Goal: Information Seeking & Learning: Learn about a topic

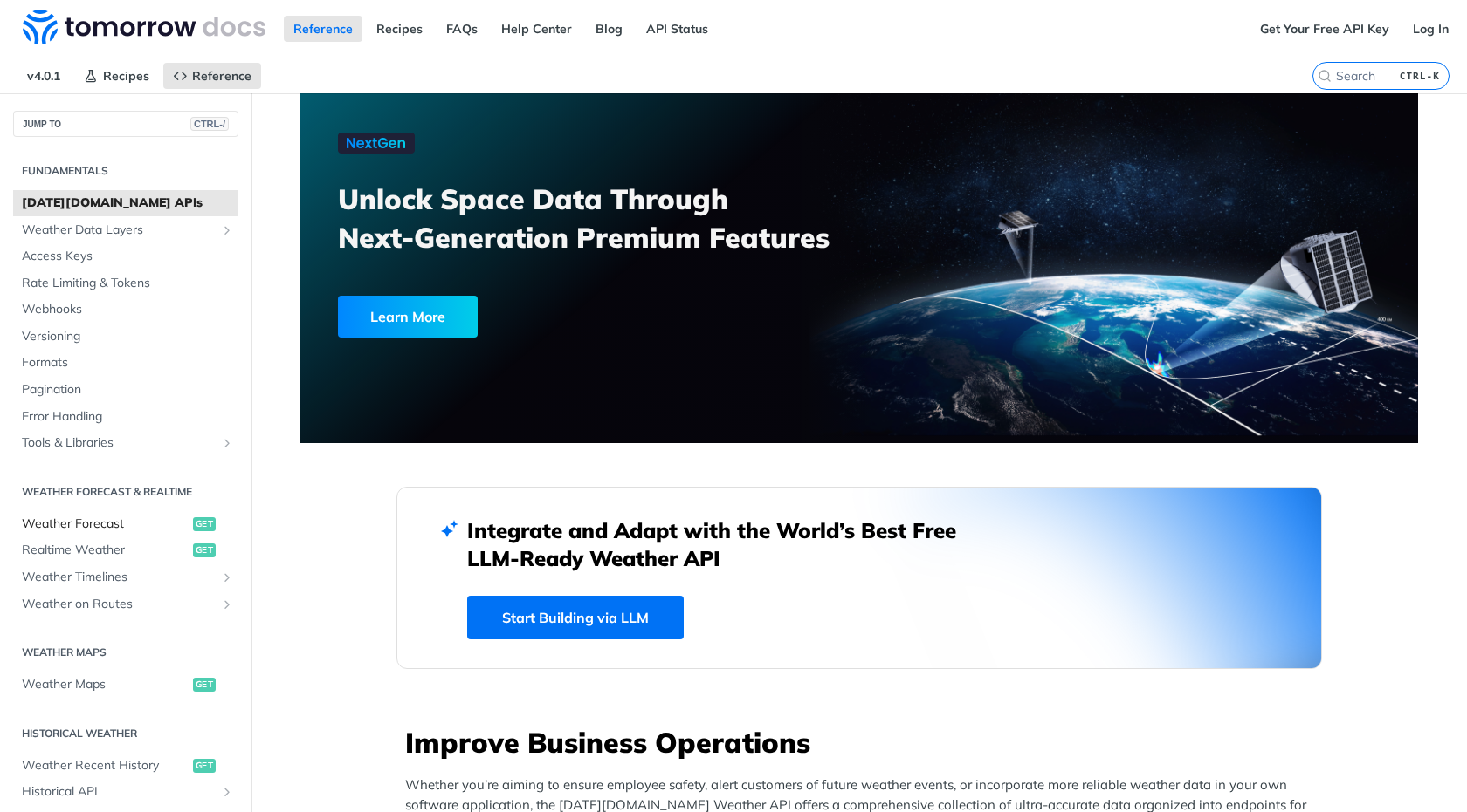
click at [104, 524] on span "Weather Forecast" at bounding box center [105, 523] width 167 height 17
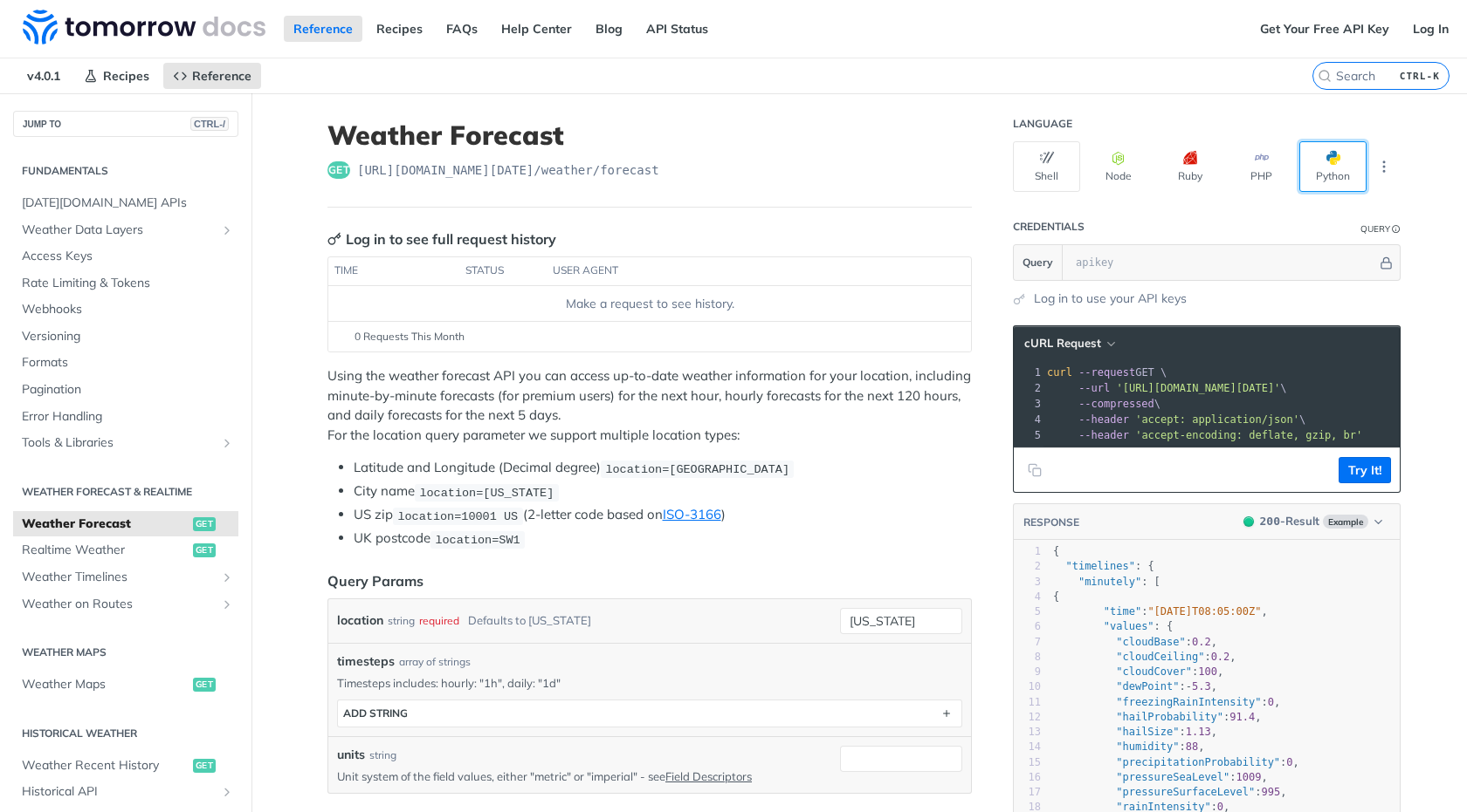
click at [1300, 150] on button "Python" at bounding box center [1332, 167] width 67 height 51
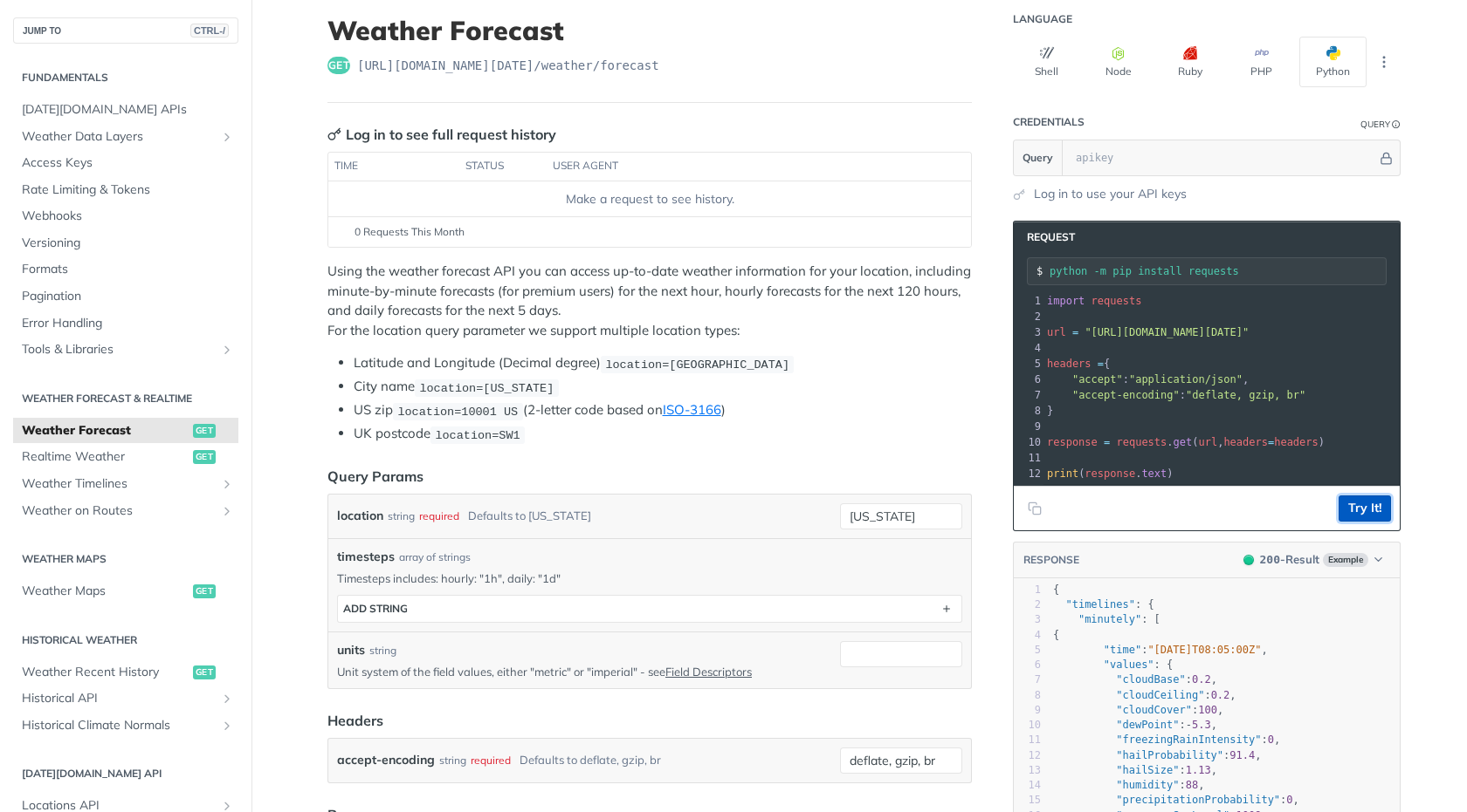
click at [1349, 519] on button "Try It!" at bounding box center [1364, 508] width 52 height 26
click at [1179, 545] on section "Request python -m pip install requests xxxxxxxxxx 12 1 import requests 2 ​ 3 ur…" at bounding box center [1207, 627] width 388 height 847
click at [1028, 515] on icon "Copy to clipboard" at bounding box center [1034, 508] width 14 height 14
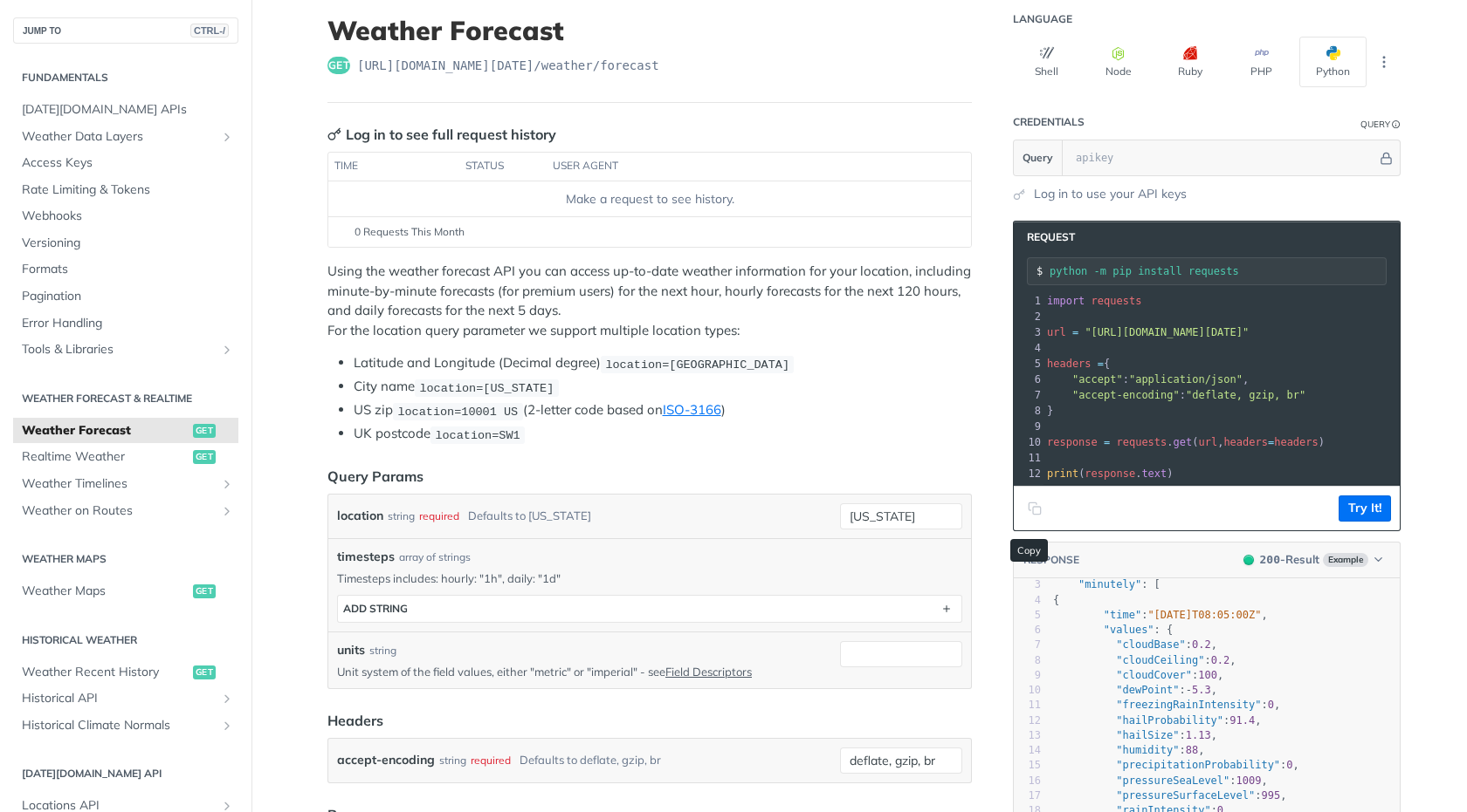
scroll to position [1, 0]
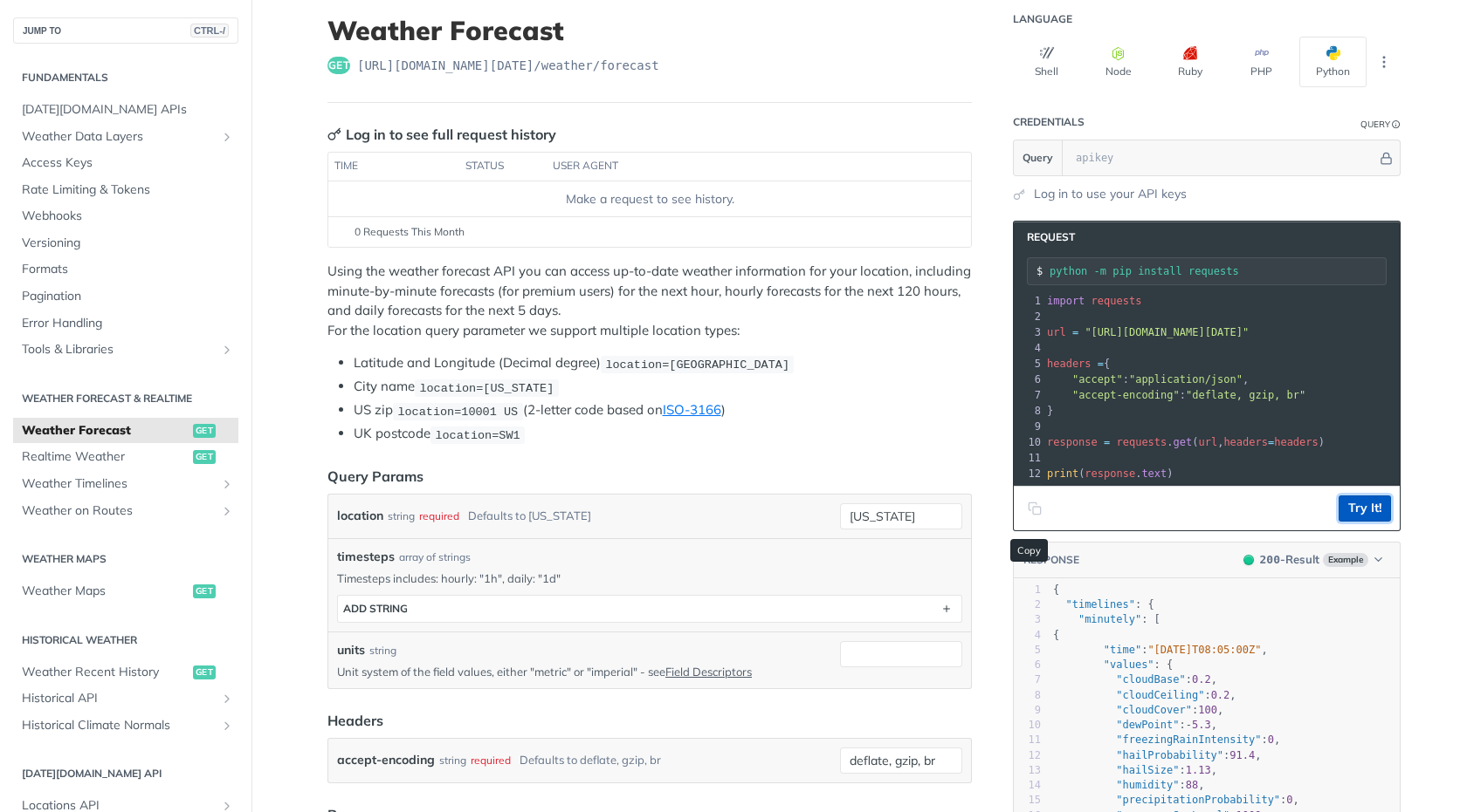
click at [1345, 522] on button "Try It!" at bounding box center [1364, 508] width 52 height 26
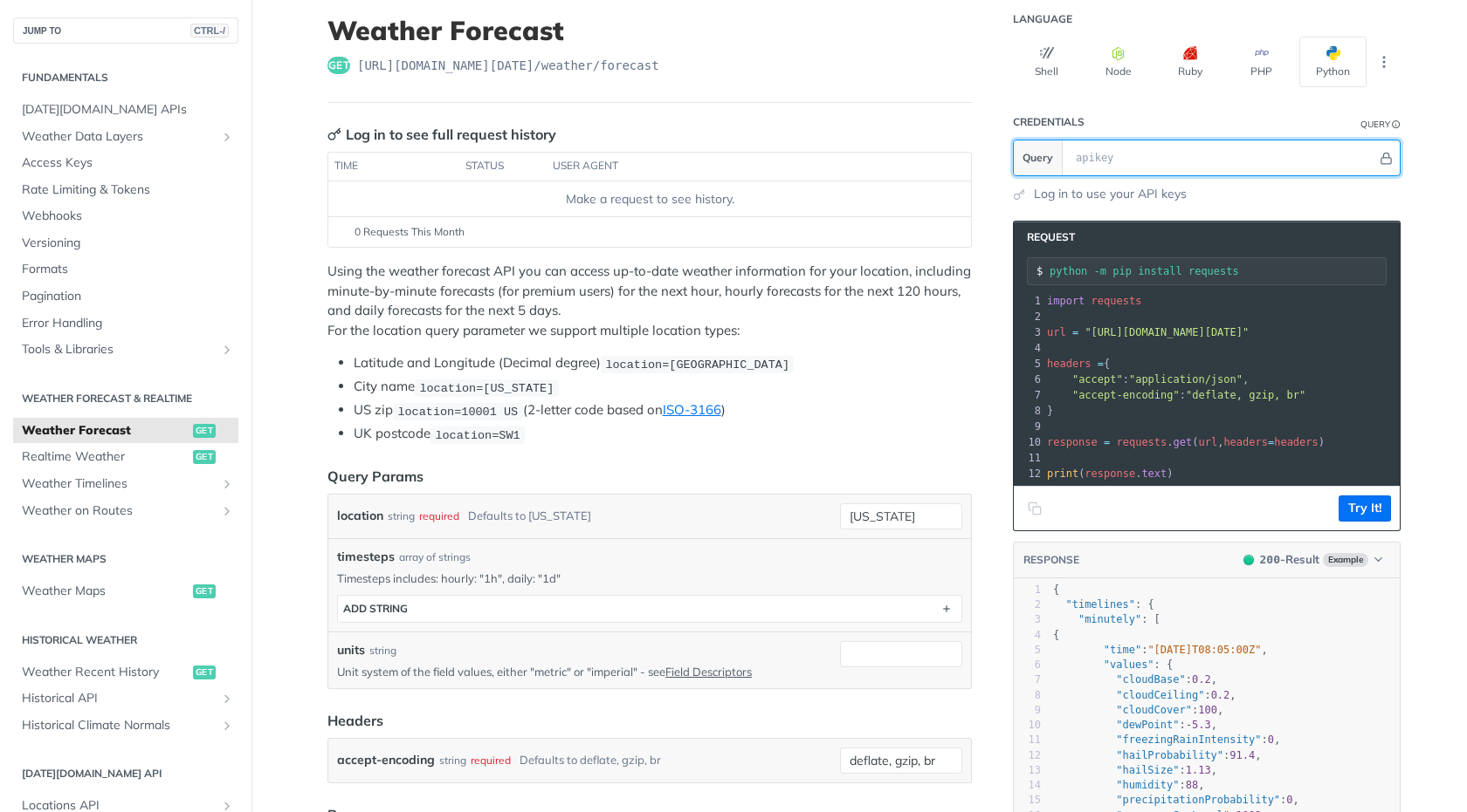
scroll to position [0, 0]
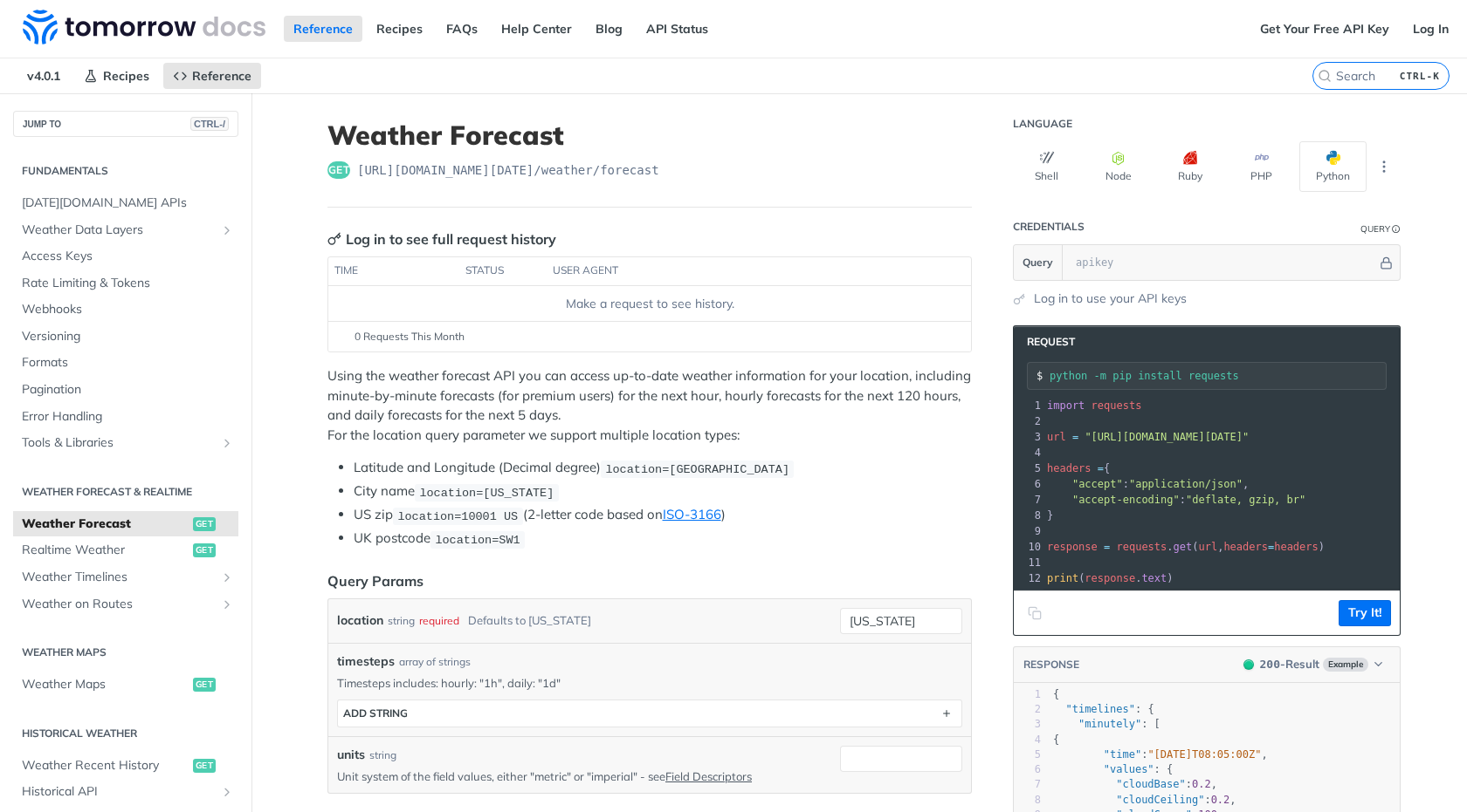
drag, startPoint x: 443, startPoint y: 372, endPoint x: 817, endPoint y: 368, distance: 374.0
click at [817, 368] on p "Using the weather forecast API you can access up-to-date weather information fo…" at bounding box center [650, 406] width 645 height 79
drag, startPoint x: 423, startPoint y: 405, endPoint x: 512, endPoint y: 403, distance: 89.0
click at [512, 403] on p "Using the weather forecast API you can access up-to-date weather information fo…" at bounding box center [650, 406] width 645 height 79
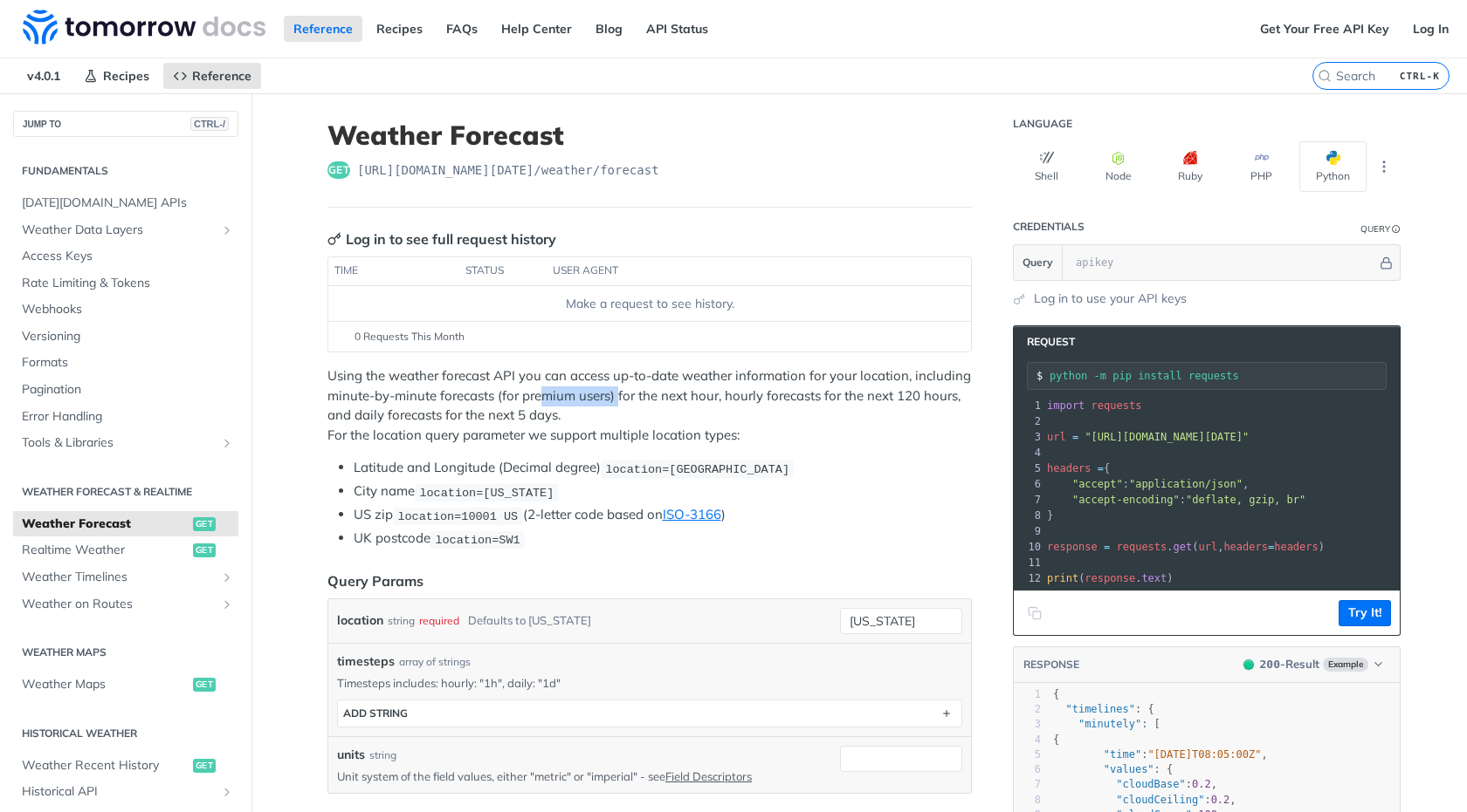
drag, startPoint x: 591, startPoint y: 403, endPoint x: 613, endPoint y: 403, distance: 22.0
click at [613, 403] on p "Using the weather forecast API you can access up-to-date weather information fo…" at bounding box center [650, 406] width 645 height 79
click at [684, 395] on p "Using the weather forecast API you can access up-to-date weather information fo…" at bounding box center [650, 406] width 645 height 79
drag, startPoint x: 730, startPoint y: 395, endPoint x: 953, endPoint y: 397, distance: 223.0
click at [953, 397] on p "Using the weather forecast API you can access up-to-date weather information fo…" at bounding box center [650, 406] width 645 height 79
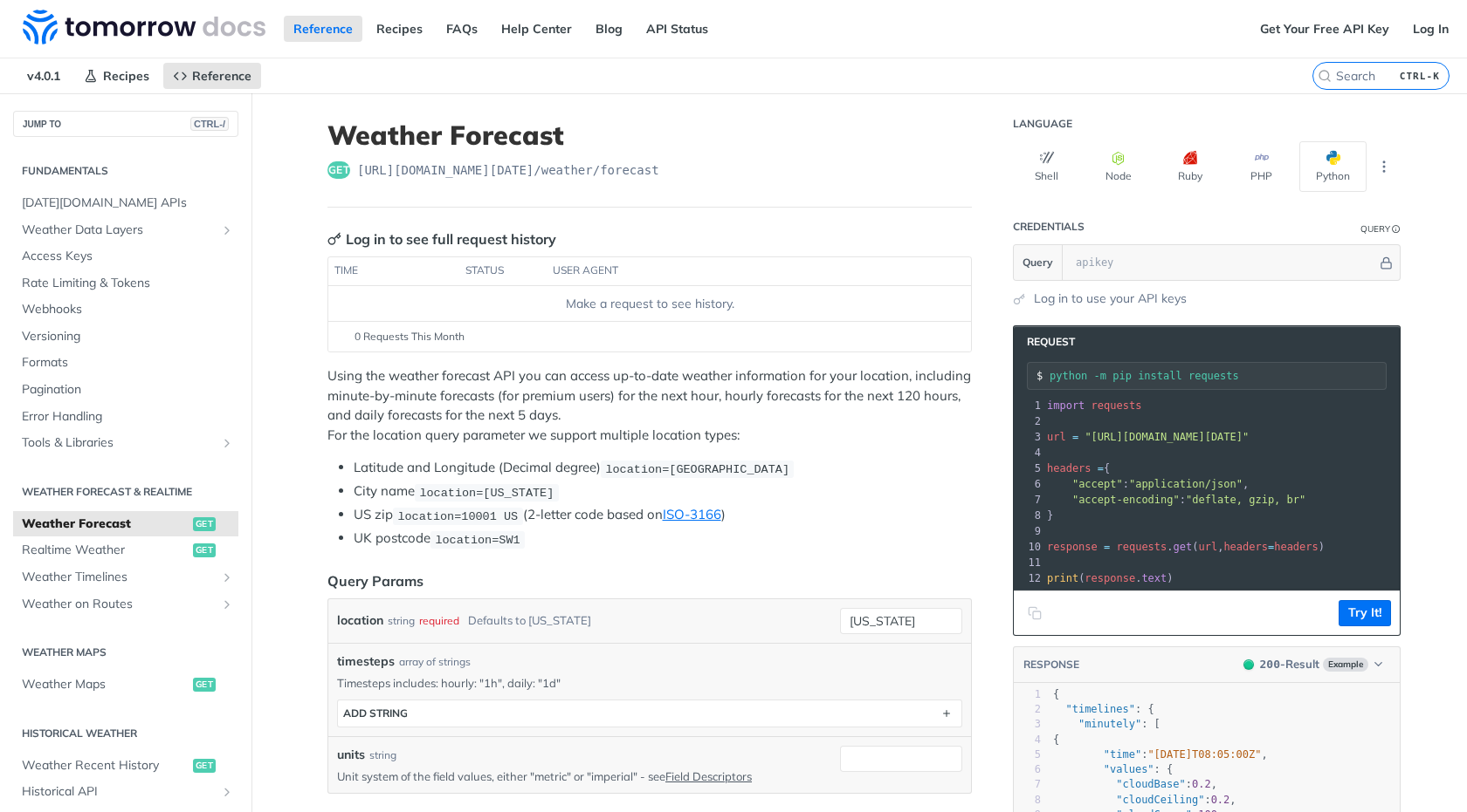
drag, startPoint x: 847, startPoint y: 420, endPoint x: 790, endPoint y: 373, distance: 73.9
click at [847, 420] on p "Using the weather forecast API you can access up-to-date weather information fo…" at bounding box center [650, 406] width 645 height 79
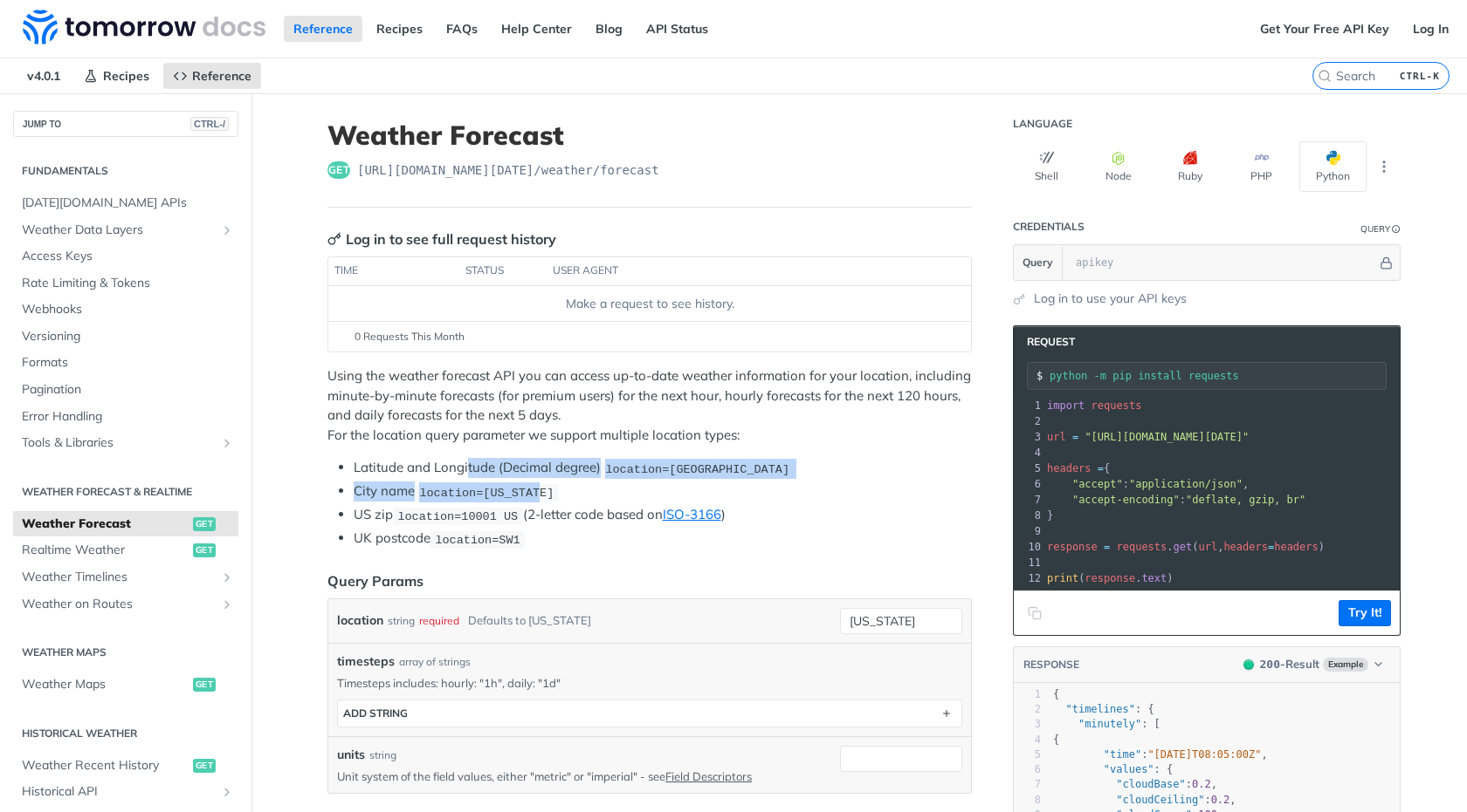
drag, startPoint x: 460, startPoint y: 471, endPoint x: 536, endPoint y: 482, distance: 76.8
click at [536, 482] on ul "Latitude and Longitude (Decimal degree) location=42.3478, -71.0466 City name lo…" at bounding box center [650, 503] width 645 height 91
click at [543, 480] on ul "Latitude and Longitude (Decimal degree) location=42.3478, -71.0466 City name lo…" at bounding box center [650, 503] width 645 height 91
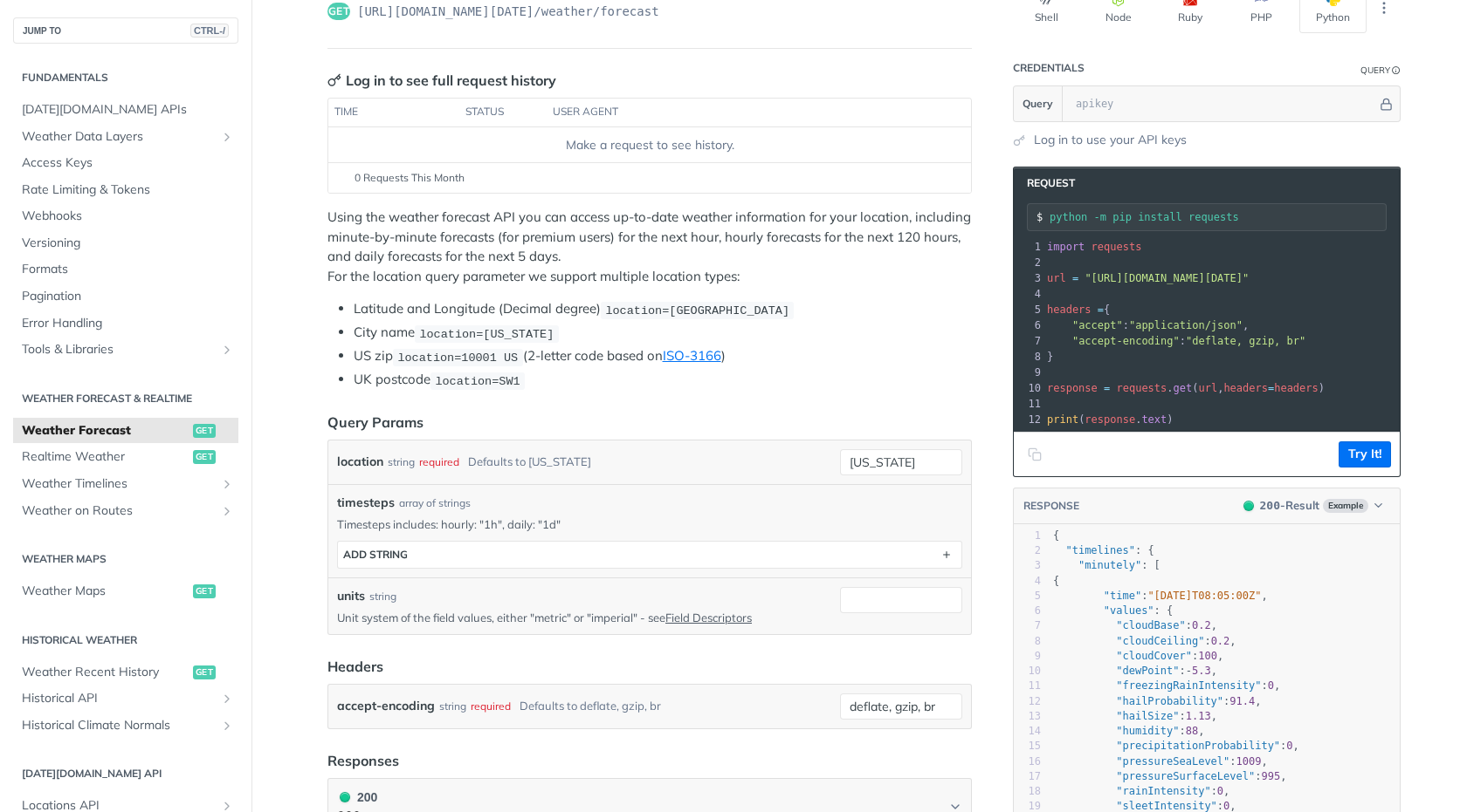
scroll to position [210, 0]
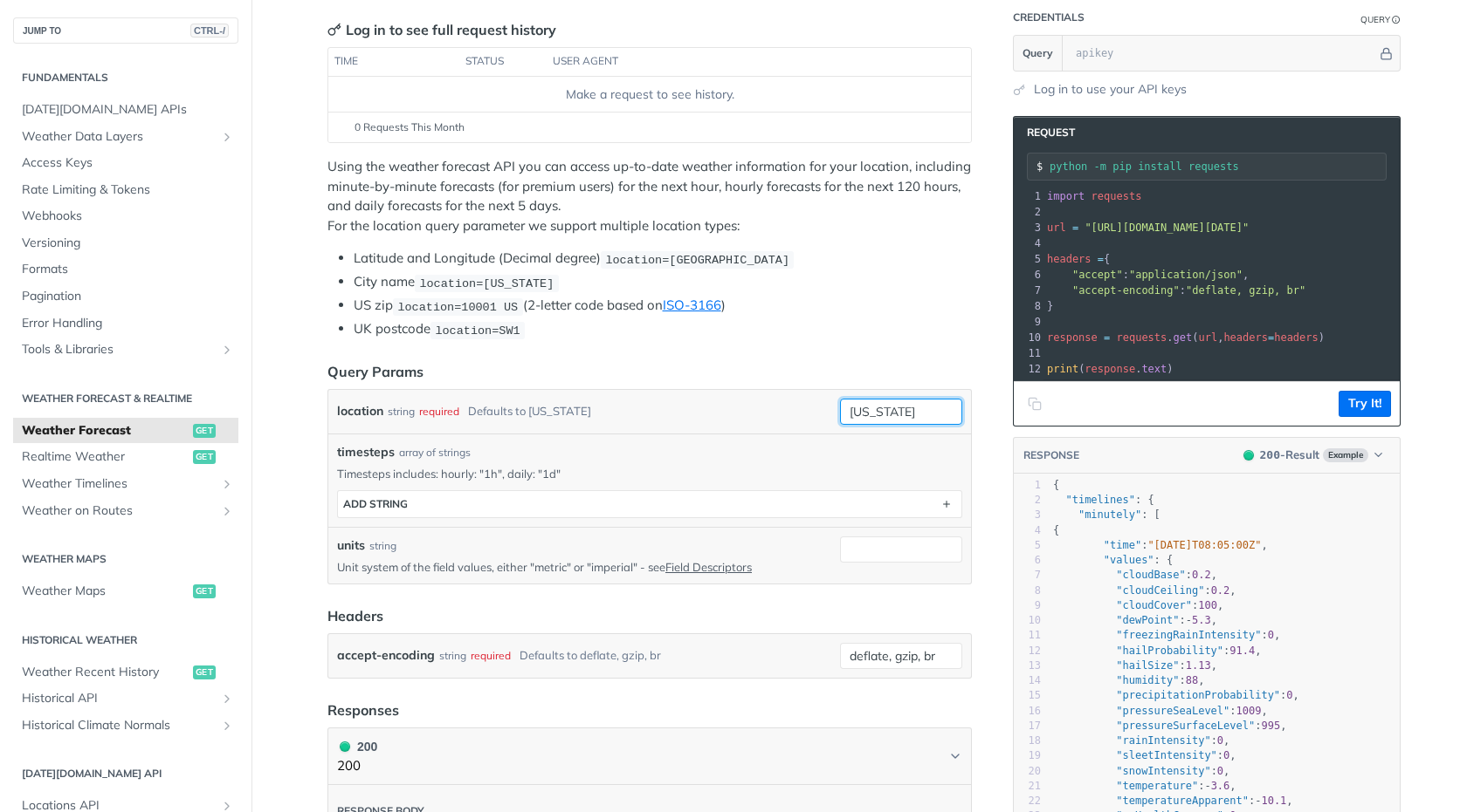
click at [909, 417] on input "[US_STATE]" at bounding box center [901, 411] width 122 height 26
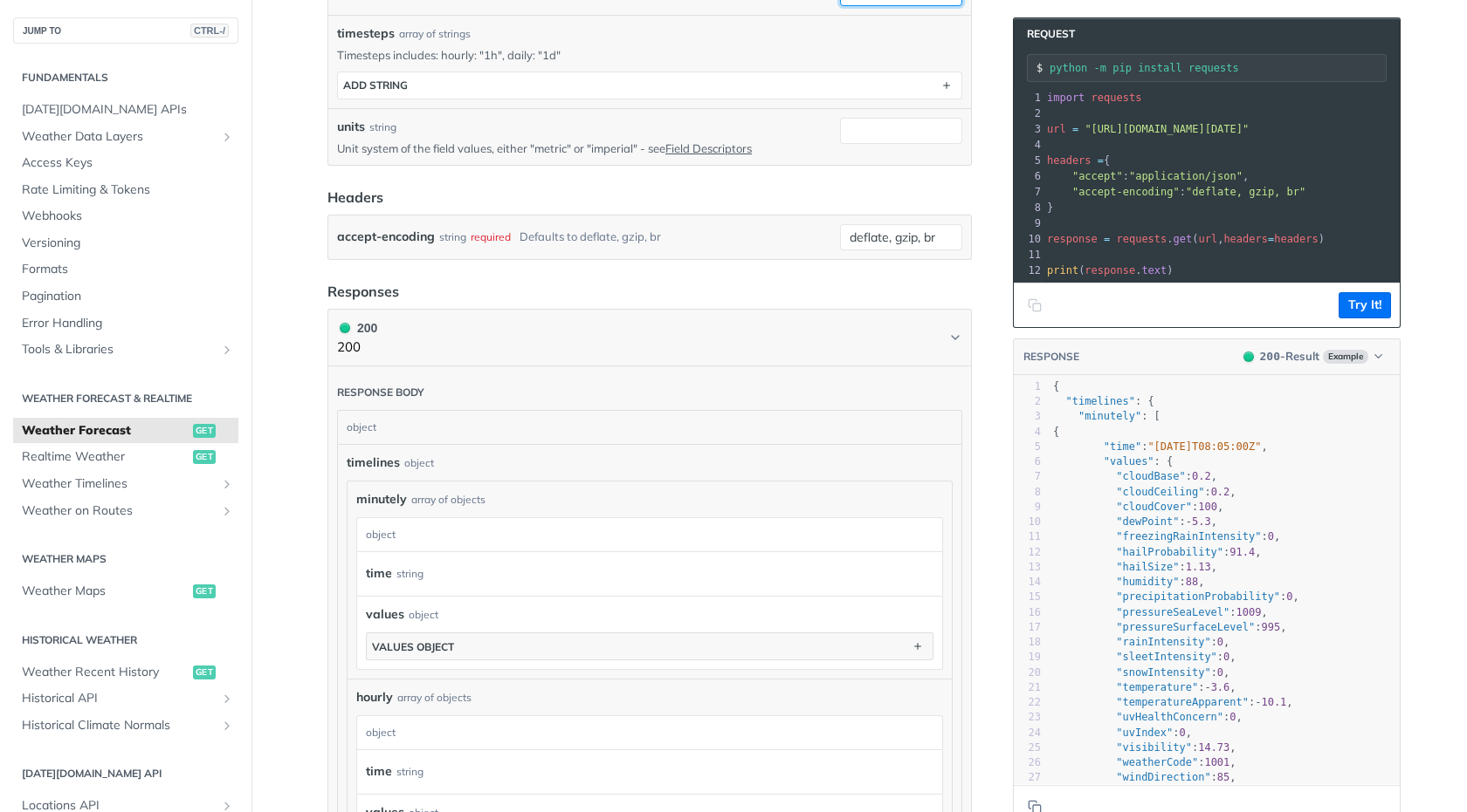
scroll to position [733, 0]
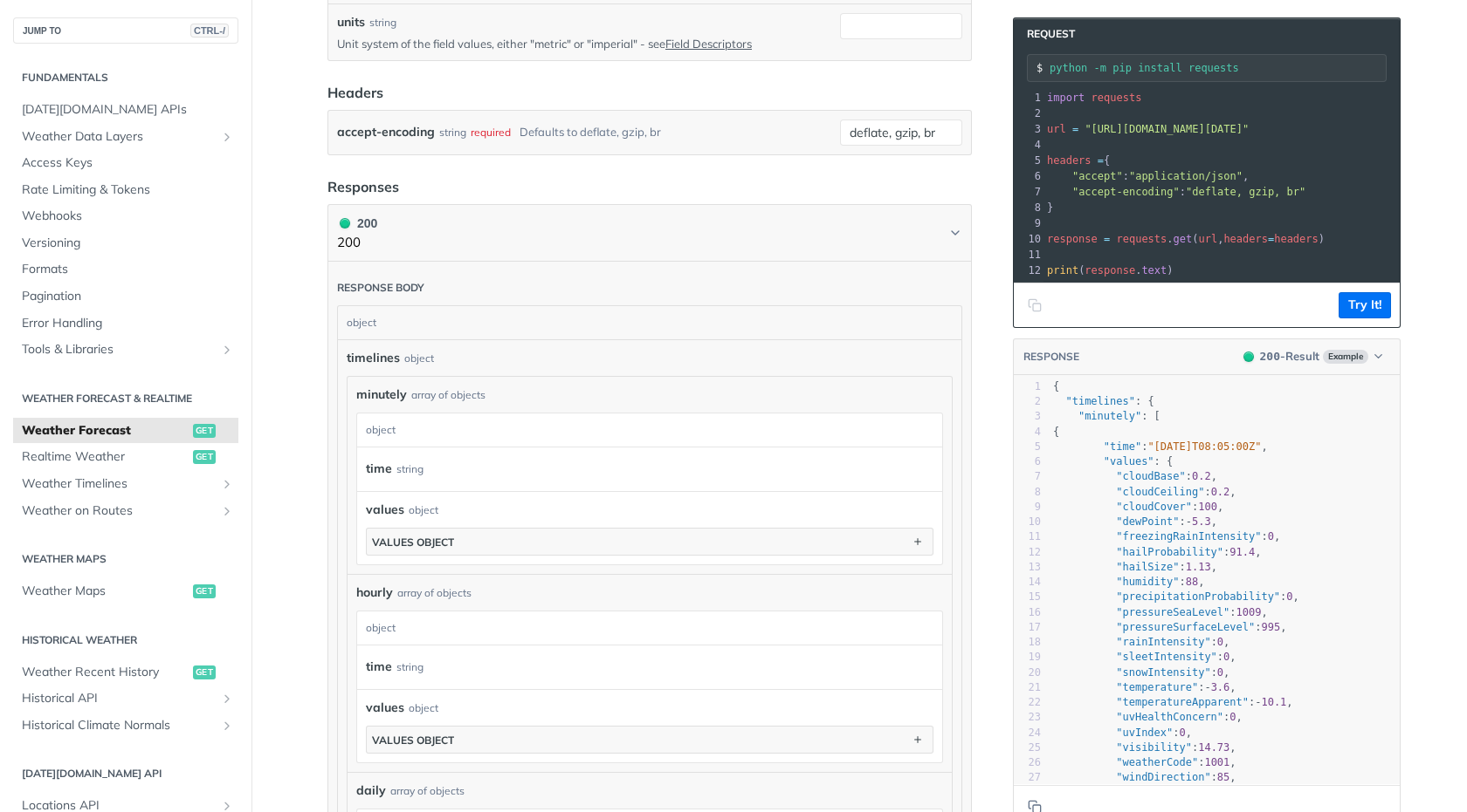
click at [554, 318] on div "object" at bounding box center [648, 323] width 620 height 33
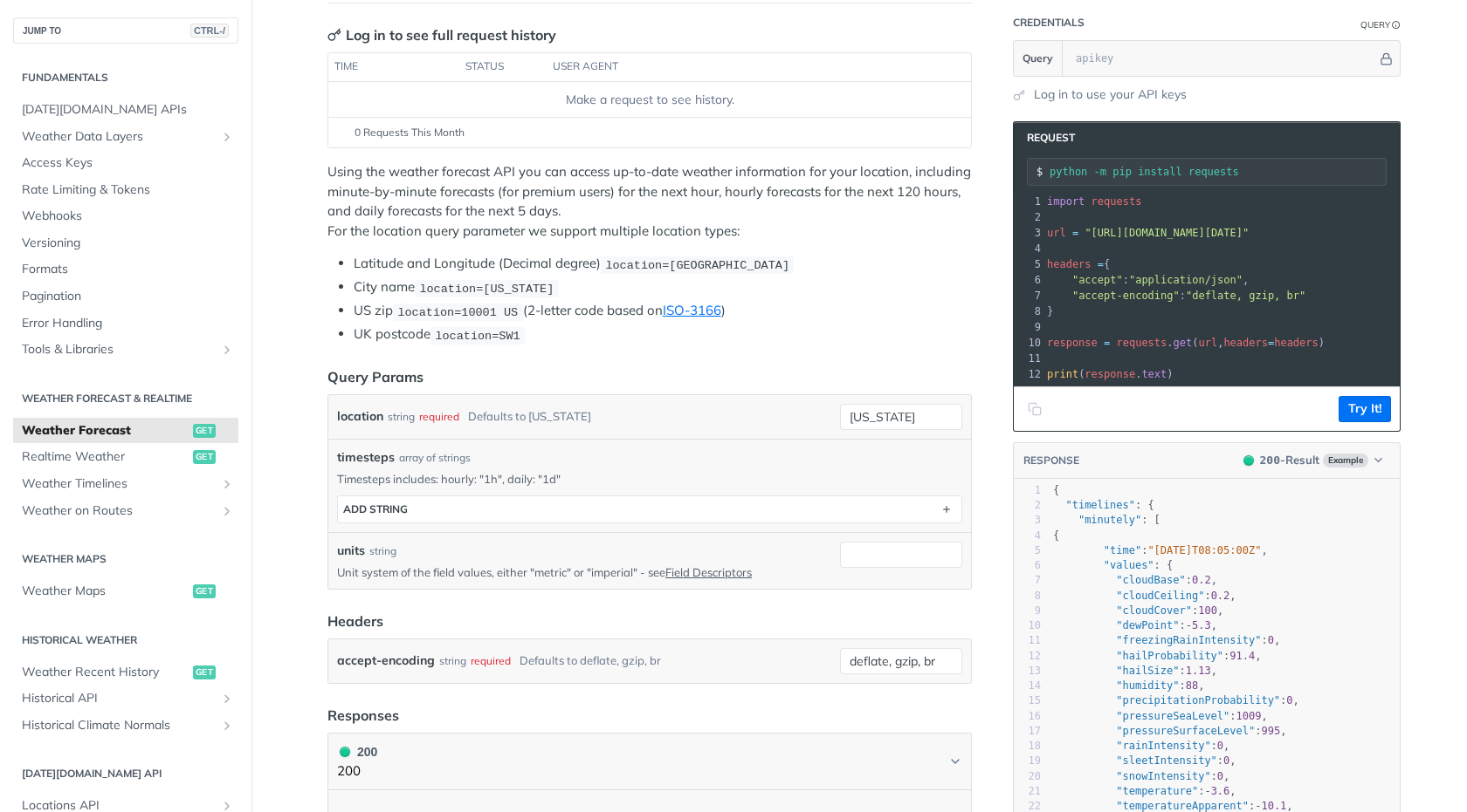
scroll to position [0, 0]
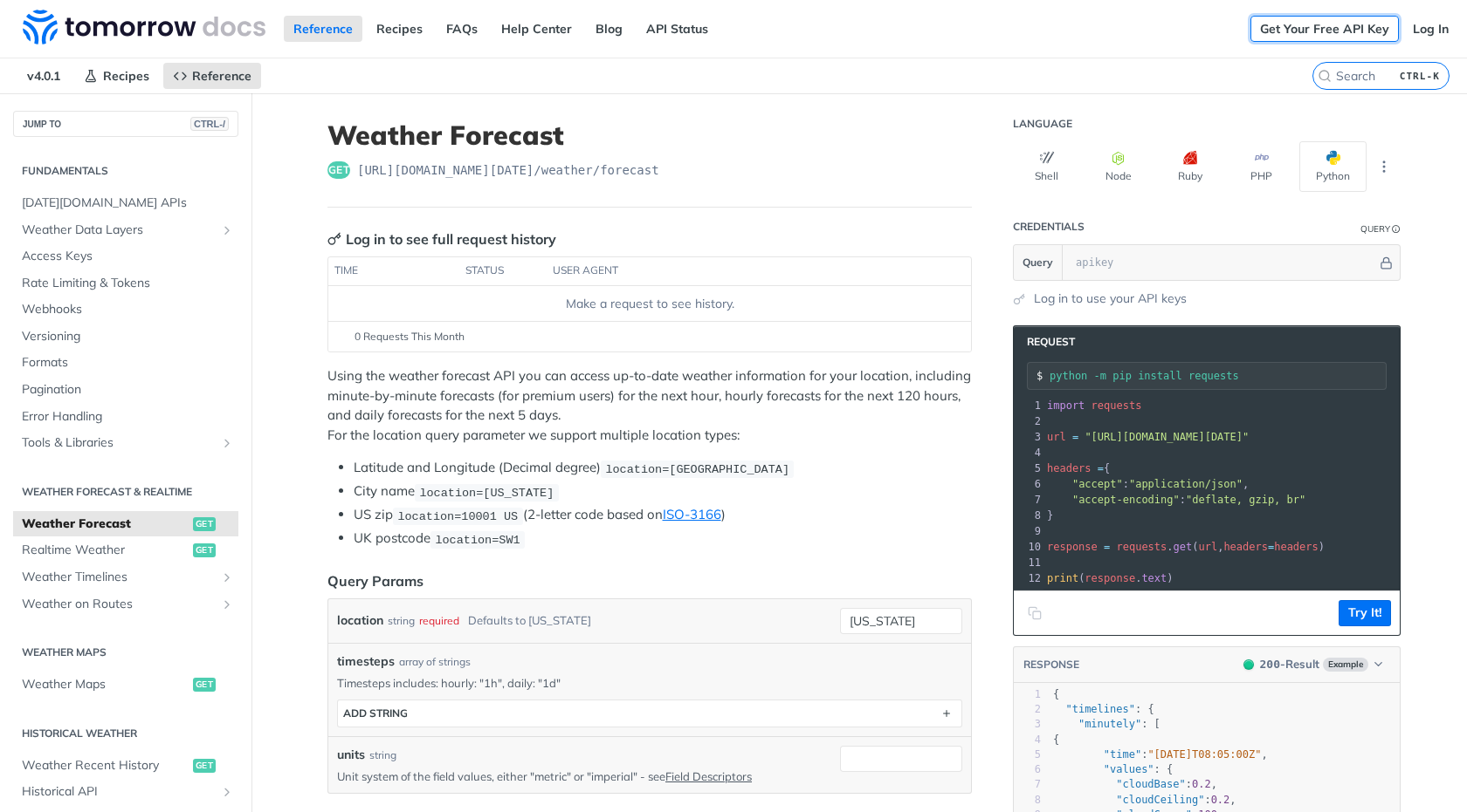
click at [1351, 23] on link "Get Your Free API Key" at bounding box center [1324, 29] width 149 height 26
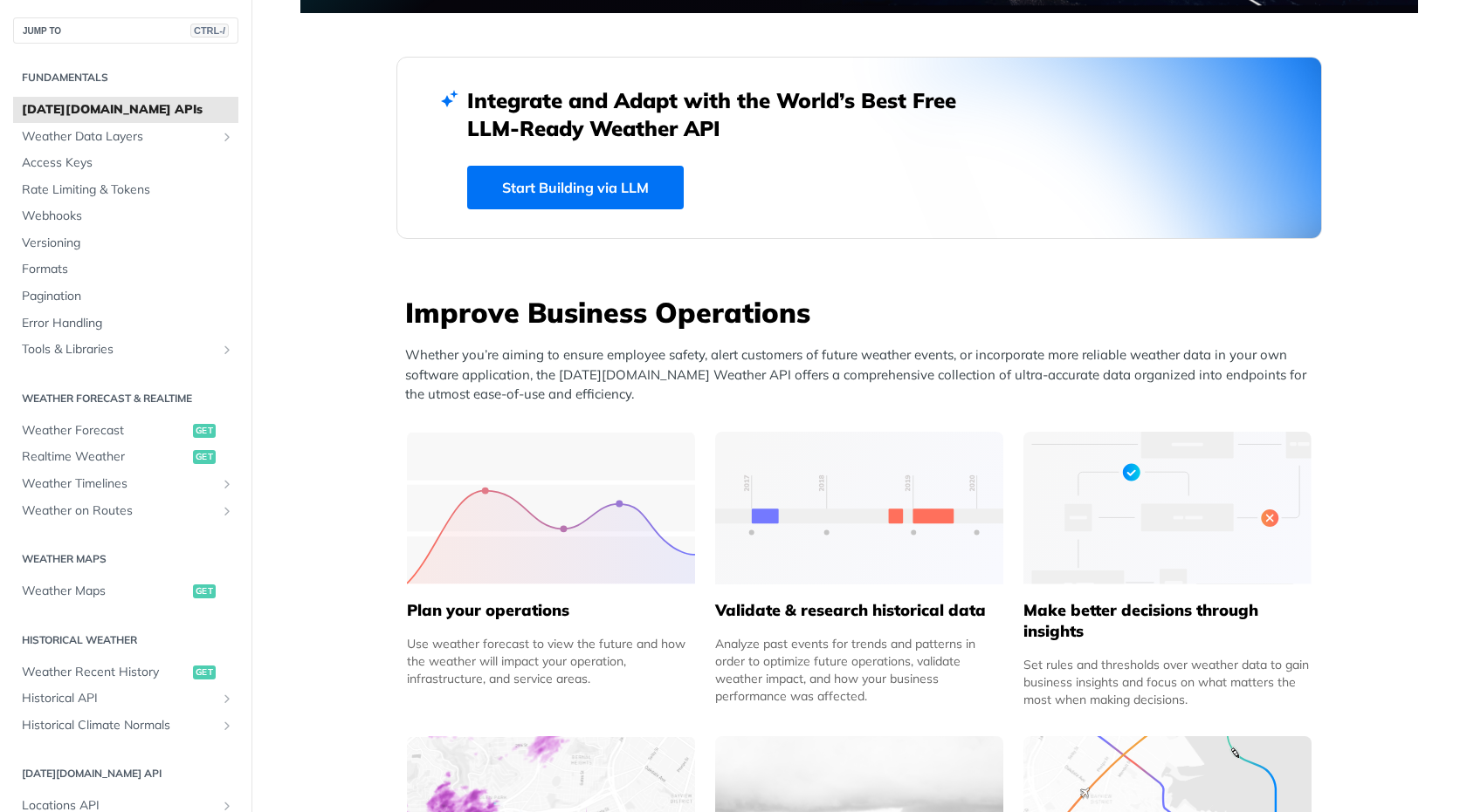
scroll to position [523, 0]
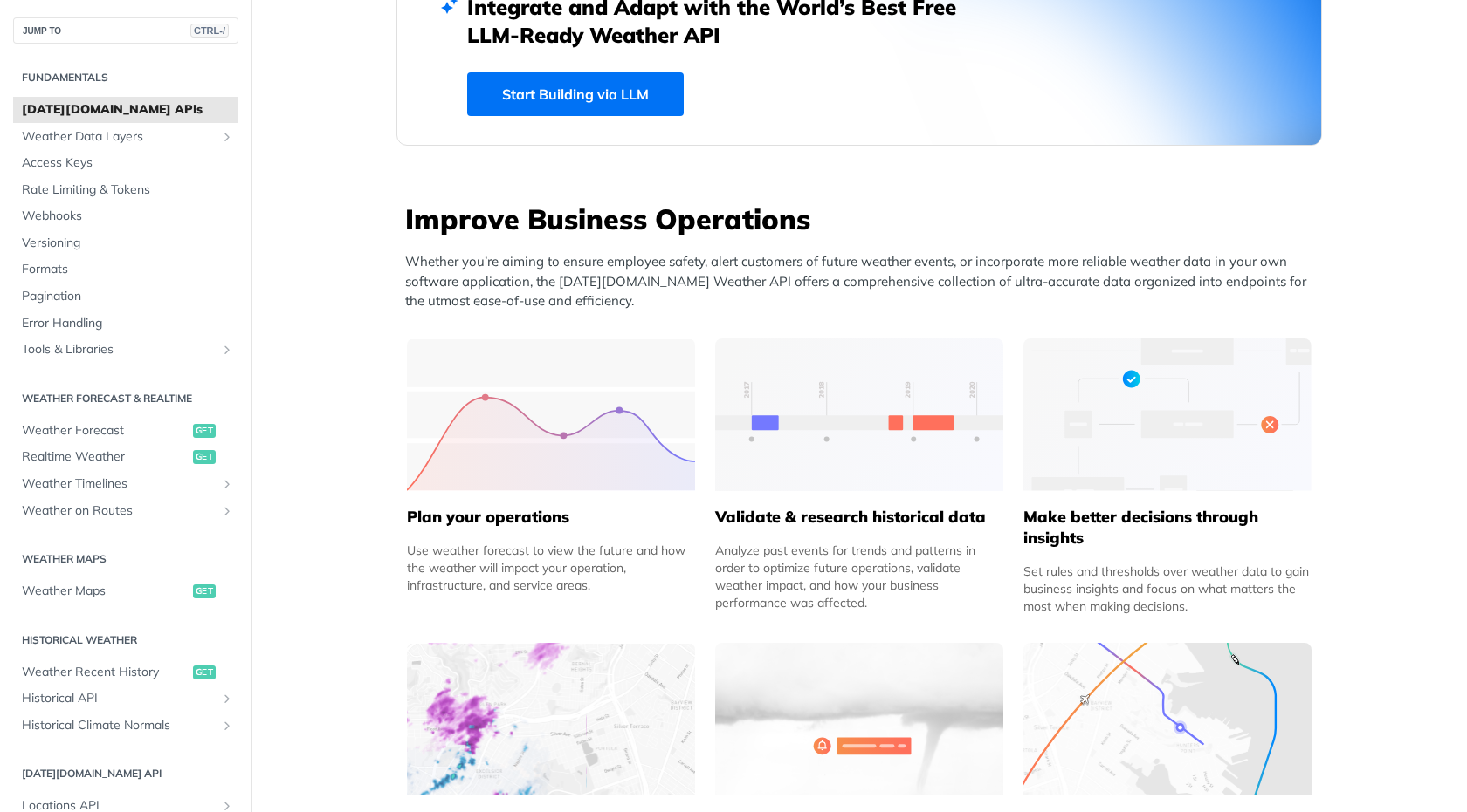
click at [160, 410] on section "Weather Forecast & realtime Weather Forecast get Realtime Weather get Weather T…" at bounding box center [125, 453] width 225 height 143
click at [100, 432] on span "Weather Forecast" at bounding box center [105, 430] width 167 height 17
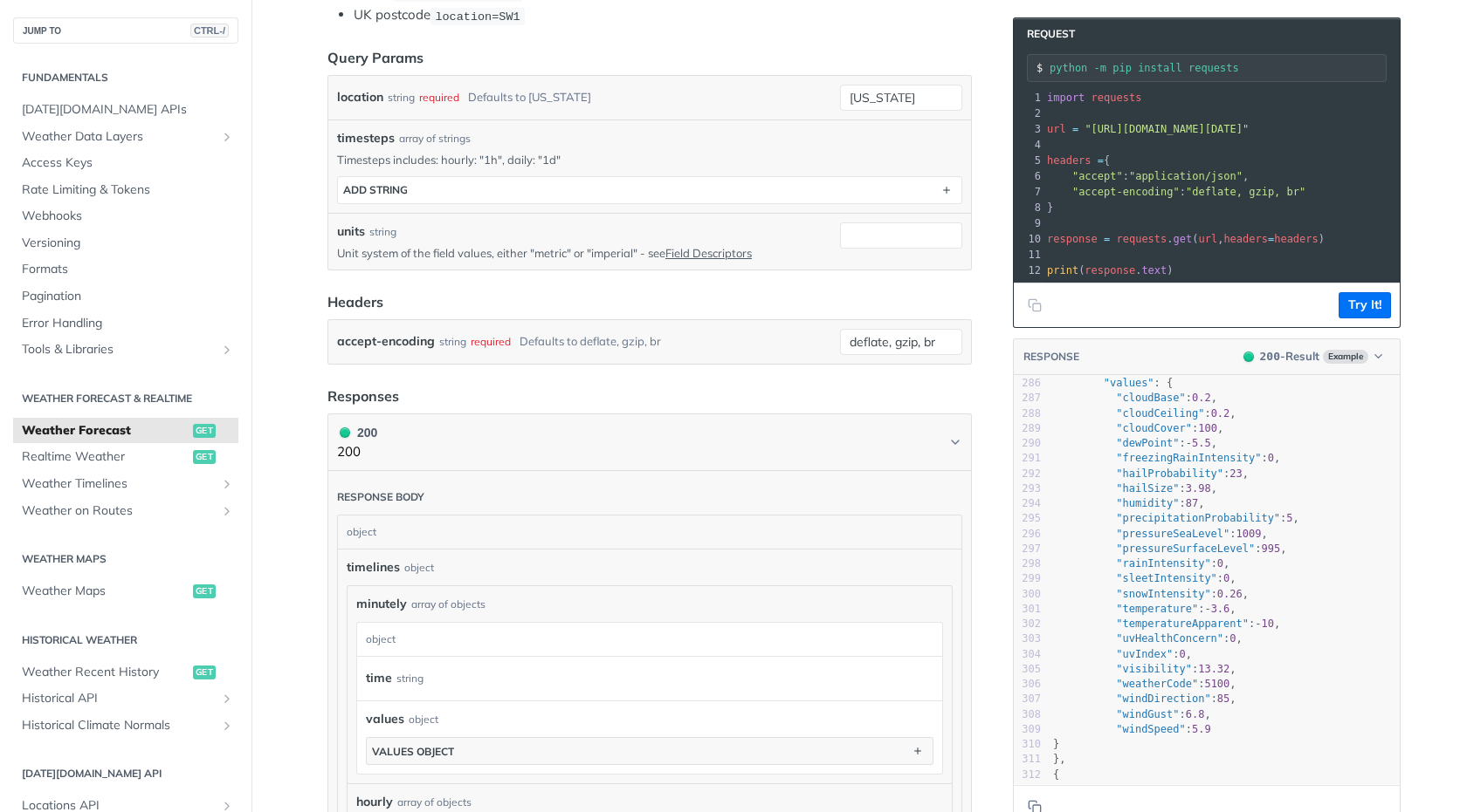
scroll to position [4677, 0]
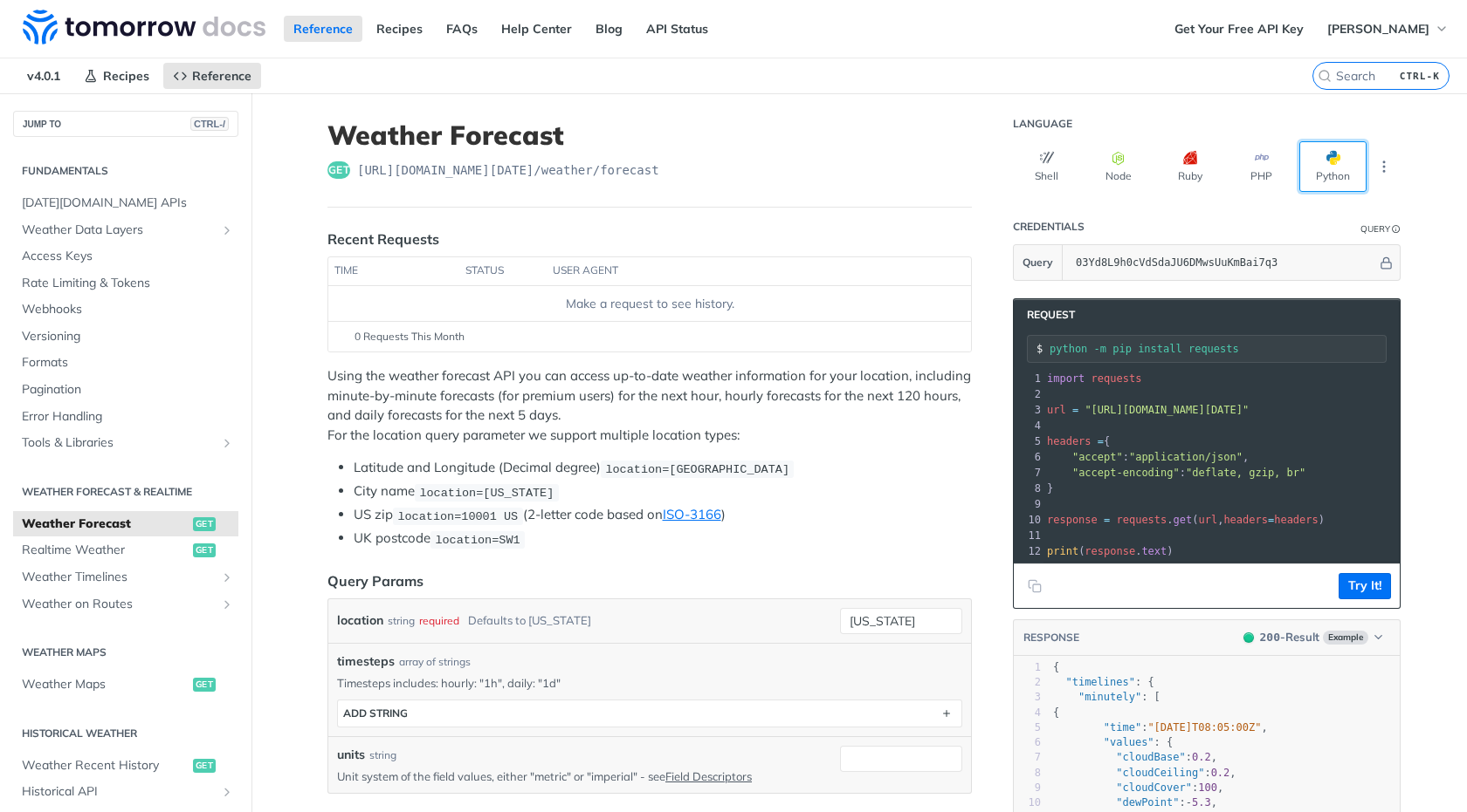
click at [1311, 163] on button "Python" at bounding box center [1332, 167] width 67 height 51
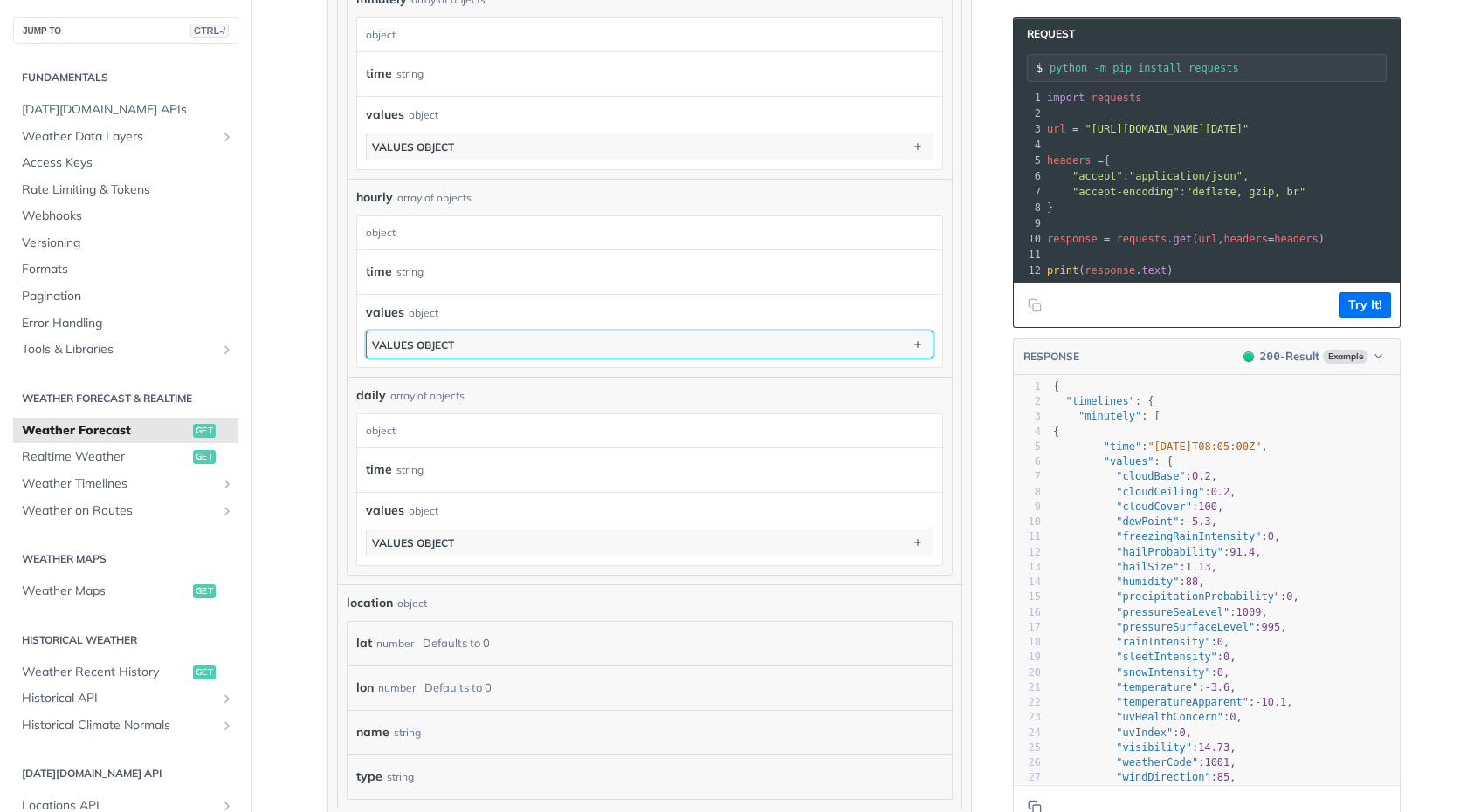
click at [781, 332] on button "values object" at bounding box center [650, 345] width 566 height 26
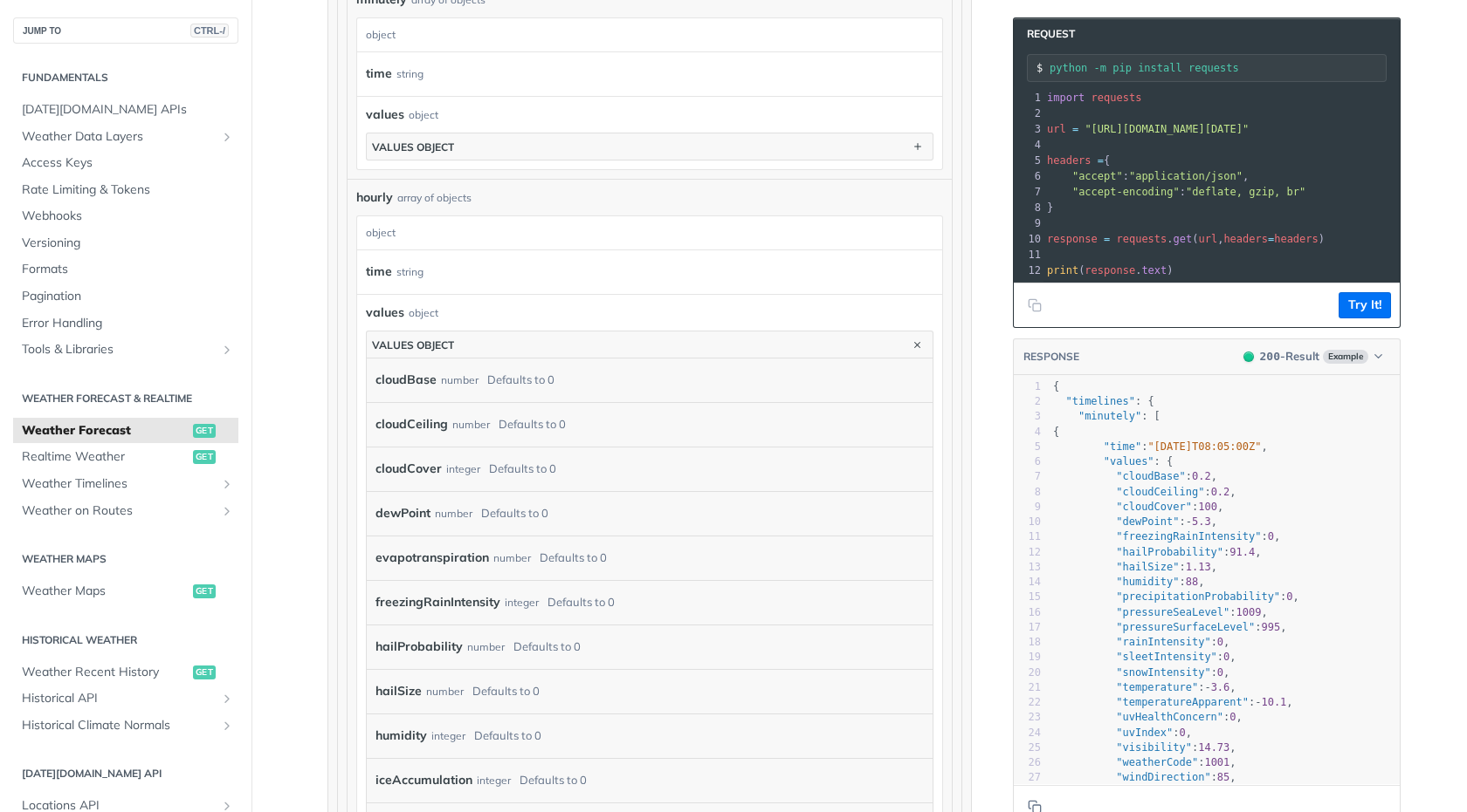
click at [441, 379] on div "number" at bounding box center [460, 380] width 38 height 25
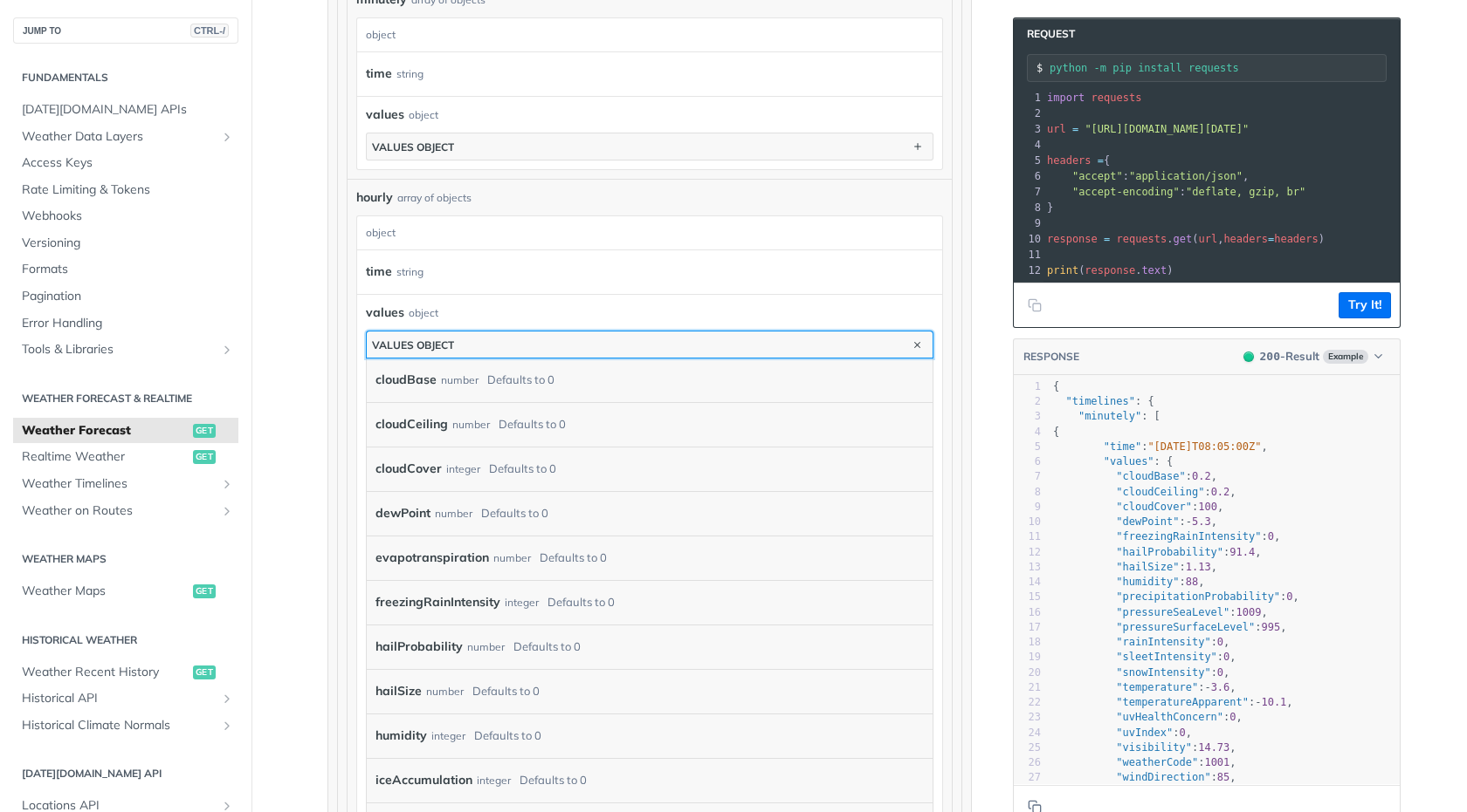
click at [635, 340] on button "values object" at bounding box center [650, 345] width 566 height 26
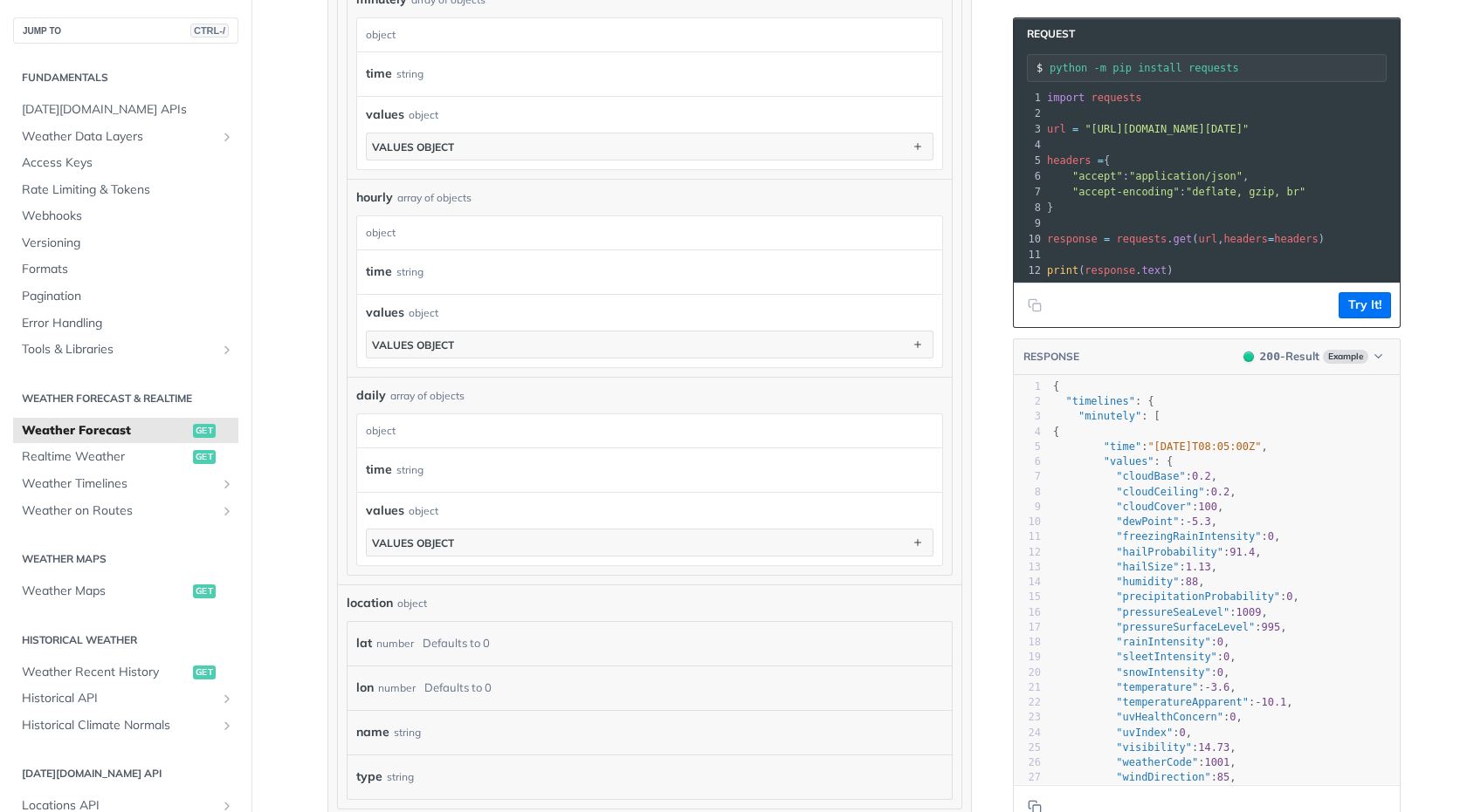
click at [534, 269] on div "time string" at bounding box center [642, 273] width 552 height 26
click at [376, 264] on label "time" at bounding box center [379, 272] width 26 height 25
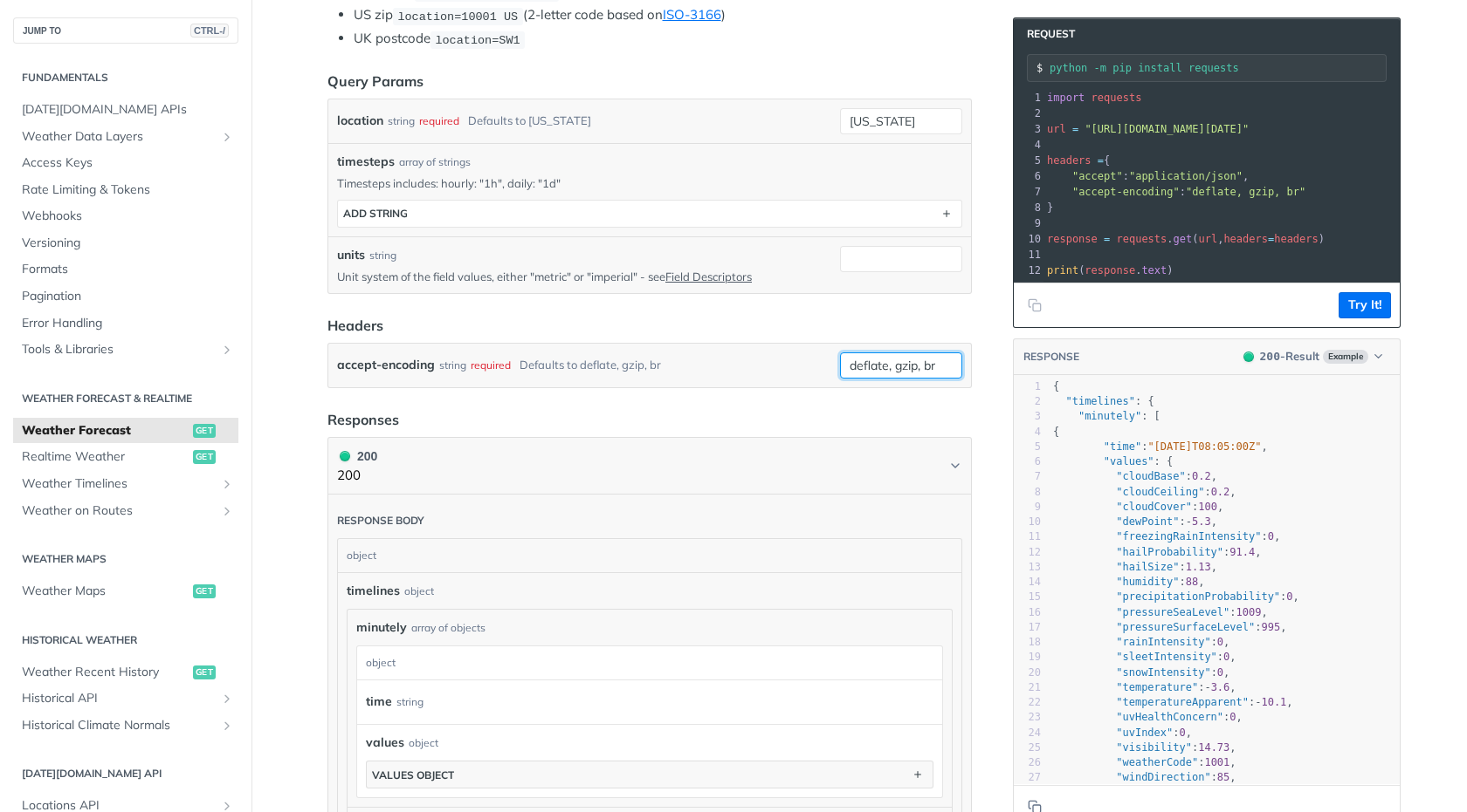
click at [854, 362] on input "deflate, gzip, br" at bounding box center [901, 366] width 122 height 26
click at [757, 363] on div "accept-encoding string required Defaults to deflate, gzip, br" at bounding box center [585, 366] width 496 height 26
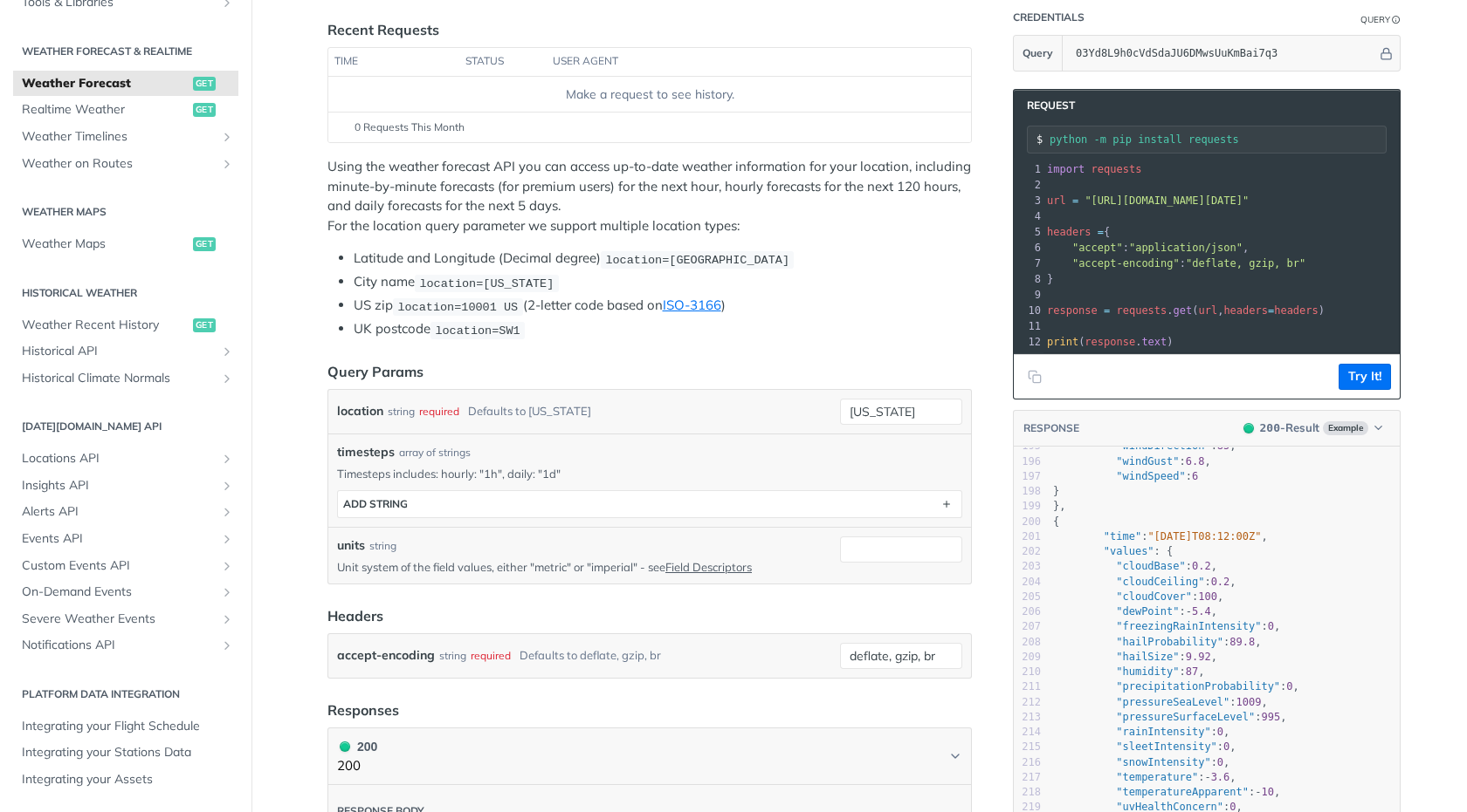
click at [506, 480] on p "Timesteps includes: hourly: "1h", daily: "1d"" at bounding box center [650, 474] width 626 height 16
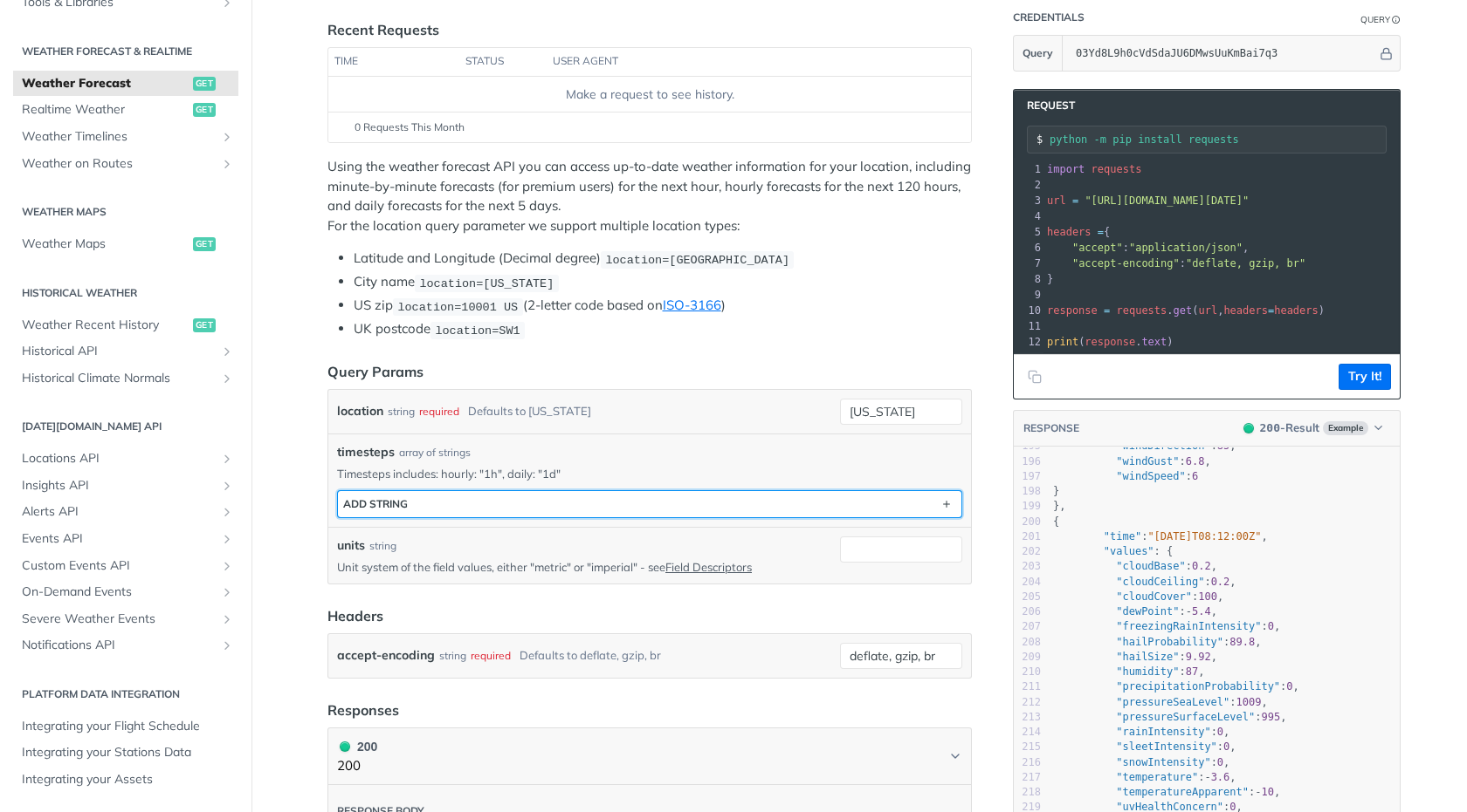
click at [564, 499] on button "ADD string" at bounding box center [650, 504] width 624 height 26
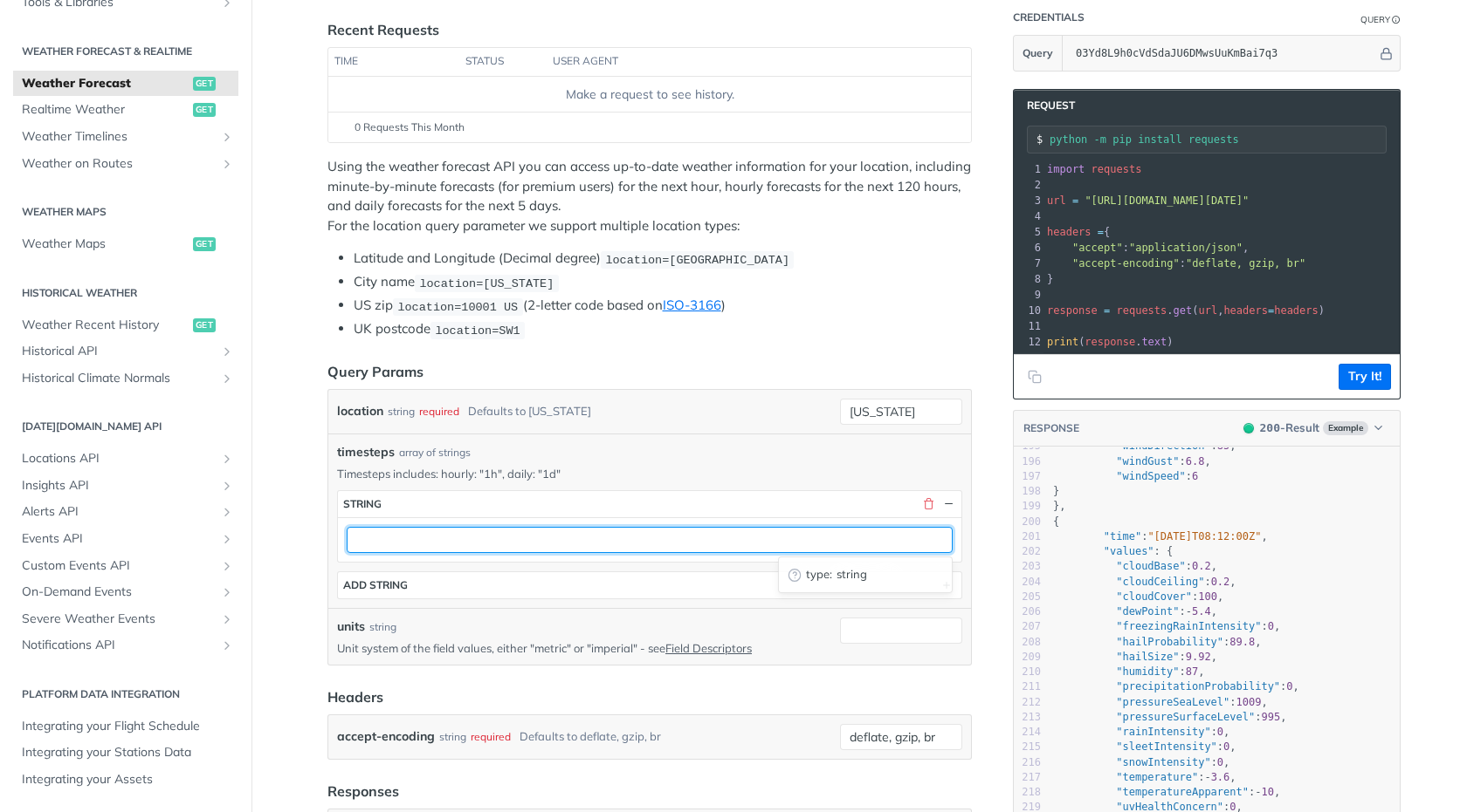
click at [565, 532] on input "text" at bounding box center [650, 540] width 606 height 26
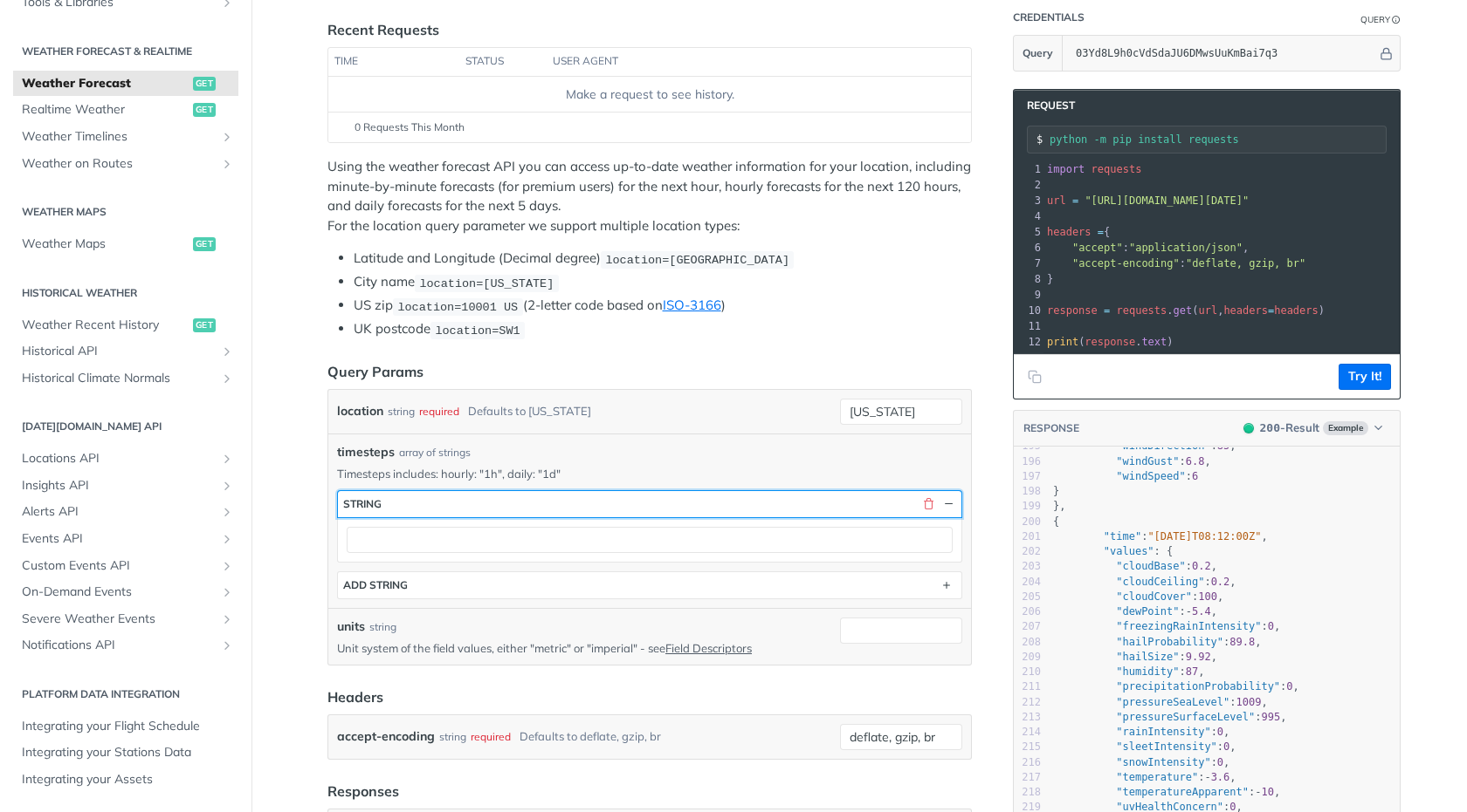
click at [565, 500] on button "string" at bounding box center [650, 504] width 624 height 26
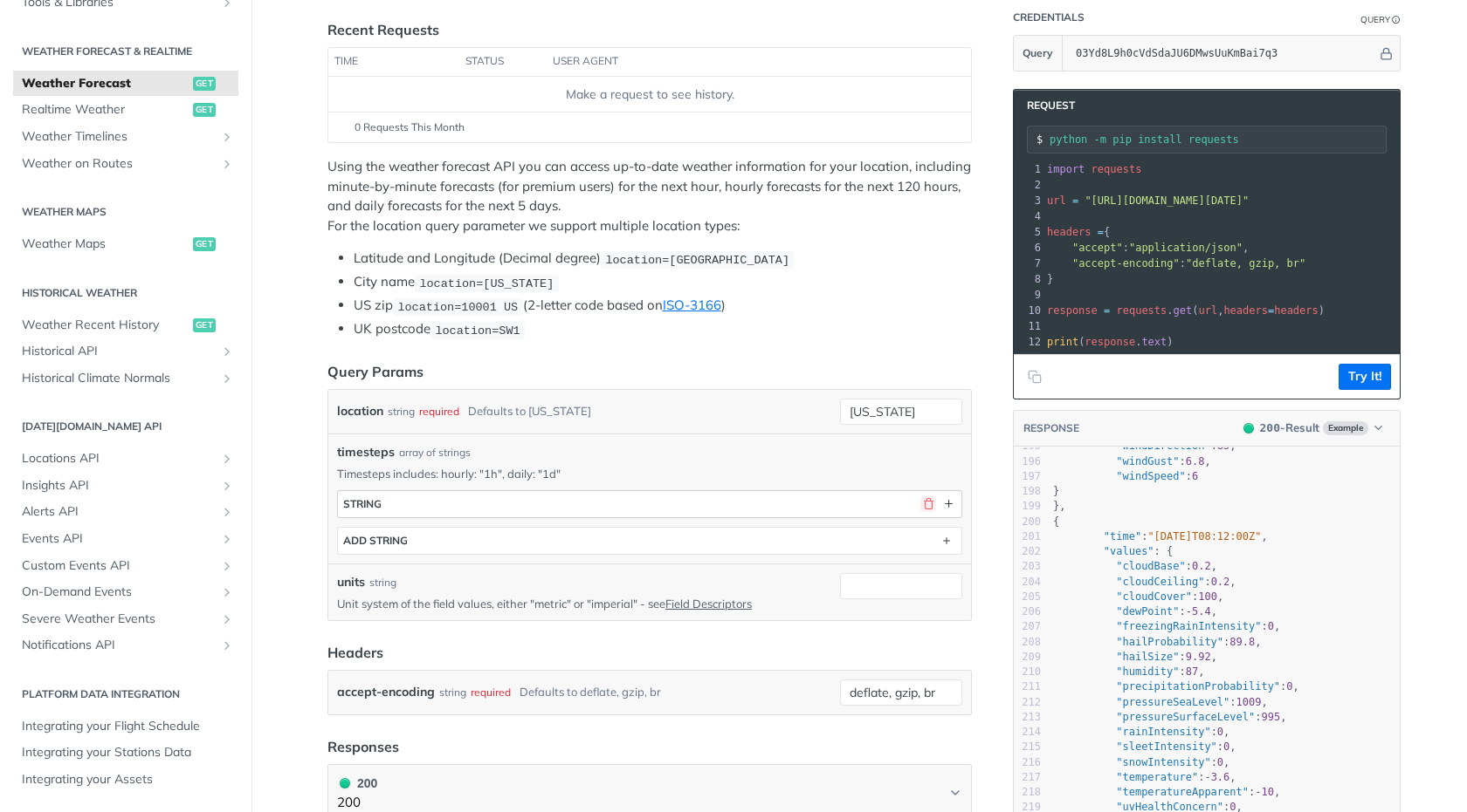
click at [921, 506] on button "button" at bounding box center [928, 504] width 16 height 16
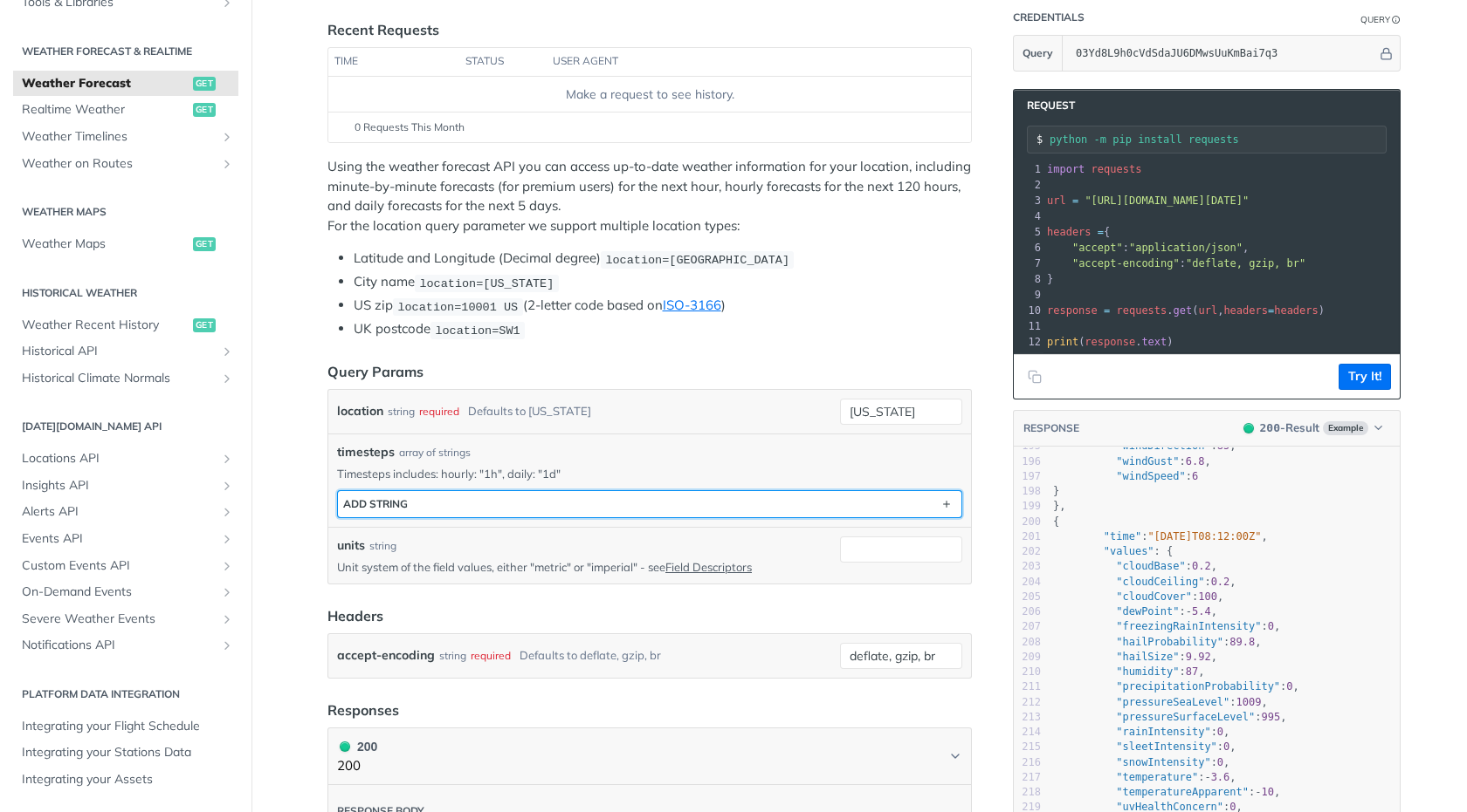
click at [454, 500] on button "ADD string" at bounding box center [650, 504] width 624 height 26
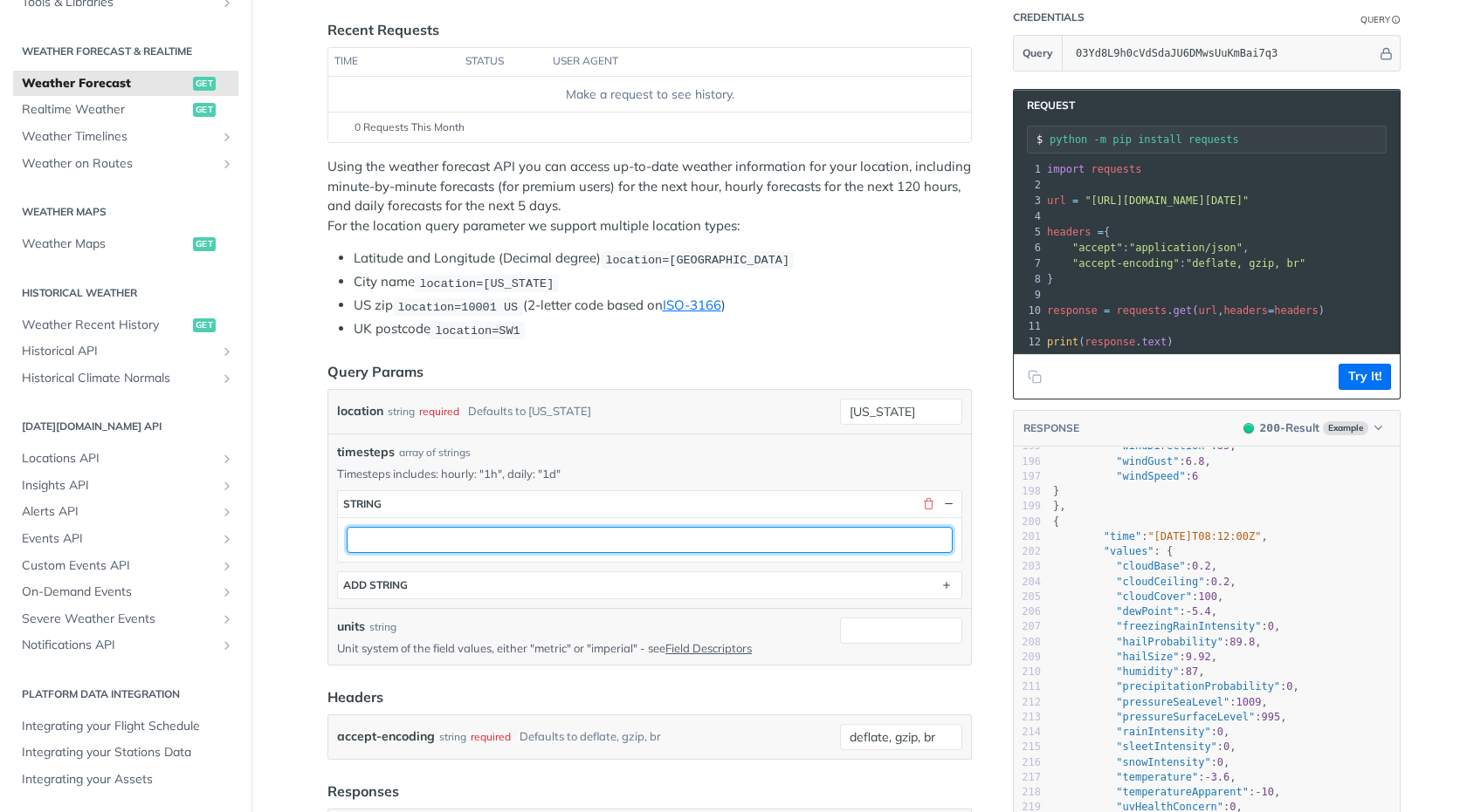
click at [461, 529] on input "text" at bounding box center [650, 540] width 606 height 26
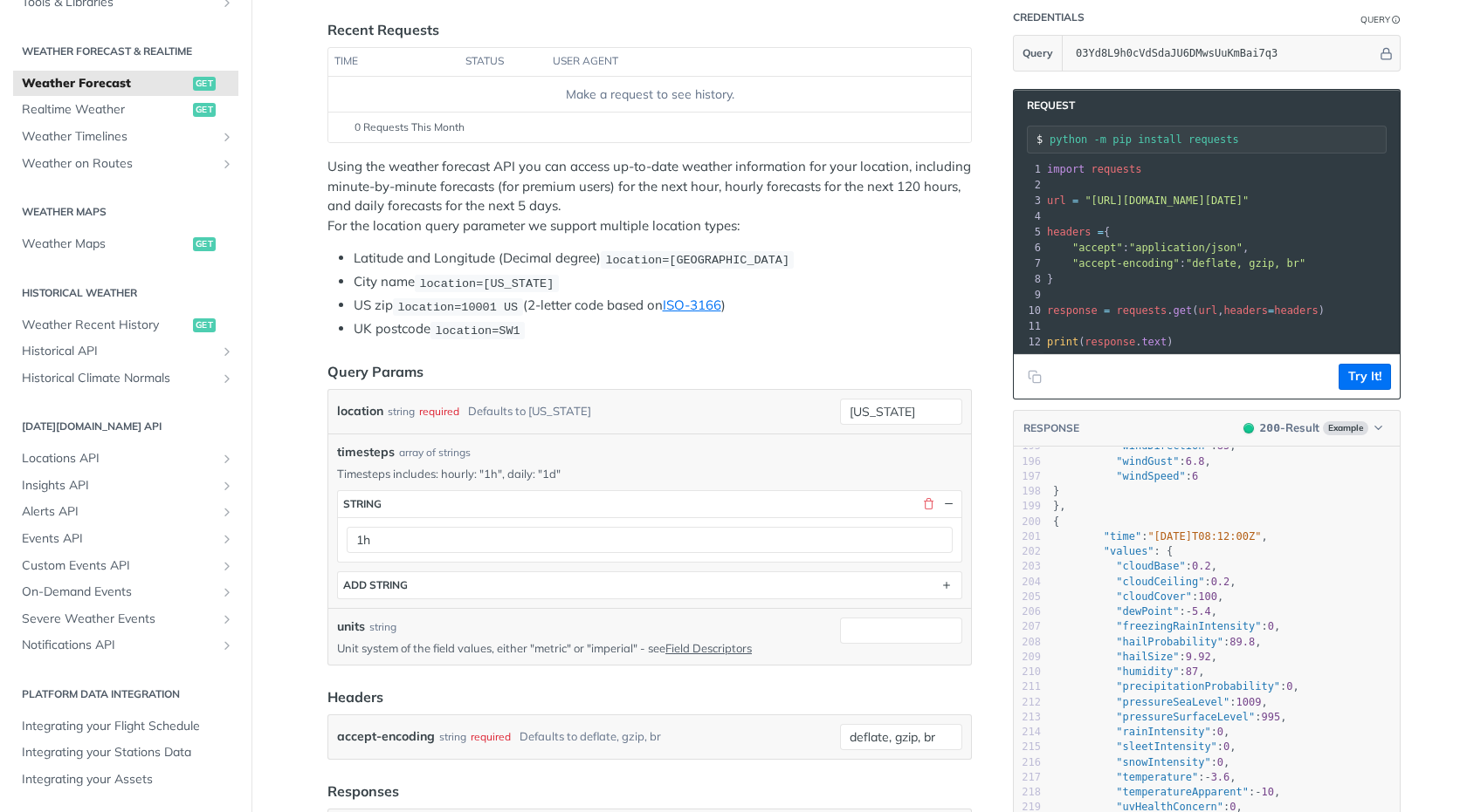
click at [888, 312] on li "US zip location=10001 US (2-letter code based on ISO-3166 )" at bounding box center [663, 306] width 619 height 20
click at [733, 395] on div "location string required Defaults to new york new york" at bounding box center [650, 412] width 643 height 44
click at [476, 408] on div "Defaults to new york" at bounding box center [529, 410] width 123 height 25
click at [439, 415] on div "required" at bounding box center [439, 410] width 40 height 25
click at [363, 409] on label "location" at bounding box center [360, 410] width 46 height 25
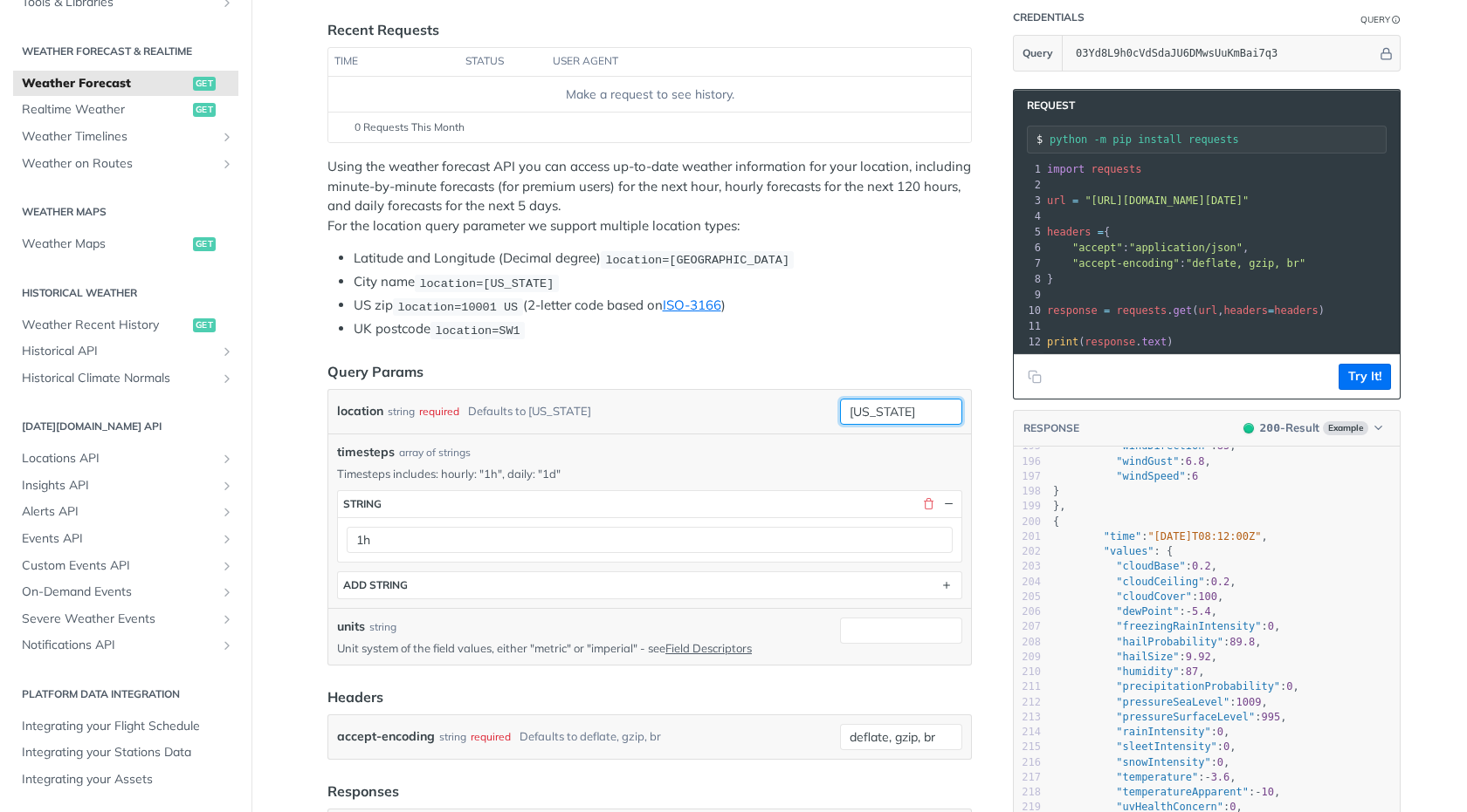
click at [840, 409] on input "new york" at bounding box center [901, 411] width 122 height 26
click at [470, 409] on div "Defaults to new york" at bounding box center [529, 410] width 123 height 25
click at [486, 411] on div "Defaults to new york" at bounding box center [529, 410] width 123 height 25
click at [689, 410] on div "location string required Defaults to new york" at bounding box center [585, 411] width 496 height 26
click at [762, 412] on div "location string required Defaults to new york" at bounding box center [585, 411] width 496 height 26
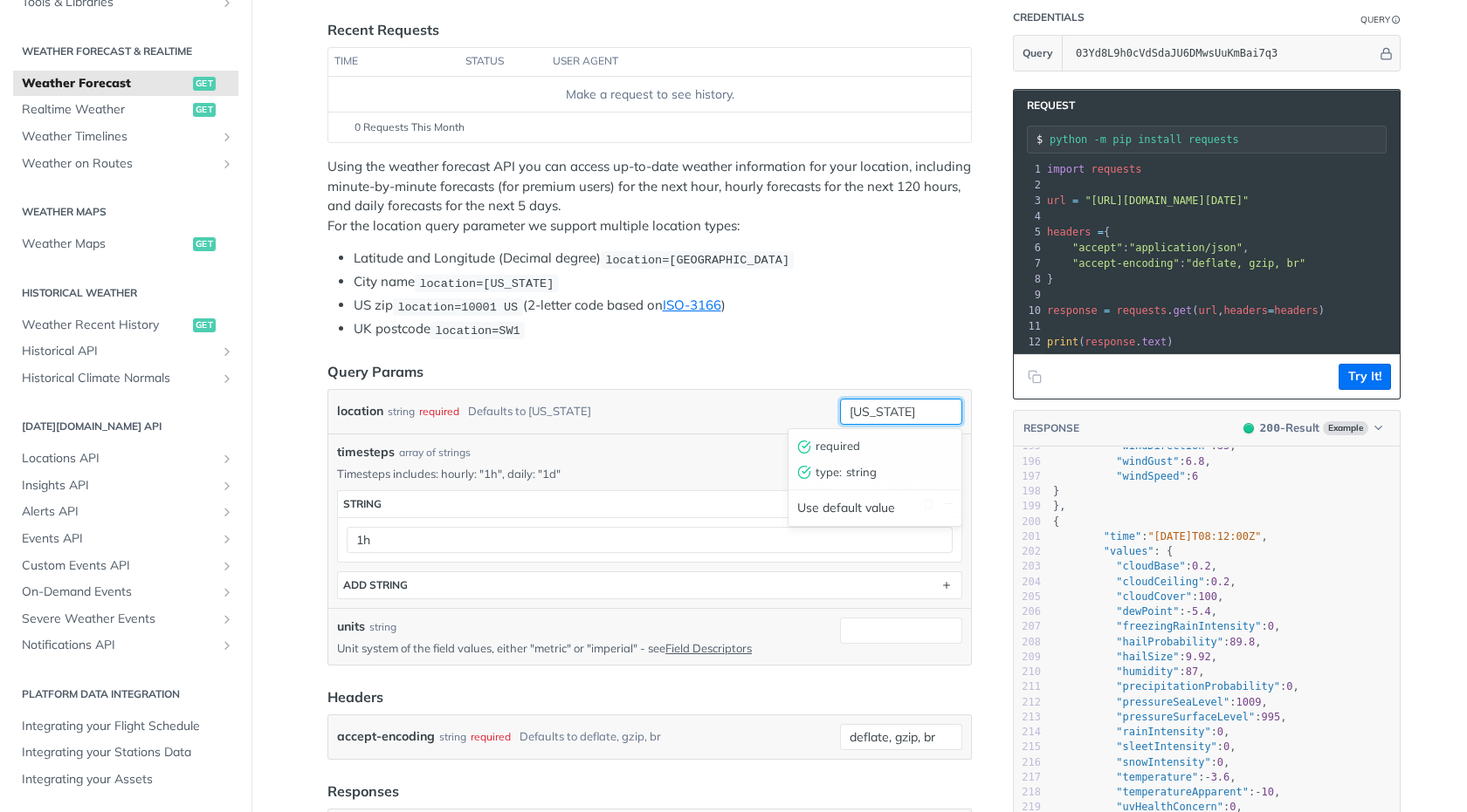
click at [873, 405] on input "new york" at bounding box center [901, 411] width 122 height 26
click at [833, 336] on li "UK postcode location=SW1" at bounding box center [663, 330] width 619 height 20
click at [1333, 377] on footer "Try It!" at bounding box center [1206, 377] width 386 height 45
click at [1339, 391] on button "Try It!" at bounding box center [1364, 377] width 52 height 26
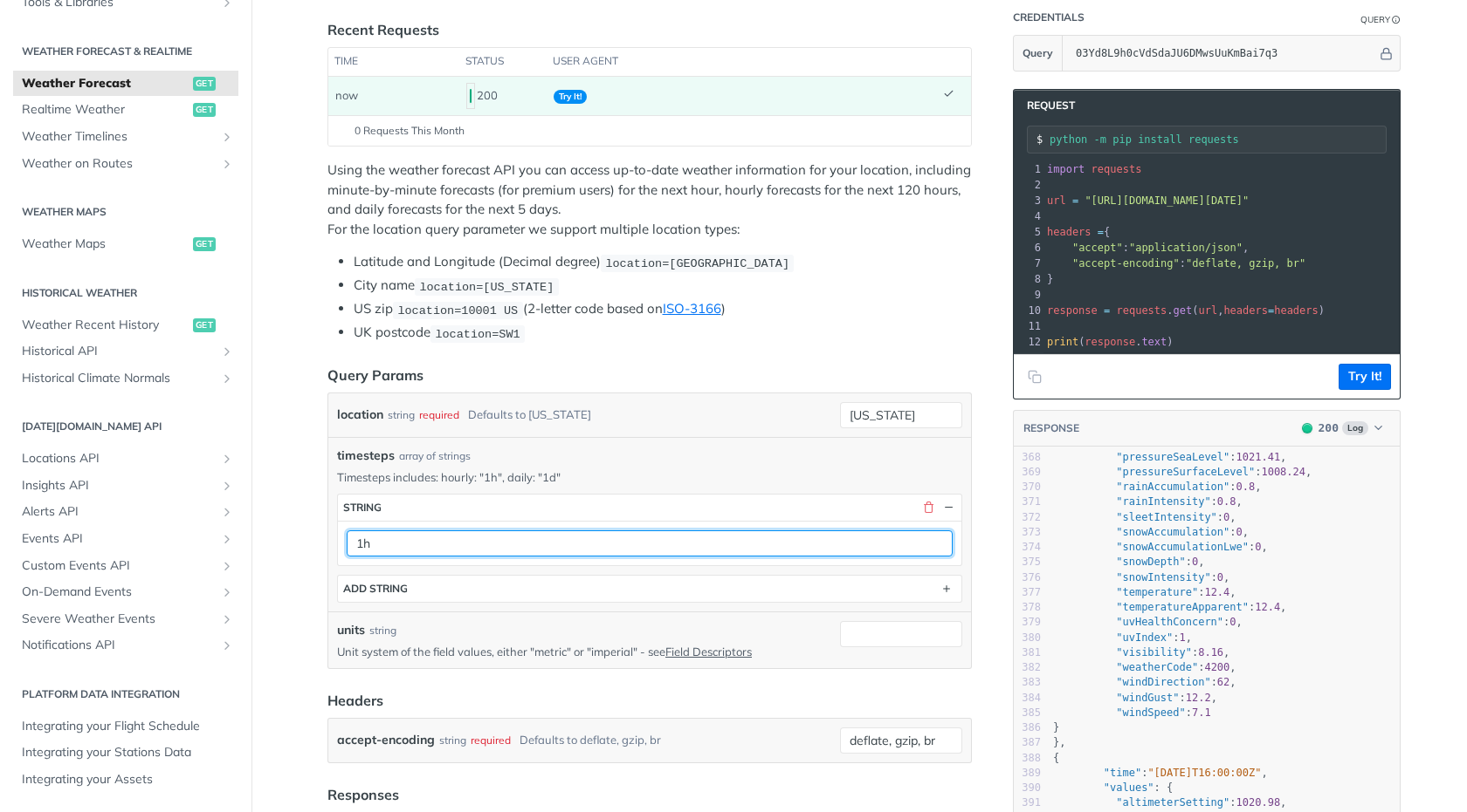
click at [388, 545] on input "1h" at bounding box center [650, 543] width 606 height 26
type input "1d"
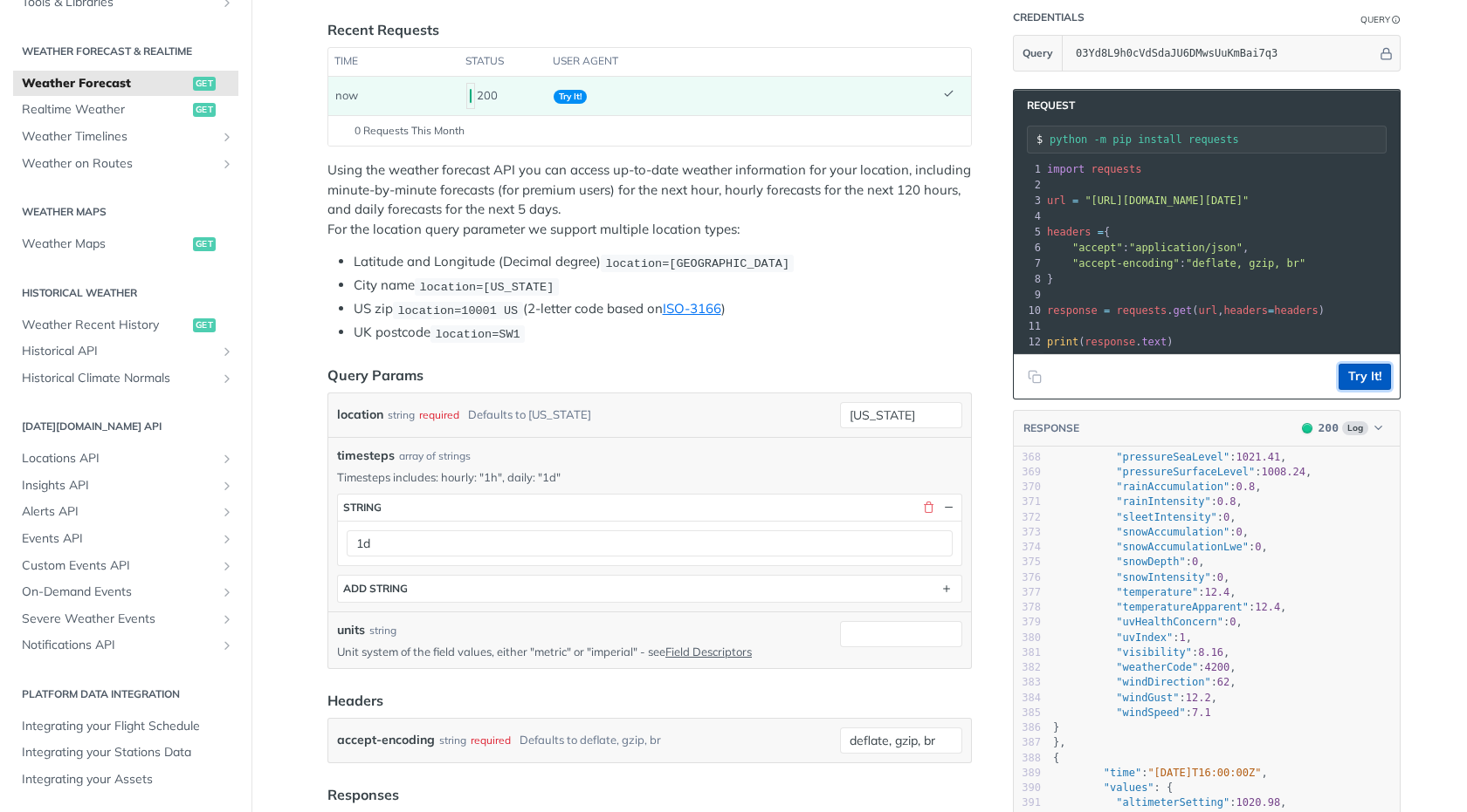
click at [1365, 391] on button "Try It!" at bounding box center [1364, 377] width 52 height 26
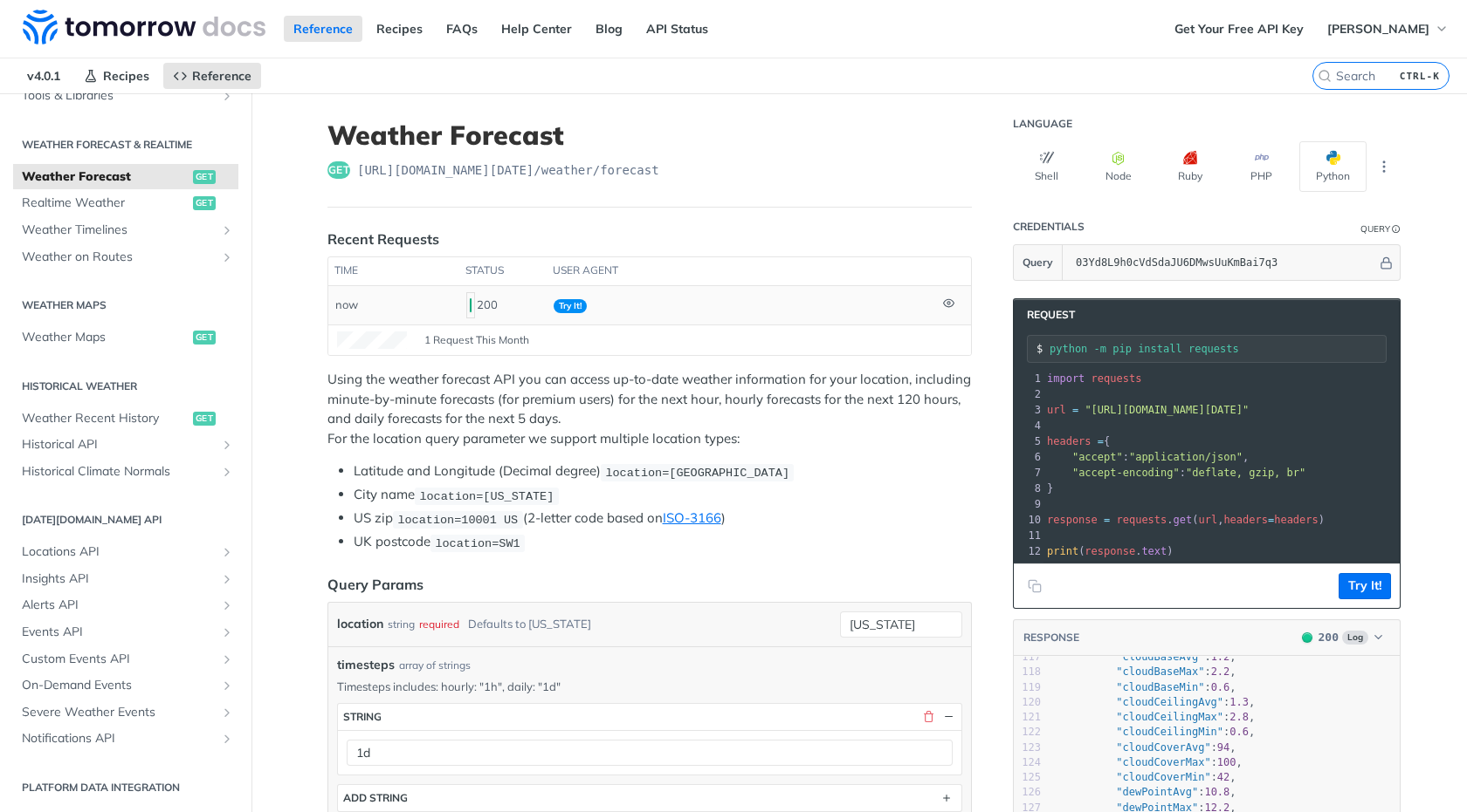
click at [561, 309] on span "Try It!" at bounding box center [570, 307] width 33 height 14
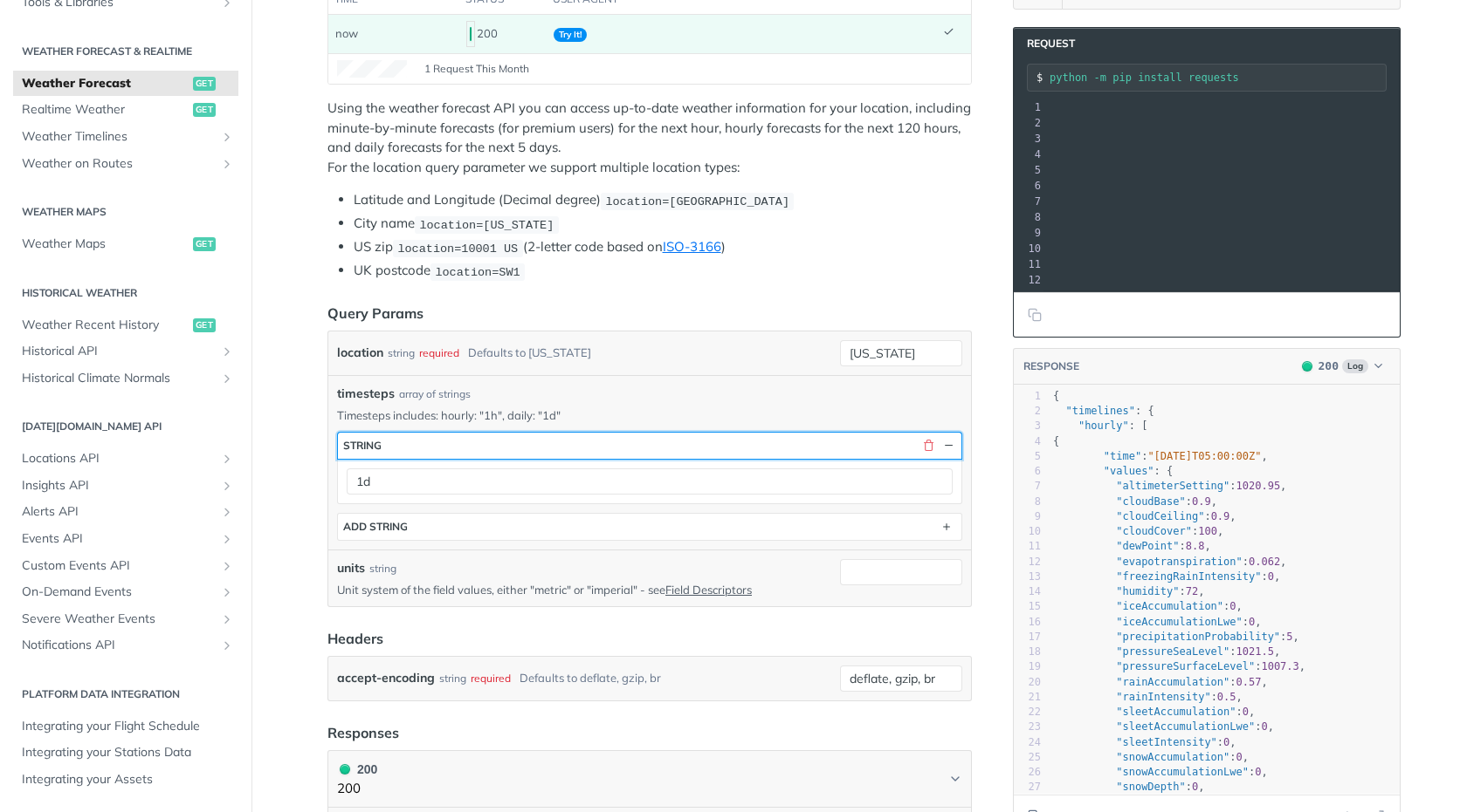
click at [534, 451] on button "string" at bounding box center [650, 445] width 624 height 26
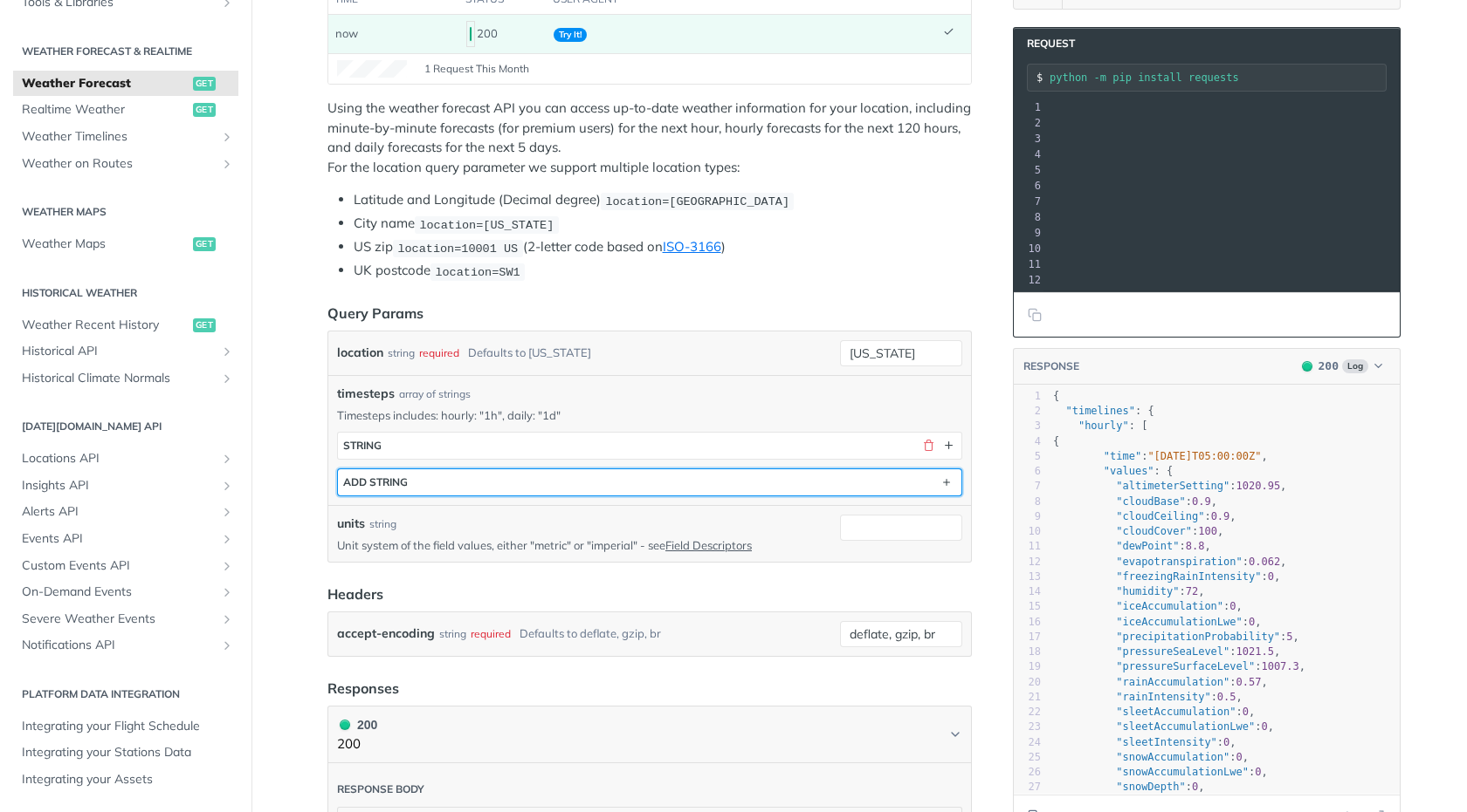
click at [532, 470] on button "ADD string" at bounding box center [650, 482] width 624 height 26
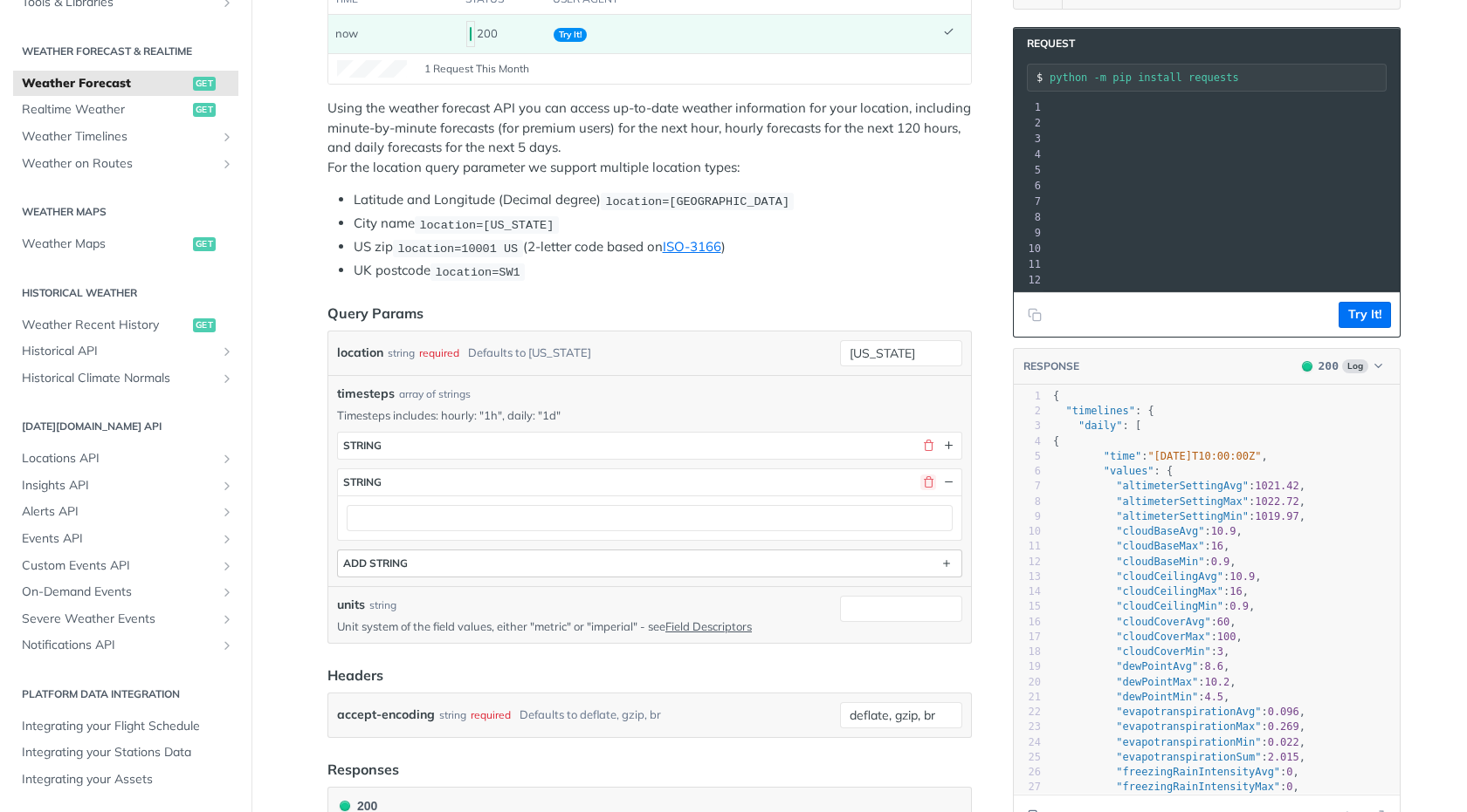
click at [920, 479] on button "button" at bounding box center [928, 482] width 16 height 16
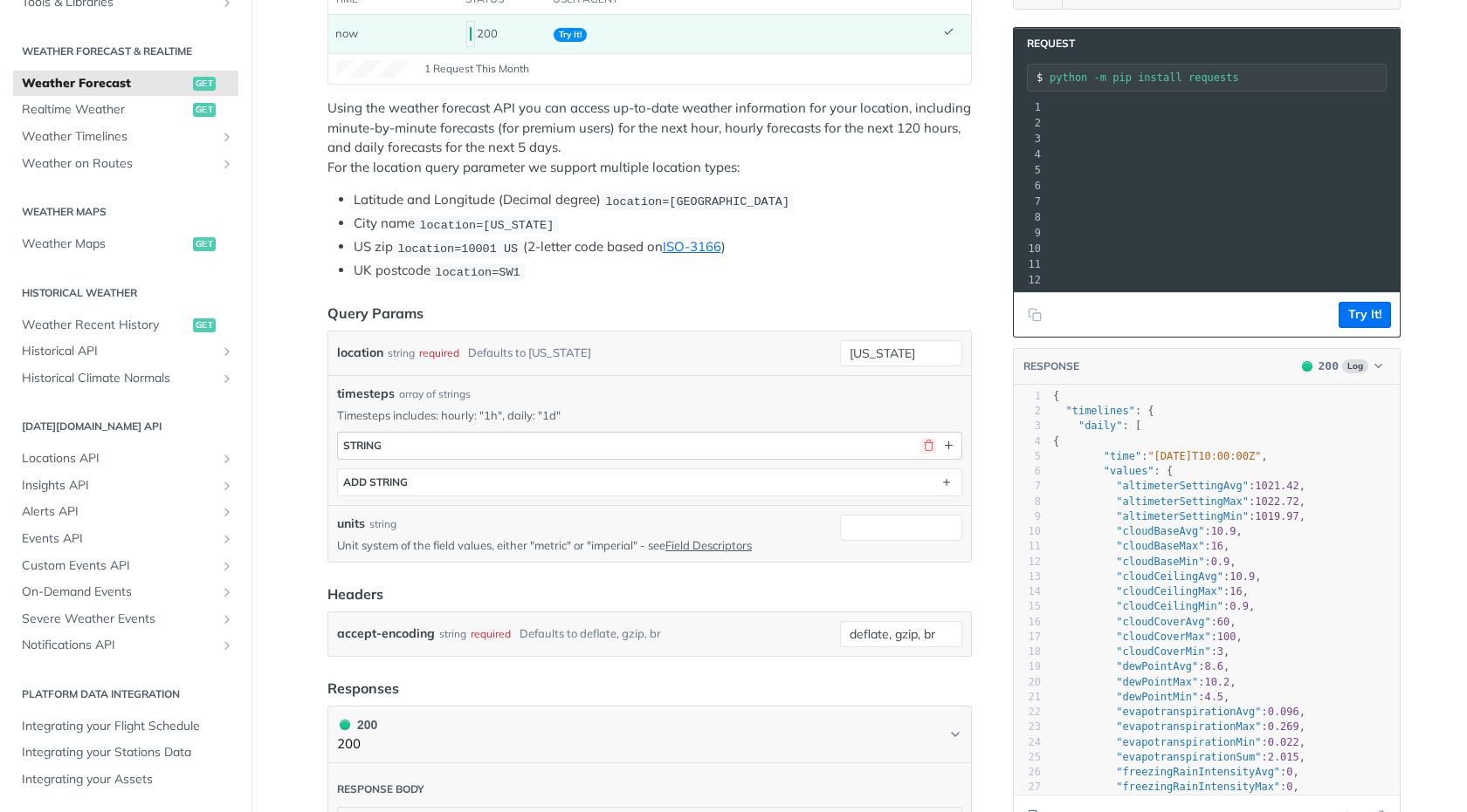
click at [920, 446] on button "button" at bounding box center [928, 446] width 16 height 16
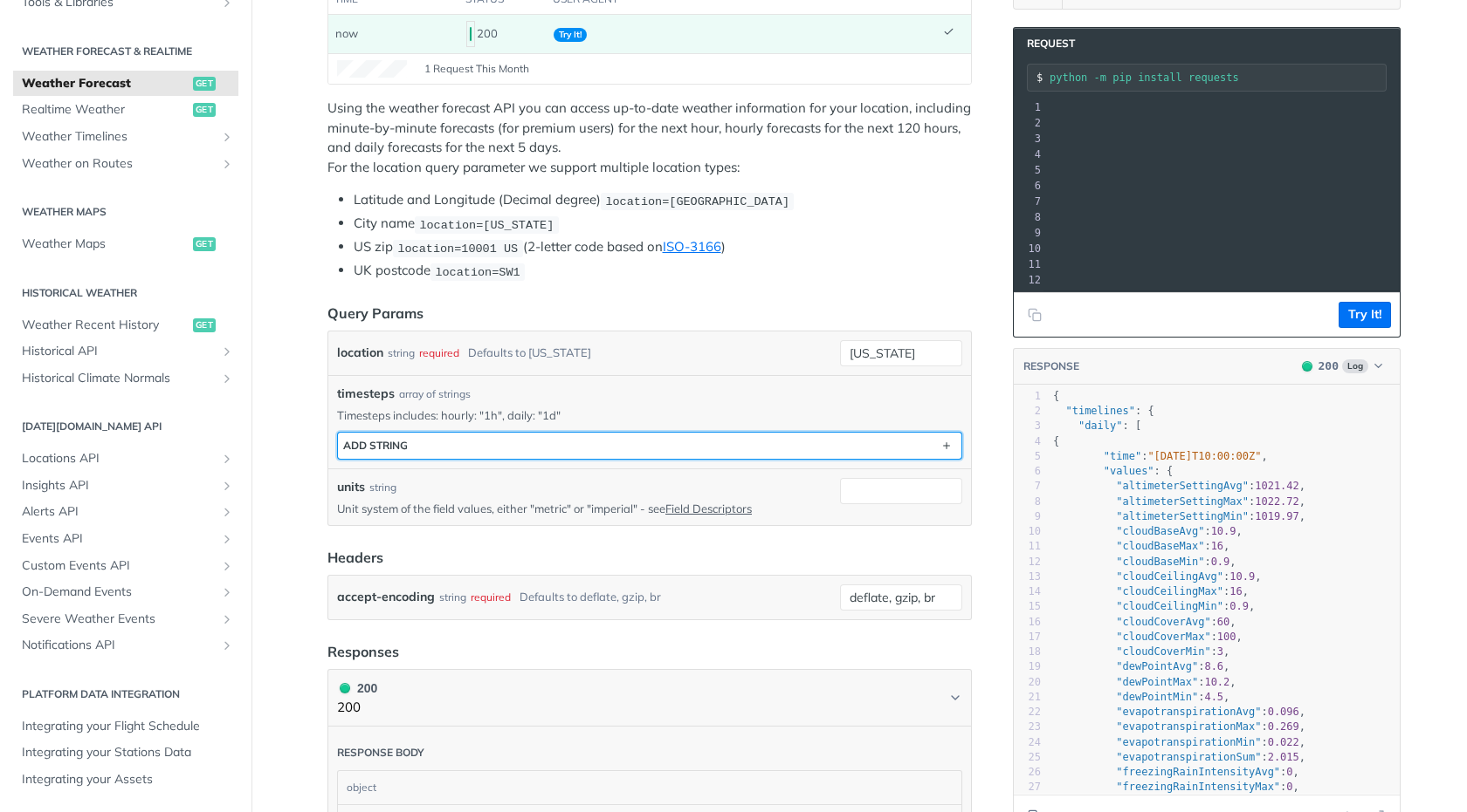
click at [565, 439] on button "ADD string" at bounding box center [650, 445] width 624 height 26
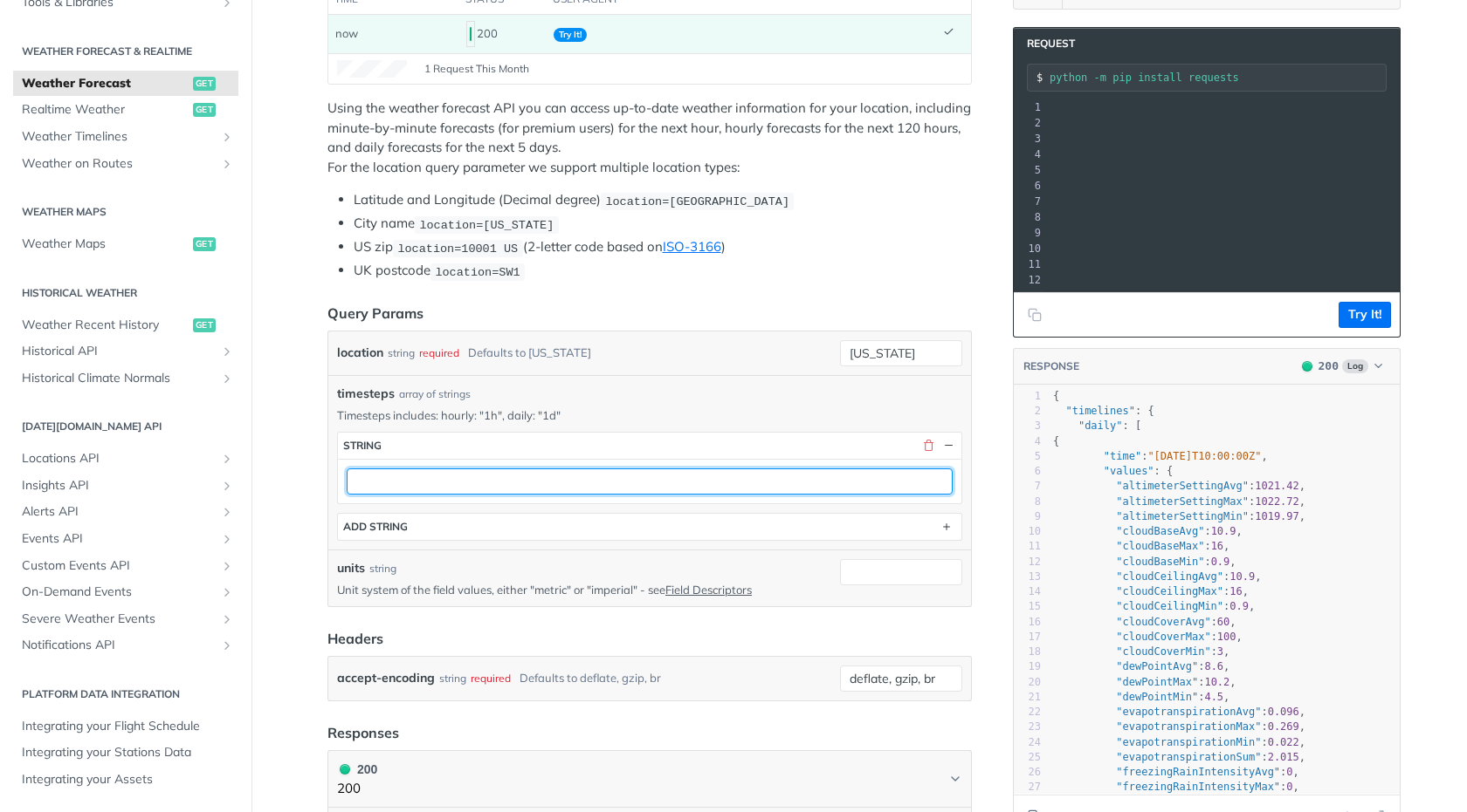
click at [524, 476] on input "text" at bounding box center [650, 481] width 606 height 26
type input "a"
type input "1d"
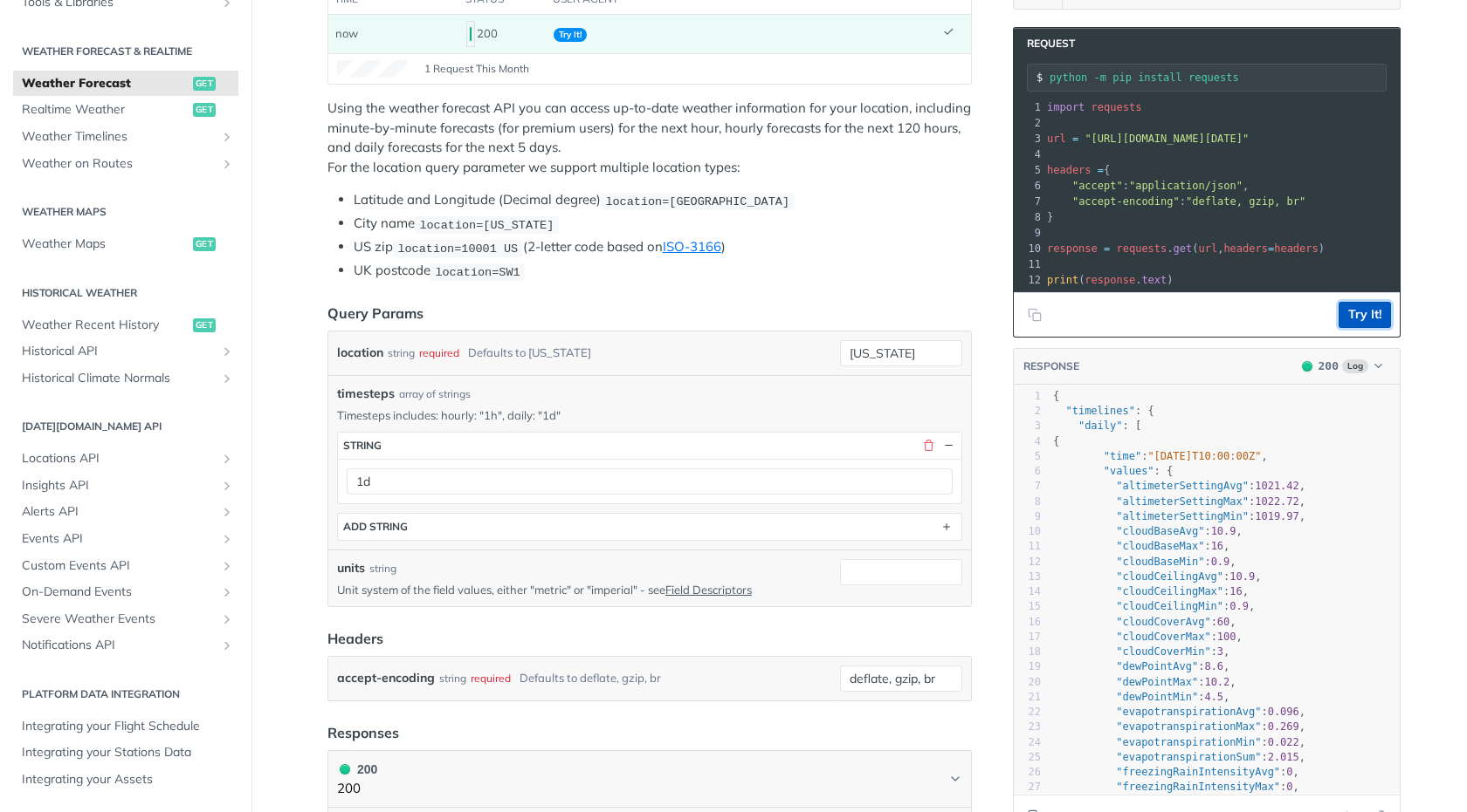
click at [1343, 325] on button "Try It!" at bounding box center [1364, 315] width 52 height 26
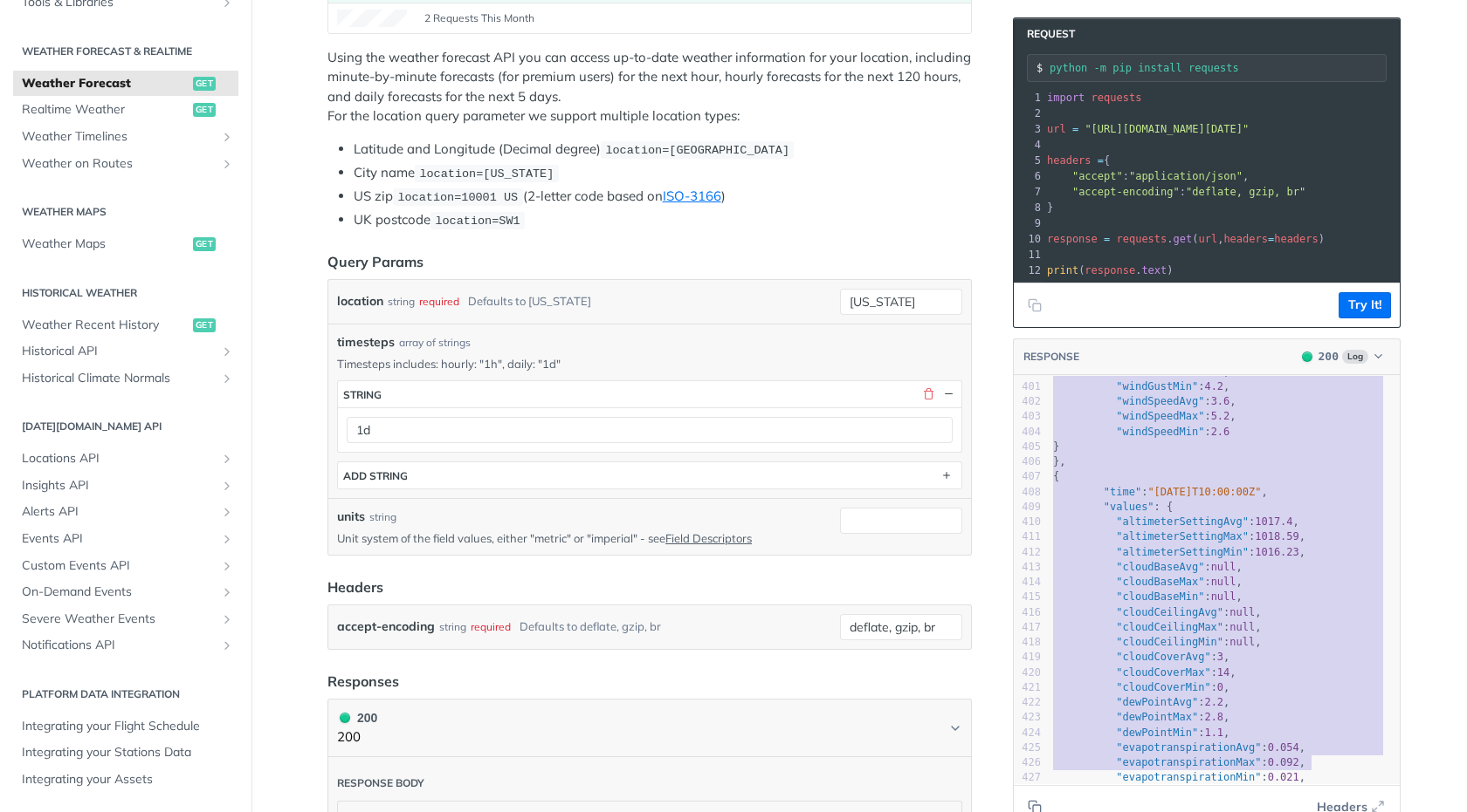
drag, startPoint x: 1042, startPoint y: 398, endPoint x: 1297, endPoint y: 799, distance: 475.2
click at [1297, 799] on div "RESPONSE 200 Log x { 375 "snowAccumulationSum" : 0 , 376 "snowIntensityAvg" : 0…" at bounding box center [1207, 584] width 388 height 491
type textarea "{ "timelines": { "daily": [ { "time": "2025-10-12T10:00:00Z", "values": { "alti…"
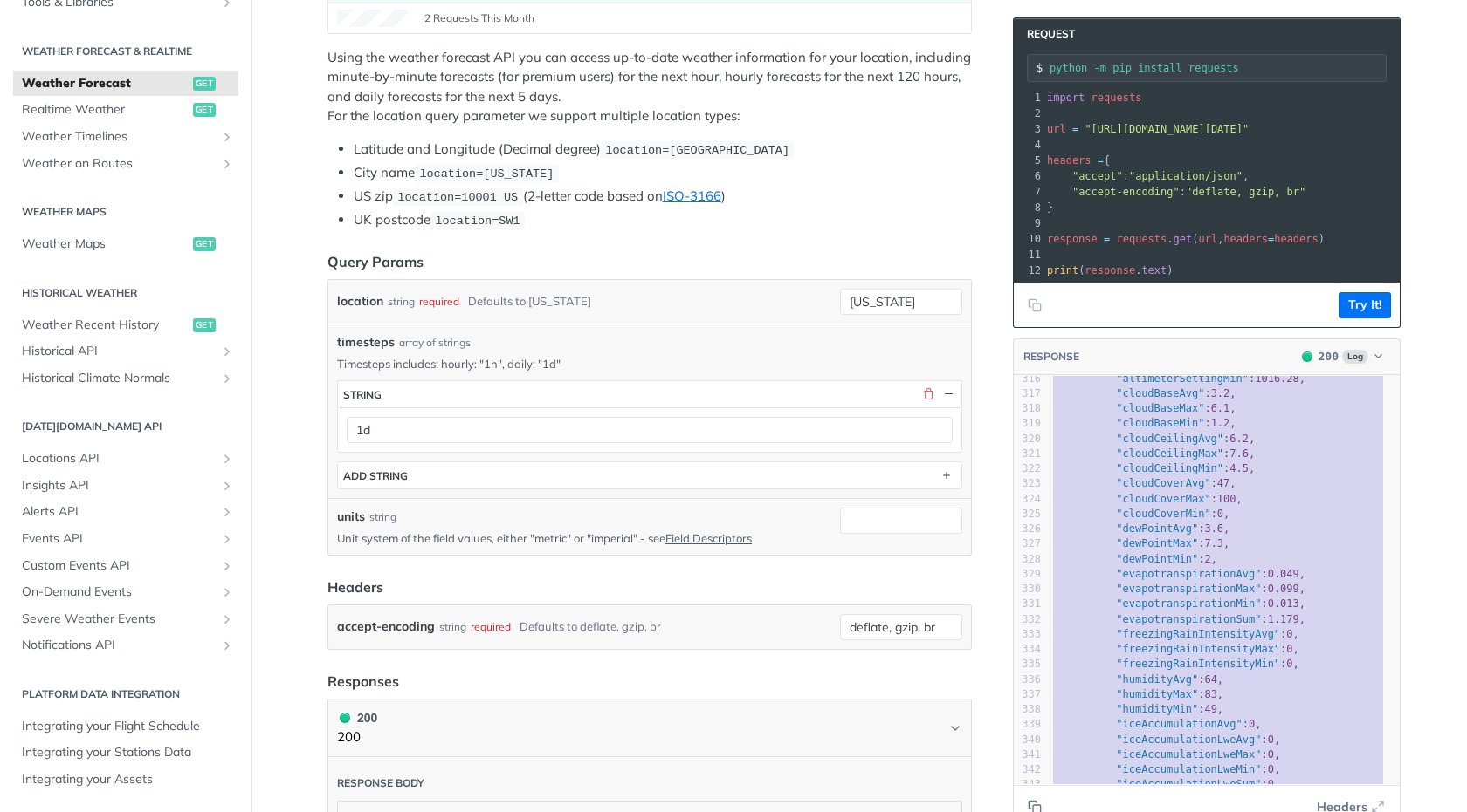
click at [1229, 522] on pre ""cloudCoverMin" : 0 ," at bounding box center [1224, 514] width 350 height 15
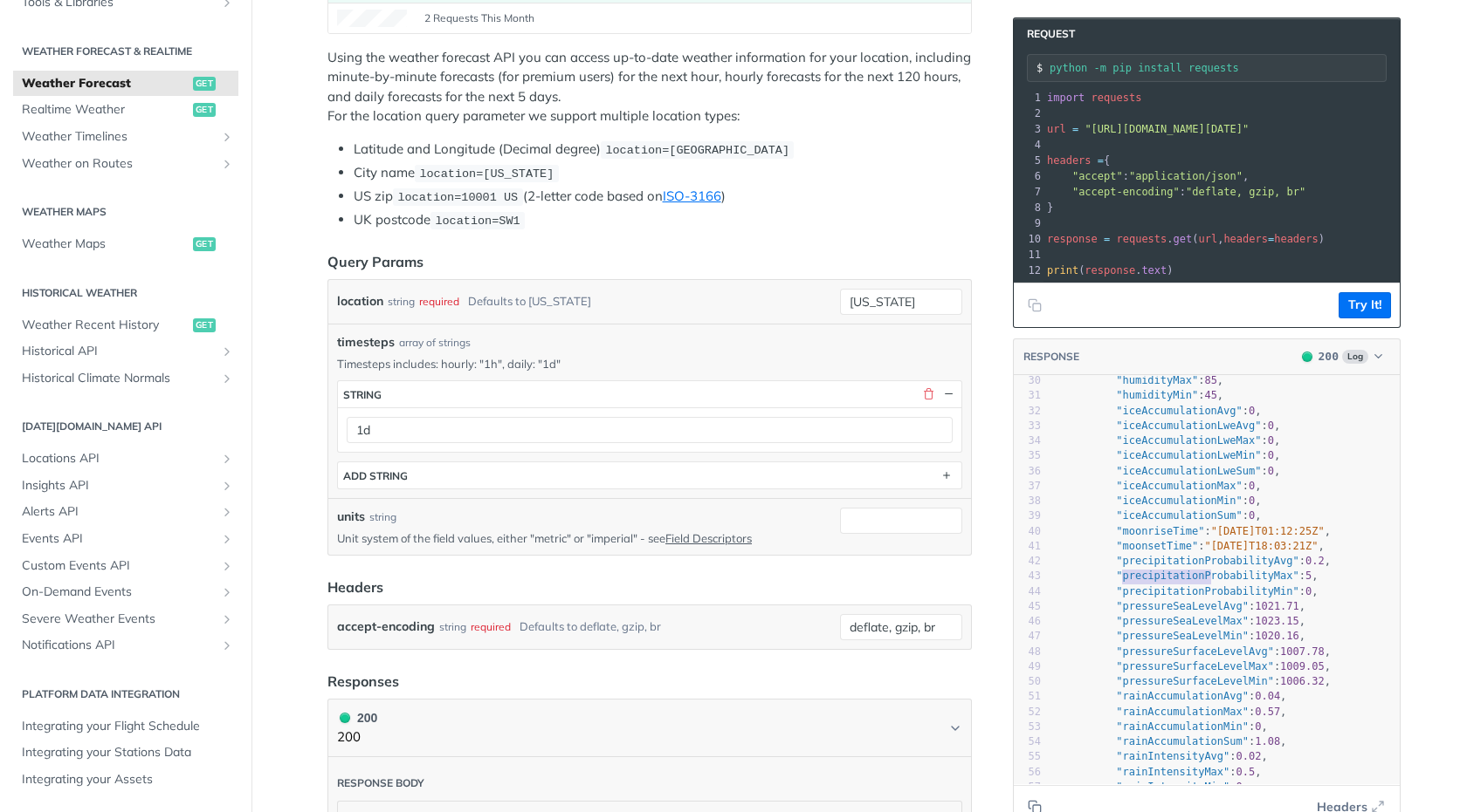
type textarea "precipitation"
drag, startPoint x: 1126, startPoint y: 590, endPoint x: 1193, endPoint y: 584, distance: 67.3
click at [1195, 582] on span ""precipitationProbabilityMax"" at bounding box center [1207, 576] width 183 height 12
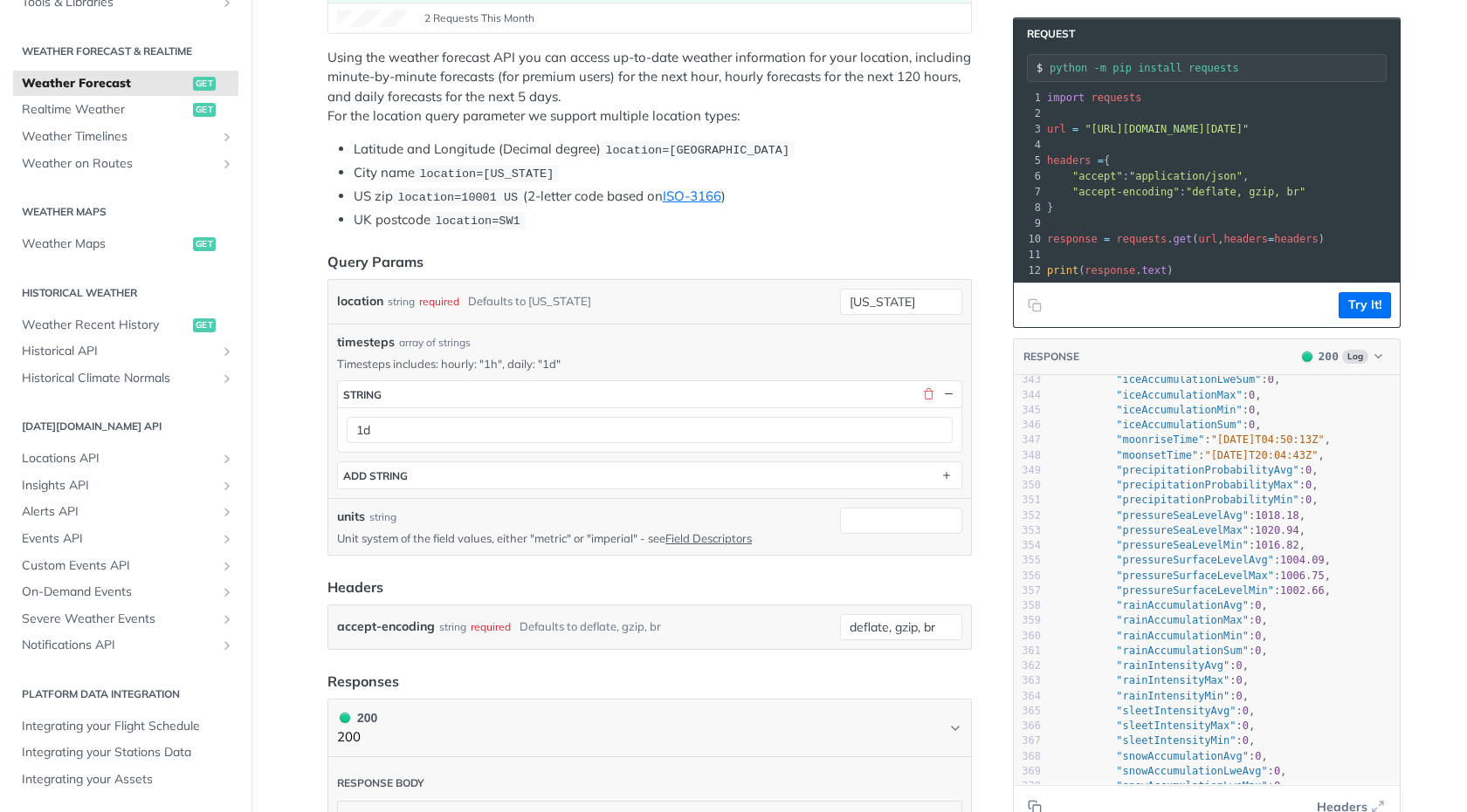
click at [1206, 491] on span ""precipitationProbabilityMax"" at bounding box center [1207, 485] width 183 height 12
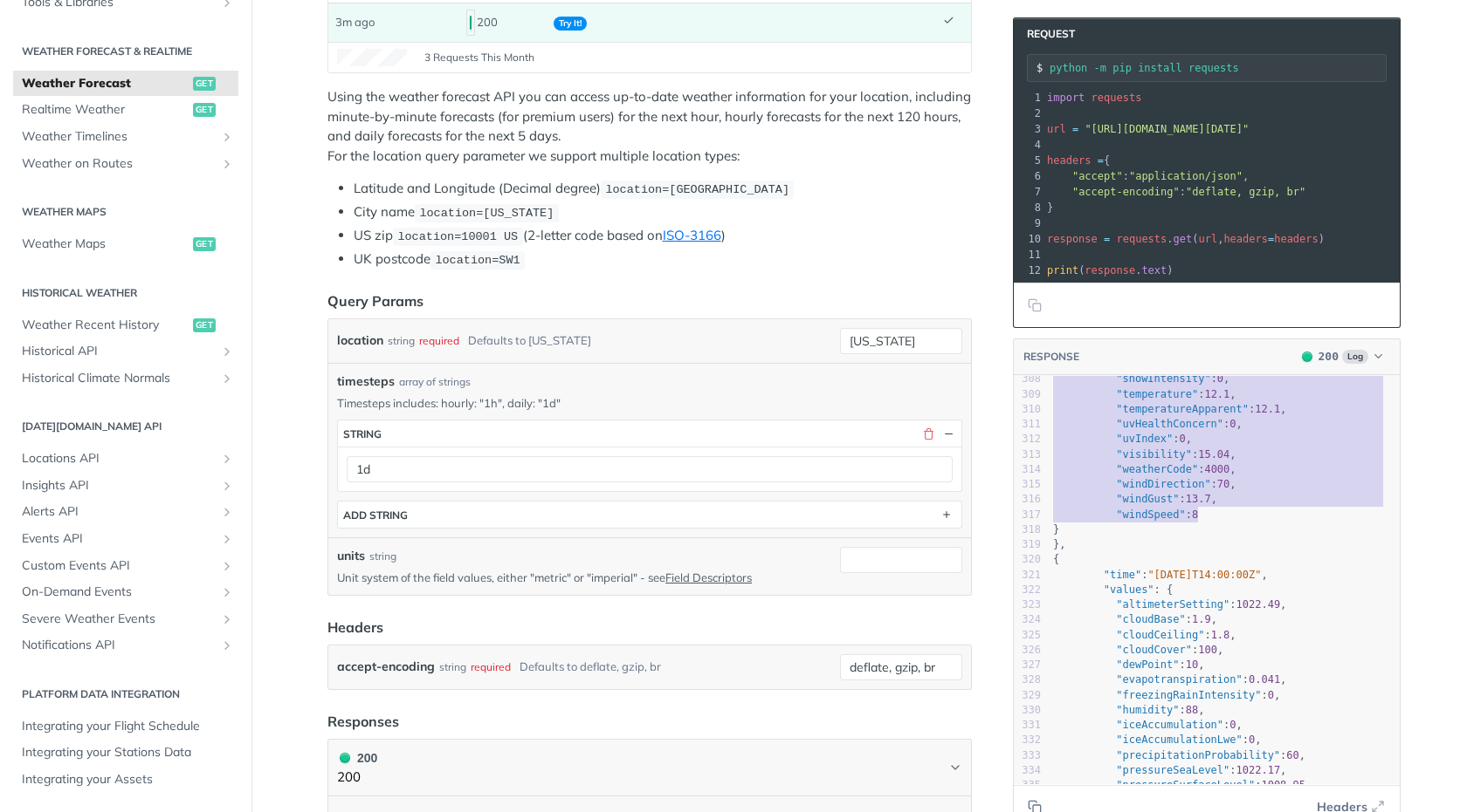
type textarea ""values": { "altimeterSetting": 1022.59, "cloudBase": 2.2, "cloudCeiling": 2.1,…"
drag, startPoint x: 1095, startPoint y: 406, endPoint x: 1186, endPoint y: 544, distance: 165.3
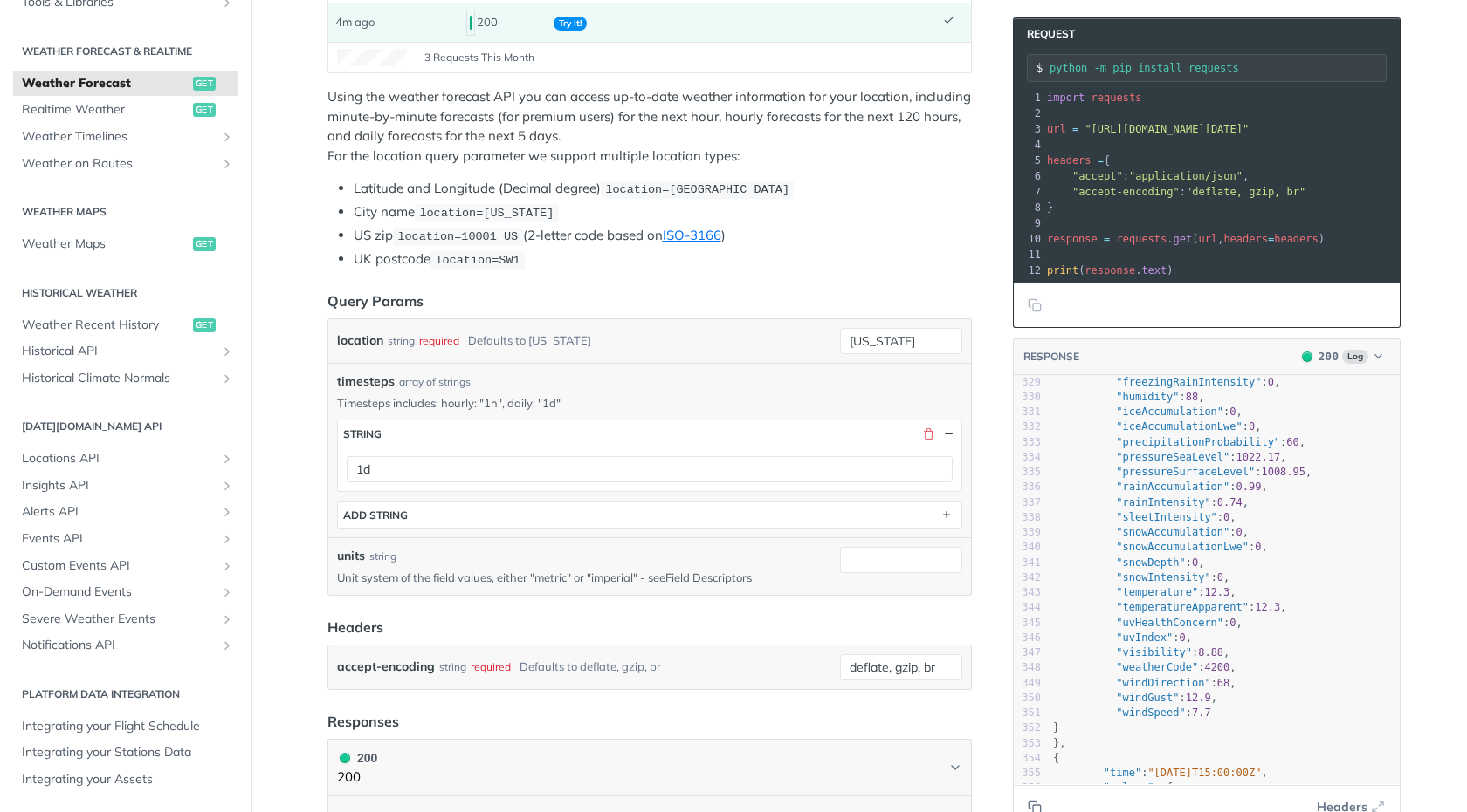
scroll to position [4946, 0]
click at [1214, 537] on span ""snowAccumulation"" at bounding box center [1173, 531] width 114 height 12
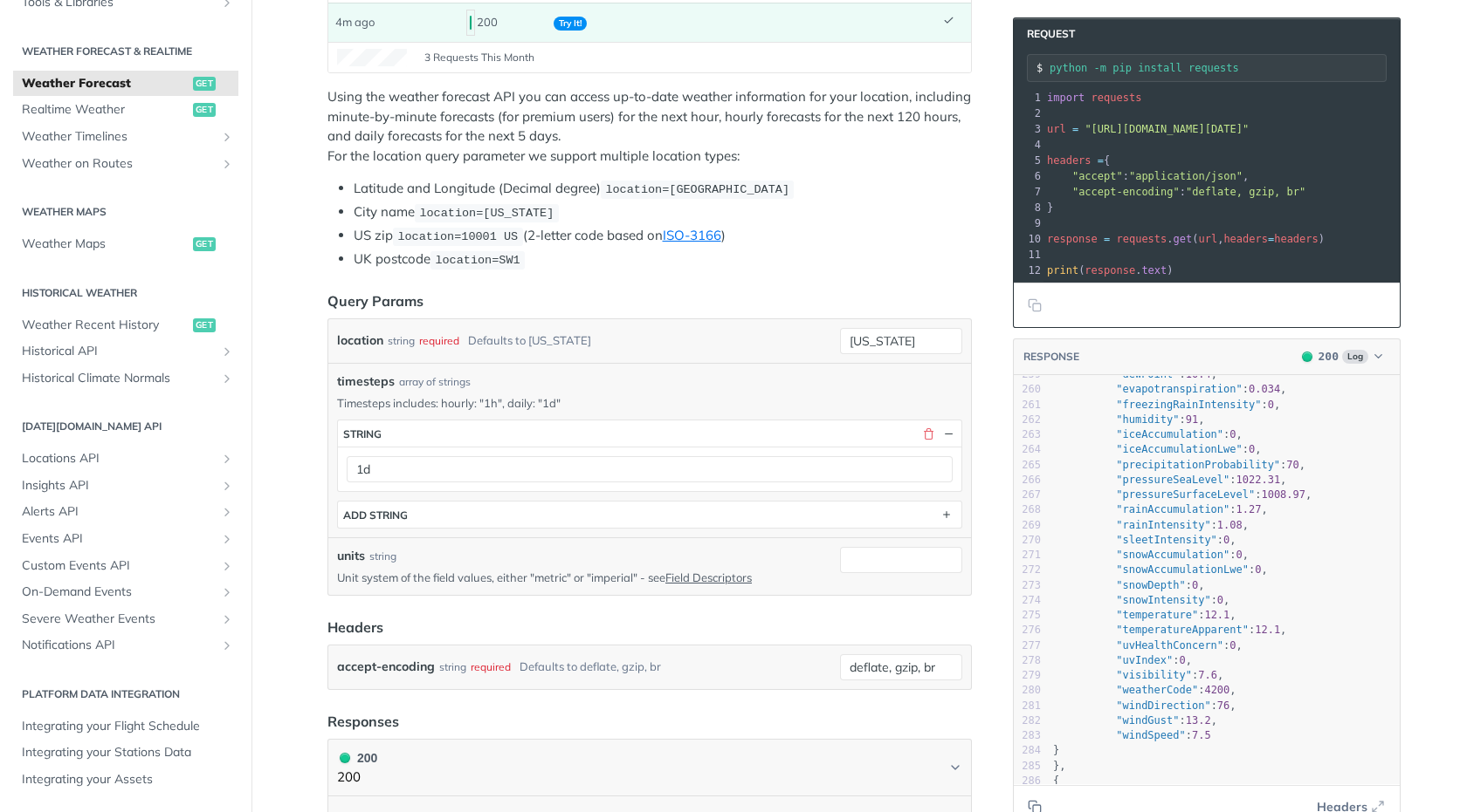
scroll to position [3169, 0]
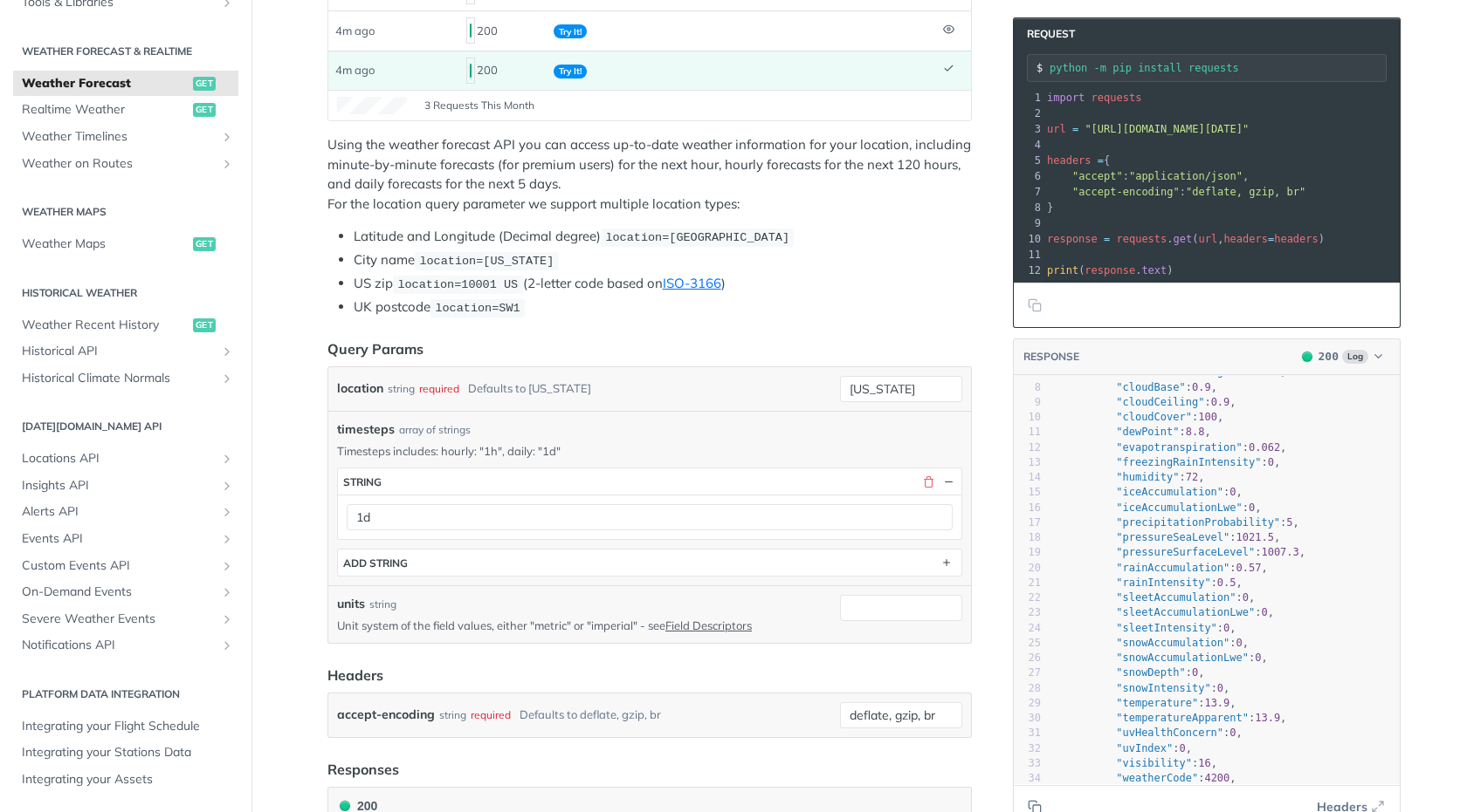
type textarea "ipitationProba"
drag, startPoint x: 1208, startPoint y: 534, endPoint x: 1231, endPoint y: 534, distance: 23.0
click at [1231, 529] on span ""precipitationProbability"" at bounding box center [1198, 522] width 164 height 12
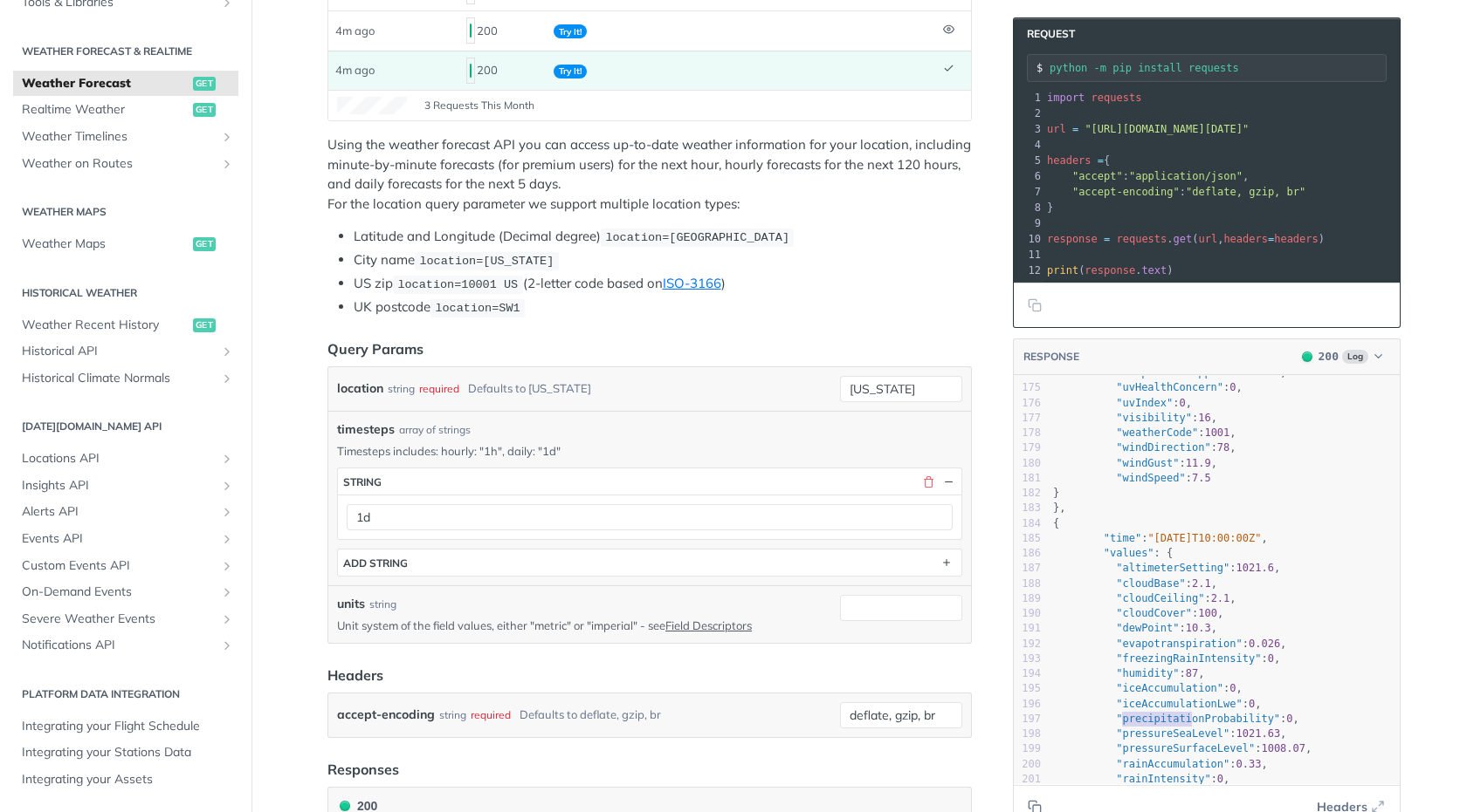
type textarea "precipitation"
drag, startPoint x: 1114, startPoint y: 729, endPoint x: 1197, endPoint y: 730, distance: 83.0
click at [1197, 725] on span ""precipitationProbability"" at bounding box center [1198, 719] width 164 height 12
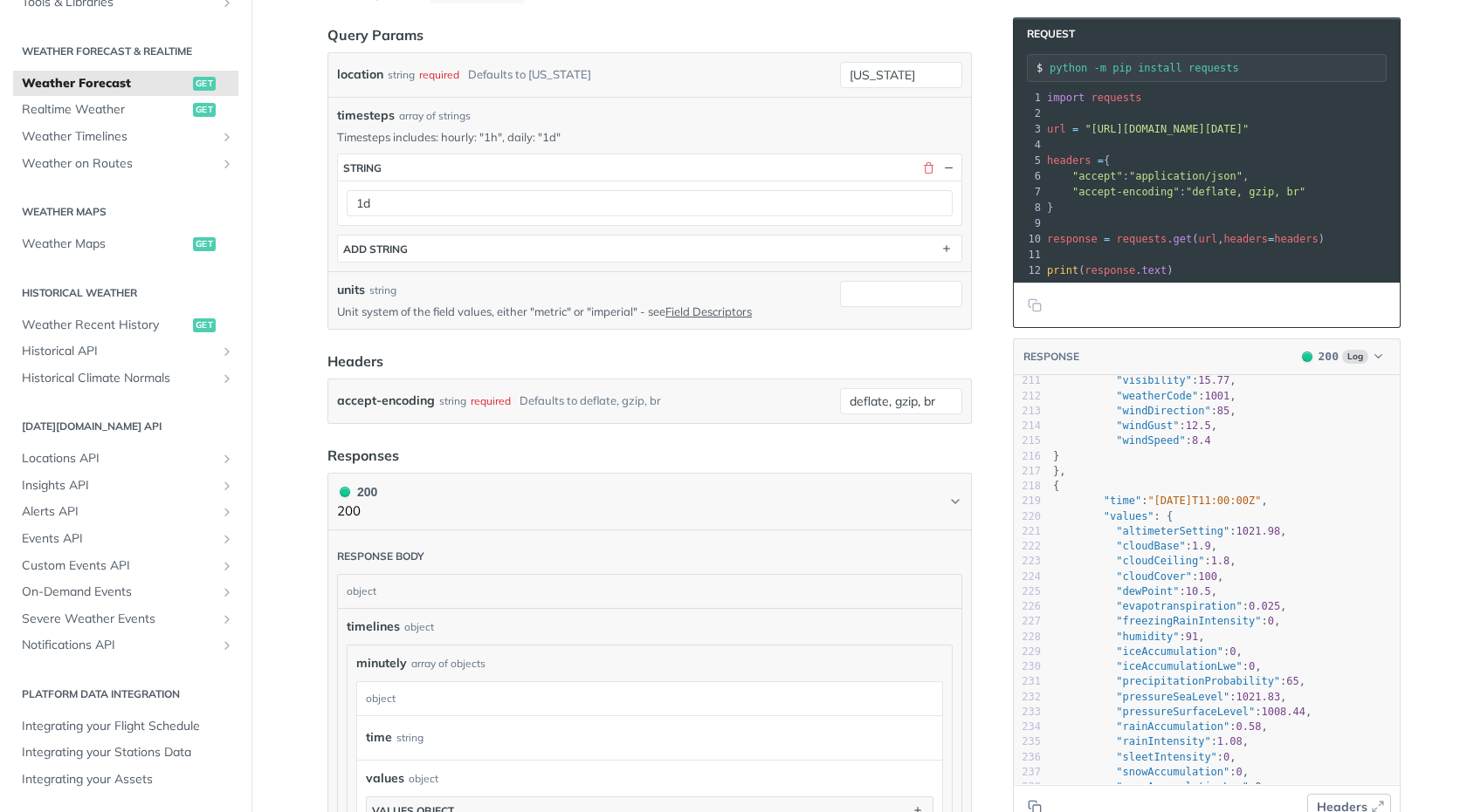
click at [1332, 805] on span "Headers" at bounding box center [1342, 807] width 51 height 18
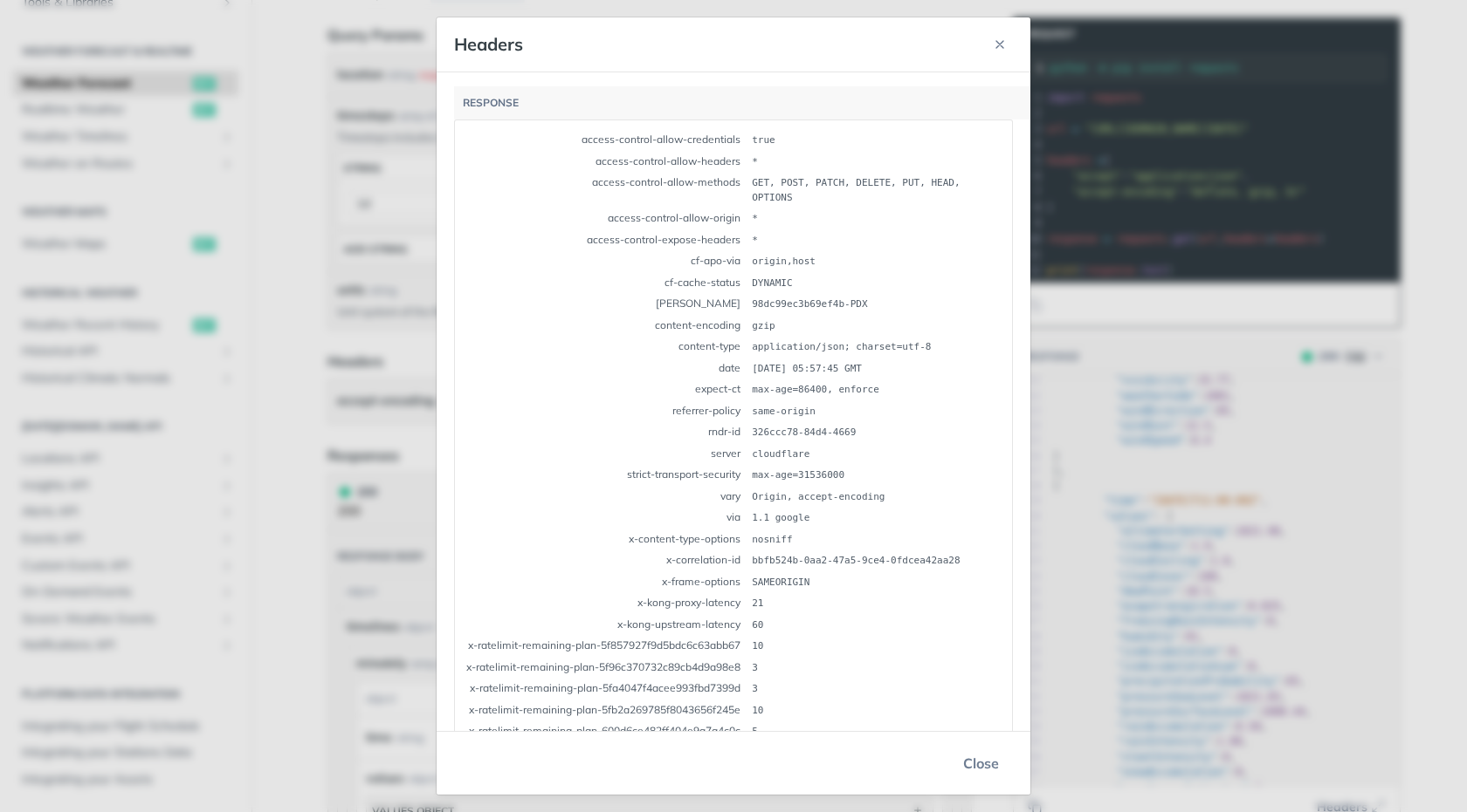
click at [964, 760] on button "Close" at bounding box center [981, 763] width 64 height 35
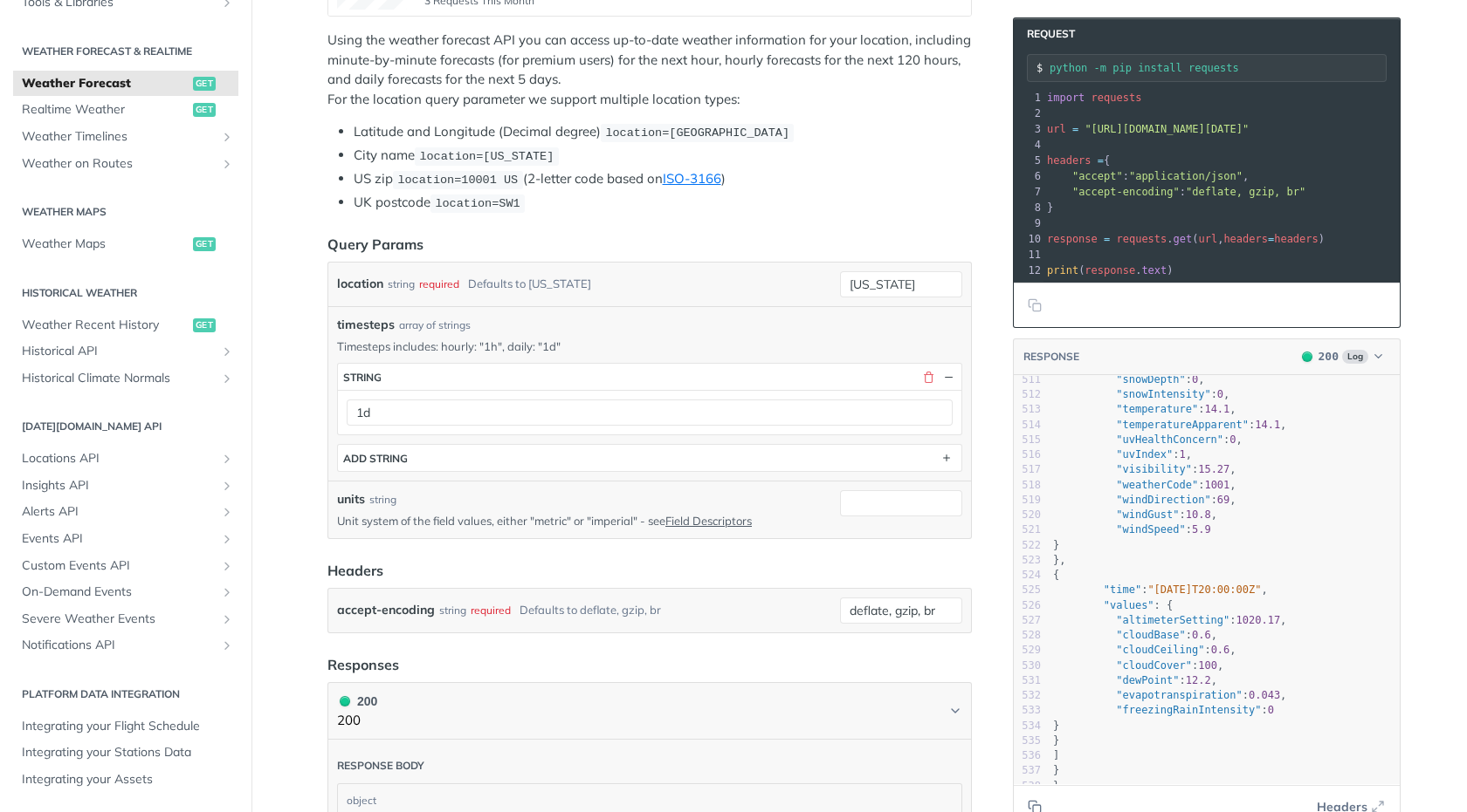
drag, startPoint x: 1087, startPoint y: 280, endPoint x: 1142, endPoint y: 293, distance: 56.5
click at [1142, 282] on div at bounding box center [1221, 281] width 356 height 1
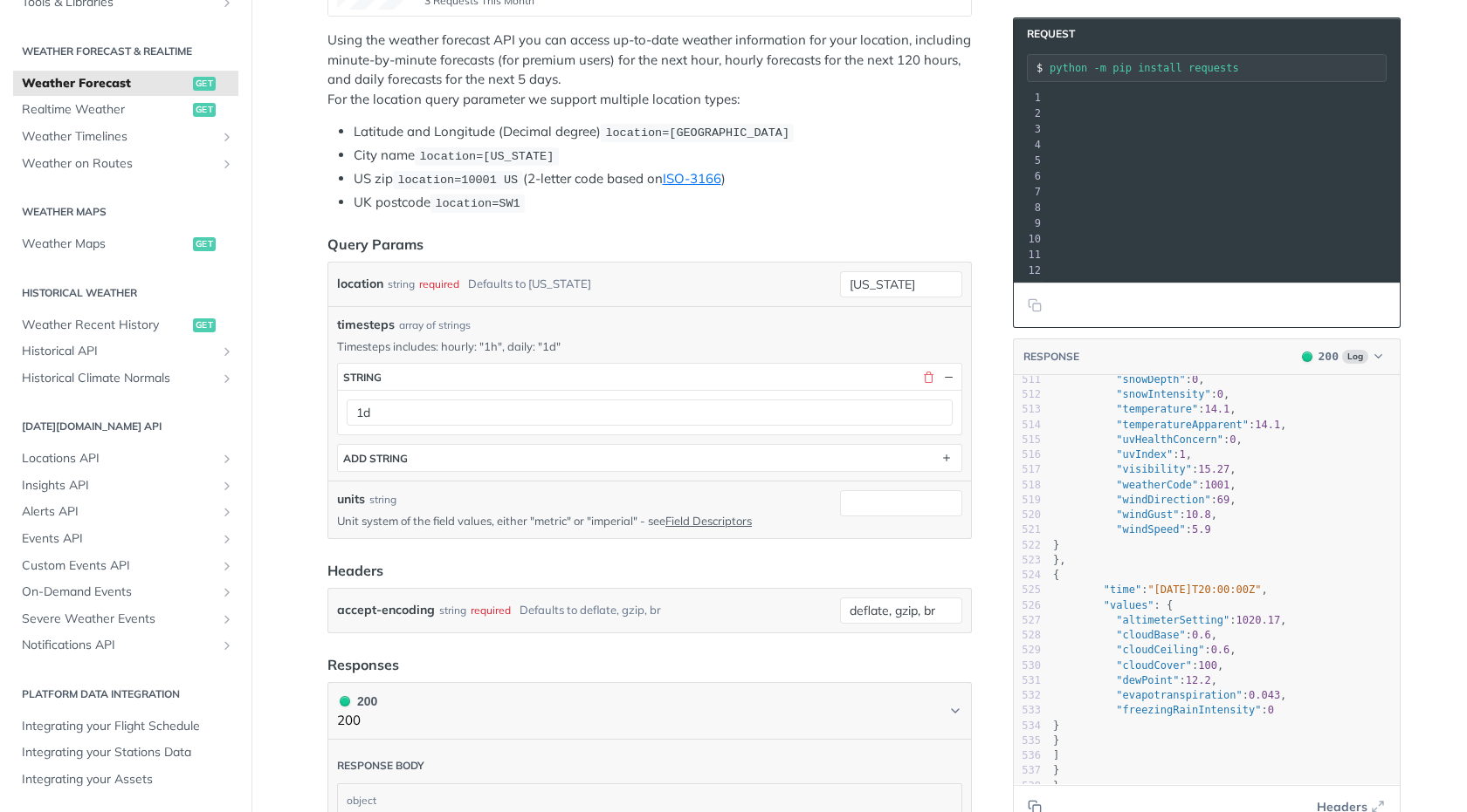
click at [901, 132] on span ""https://api.tomorrow.io/v4/weather/forecast?location=new%2520york&timesteps=1h…" at bounding box center [818, 129] width 164 height 12
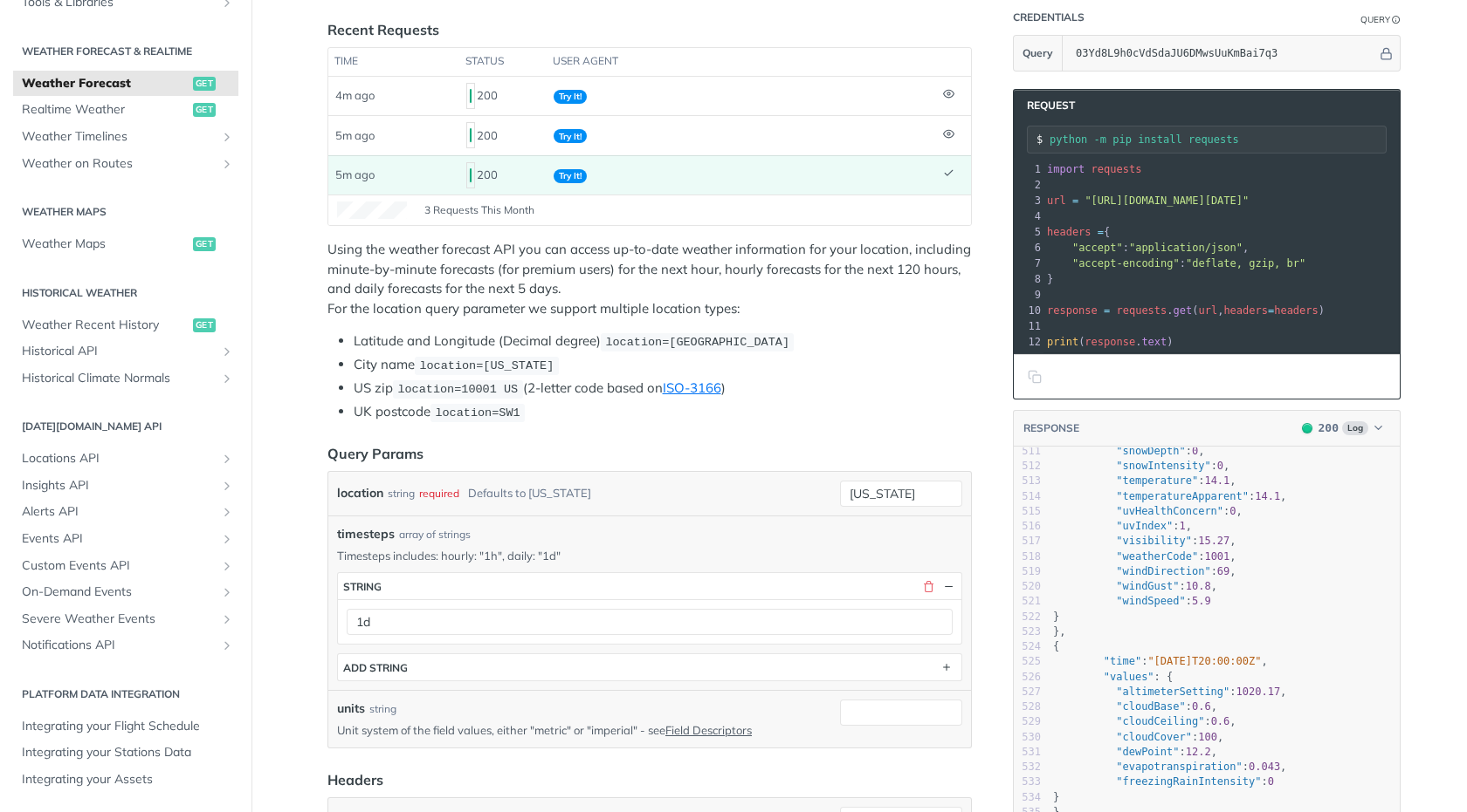
click at [1025, 391] on button "Copy to clipboard" at bounding box center [1034, 377] width 24 height 26
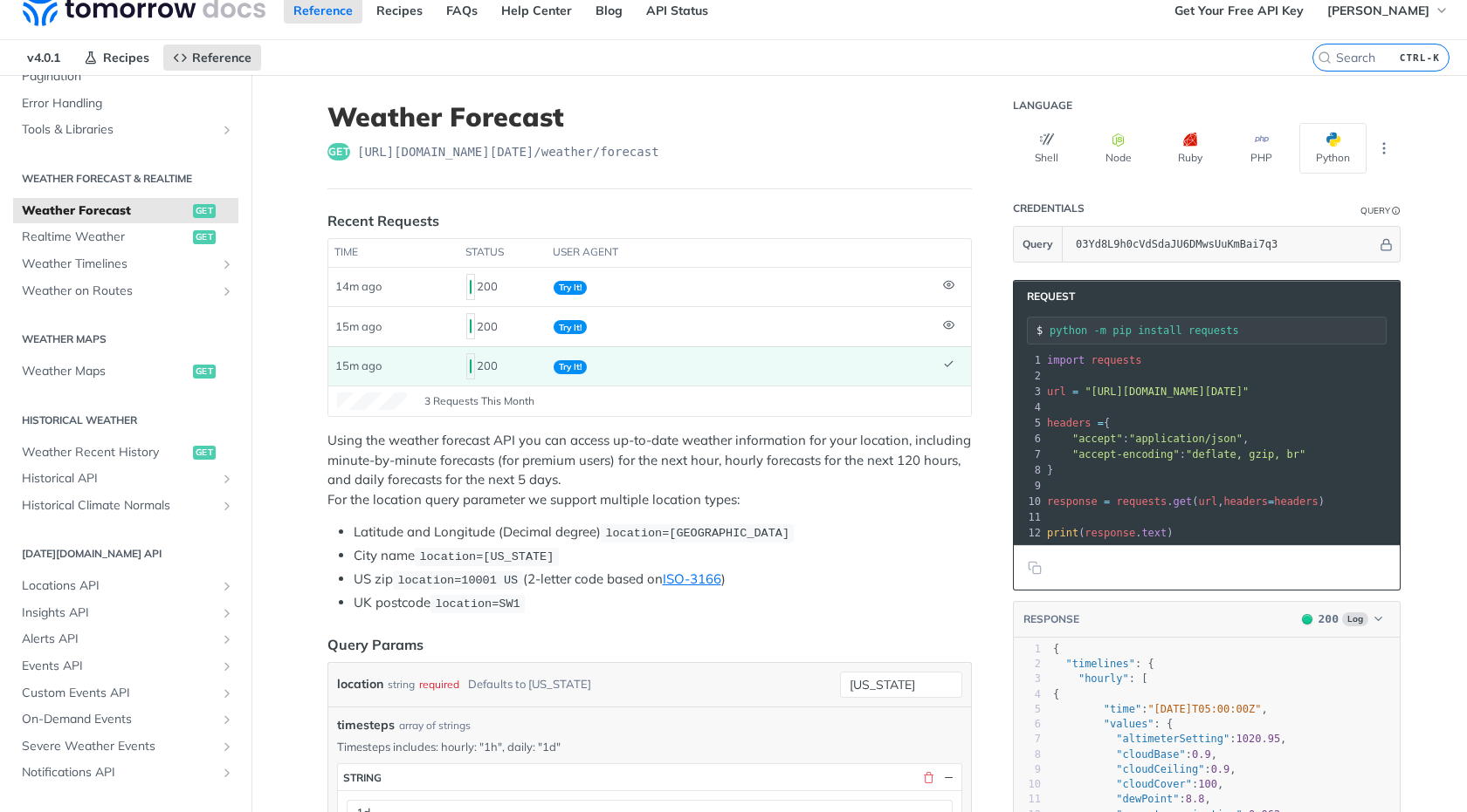
scroll to position [0, 0]
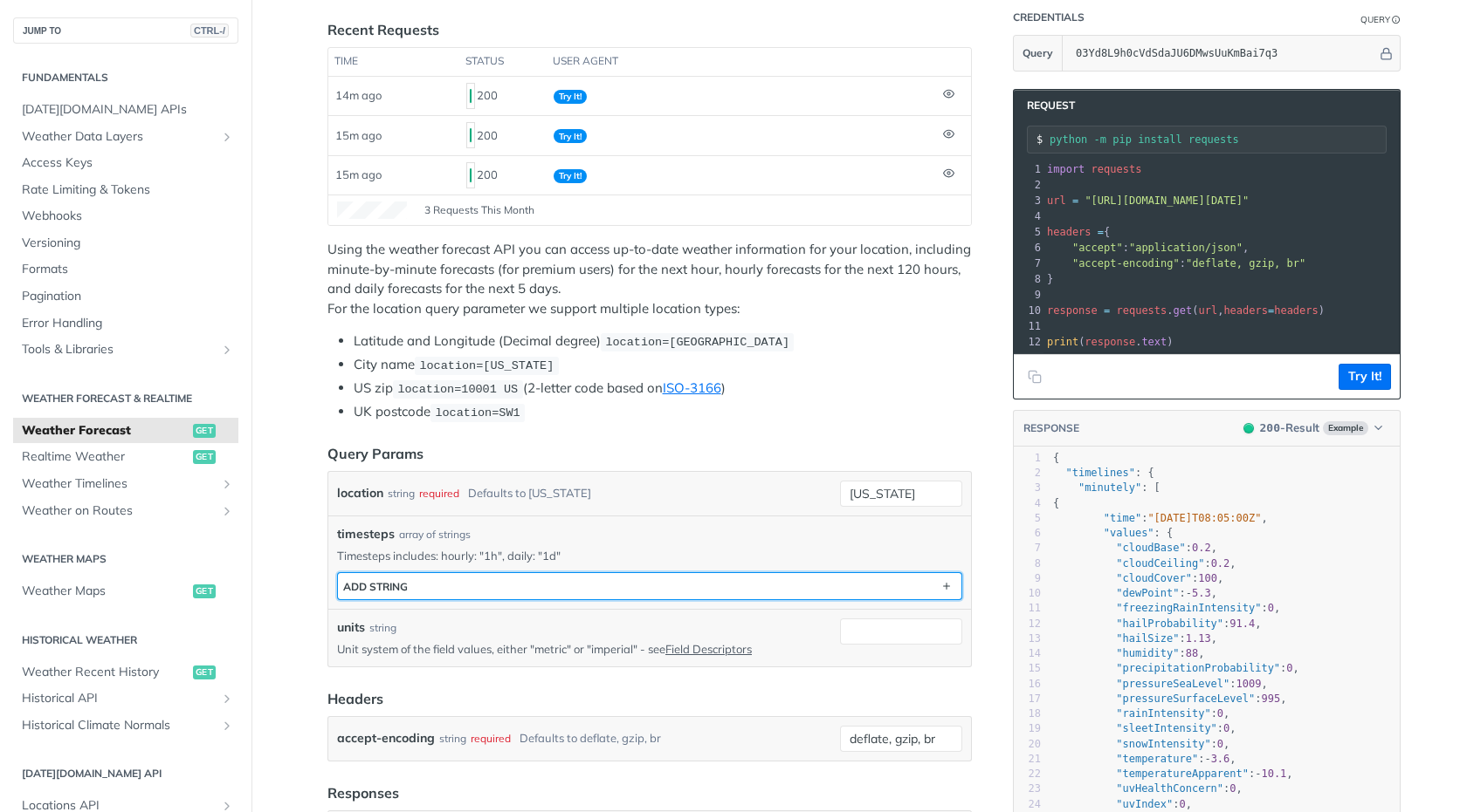
click at [462, 581] on button "ADD string" at bounding box center [650, 586] width 624 height 26
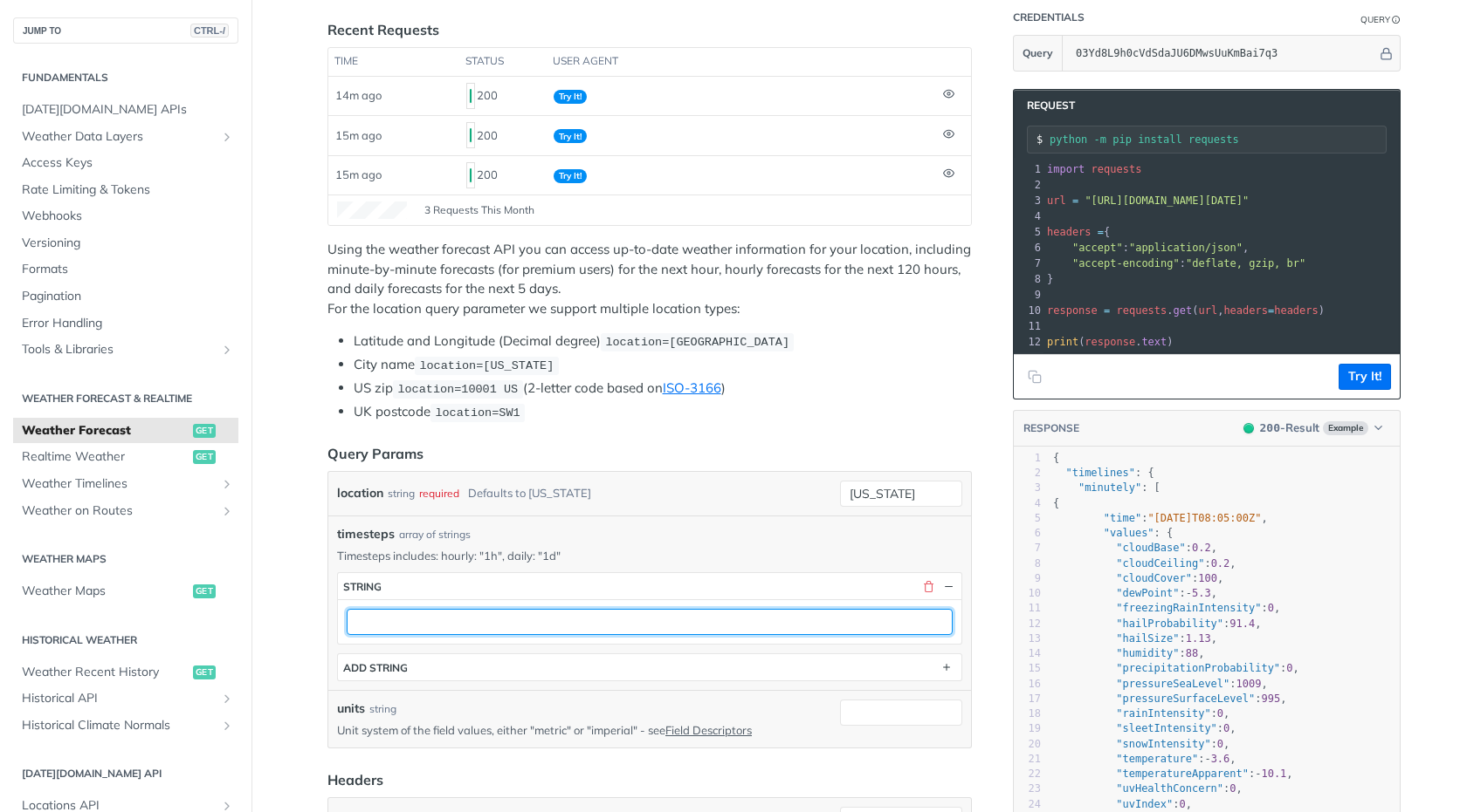
click at [456, 618] on input "text" at bounding box center [650, 622] width 606 height 26
type input "1d"
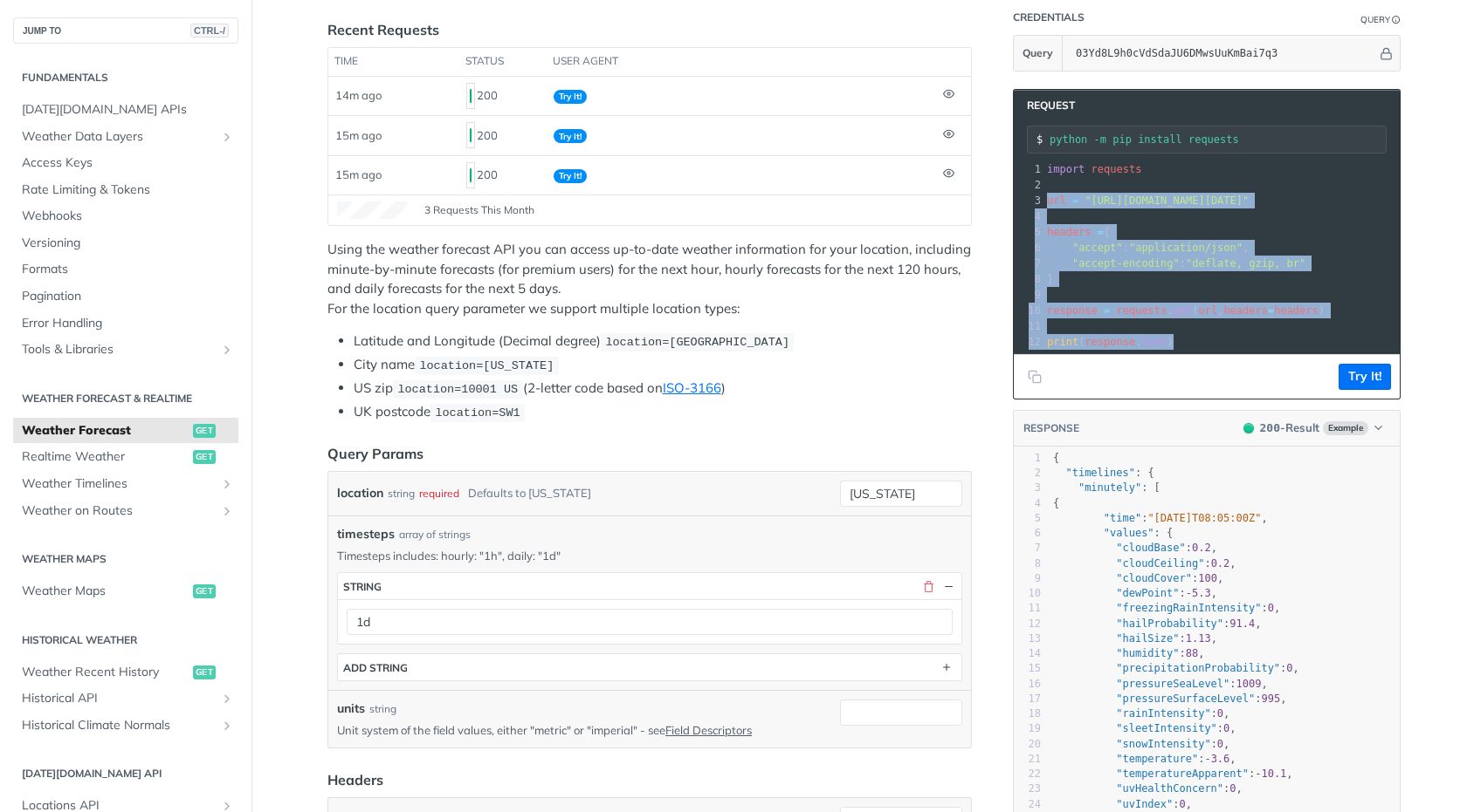
drag, startPoint x: 1186, startPoint y: 344, endPoint x: 1026, endPoint y: 207, distance: 210.6
click at [1043, 207] on div "1 import requests 2 ​ 3 url = "https://api.tomorrow.io/v4/weather/forecast?loca…" at bounding box center [1437, 256] width 788 height 189
copy div "url = "https://api.tomorrow.io/v4/weather/forecast?location=new%20york&timestep…"
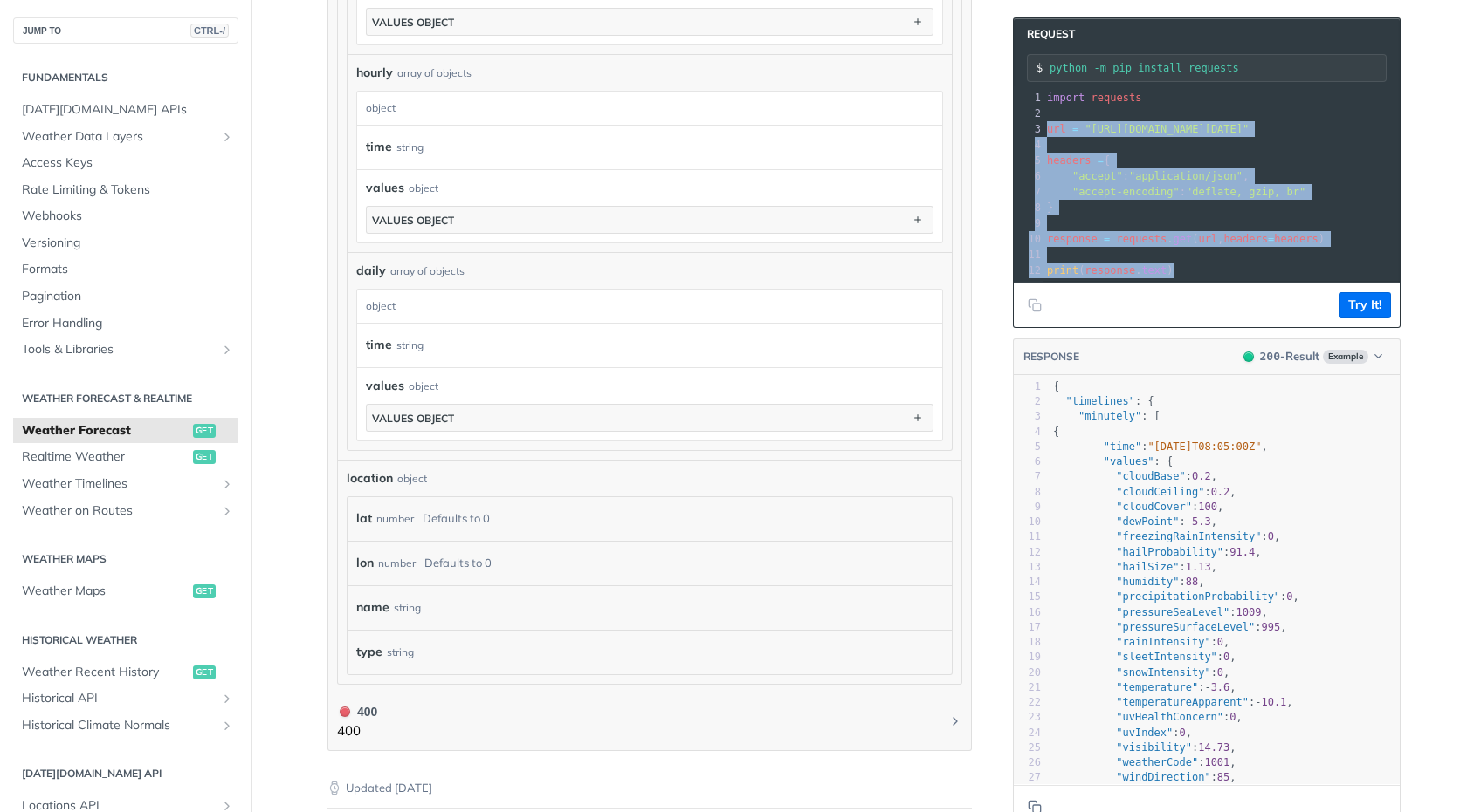
scroll to position [1411, 0]
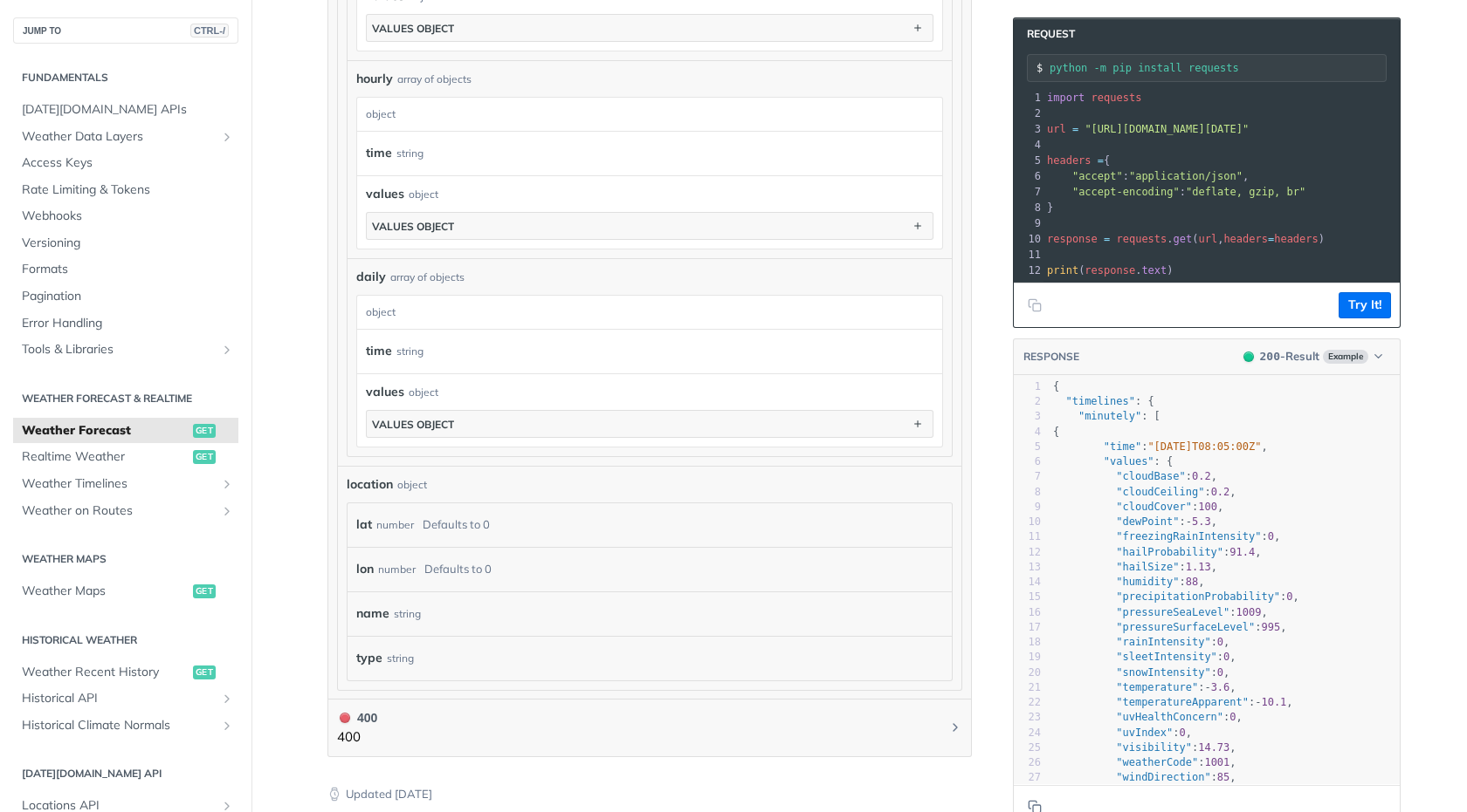
click at [373, 504] on div "lat number Defaults to 0" at bounding box center [650, 525] width 605 height 44
click at [385, 524] on div "number" at bounding box center [396, 524] width 38 height 25
click at [423, 533] on div "Defaults to 0" at bounding box center [456, 524] width 67 height 25
click at [473, 524] on div "Defaults to 0" at bounding box center [456, 524] width 67 height 25
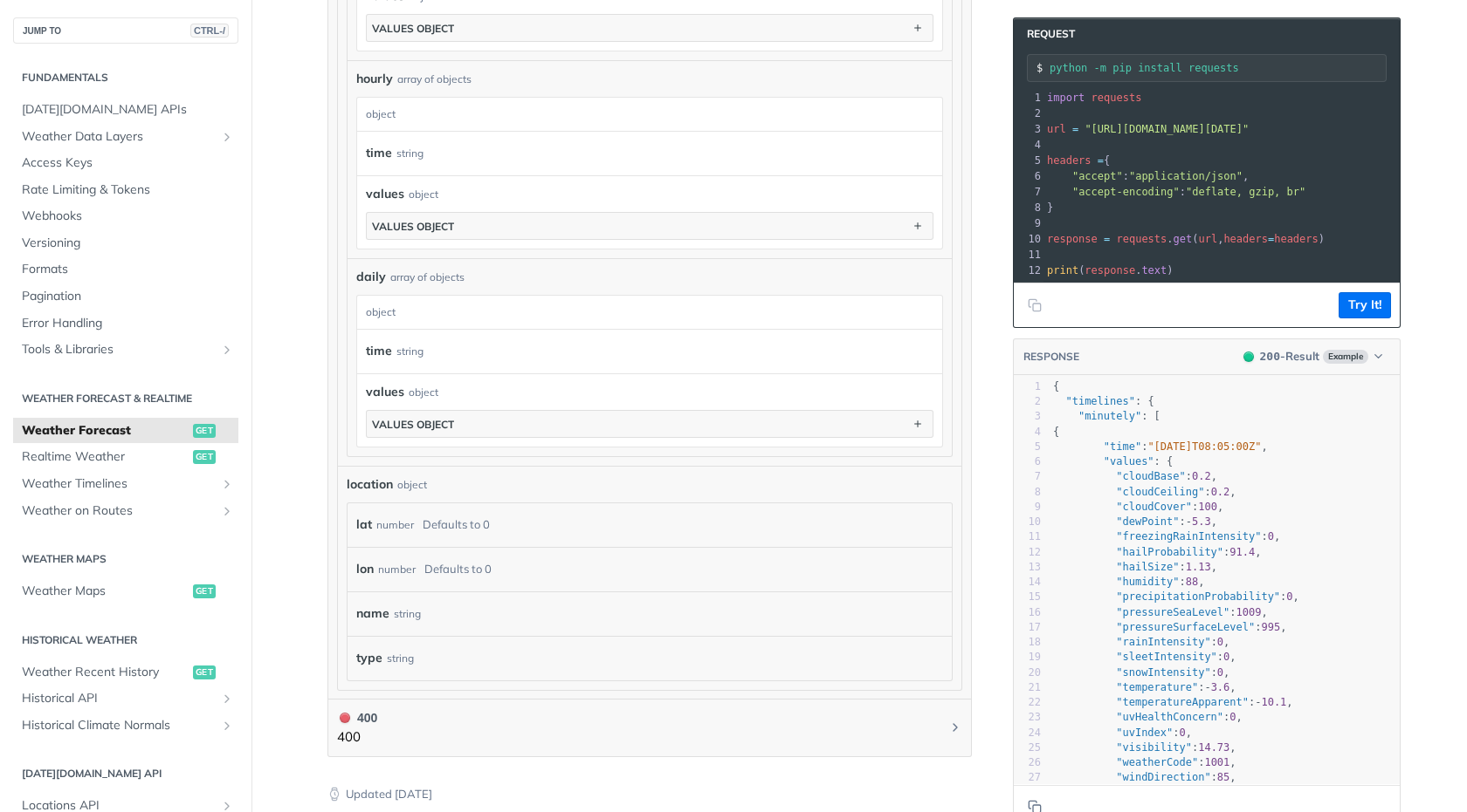
click at [381, 479] on span "location" at bounding box center [370, 484] width 46 height 18
click at [426, 511] on div "lat number Defaults to 0" at bounding box center [650, 525] width 605 height 44
click at [446, 531] on div "Defaults to 0" at bounding box center [456, 524] width 67 height 25
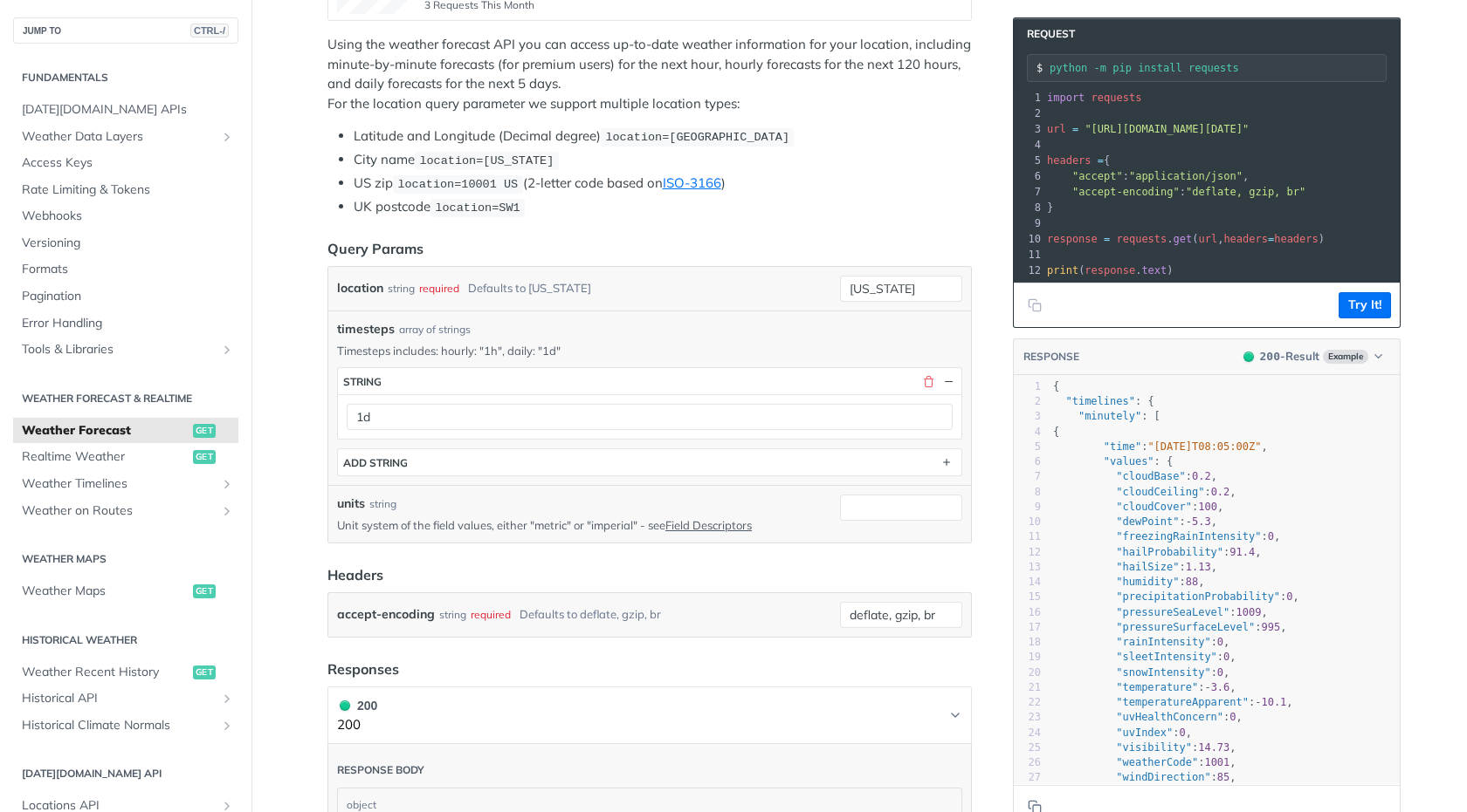
scroll to position [364, 0]
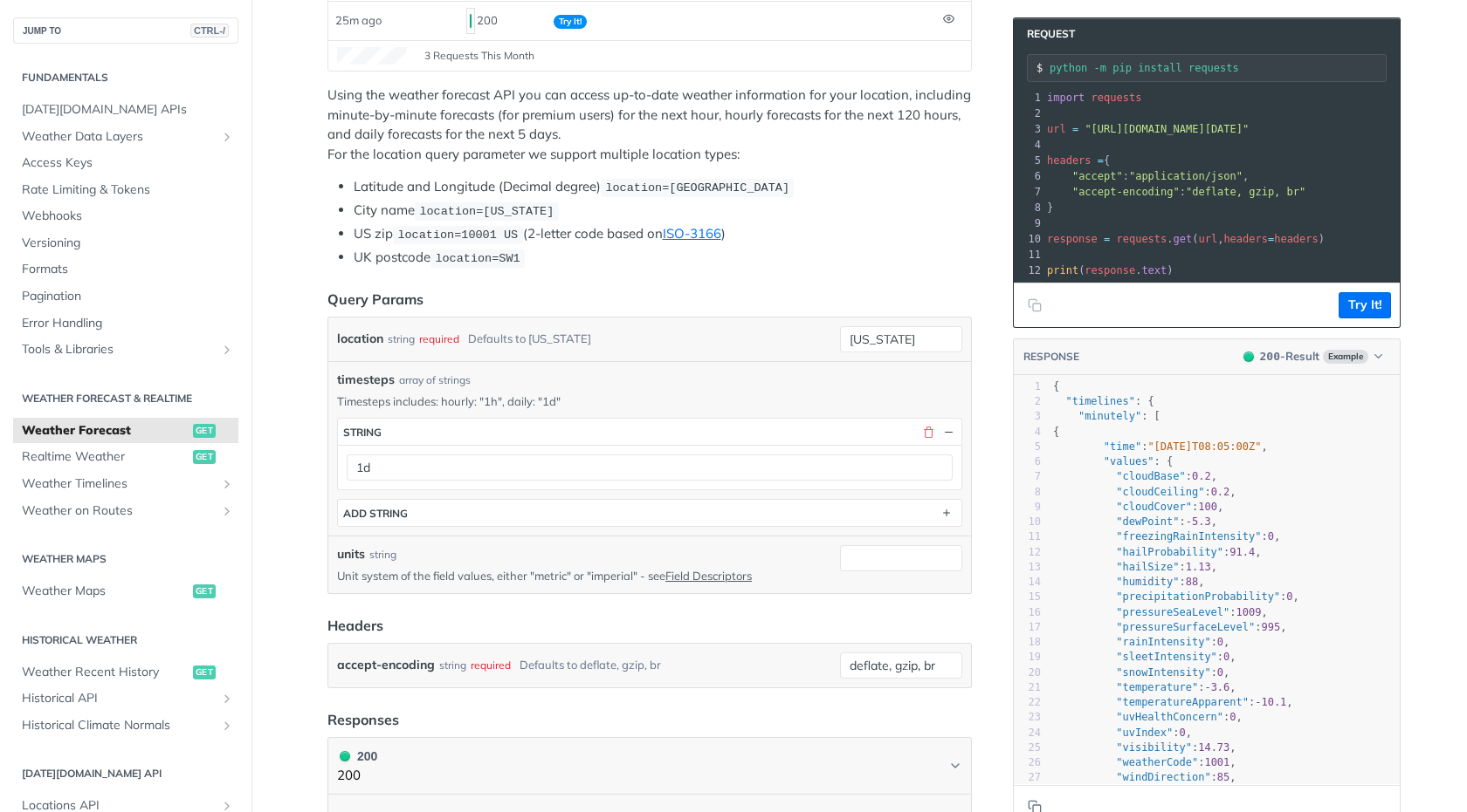
click at [456, 339] on div "location string required Defaults to [US_STATE]" at bounding box center [585, 340] width 496 height 26
click at [615, 343] on div "location string required Defaults to [US_STATE]" at bounding box center [585, 340] width 496 height 26
click at [918, 341] on input "[US_STATE]" at bounding box center [901, 340] width 122 height 26
click at [868, 373] on div "required" at bounding box center [872, 375] width 169 height 26
click at [885, 350] on input "new york" at bounding box center [901, 340] width 122 height 26
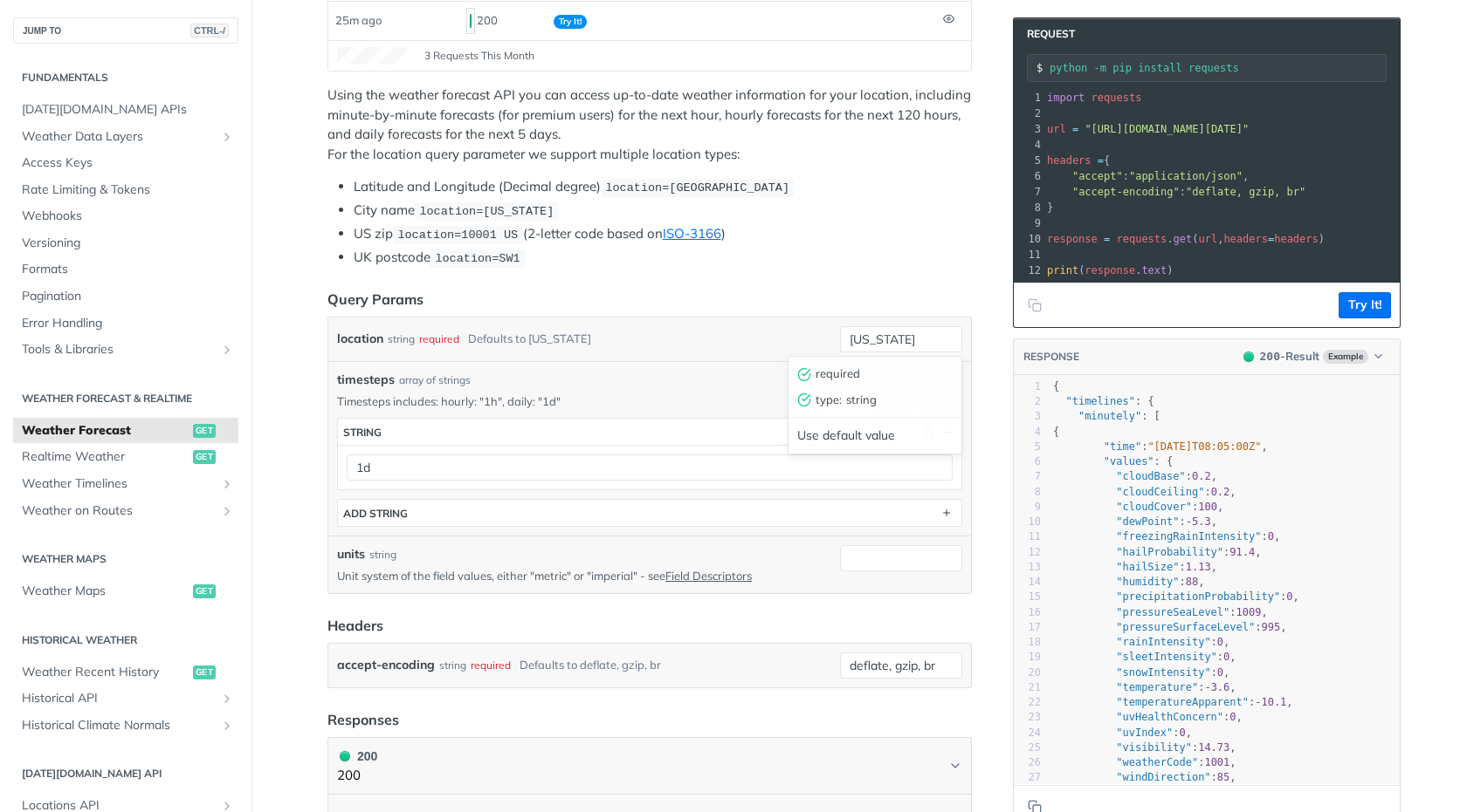
click at [889, 392] on span "string" at bounding box center [899, 400] width 107 height 17
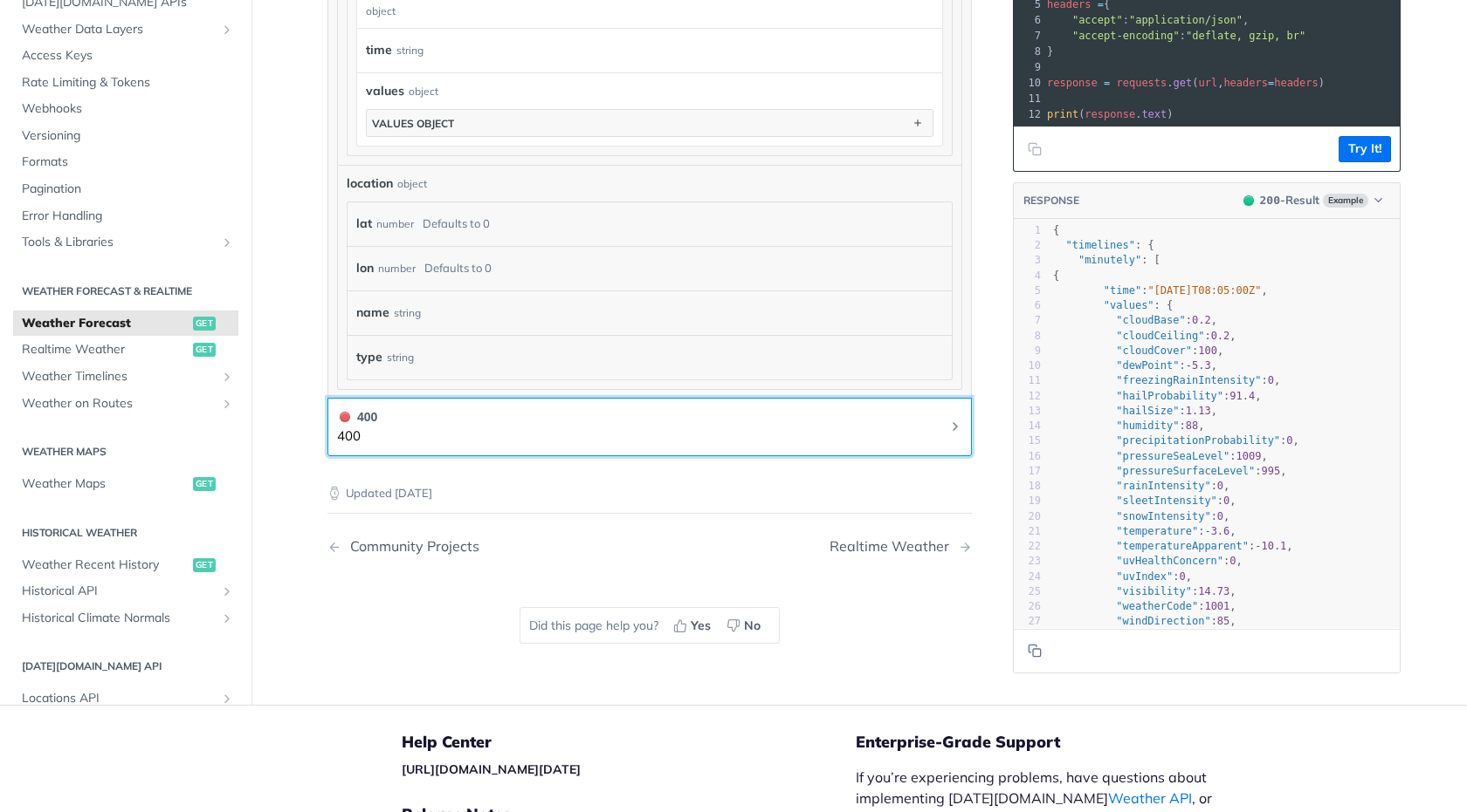
click at [398, 419] on button "400 400" at bounding box center [650, 426] width 626 height 39
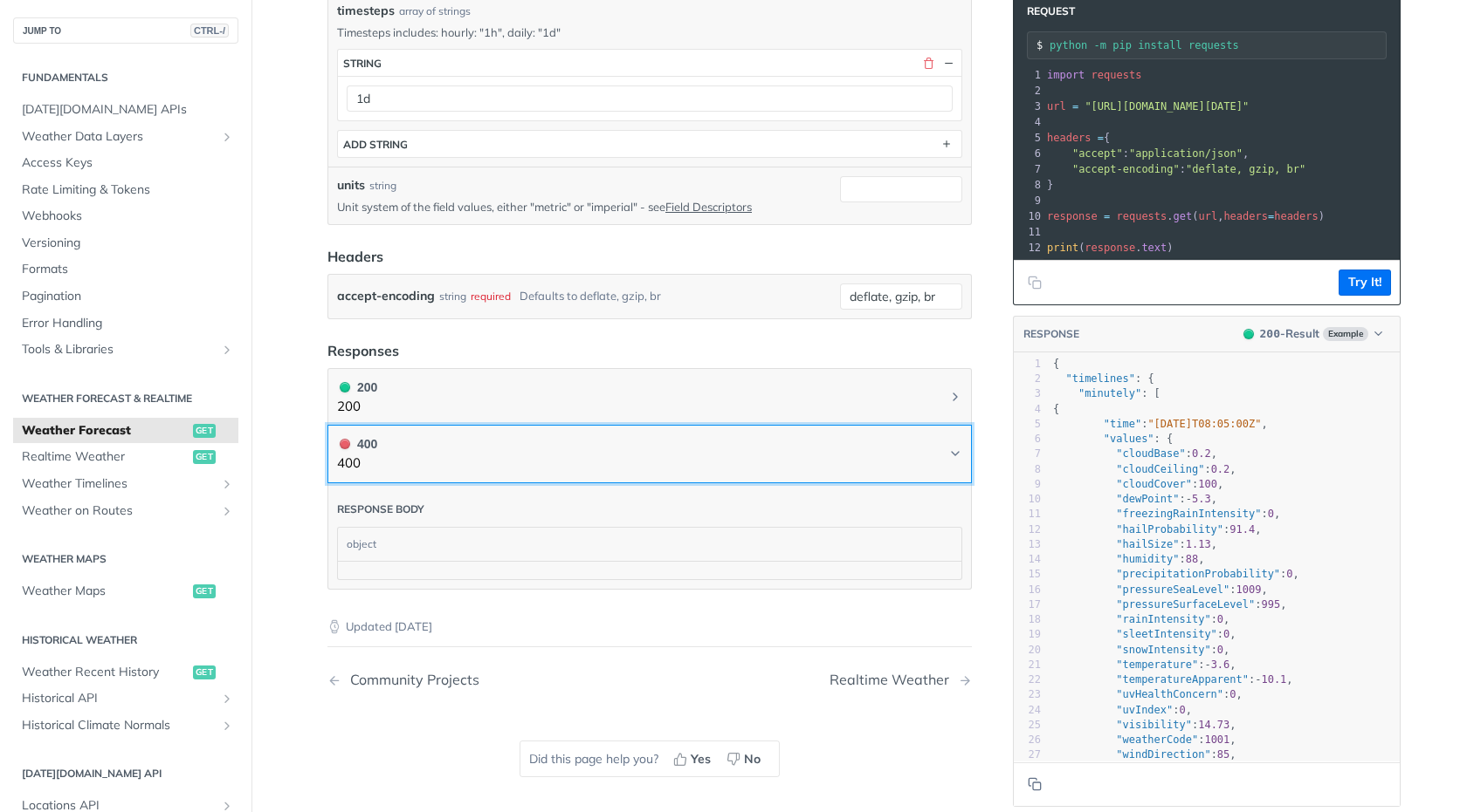
scroll to position [678, 0]
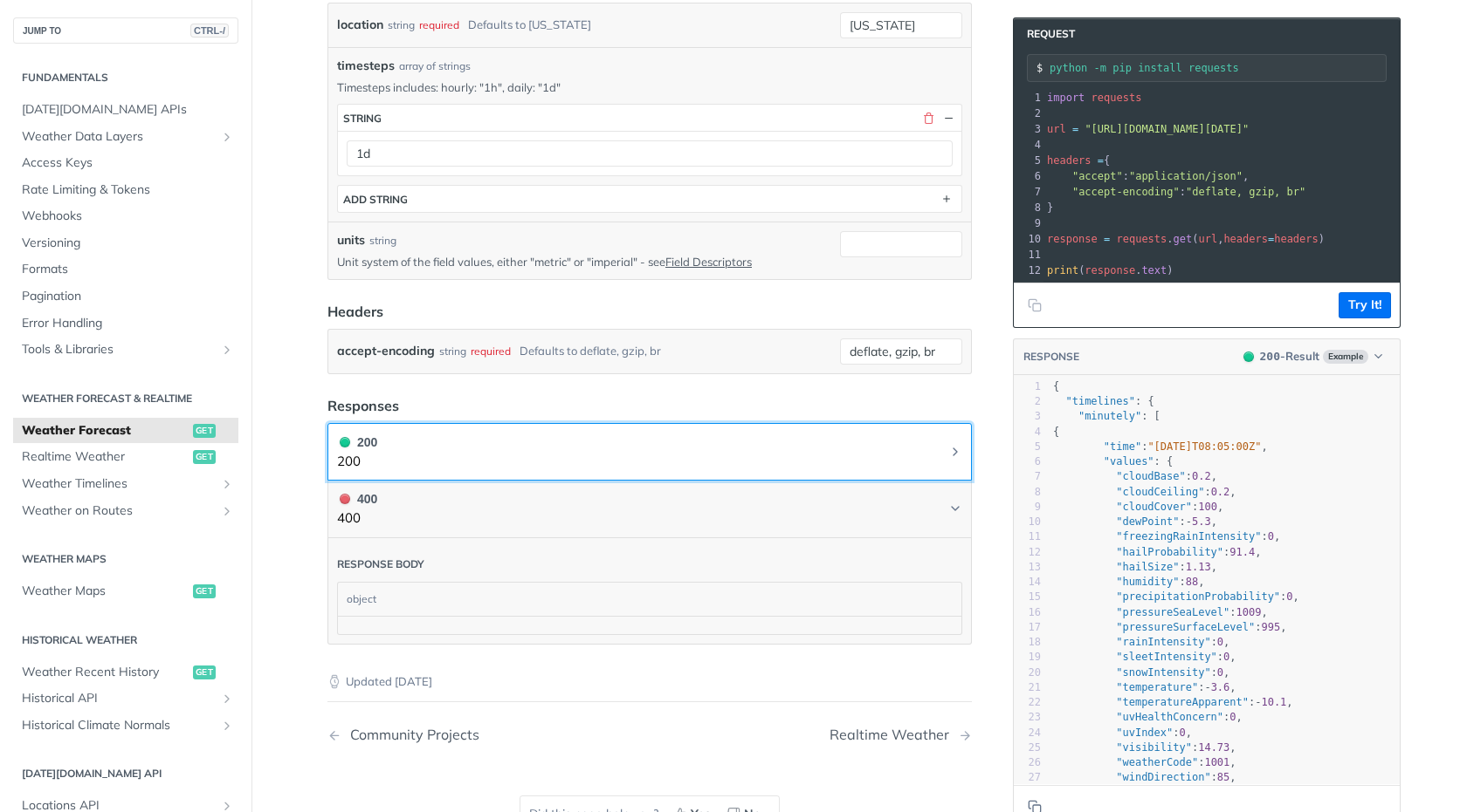
click at [499, 441] on button "200 200" at bounding box center [650, 451] width 626 height 39
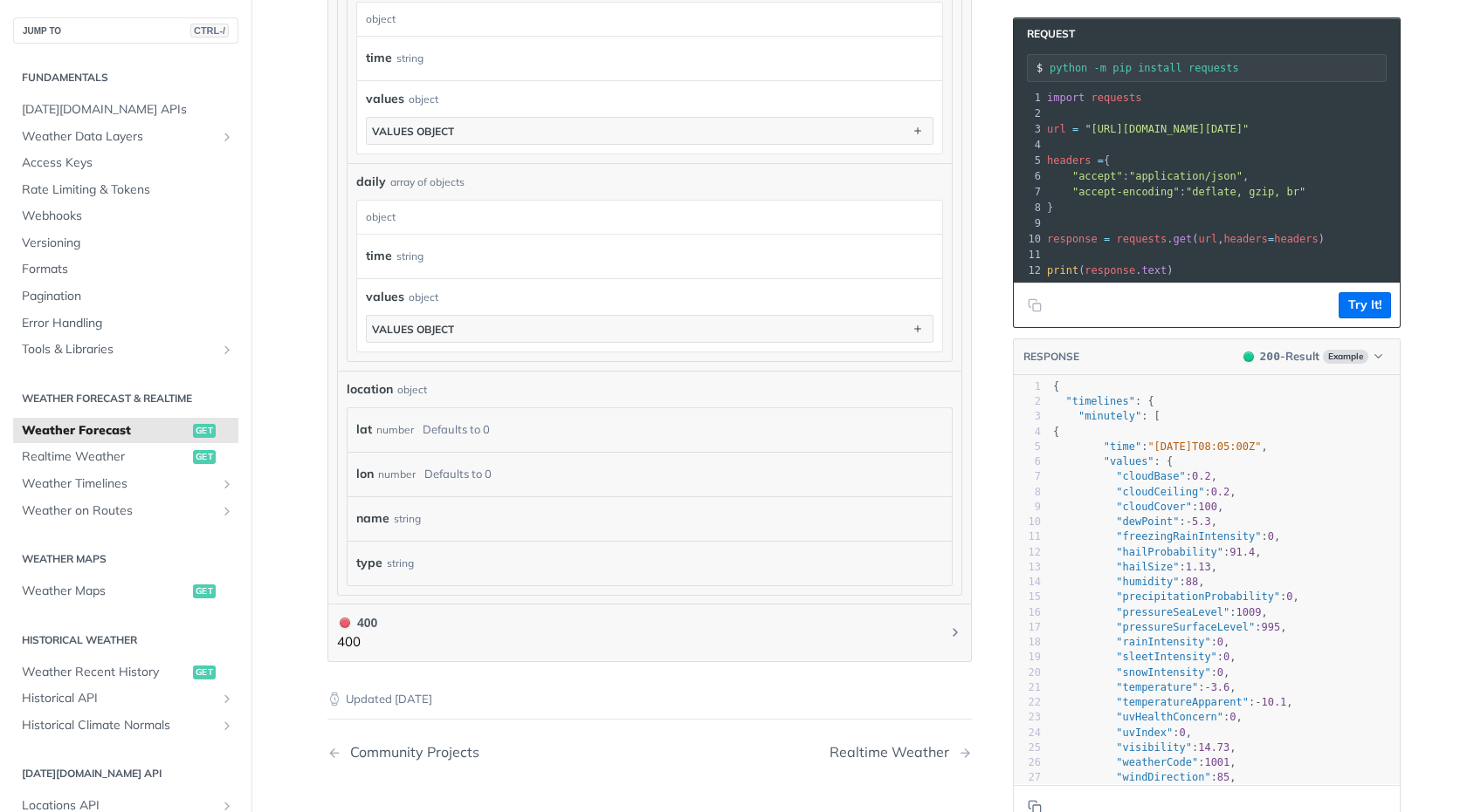
scroll to position [1513, 0]
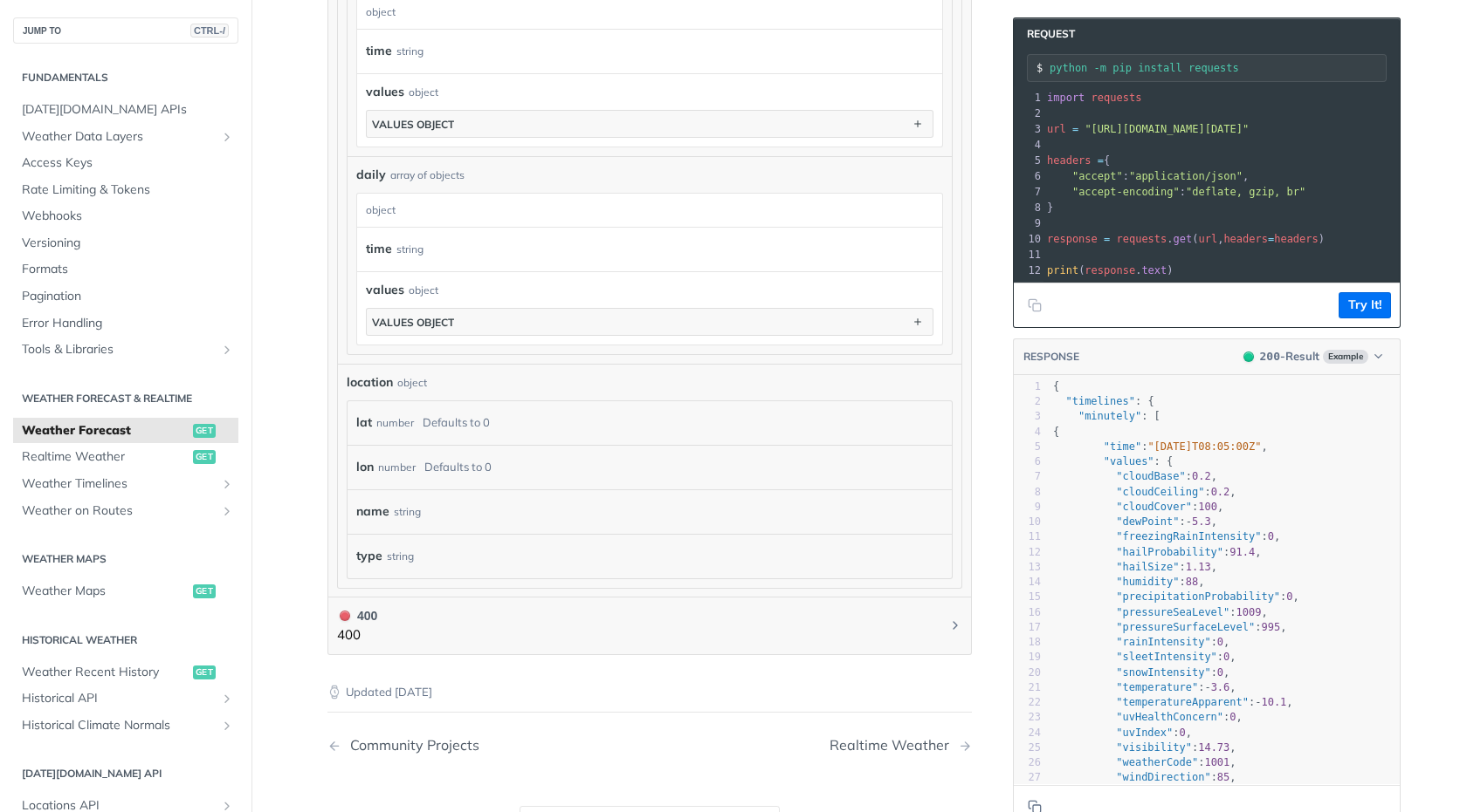
click at [473, 421] on div "Defaults to 0" at bounding box center [456, 422] width 67 height 25
click at [457, 495] on div "name string" at bounding box center [650, 511] width 605 height 45
click at [464, 457] on div "Defaults to 0" at bounding box center [458, 466] width 67 height 25
click at [467, 421] on div "Defaults to 0" at bounding box center [456, 422] width 67 height 25
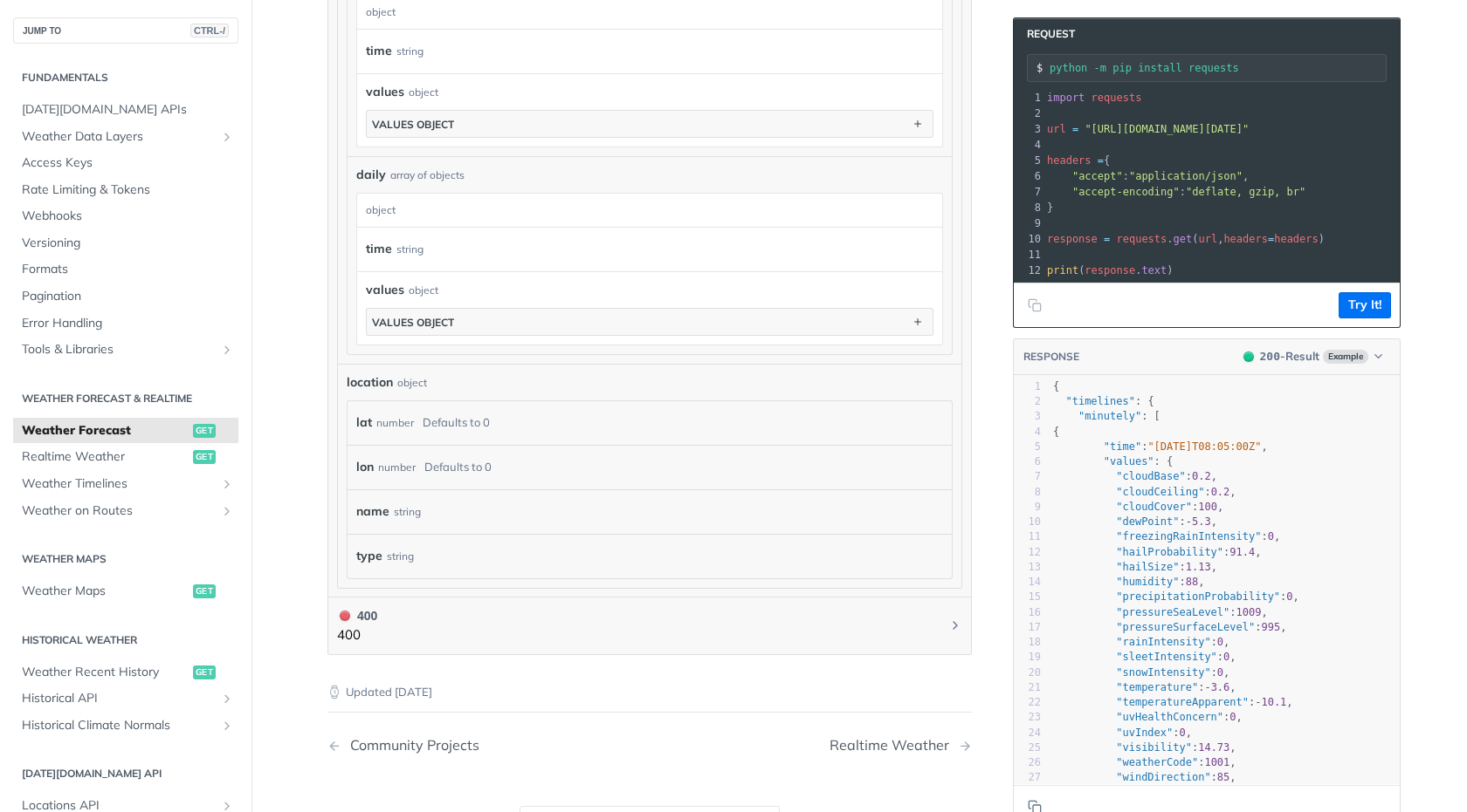
click at [386, 412] on div "number" at bounding box center [396, 422] width 38 height 25
drag, startPoint x: 439, startPoint y: 420, endPoint x: 509, endPoint y: 421, distance: 70.0
click at [506, 420] on div "lat number Defaults to 0" at bounding box center [646, 423] width 580 height 26
click at [515, 432] on div "lat number Defaults to 0" at bounding box center [646, 423] width 580 height 26
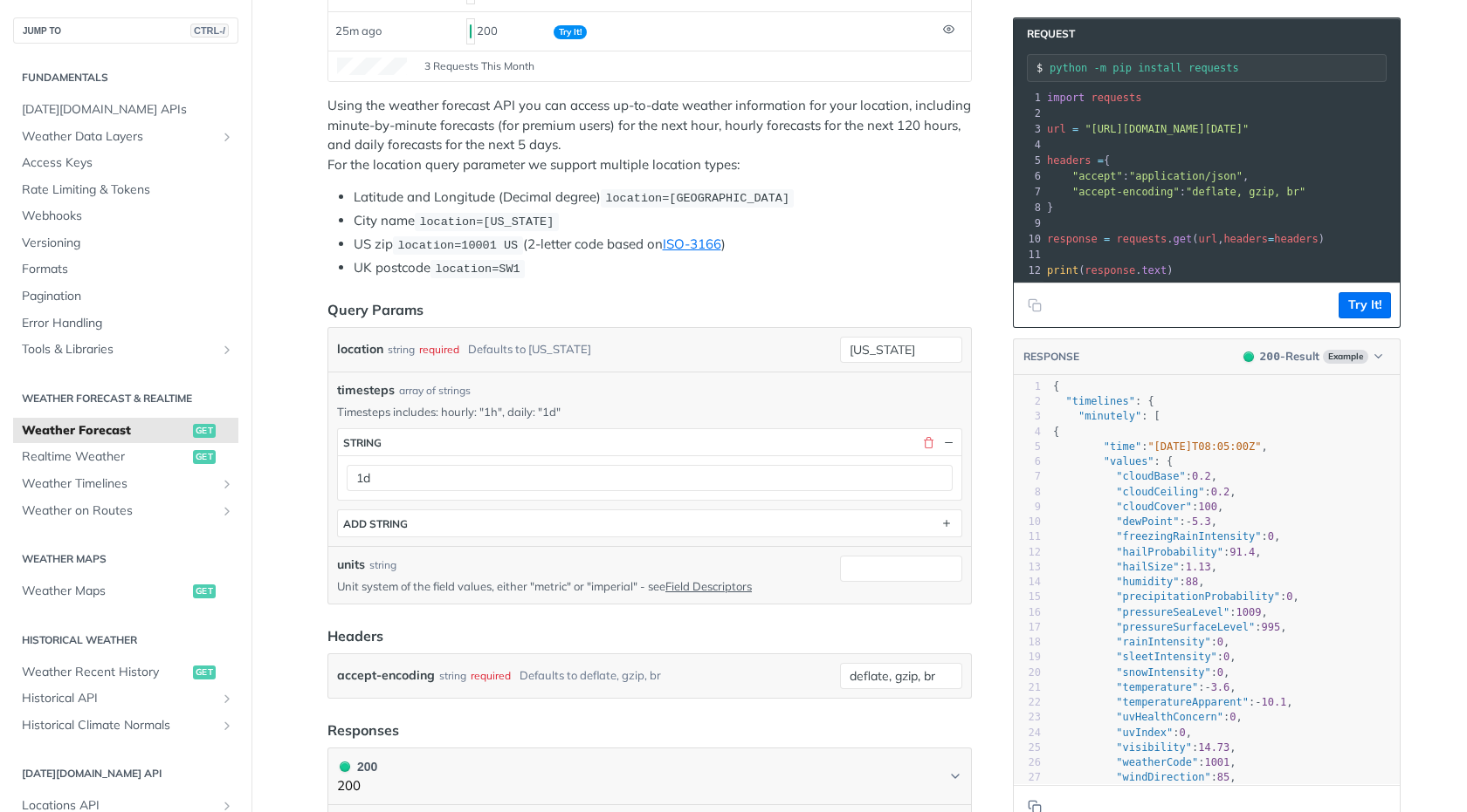
scroll to position [328, 0]
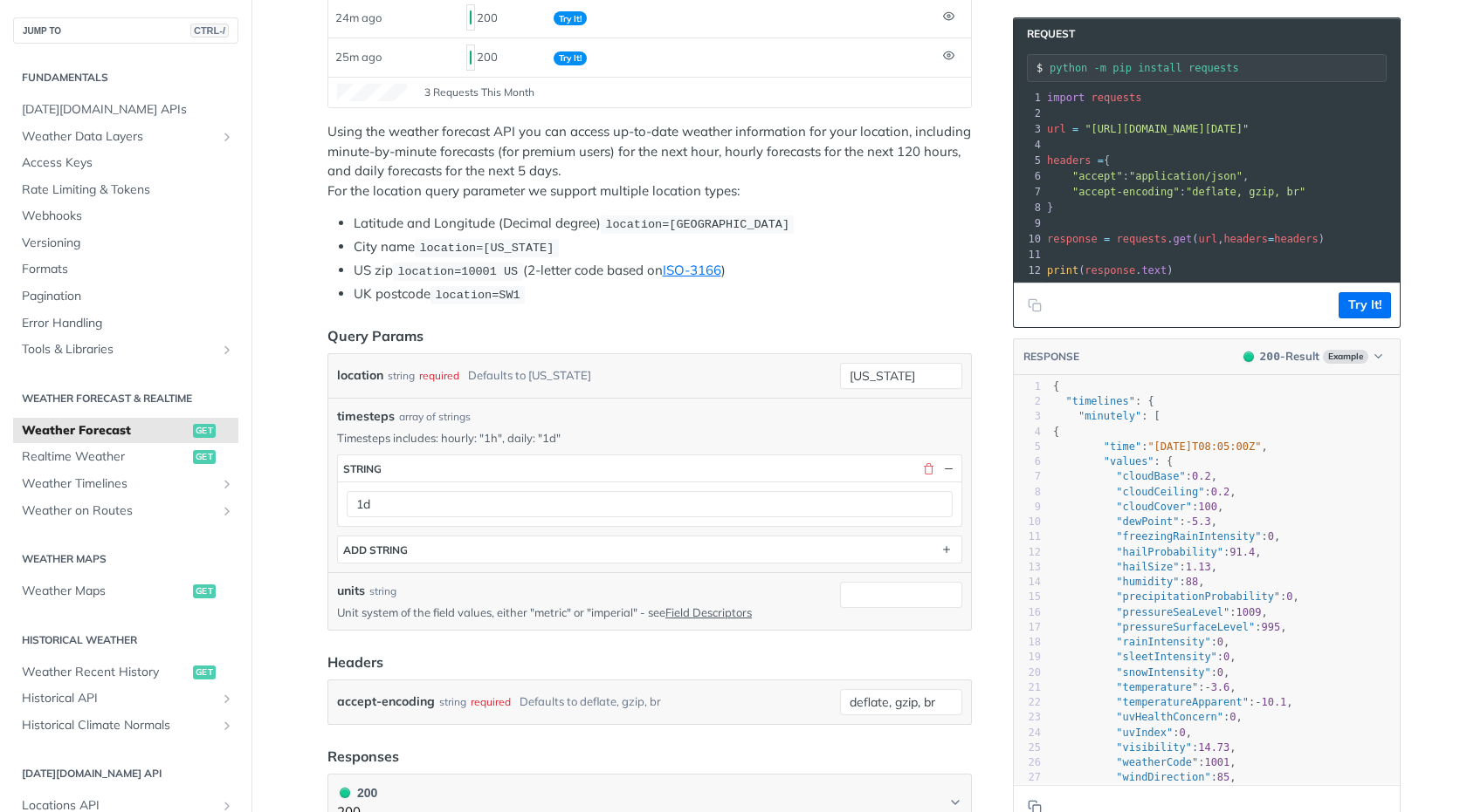
click at [608, 373] on div "location string required Defaults to new york" at bounding box center [585, 376] width 496 height 26
click at [627, 363] on div "location string required Defaults to new york" at bounding box center [585, 376] width 496 height 26
click at [442, 370] on div "required" at bounding box center [439, 375] width 40 height 25
drag, startPoint x: 384, startPoint y: 375, endPoint x: 480, endPoint y: 370, distance: 96.1
click at [478, 372] on div "location string required Defaults to new york" at bounding box center [585, 376] width 496 height 26
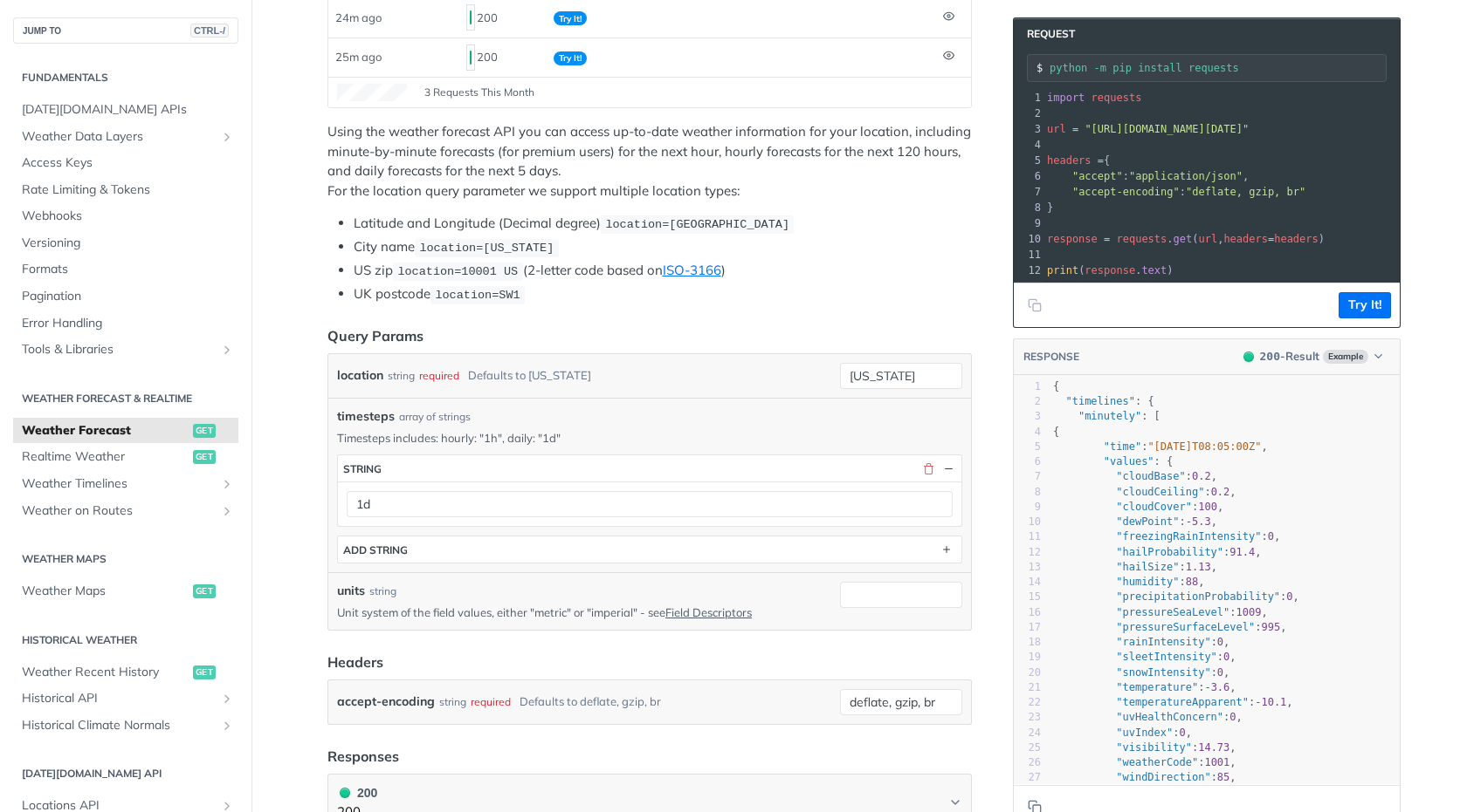
click at [500, 372] on div "Defaults to new york" at bounding box center [529, 375] width 123 height 25
click at [578, 358] on div "location string required Defaults to new york new york" at bounding box center [650, 377] width 643 height 44
click at [476, 229] on li "Latitude and Longitude (Decimal degree) location=42.3478, -71.0466" at bounding box center [663, 224] width 619 height 20
click at [854, 366] on input "new york" at bounding box center [901, 376] width 122 height 26
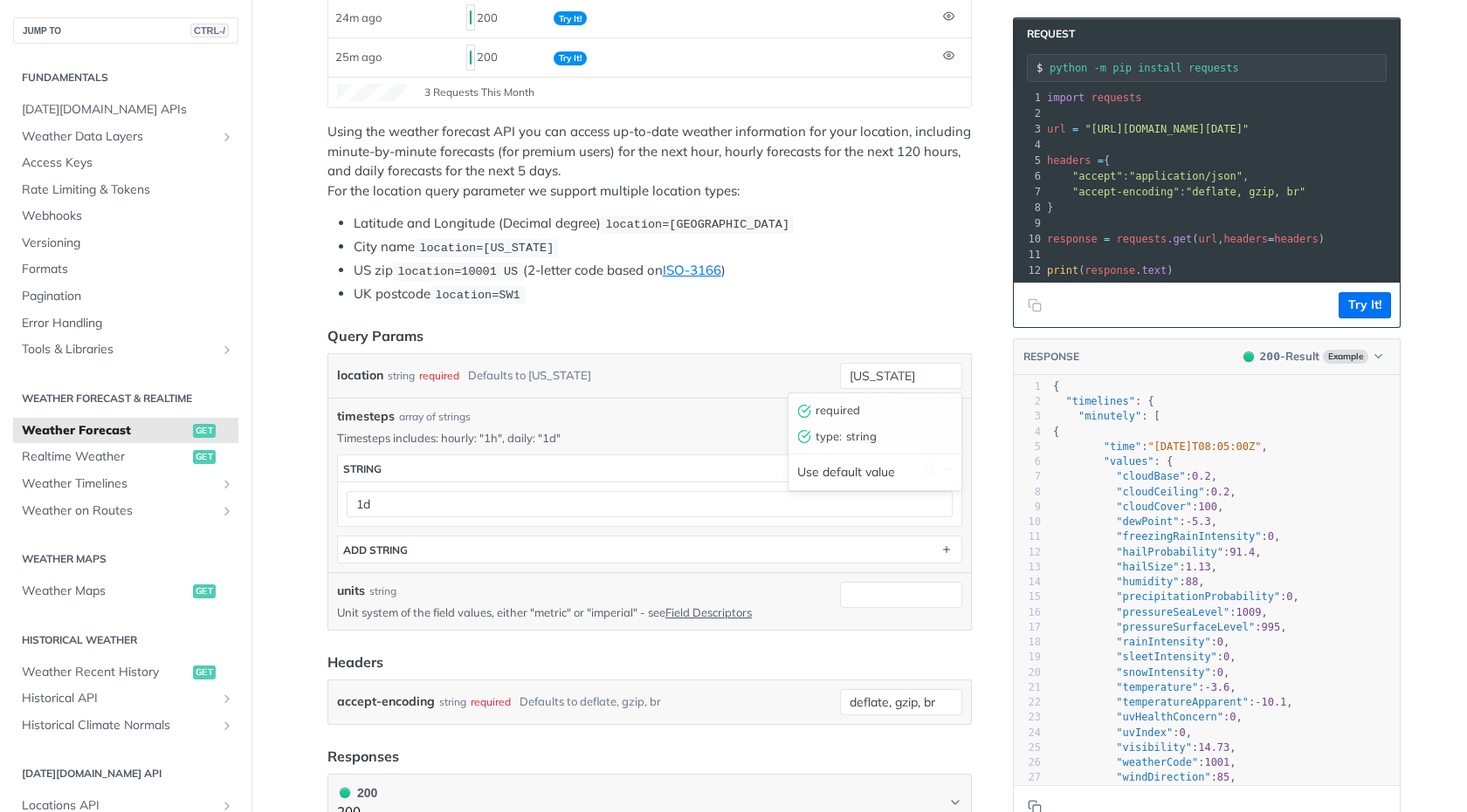
click at [862, 411] on div "required" at bounding box center [872, 410] width 169 height 26
click at [875, 375] on input "new york" at bounding box center [901, 376] width 122 height 26
type input "new y2ork"
click at [908, 382] on input "43.0001" at bounding box center [901, 376] width 122 height 26
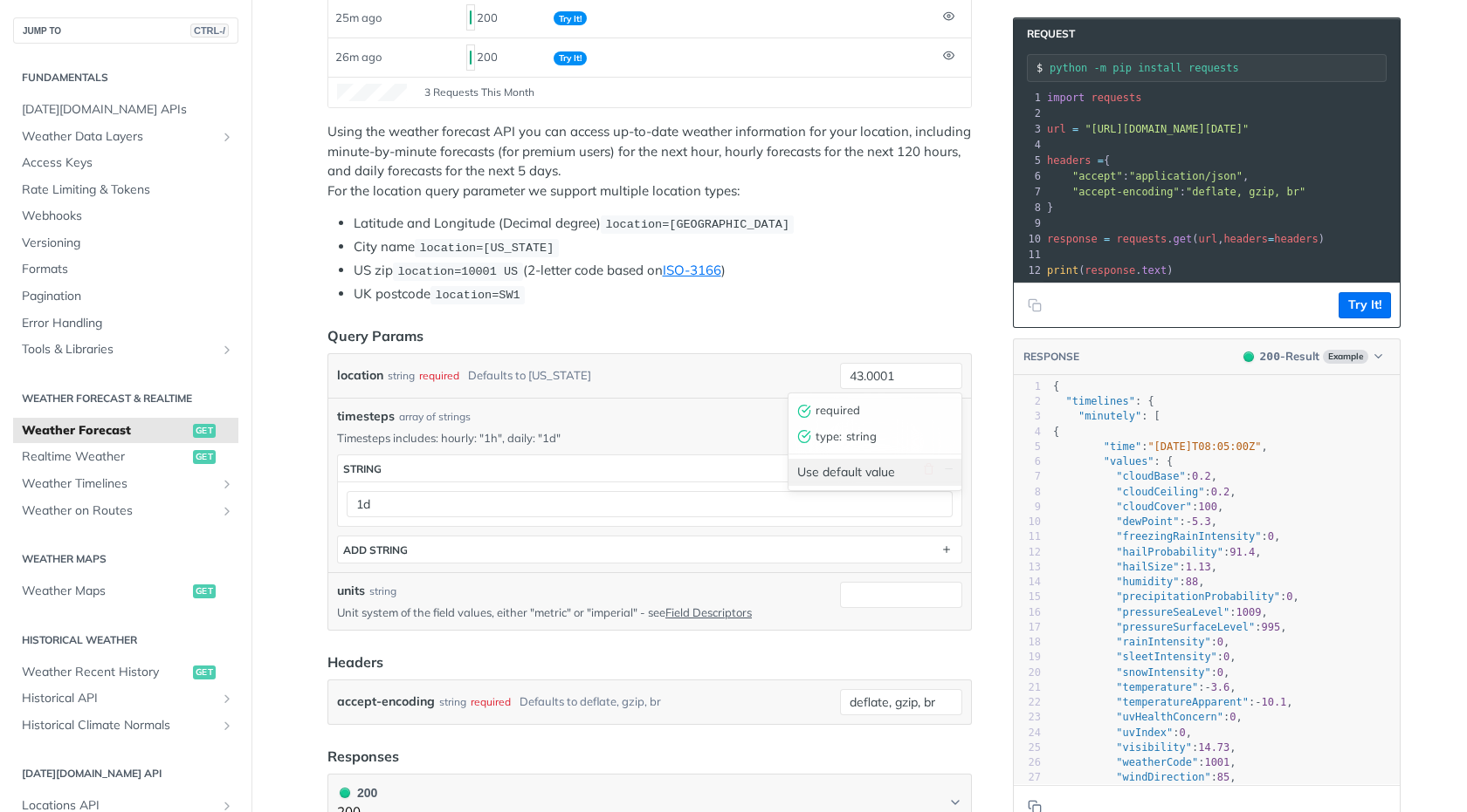
click at [850, 470] on div "Use default value" at bounding box center [874, 472] width 173 height 27
type input "new york"
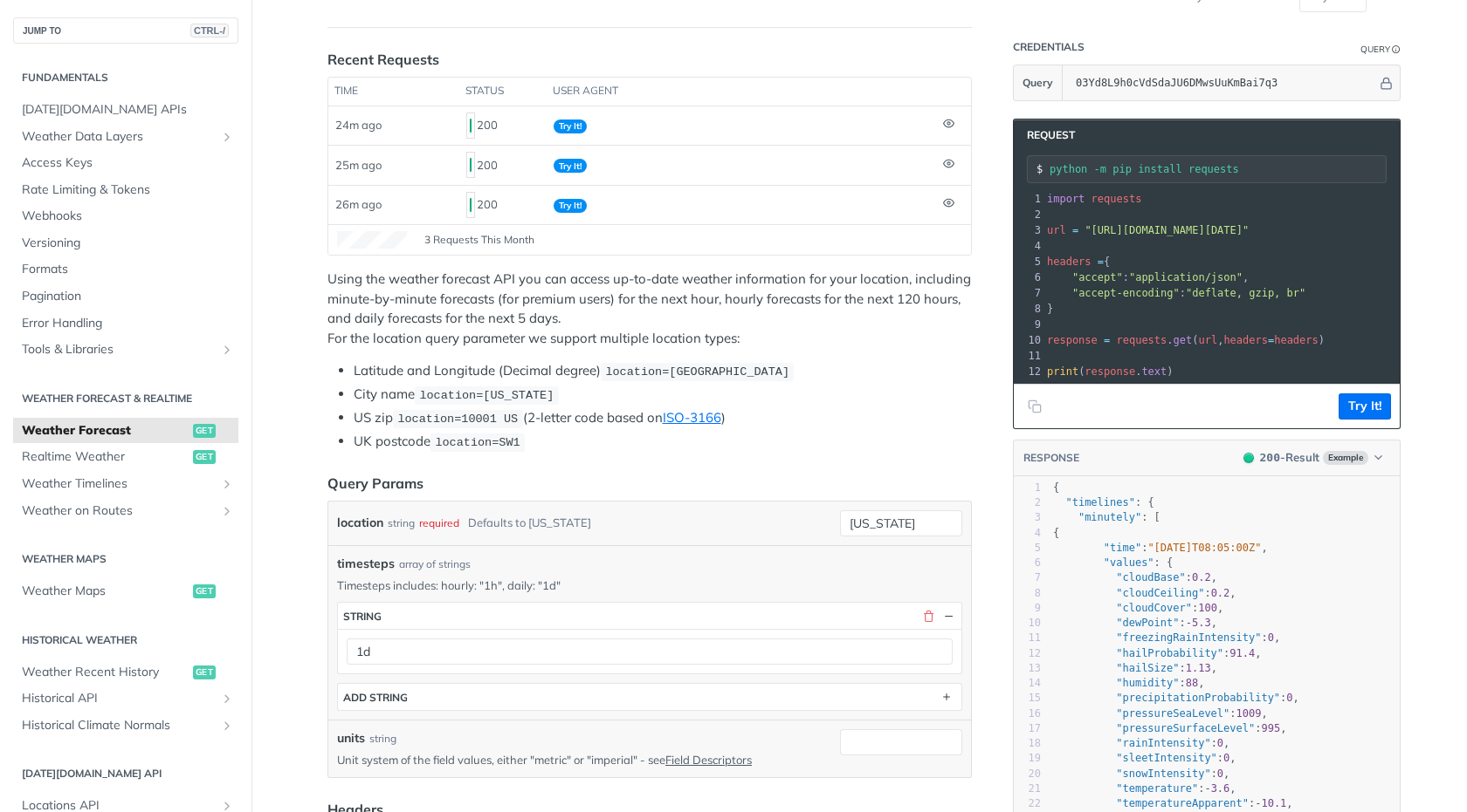
scroll to position [0, 0]
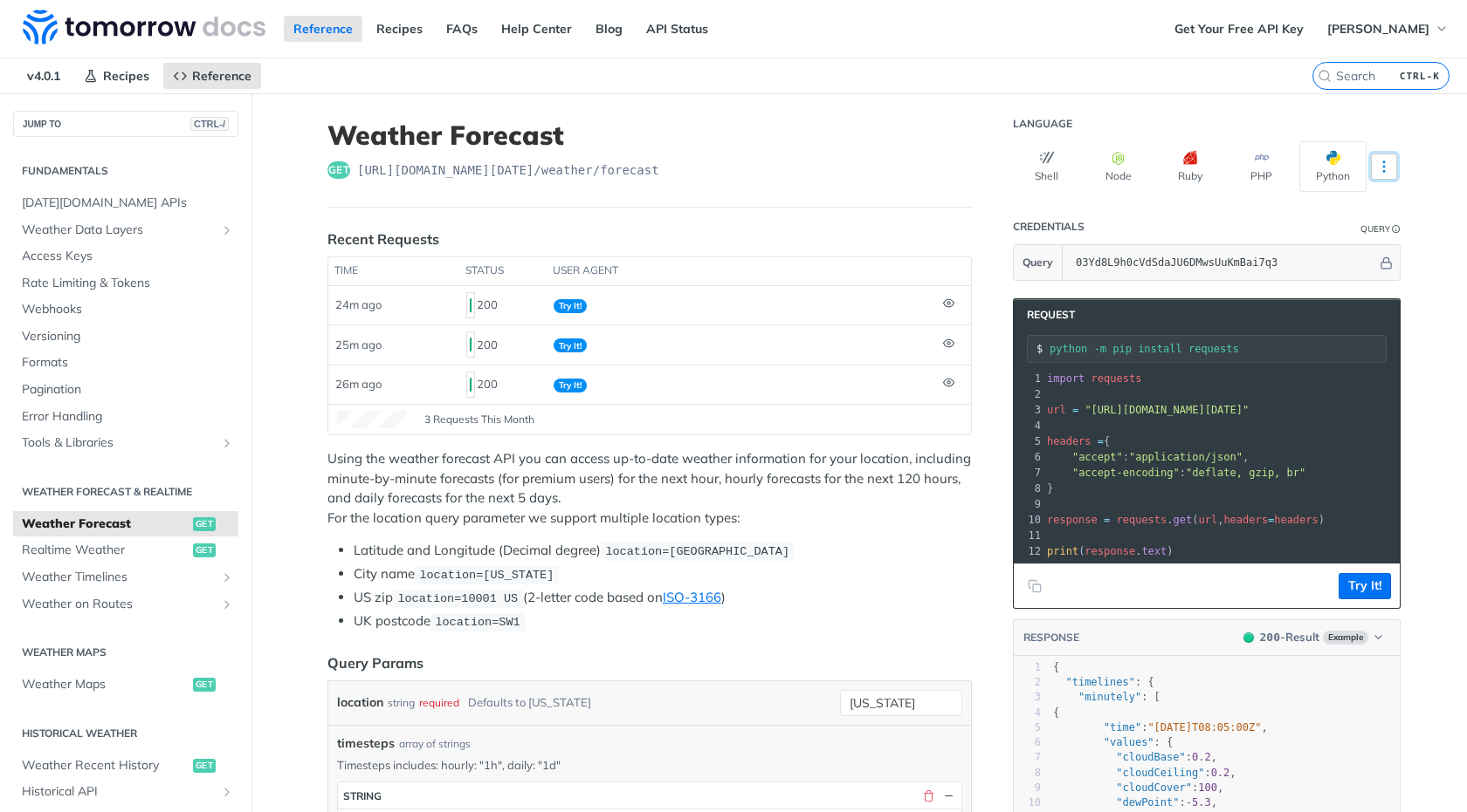
click at [1382, 167] on icon "More ellipsis" at bounding box center [1384, 167] width 16 height 16
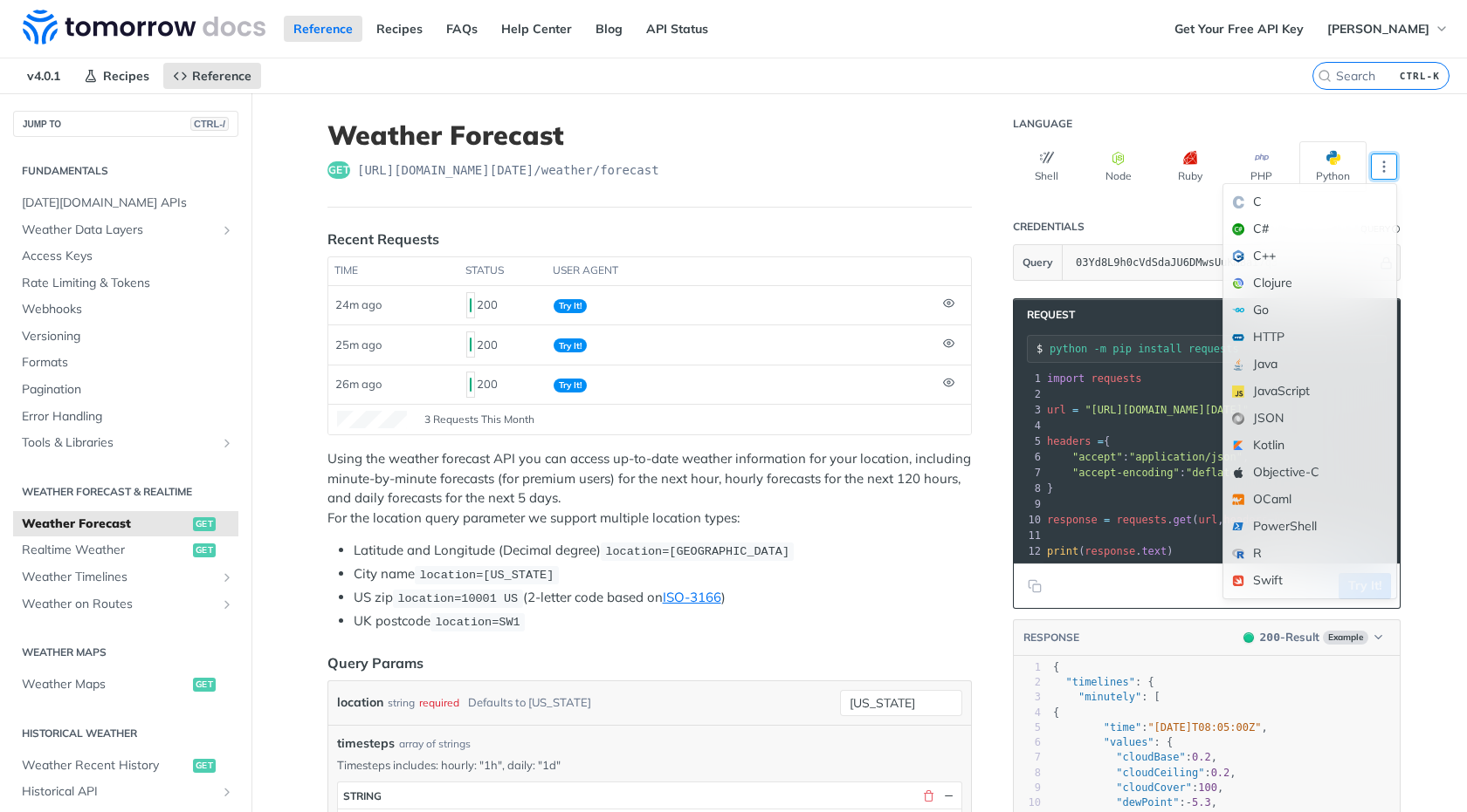
click at [877, 132] on h1 "Weather Forecast" at bounding box center [650, 135] width 645 height 31
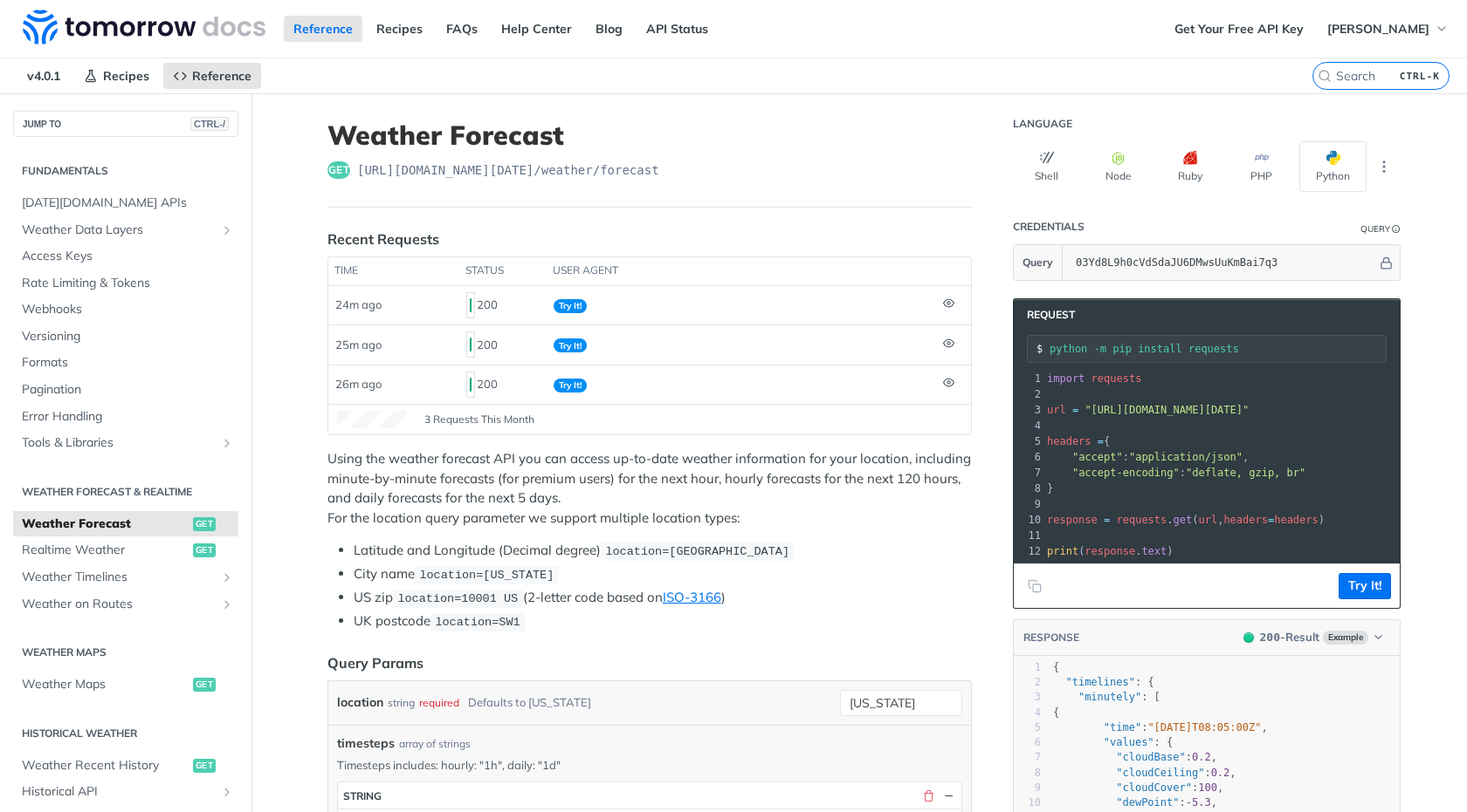
click at [334, 169] on span "get" at bounding box center [339, 170] width 23 height 17
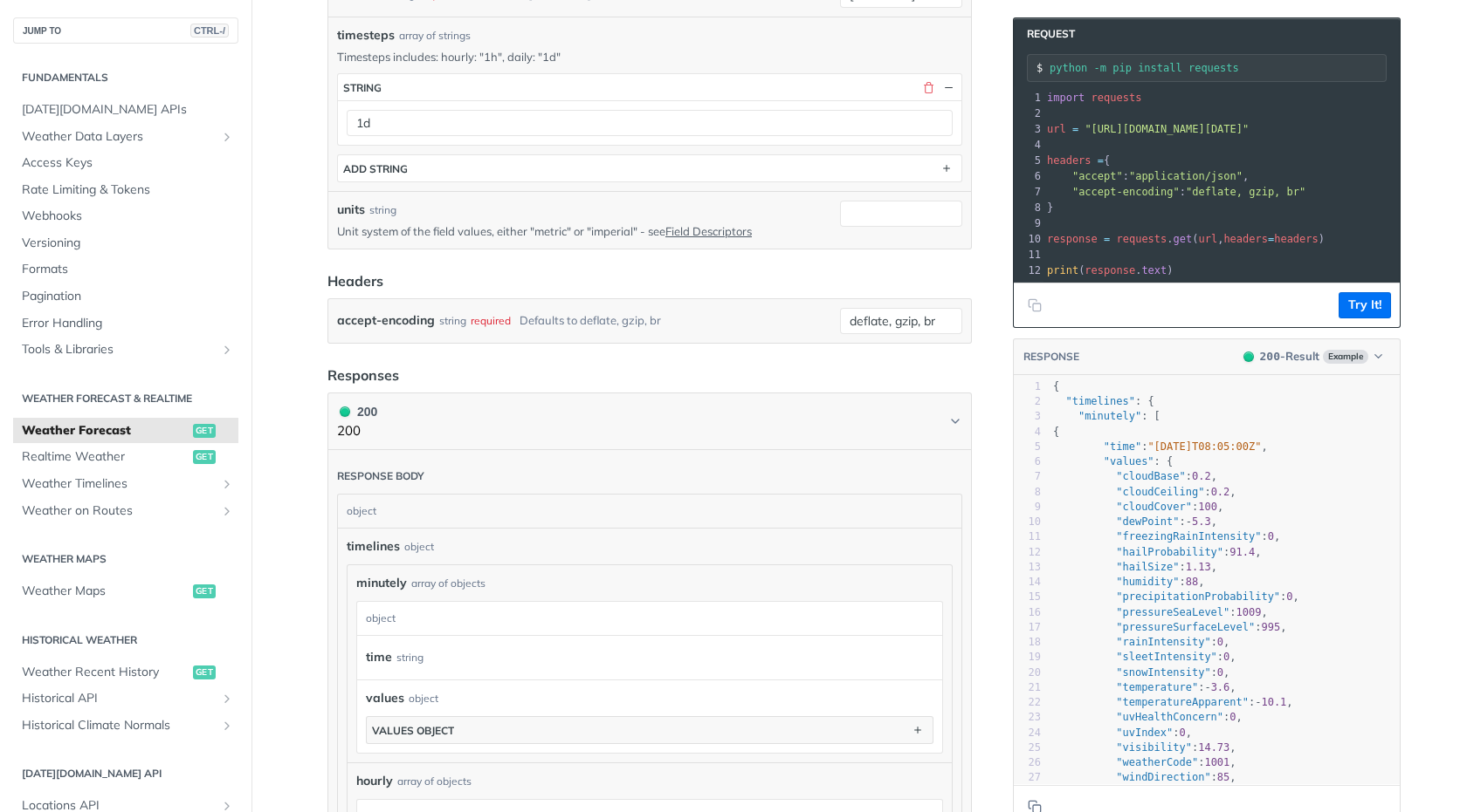
scroll to position [661, 0]
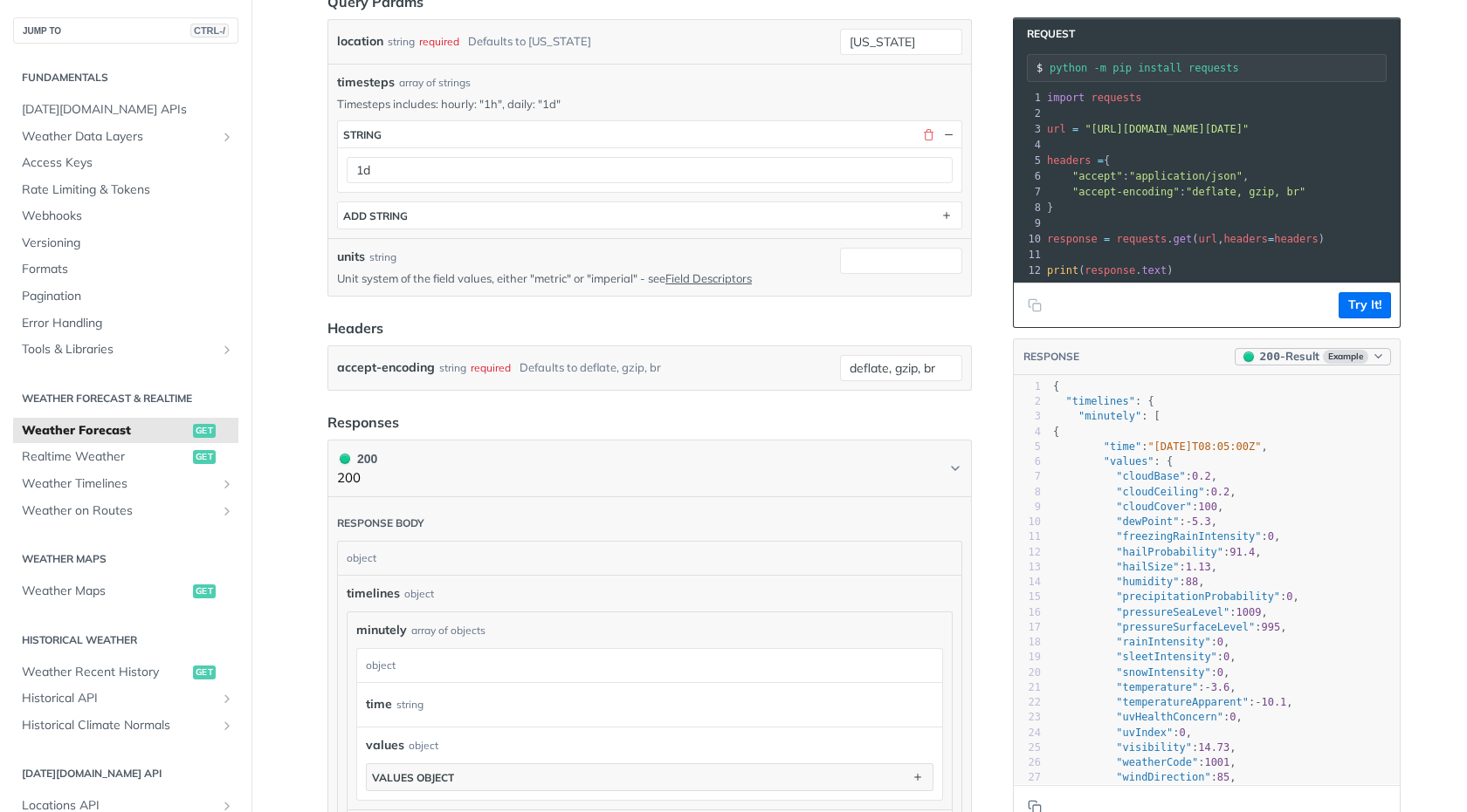
click at [1329, 364] on span "Example" at bounding box center [1345, 357] width 45 height 14
click at [1435, 472] on main "JUMP TO CTRL-/ Fundamentals Tomorrow.io APIs Weather Data Layers Core Probabili…" at bounding box center [734, 593] width 1467 height 2324
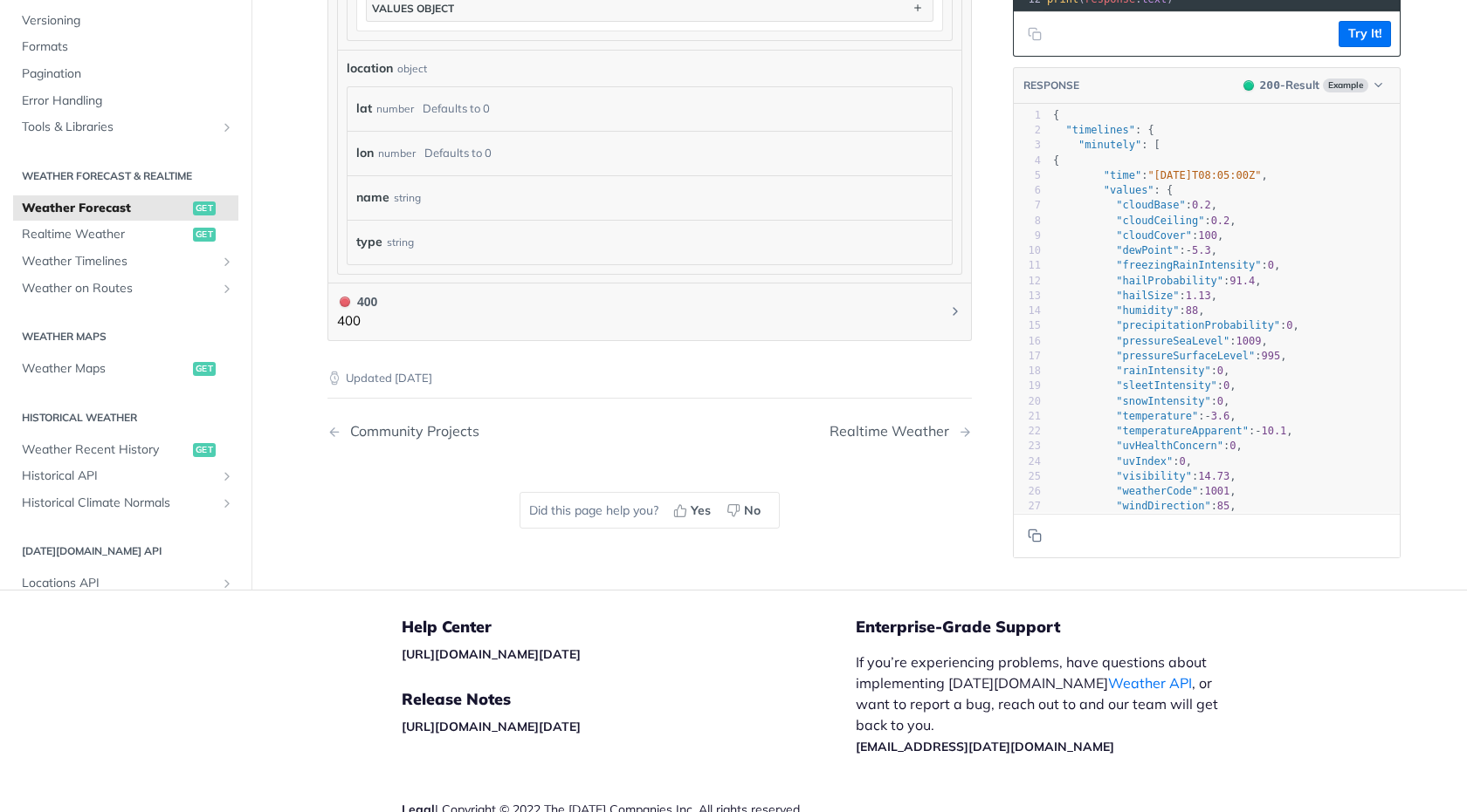
scroll to position [1824, 0]
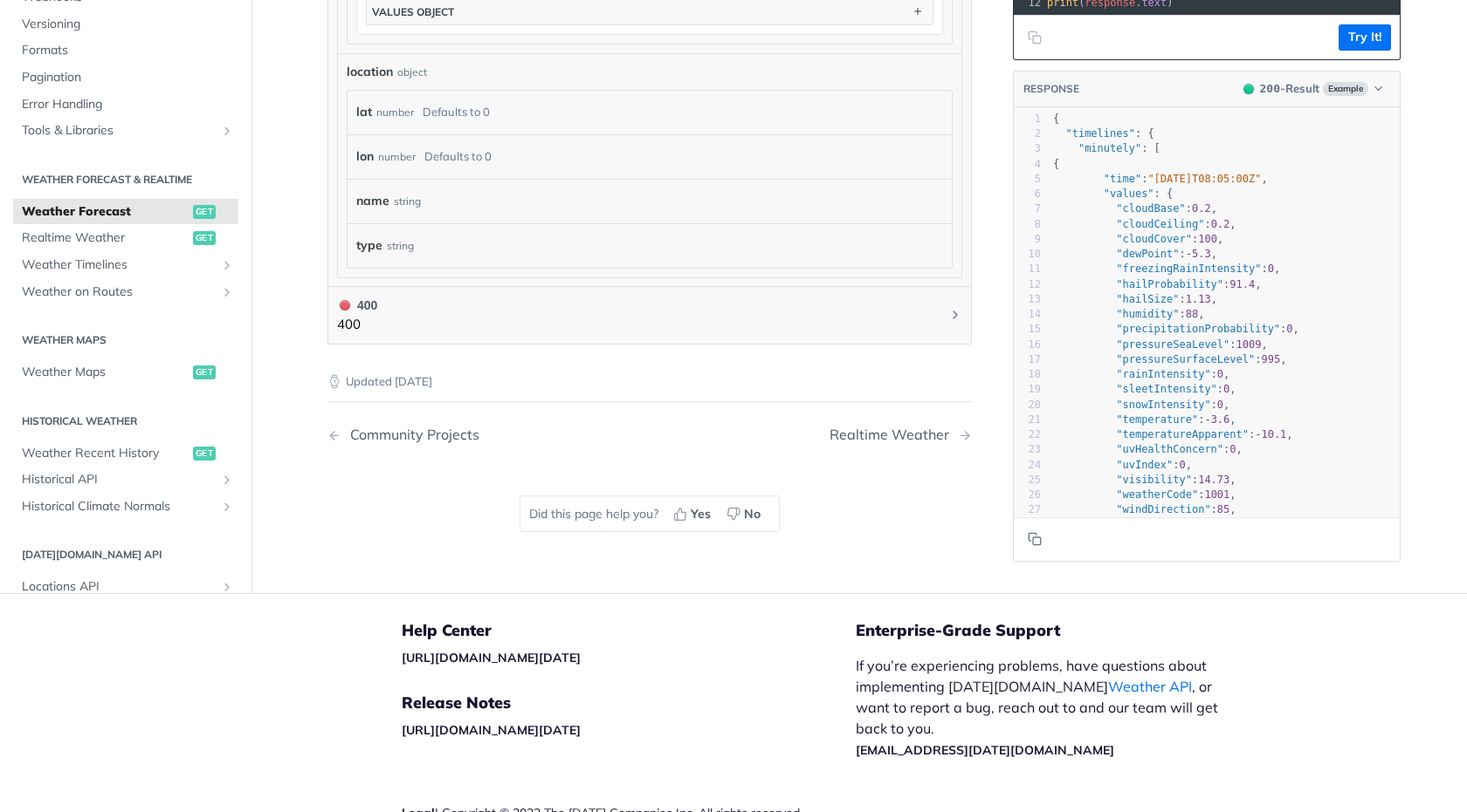
click at [457, 384] on p "Updated 4 months ago" at bounding box center [650, 382] width 645 height 17
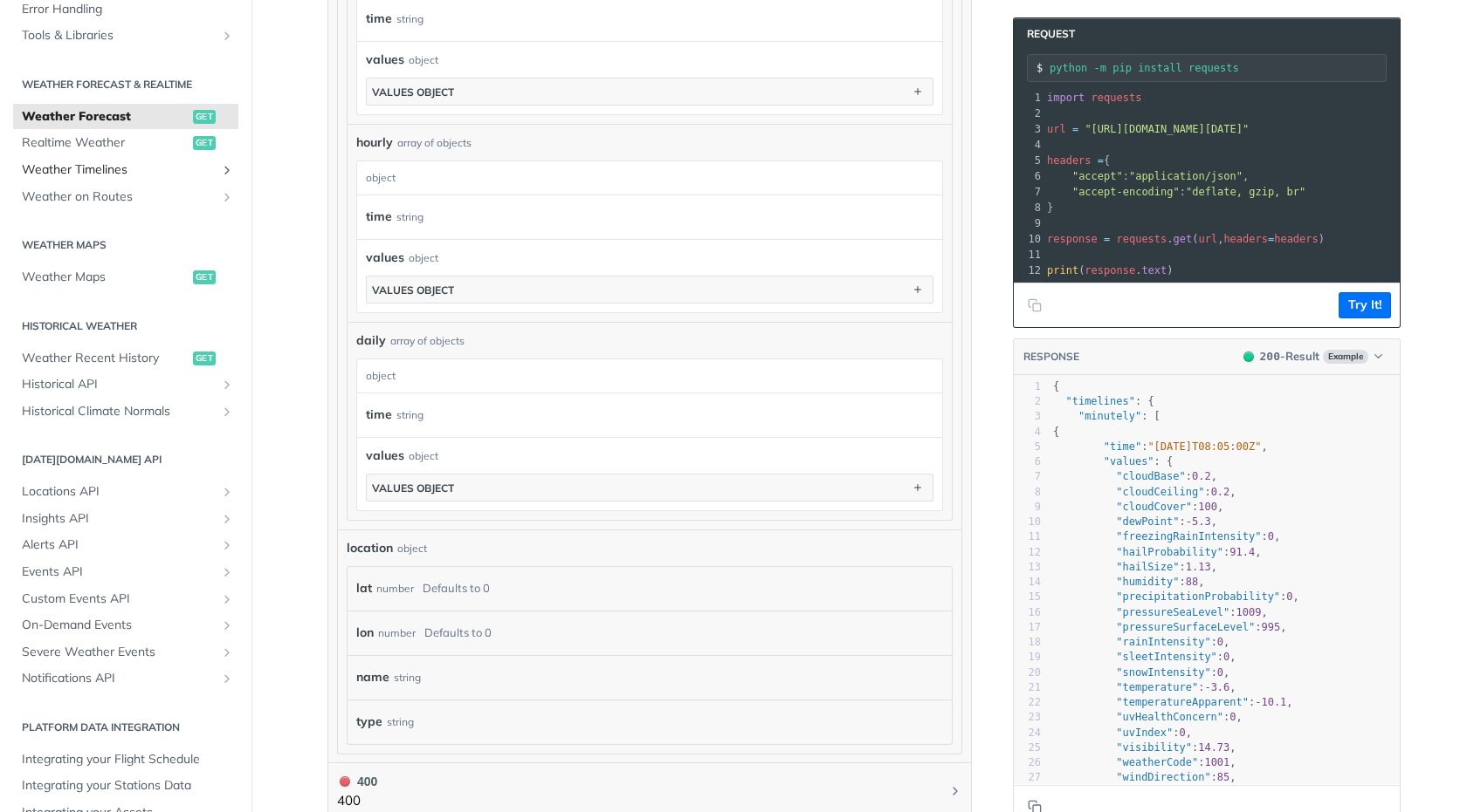
scroll to position [348, 0]
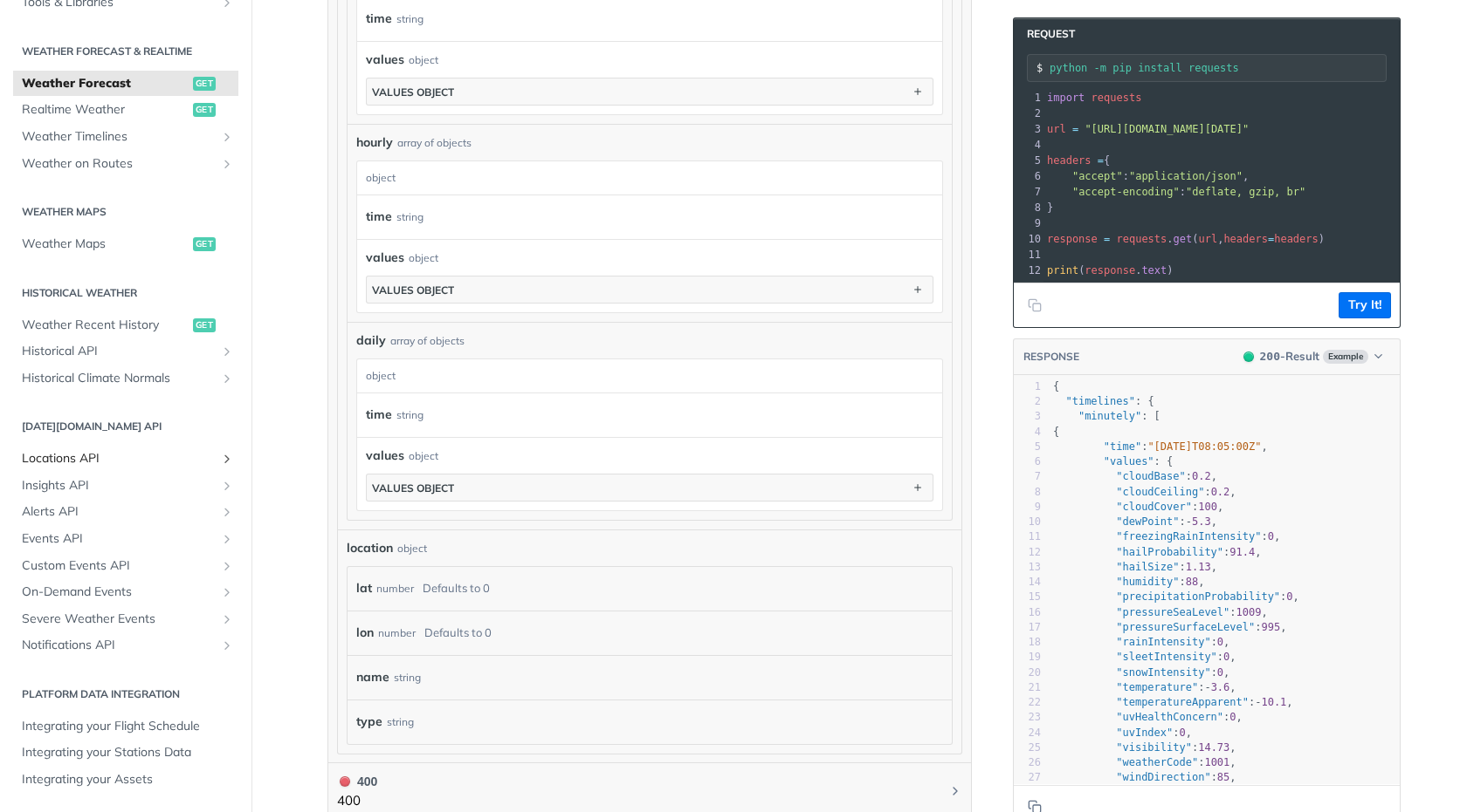
click at [128, 449] on link "Locations API" at bounding box center [125, 458] width 225 height 26
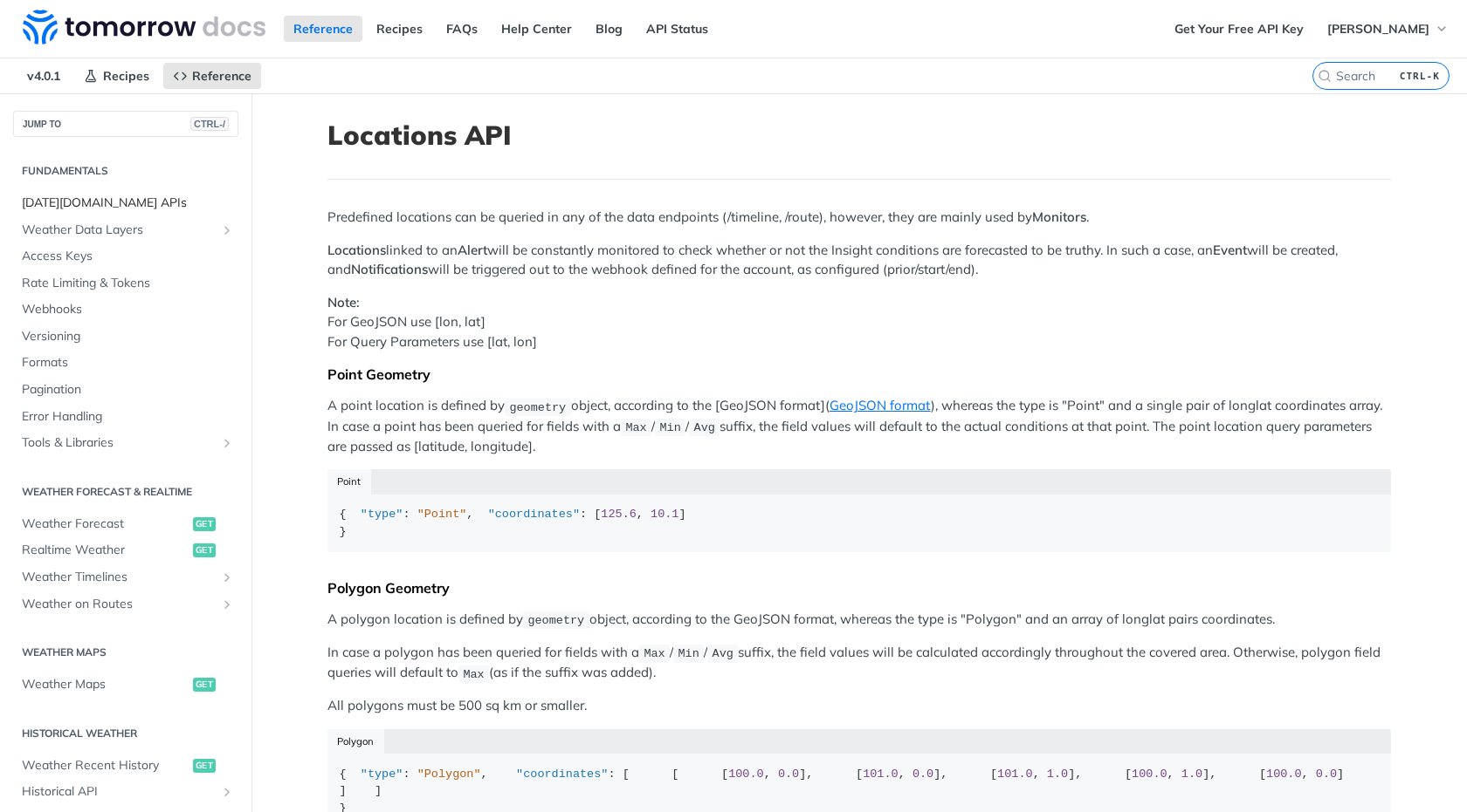
click at [131, 206] on span "Tomorrow.io APIs" at bounding box center [128, 203] width 212 height 17
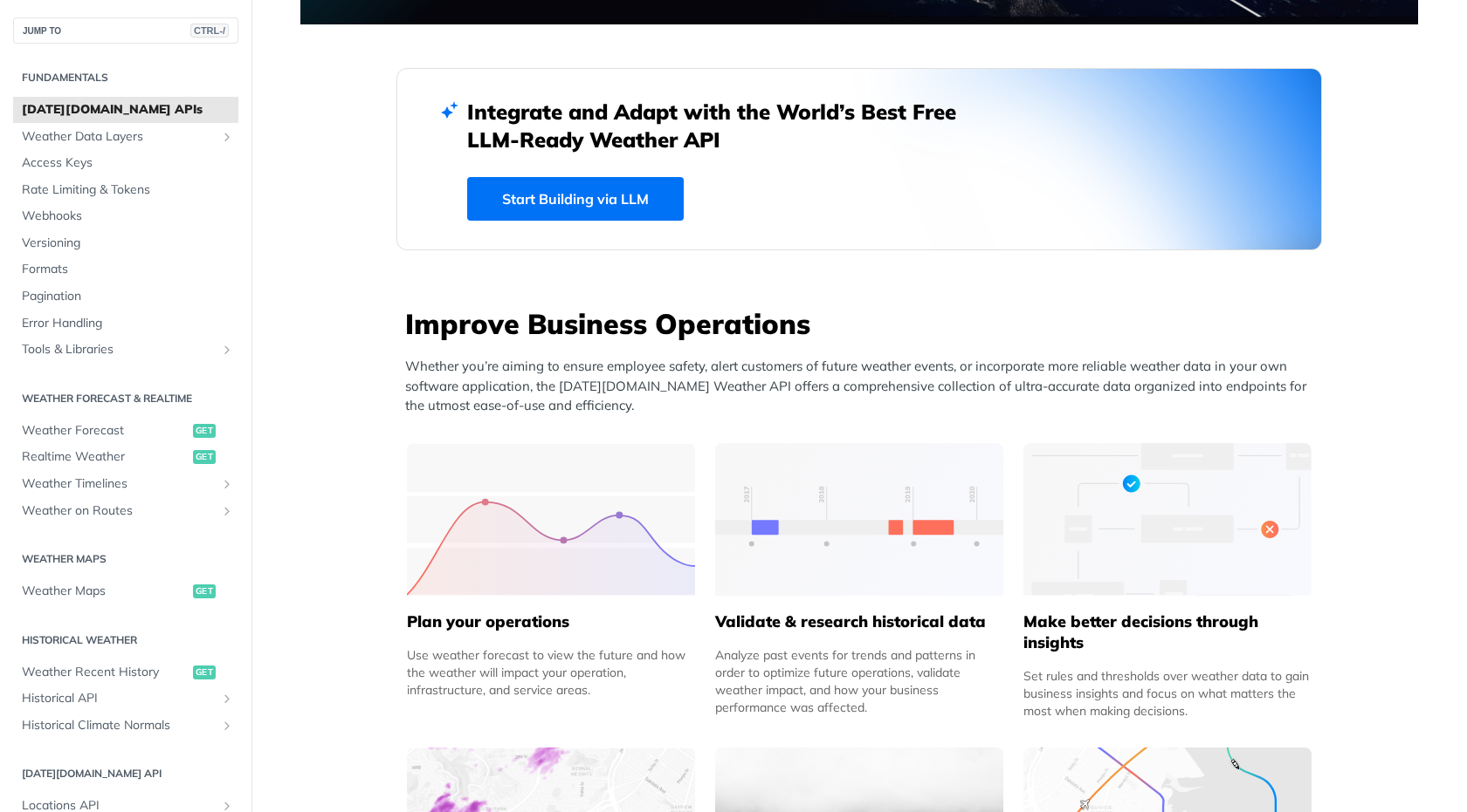
scroll to position [210, 0]
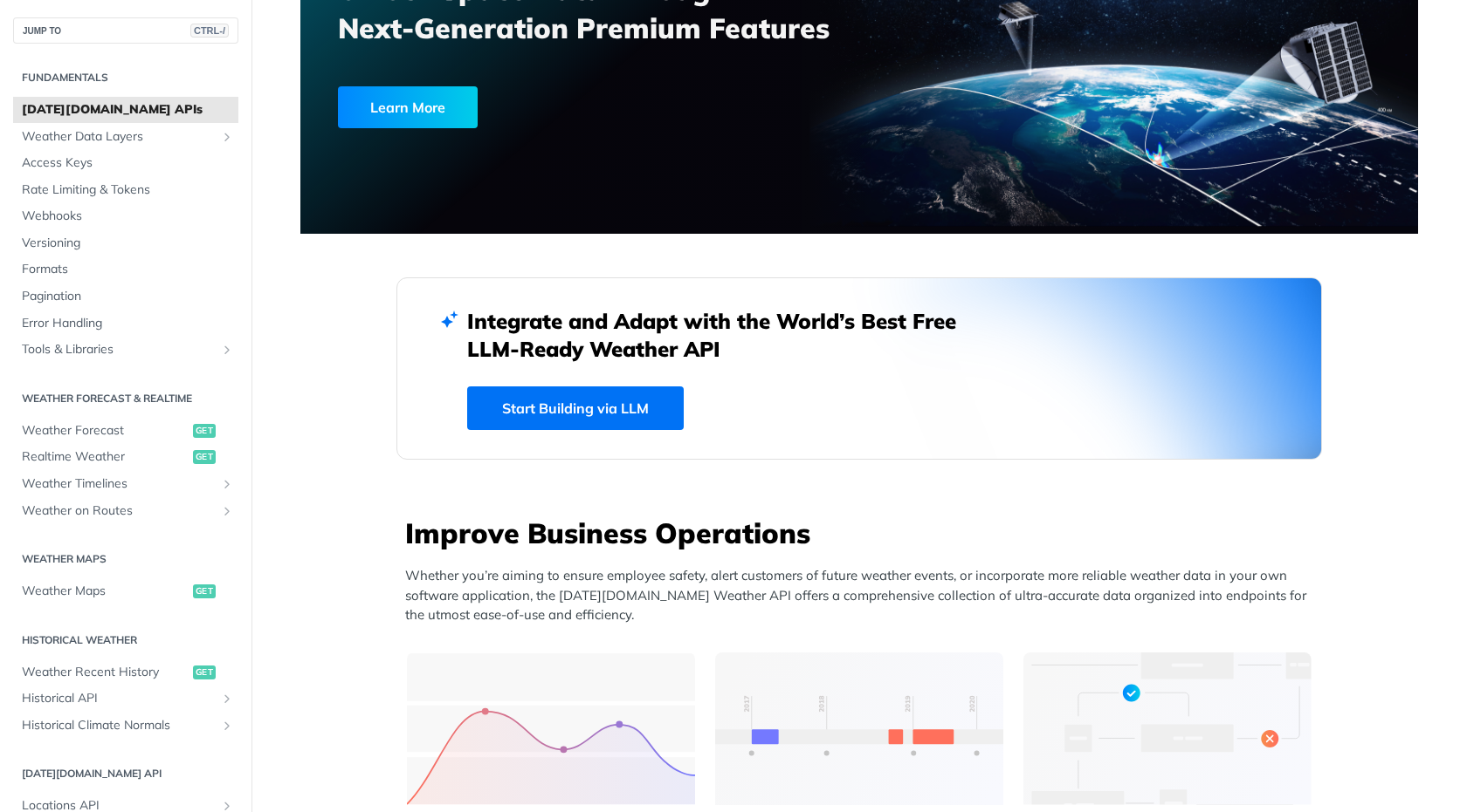
click at [590, 418] on link "Start Building via LLM" at bounding box center [575, 408] width 217 height 44
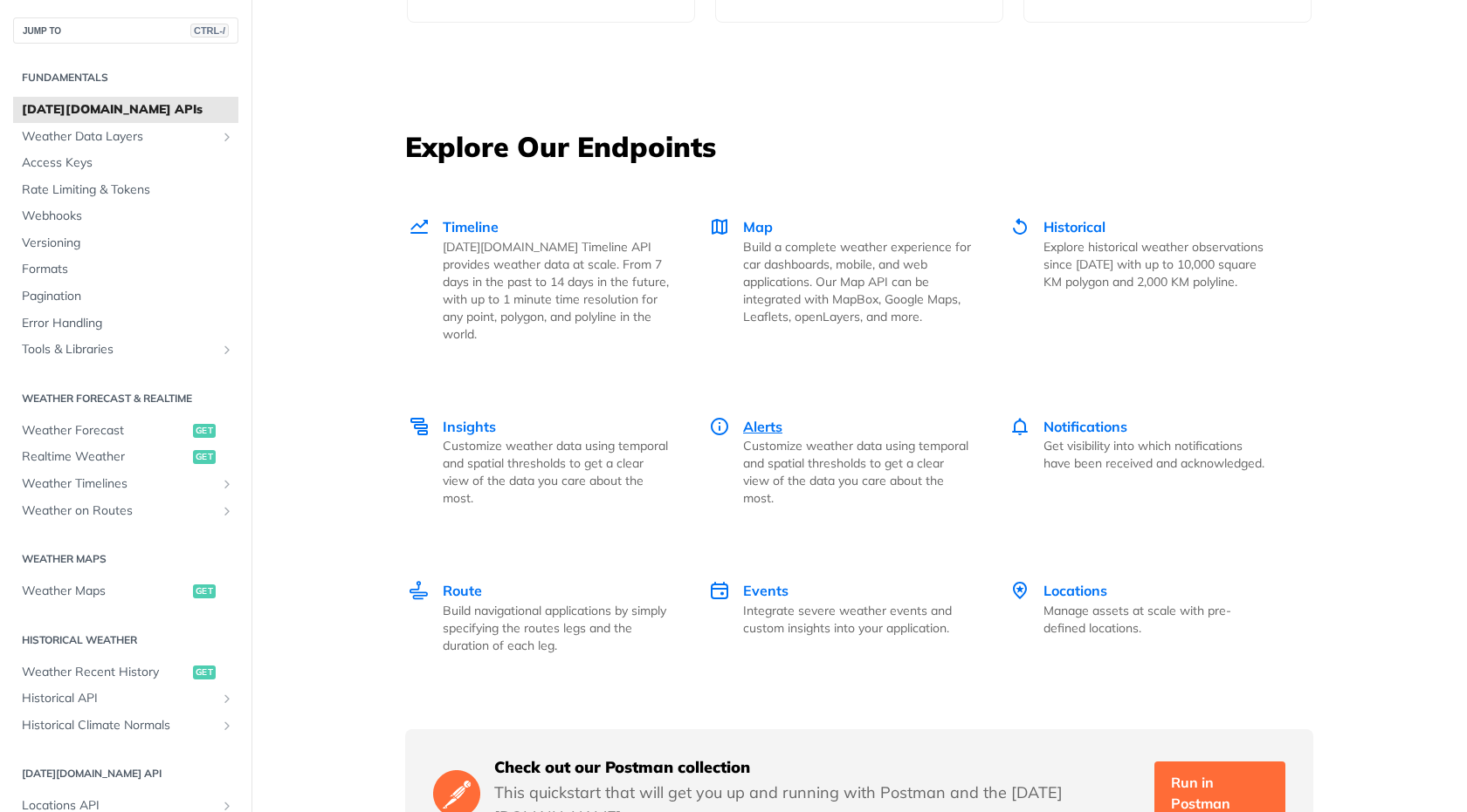
scroll to position [2409, 0]
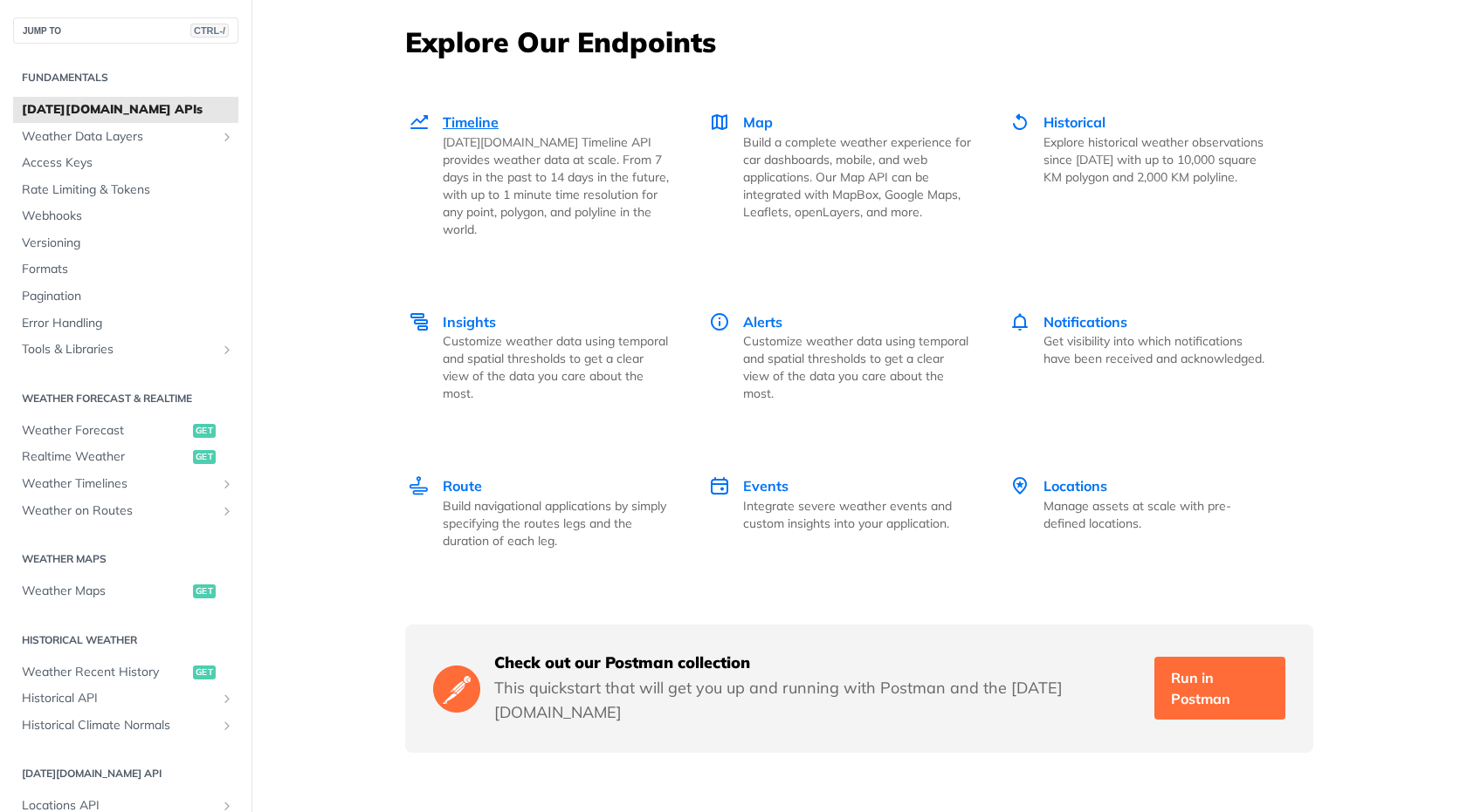
click at [460, 115] on span "Timeline" at bounding box center [471, 122] width 56 height 17
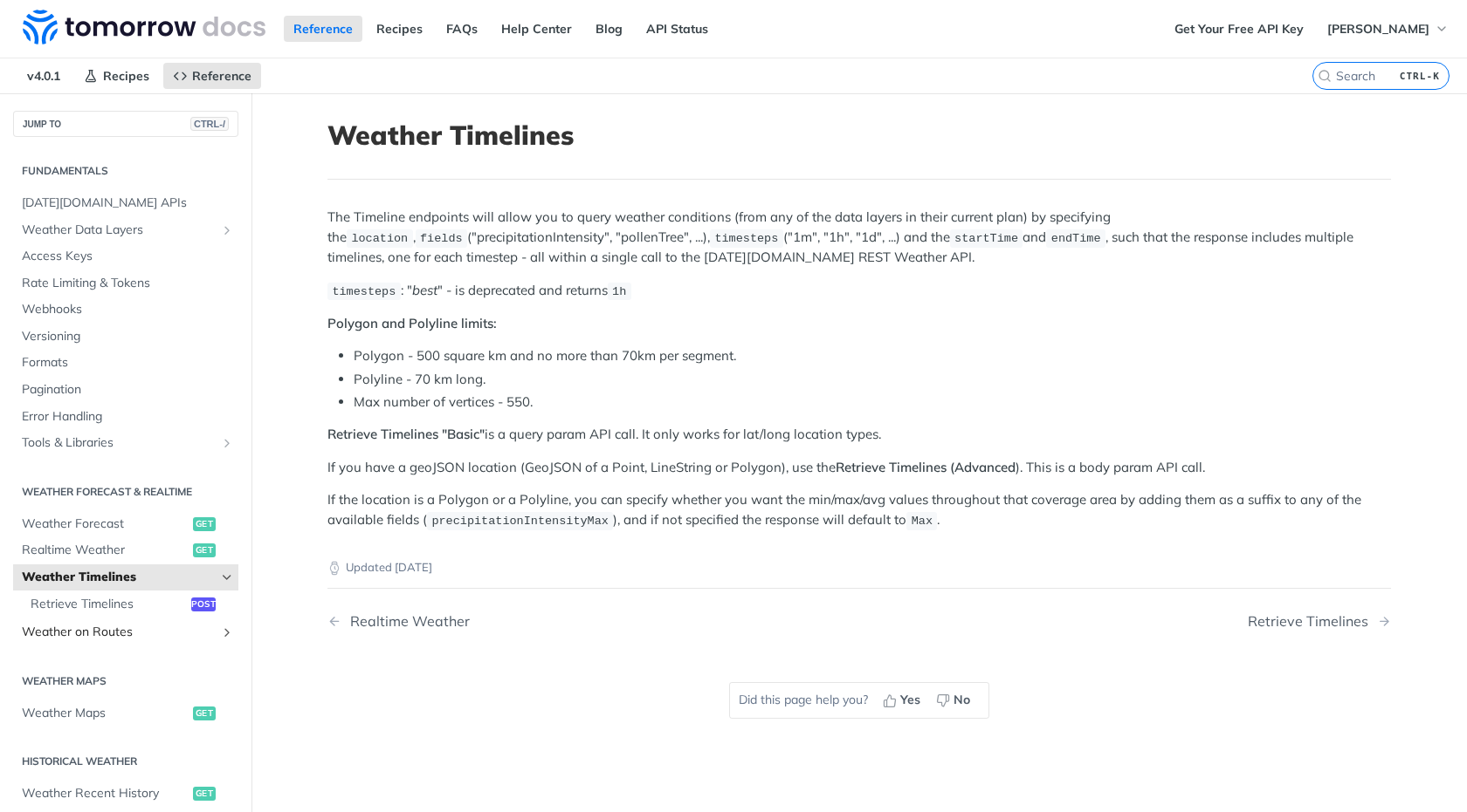
click at [93, 630] on span "Weather on Routes" at bounding box center [119, 632] width 194 height 17
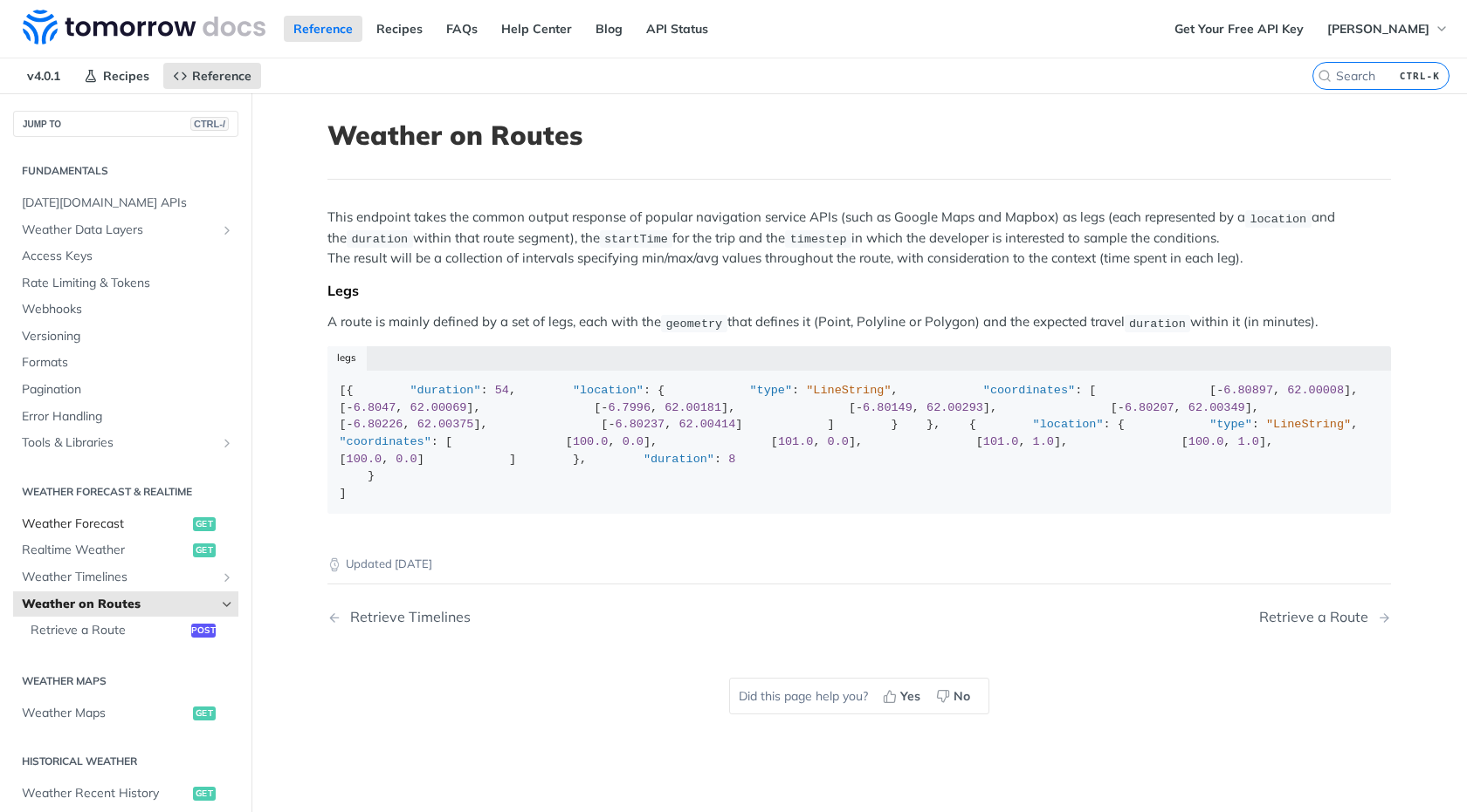
click at [126, 533] on link "Weather Forecast get" at bounding box center [125, 524] width 225 height 26
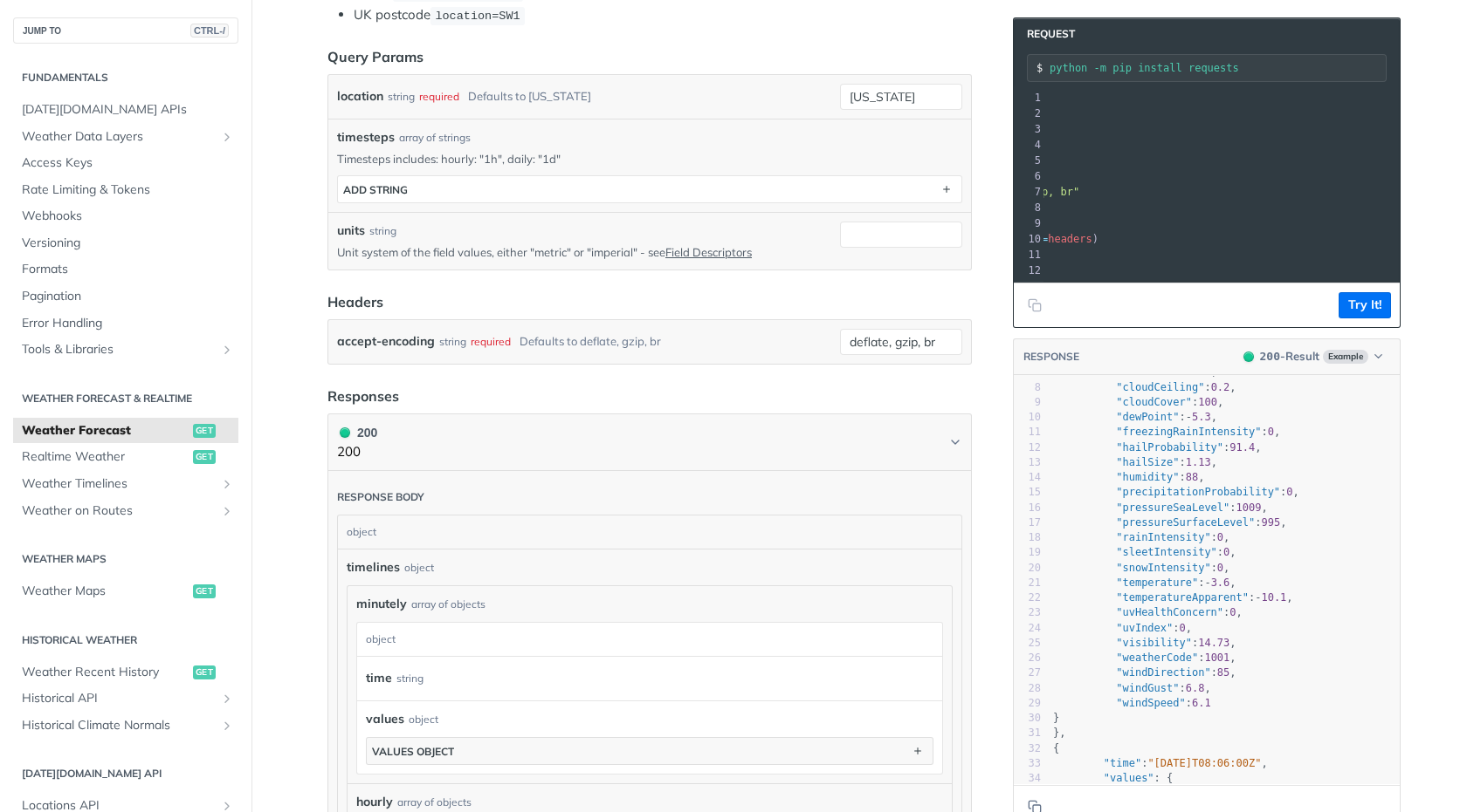
scroll to position [0, 114]
click at [1337, 276] on pre "print ( response . text )" at bounding box center [1282, 271] width 707 height 16
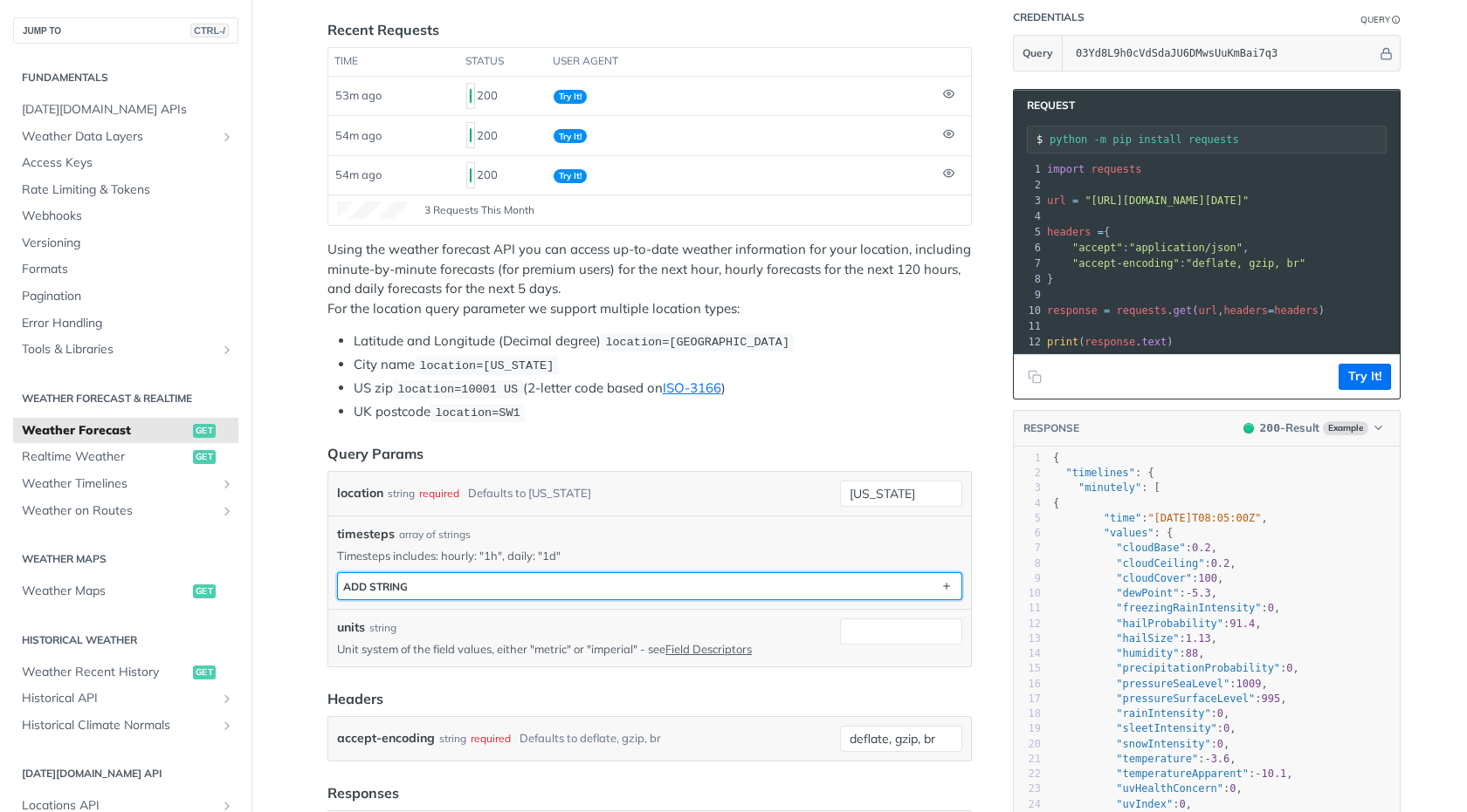
click at [557, 577] on button "ADD string" at bounding box center [650, 586] width 624 height 26
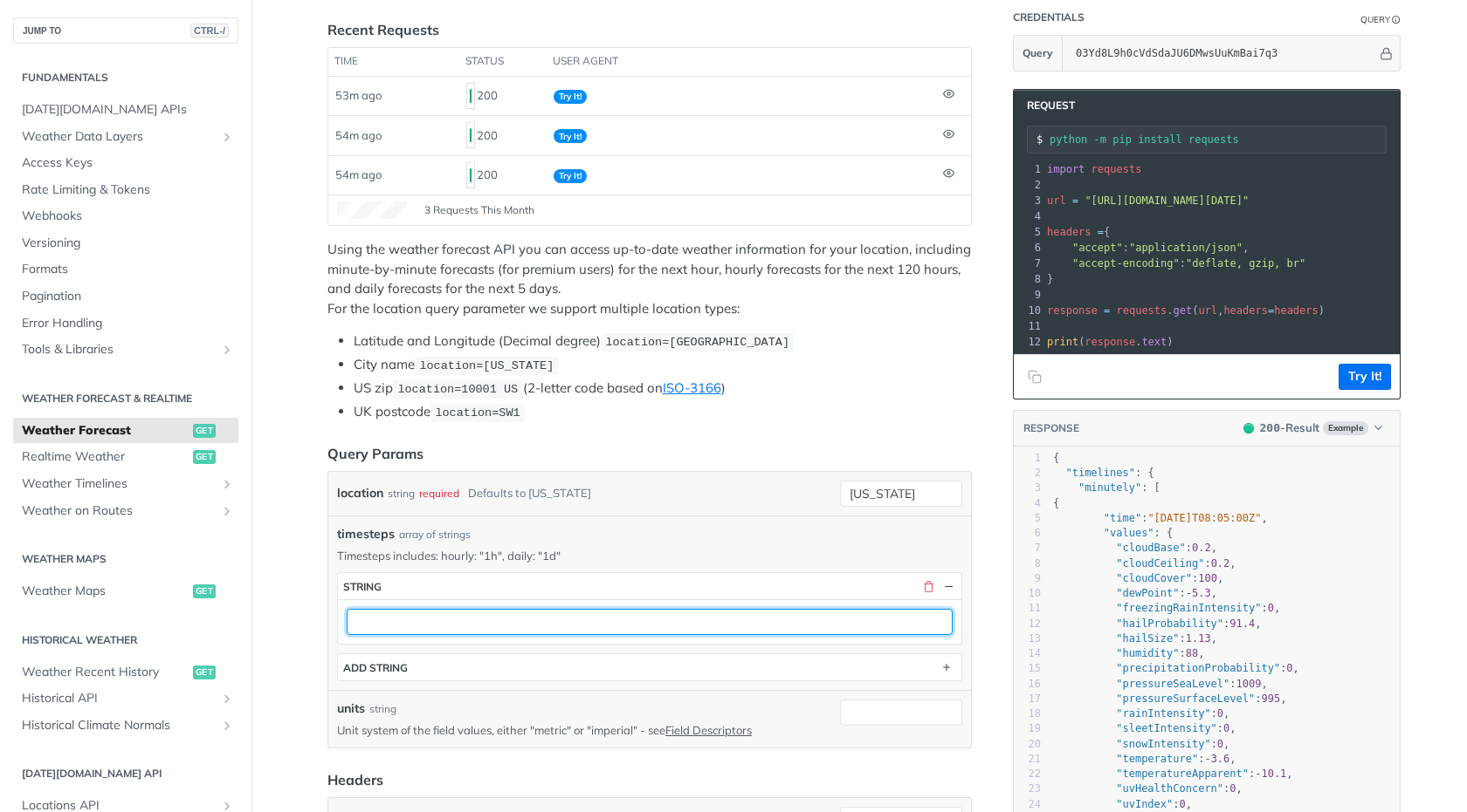
click at [502, 622] on input "text" at bounding box center [650, 622] width 606 height 26
type input "a"
type input "1h"
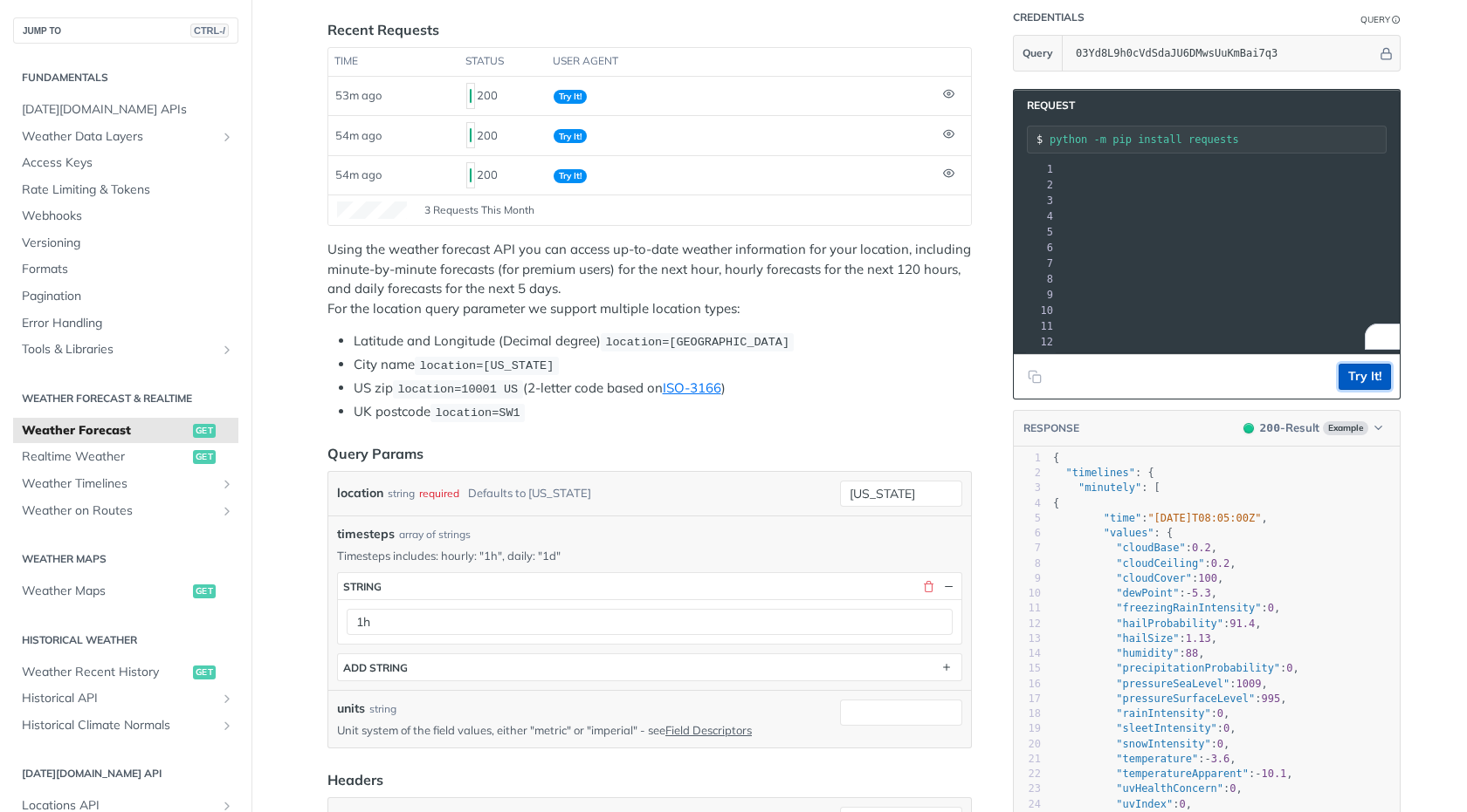
click at [1371, 391] on button "Try It!" at bounding box center [1364, 377] width 52 height 26
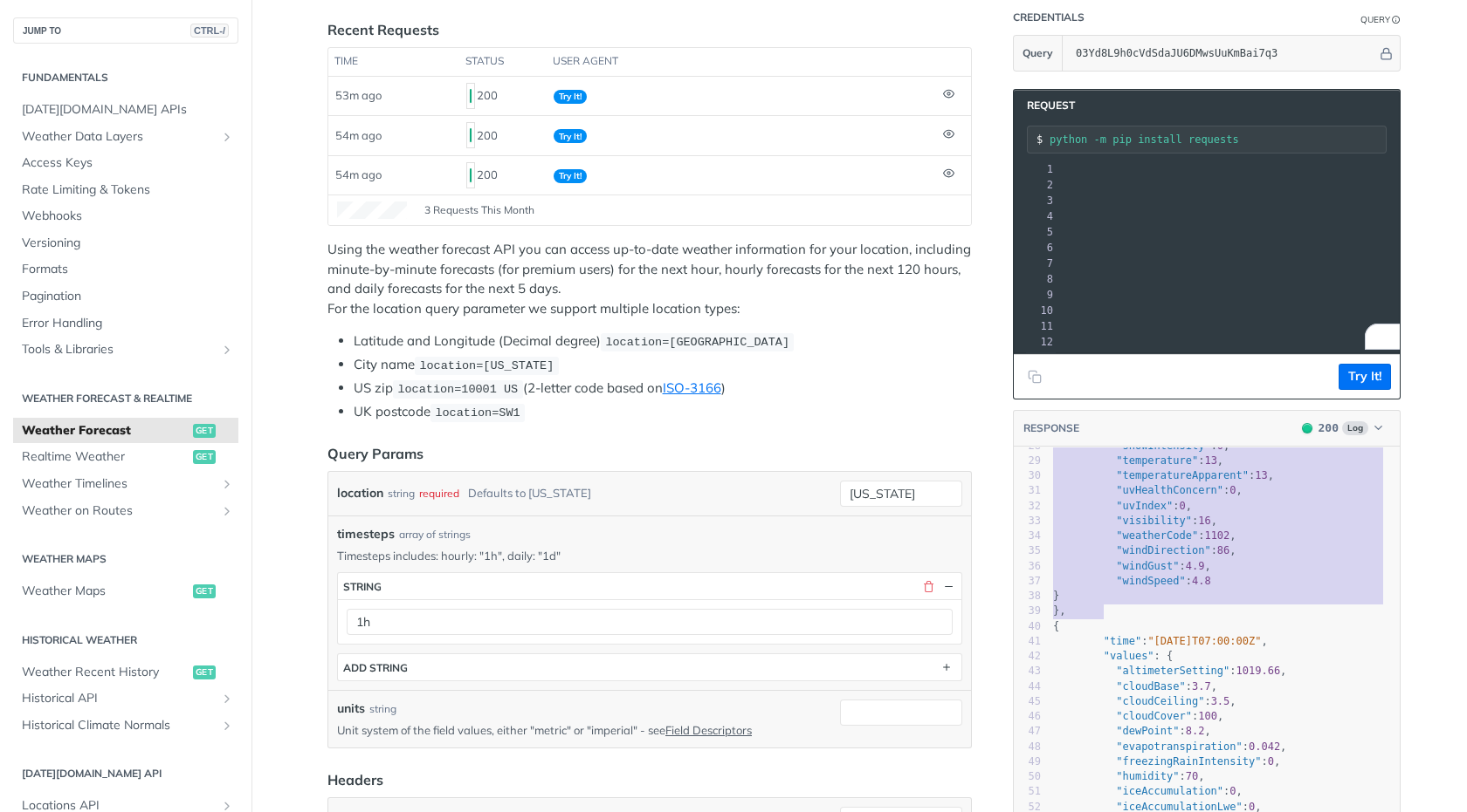
type textarea "{ "time": "2025-10-13T06:00:00Z", "values": { "altimeterSetting": 1020.7, "clou…"
drag, startPoint x: 1091, startPoint y: 514, endPoint x: 1151, endPoint y: 611, distance: 114.1
click at [1151, 611] on div "1 { 2 "timelines" : { 3 "hourly" : [ 4 { 5 "time" : "2025-10-13T06:00:00Z" , 6 …" at bounding box center [1224, 506] width 350 height 949
click at [1230, 558] on pre ""windDirection" : 86 ," at bounding box center [1224, 550] width 350 height 15
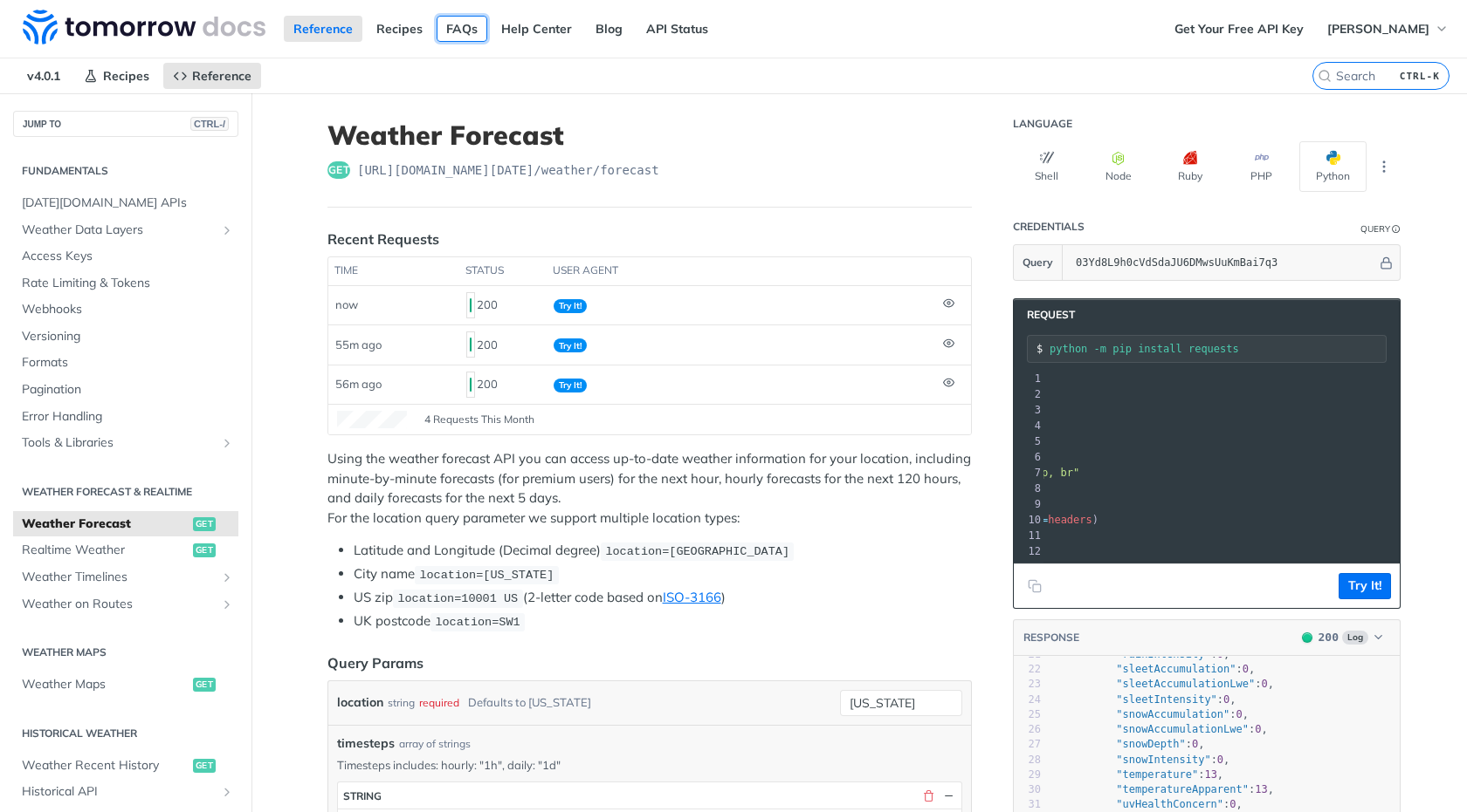
click at [479, 19] on link "FAQs" at bounding box center [462, 29] width 51 height 26
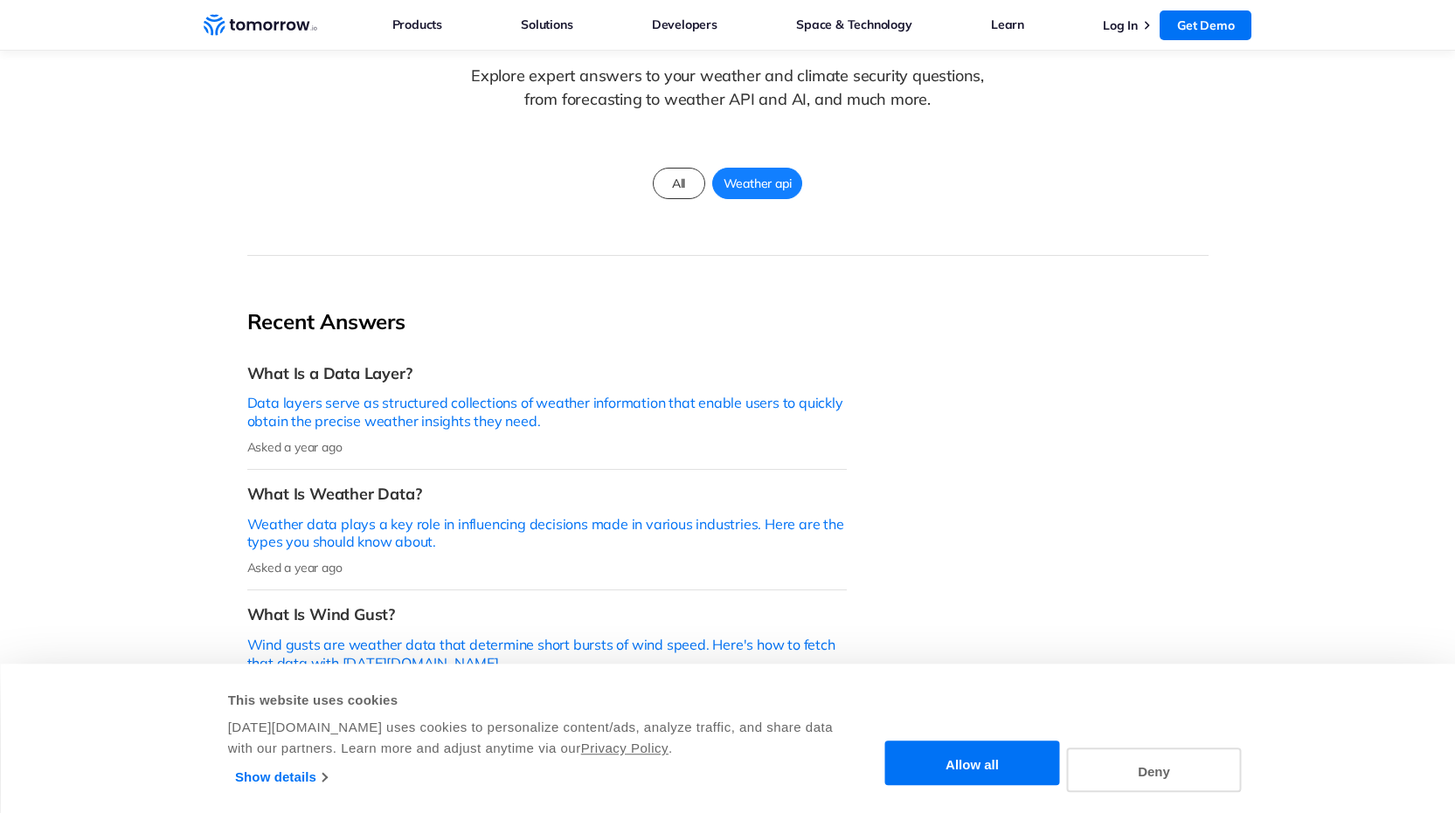
scroll to position [210, 0]
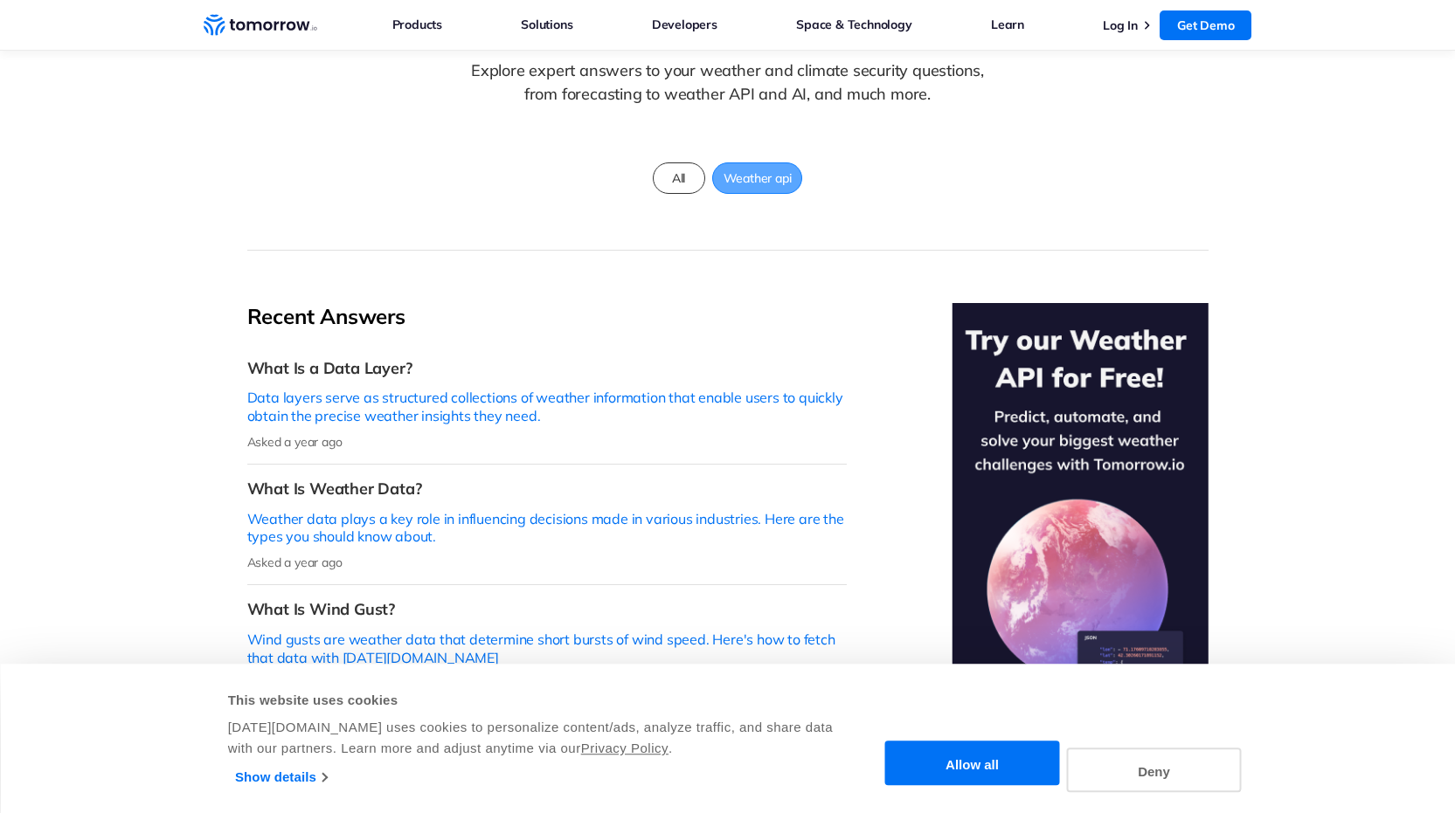
click at [784, 167] on span "Weather api" at bounding box center [757, 178] width 89 height 23
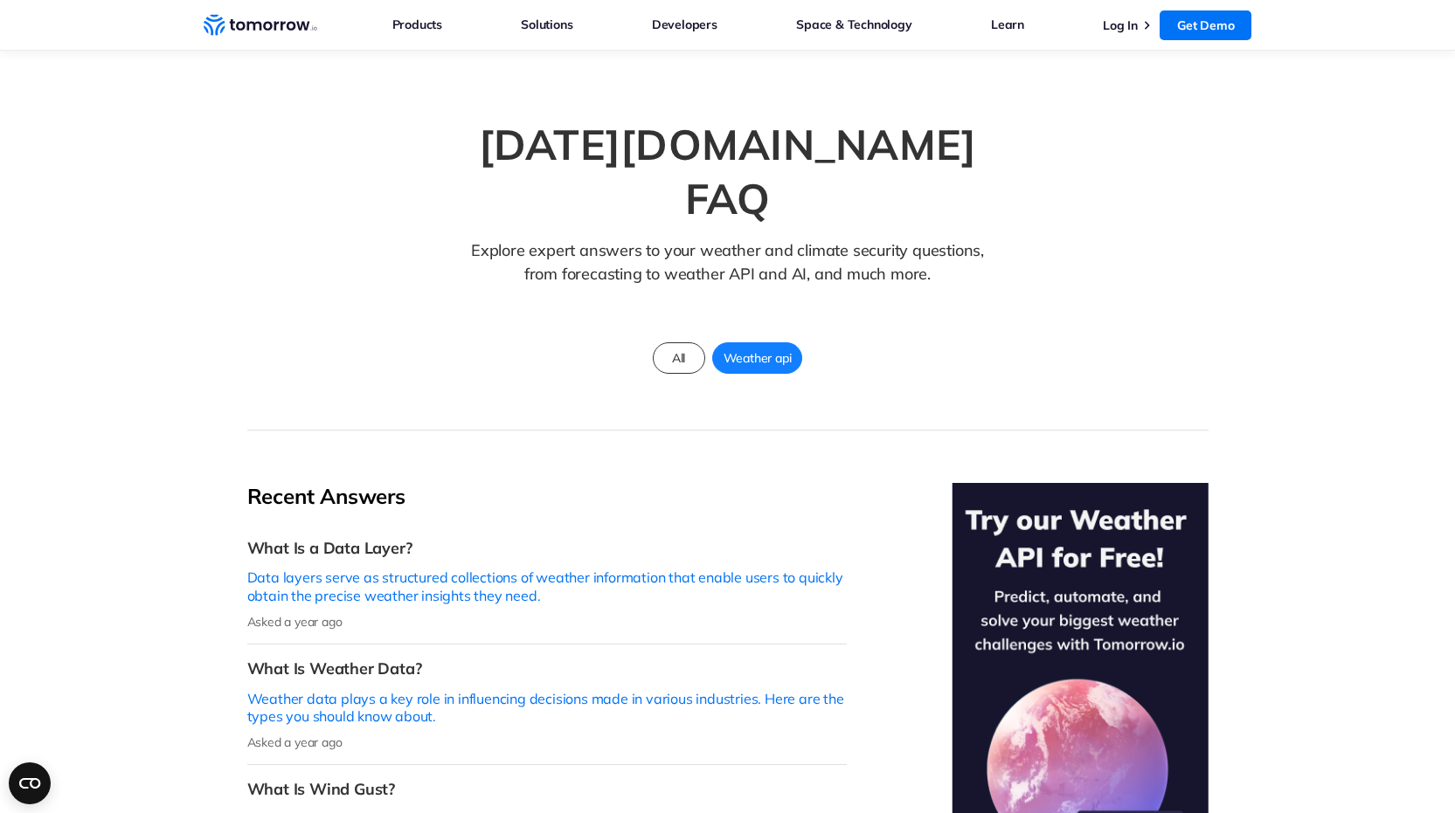
scroll to position [13, 0]
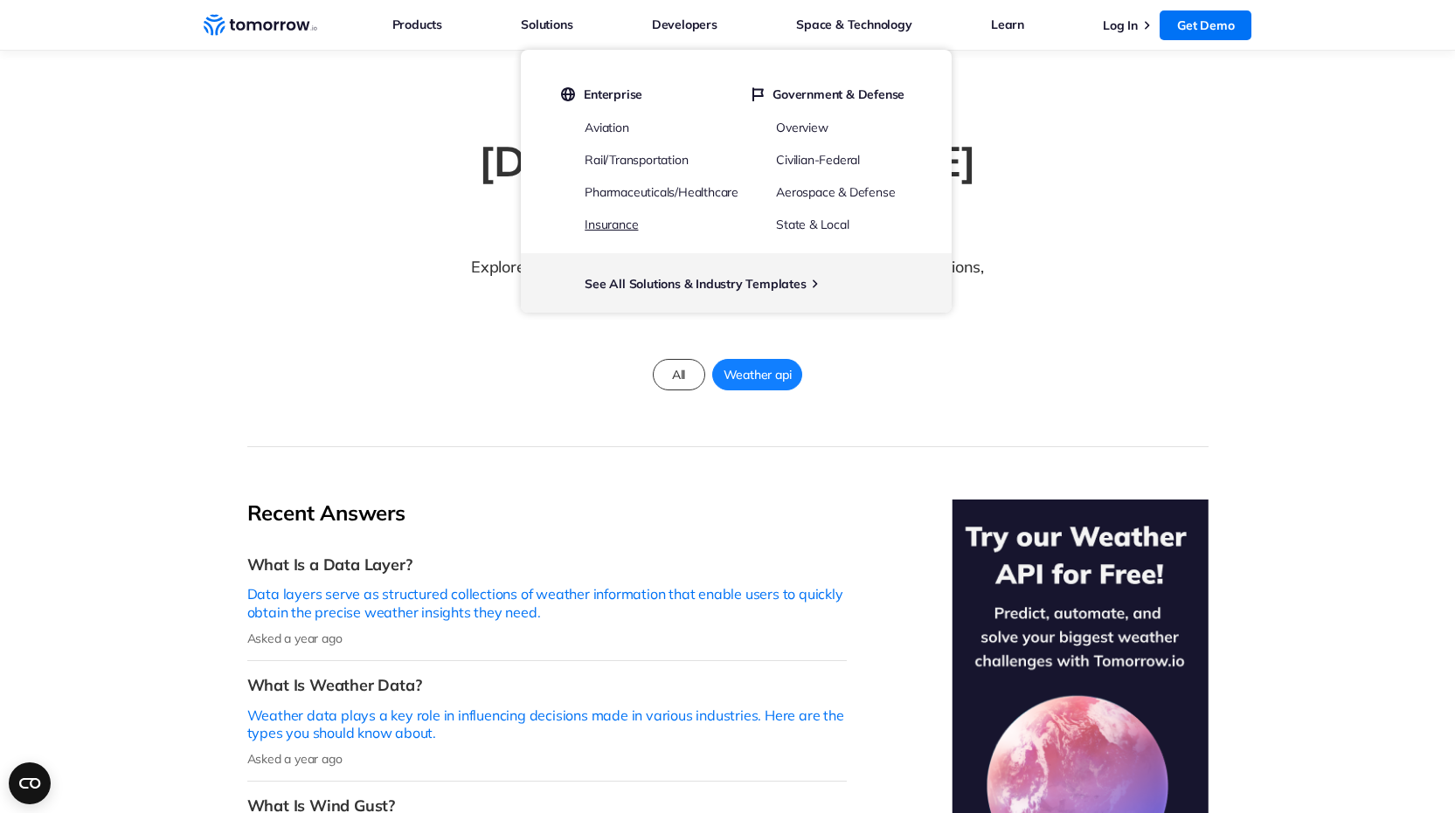
click at [607, 221] on link "Insurance" at bounding box center [611, 225] width 53 height 16
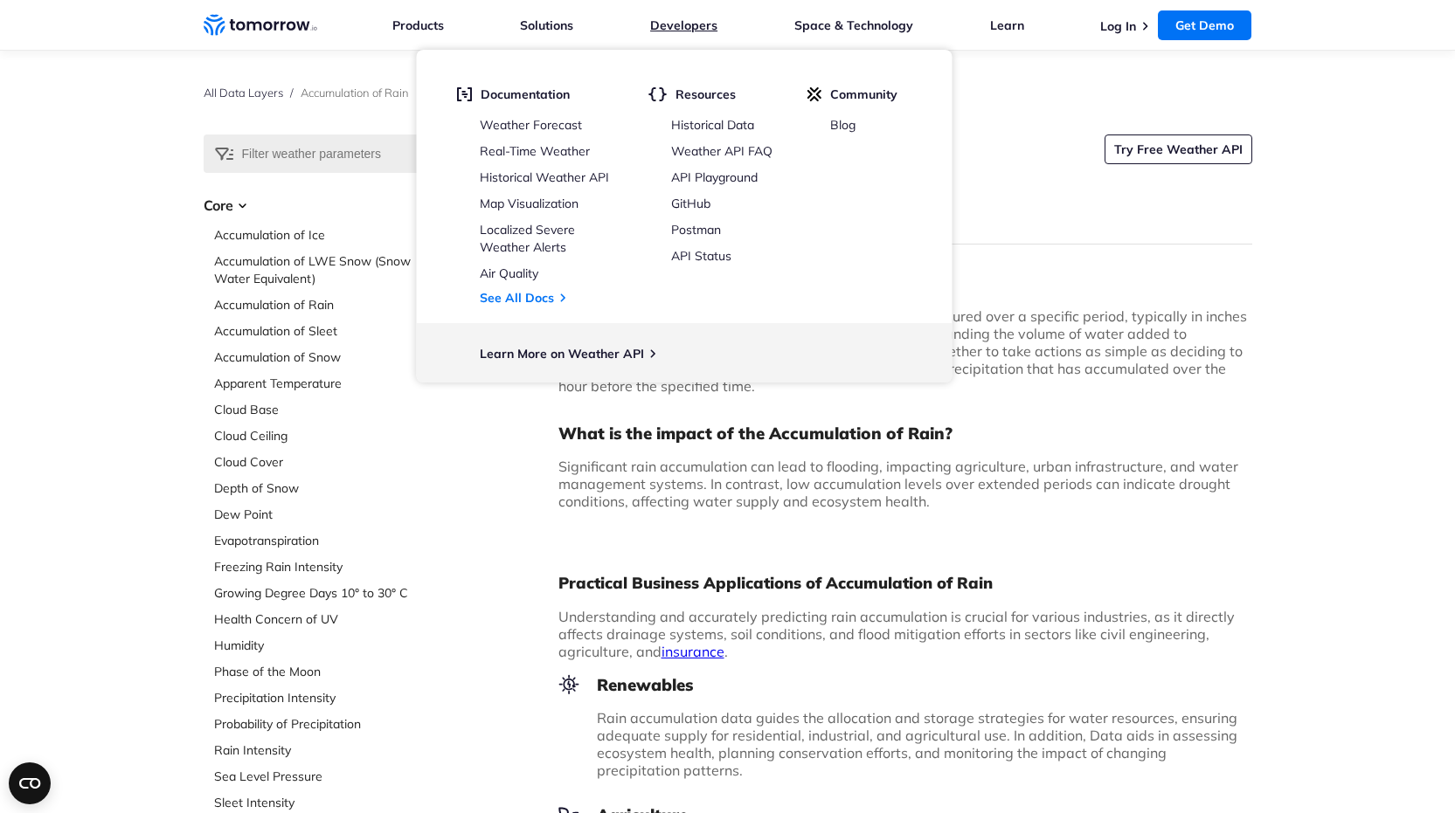
click at [691, 24] on link "Developers" at bounding box center [683, 25] width 67 height 16
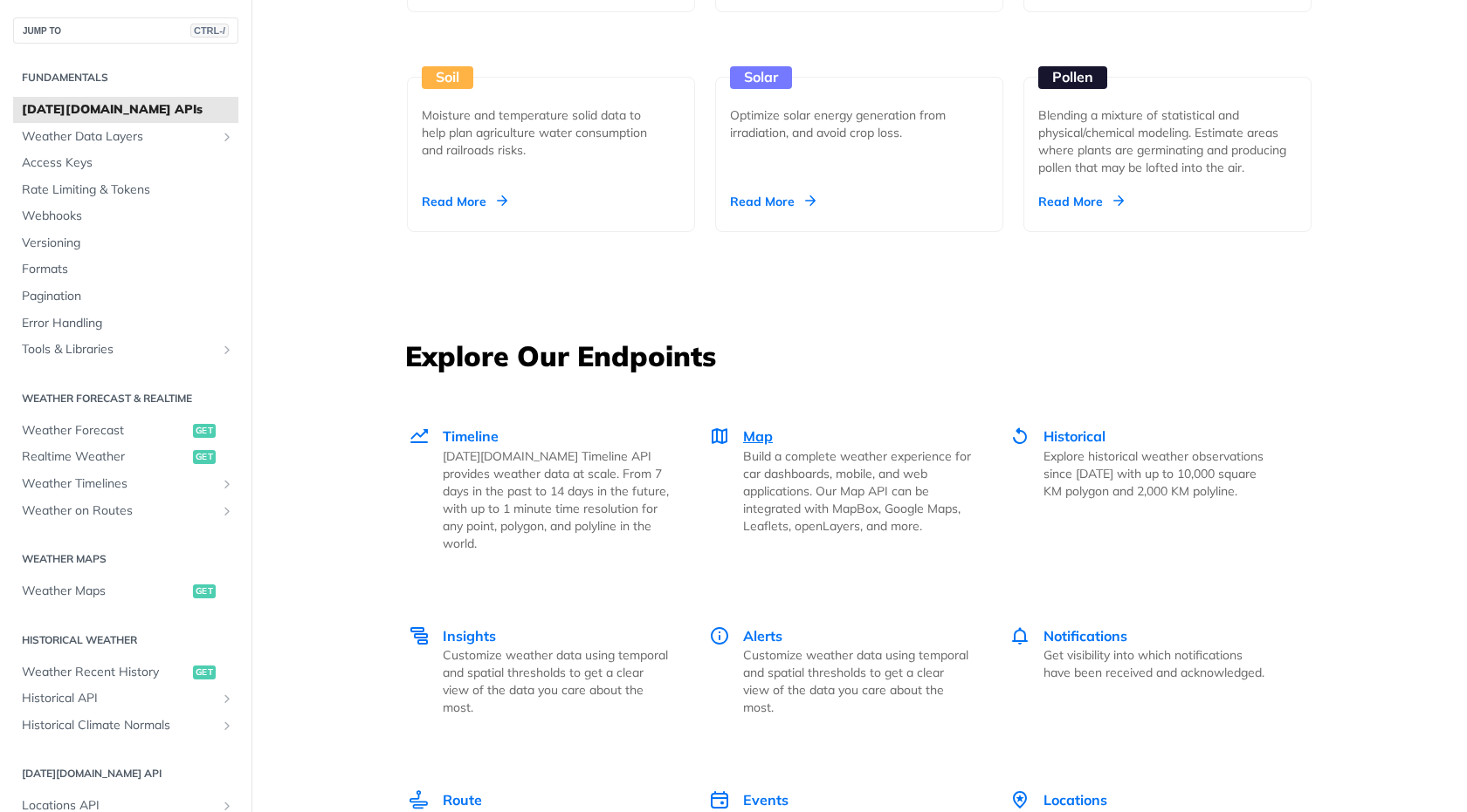
scroll to position [2199, 0]
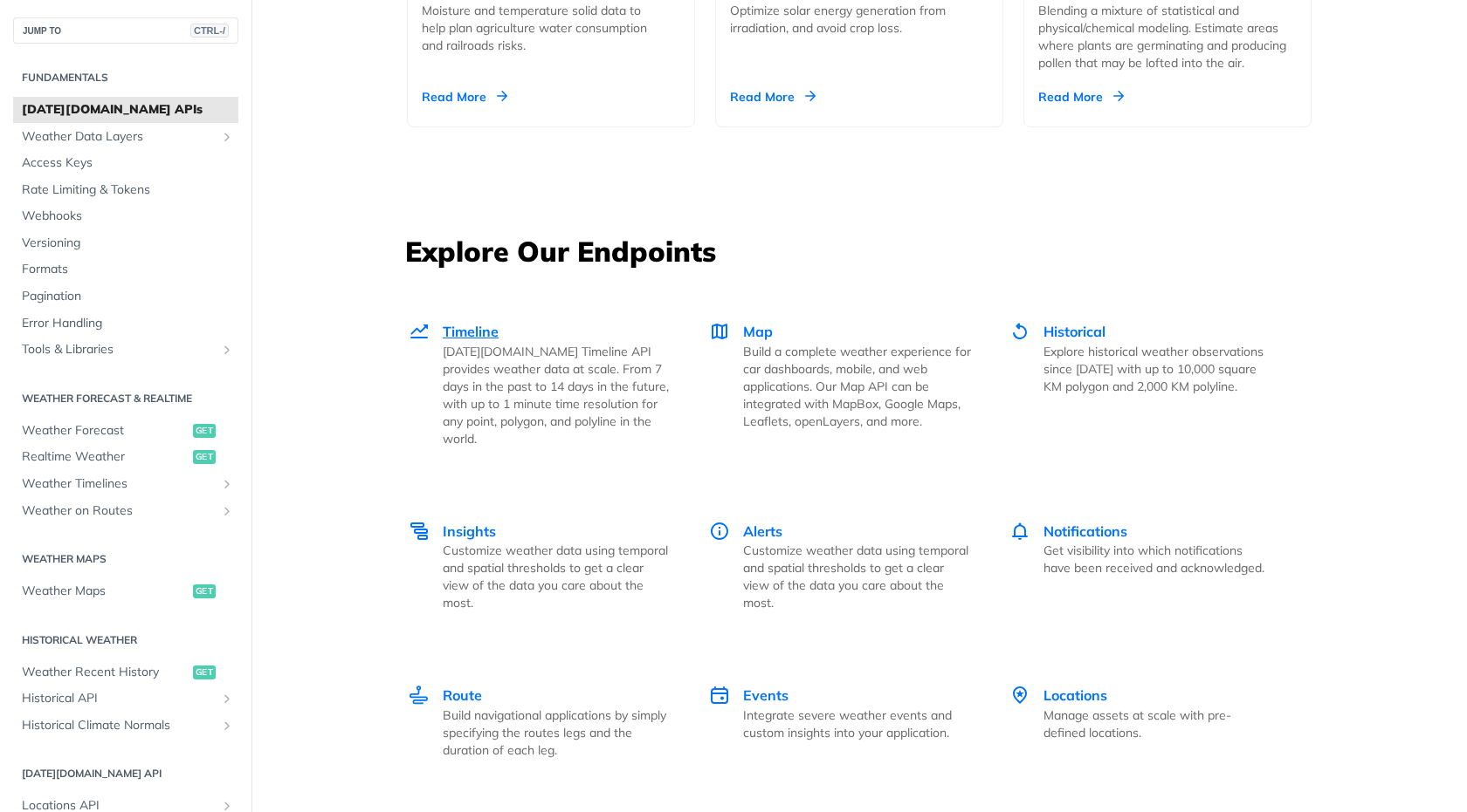
click at [521, 385] on p "[DATE][DOMAIN_NAME] Timeline API provides weather data at scale. From 7 days in…" at bounding box center [557, 395] width 228 height 105
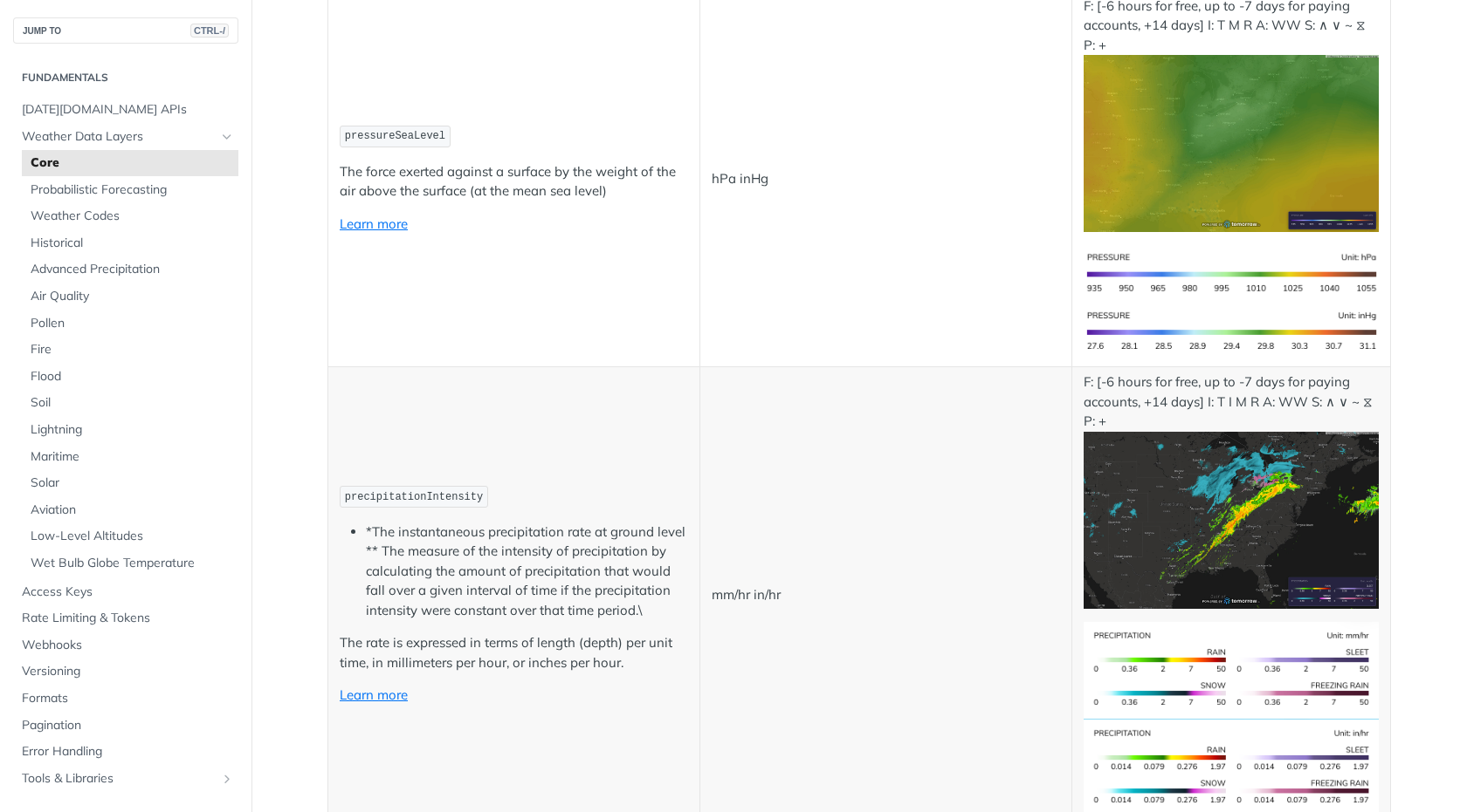
scroll to position [2828, 0]
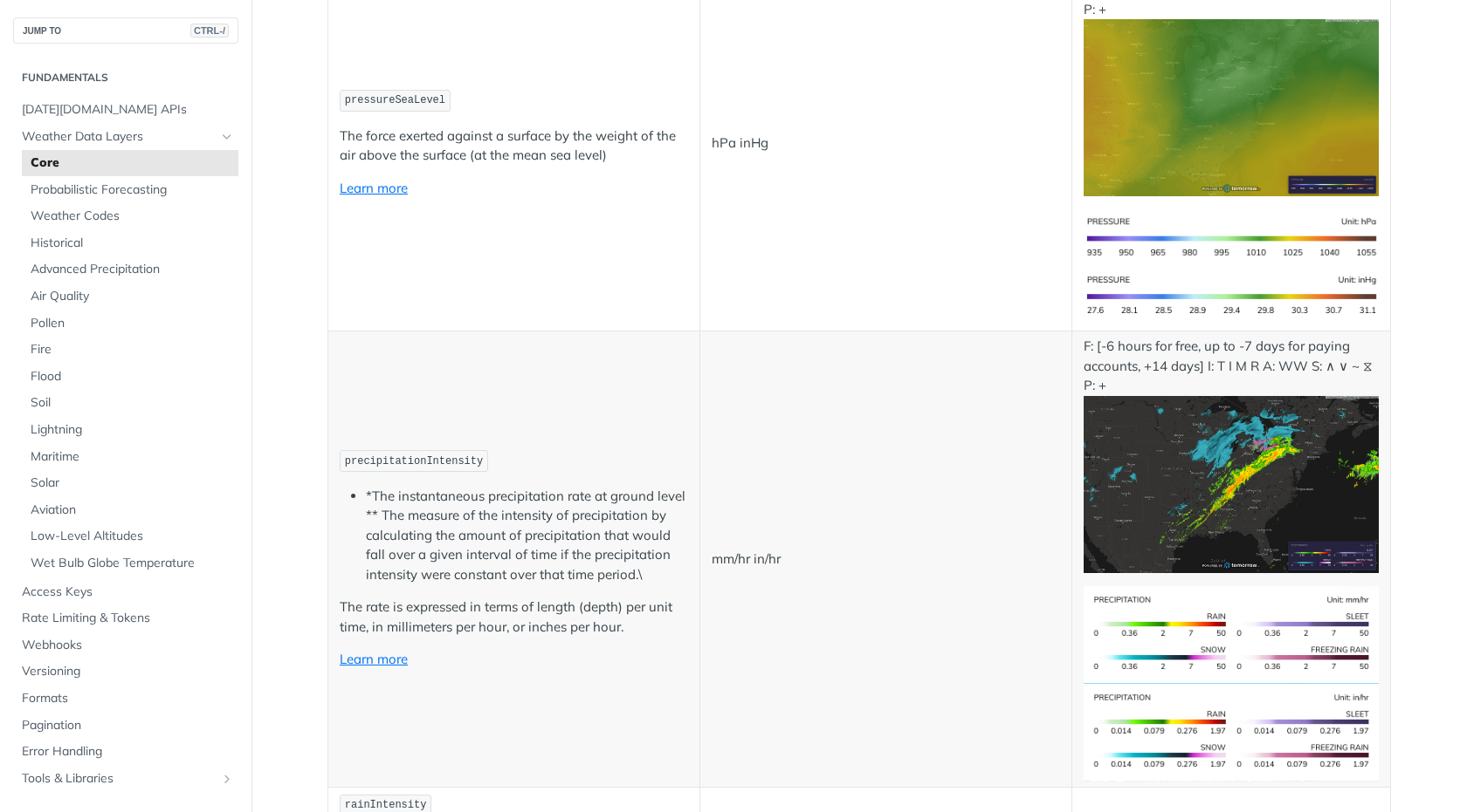
click at [1292, 532] on img "Expand image" at bounding box center [1230, 484] width 295 height 177
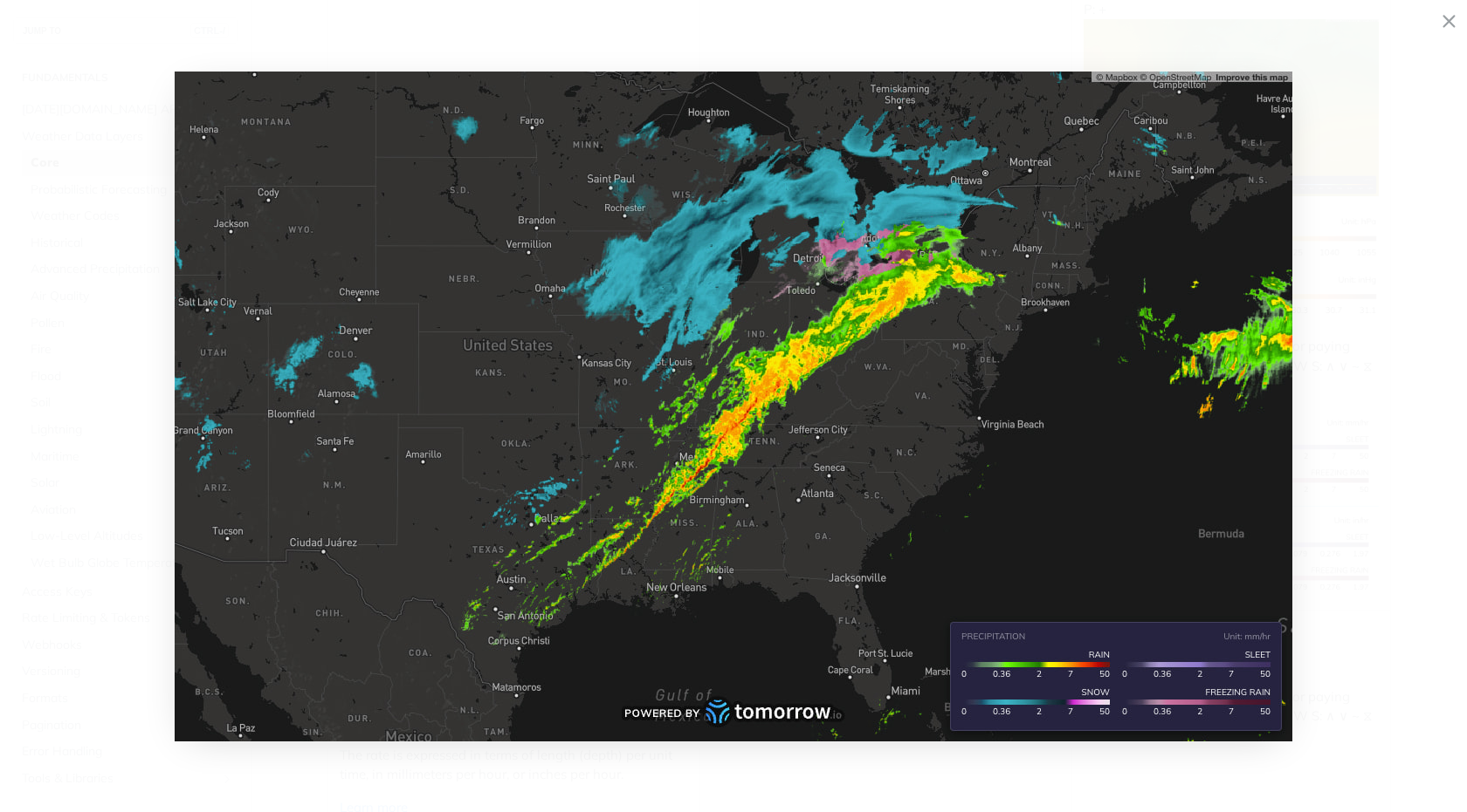
click at [1449, 15] on icon "Minimize image" at bounding box center [1449, 23] width 15 height 30
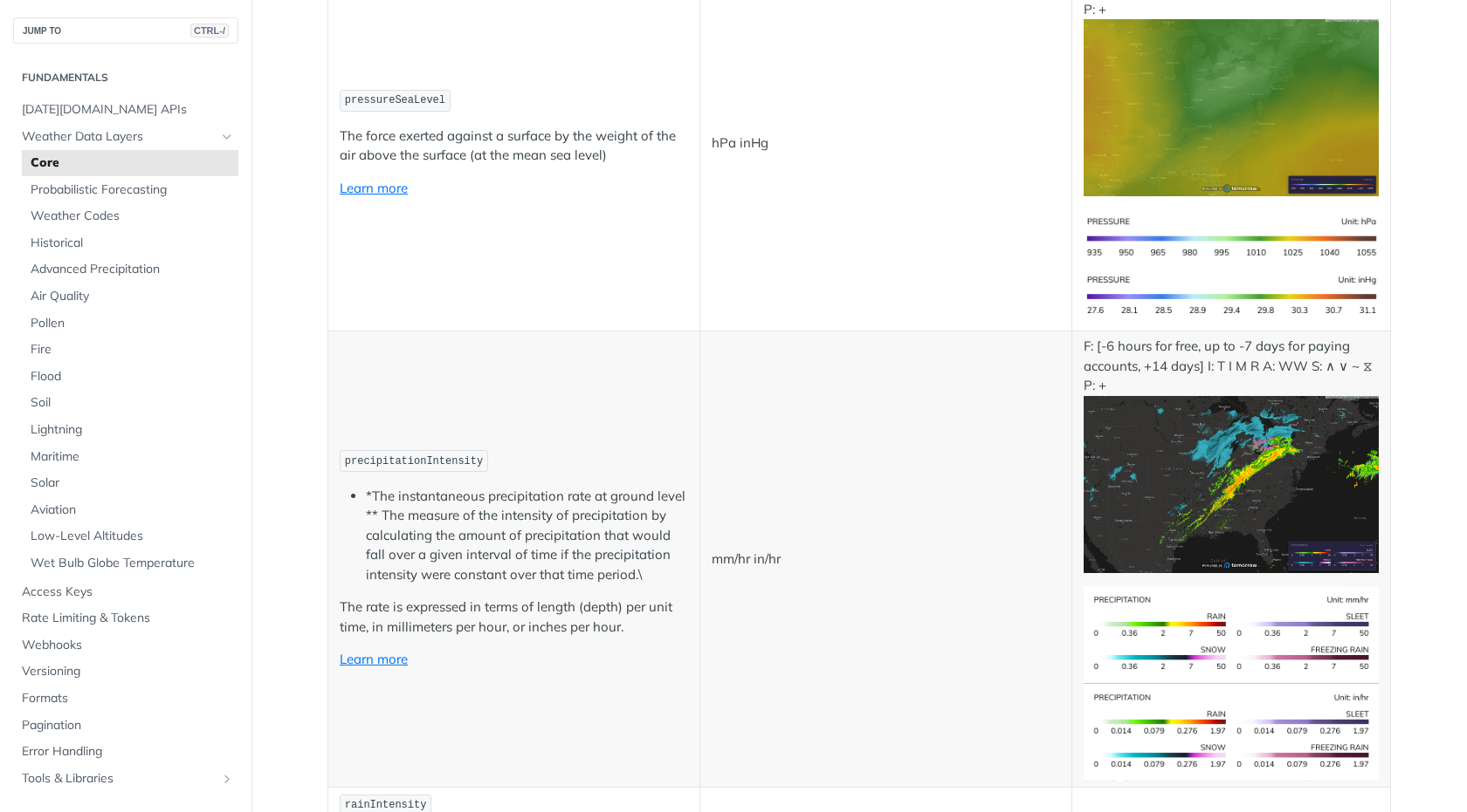
click at [533, 495] on li "*The instantaneous precipitation rate at ground level ** The measure of the int…" at bounding box center [527, 536] width 322 height 99
click at [371, 656] on link "Learn more" at bounding box center [374, 659] width 68 height 17
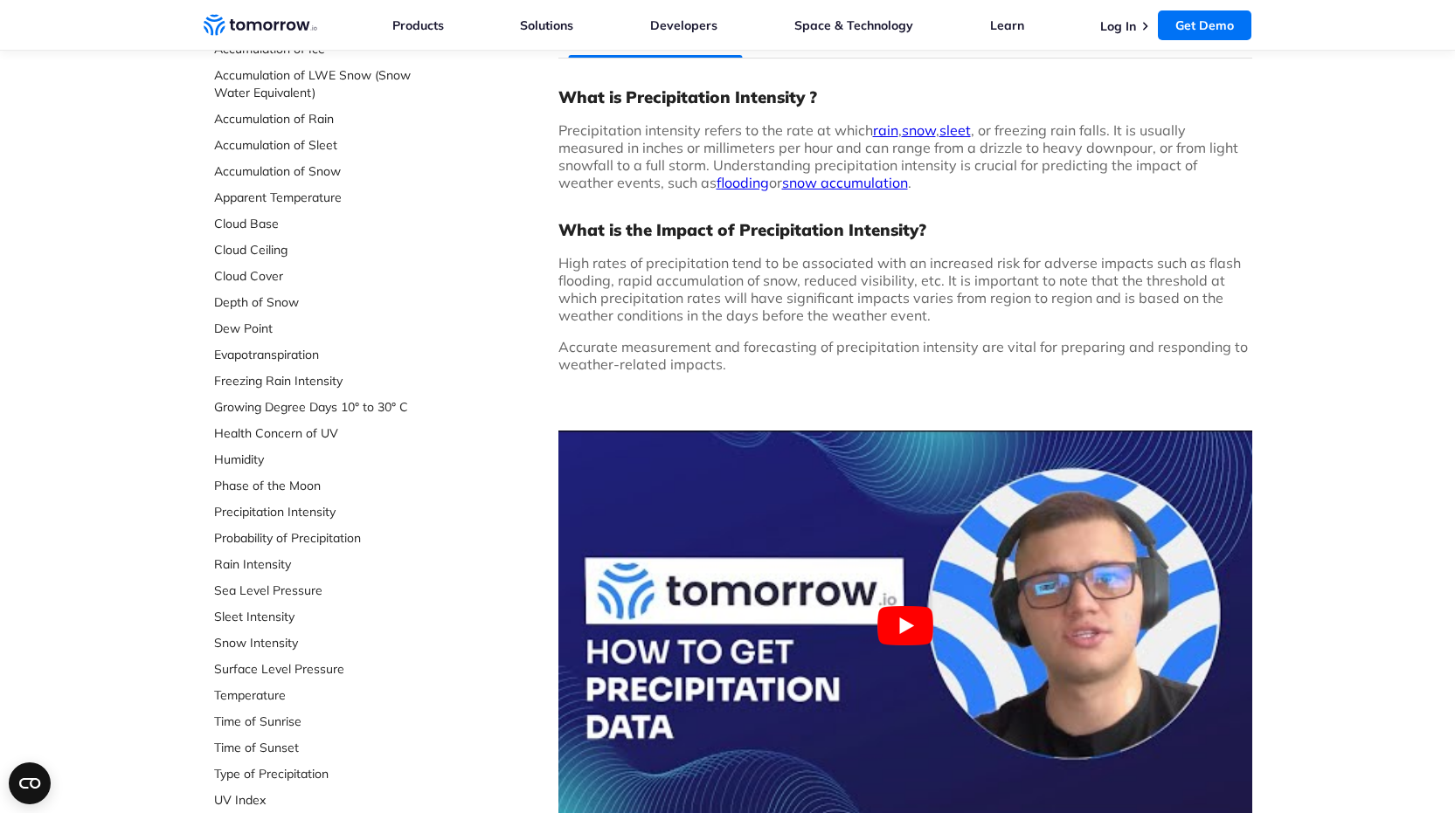
scroll to position [210, 0]
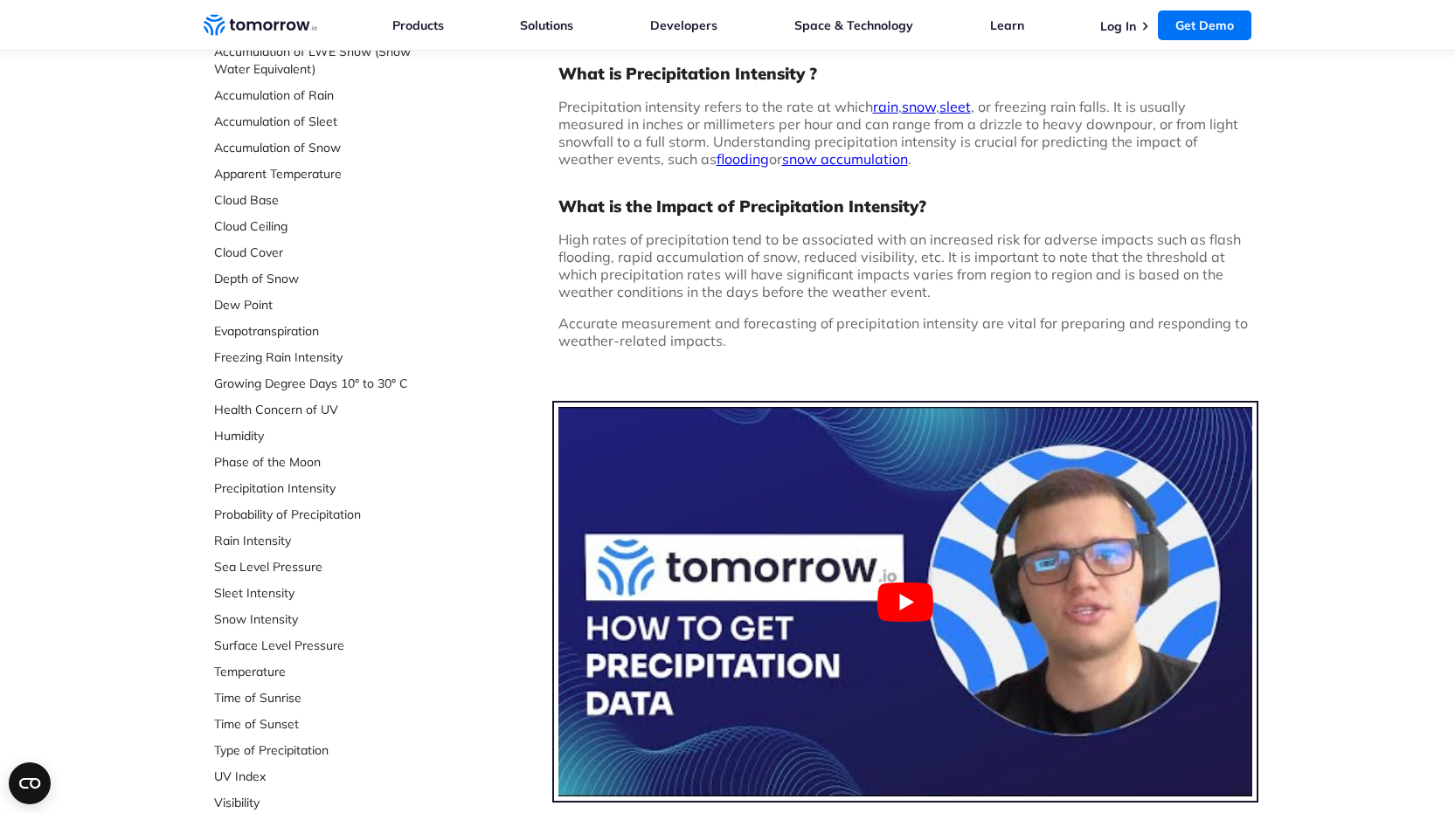
click at [891, 599] on button "Play Youtube video" at bounding box center [905, 602] width 694 height 390
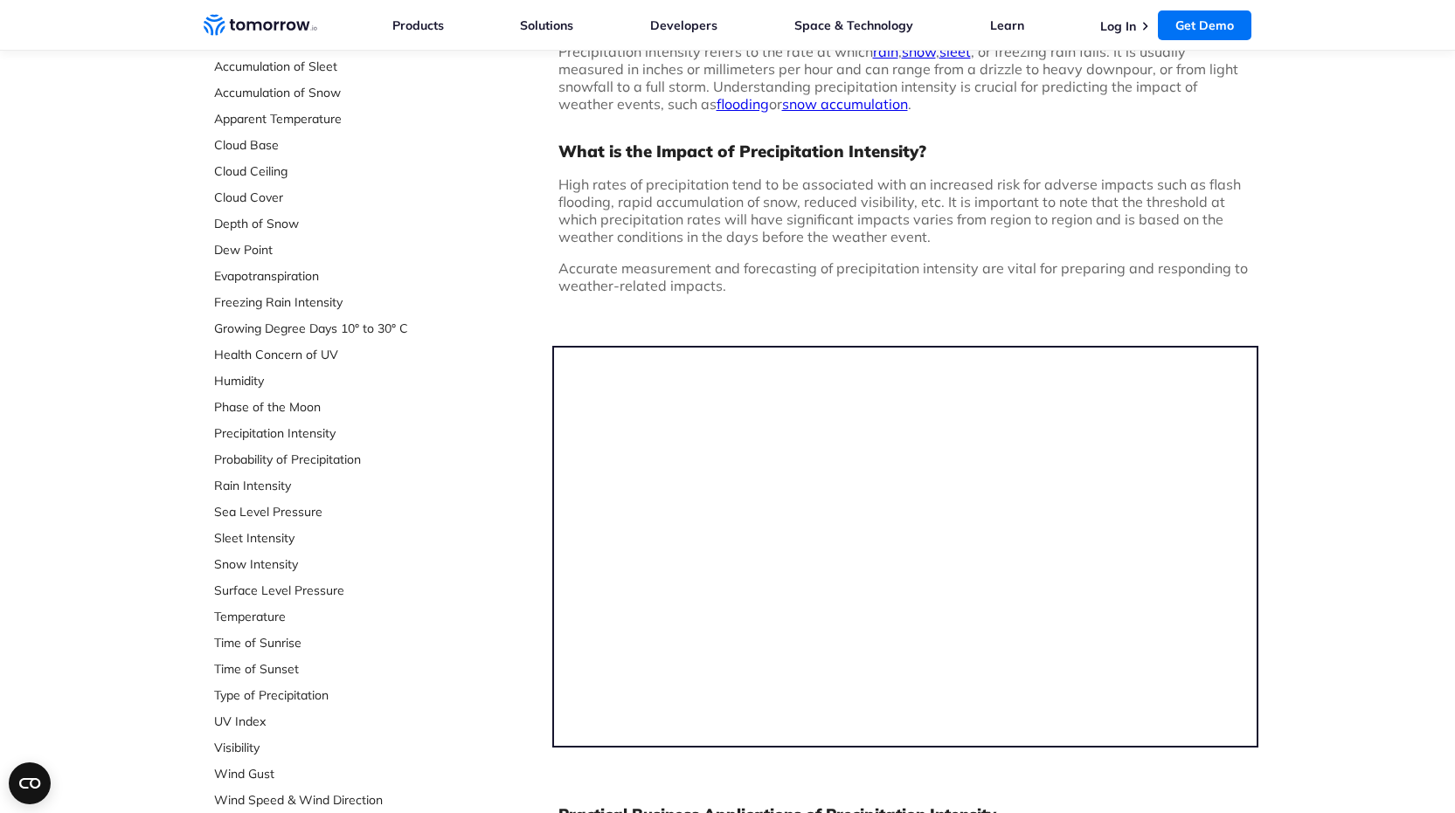
scroll to position [315, 0]
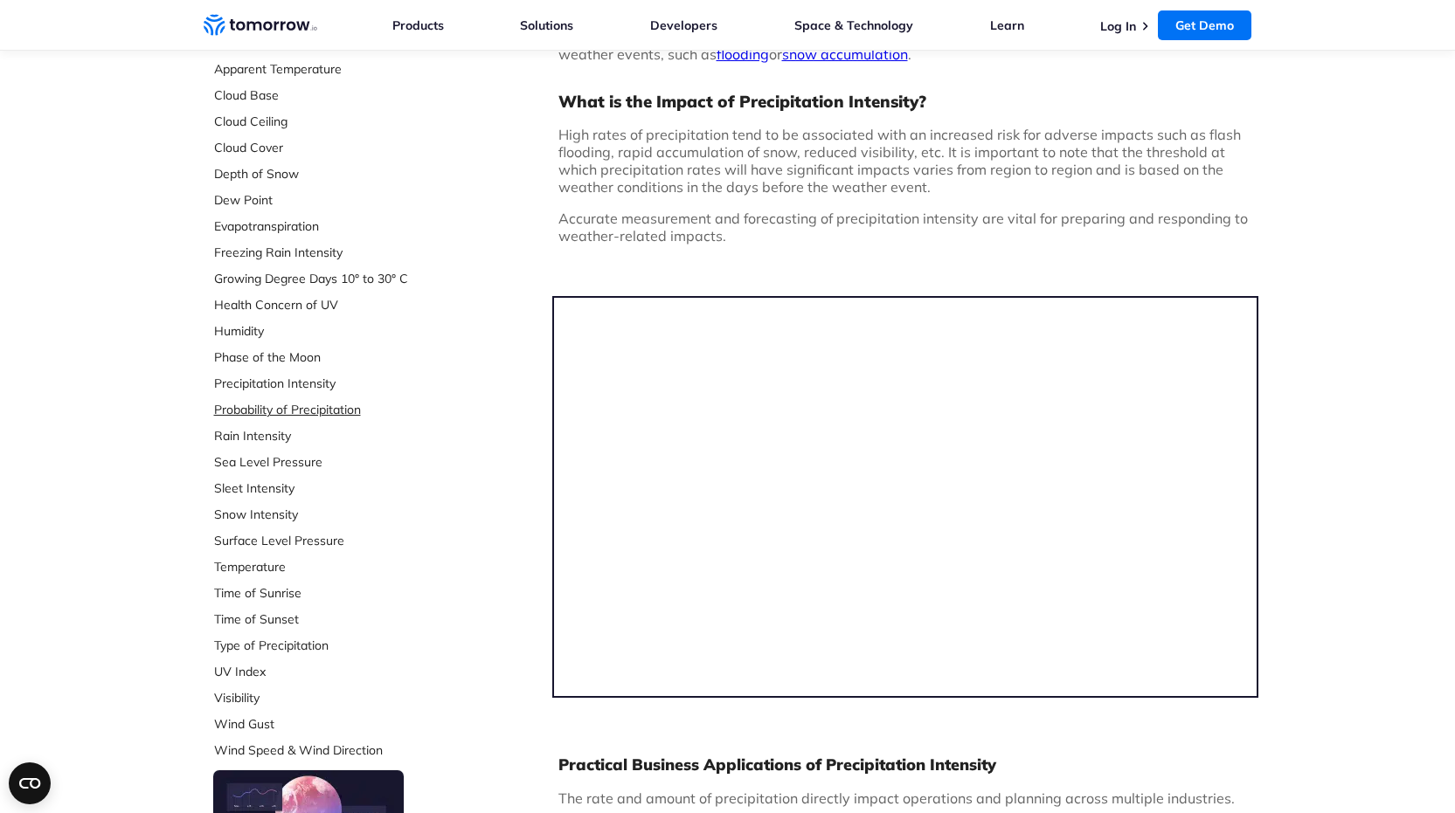
click at [292, 415] on link "Probability of Precipitation" at bounding box center [330, 409] width 232 height 17
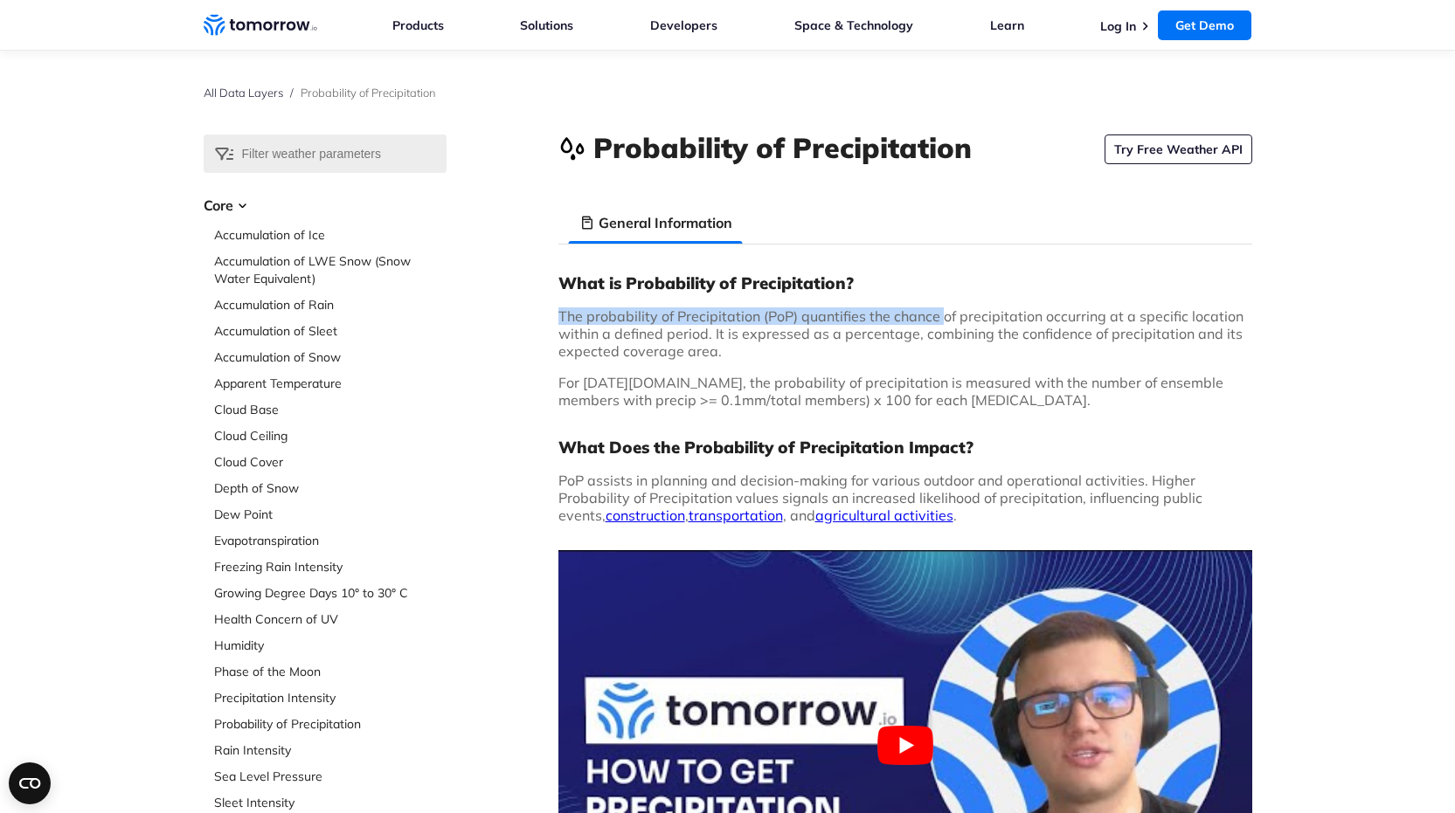
drag, startPoint x: 941, startPoint y: 308, endPoint x: 1035, endPoint y: 302, distance: 94.5
click at [1035, 302] on div "What is Probability of Precipitation? The probability of Precipitation (PoP) qu…" at bounding box center [905, 614] width 694 height 682
drag, startPoint x: 831, startPoint y: 330, endPoint x: 844, endPoint y: 330, distance: 13.1
click at [844, 330] on span "The probability of Precipitation (PoP) quantifies the chance of precipitation o…" at bounding box center [900, 334] width 685 height 52
drag, startPoint x: 915, startPoint y: 329, endPoint x: 1115, endPoint y: 325, distance: 200.1
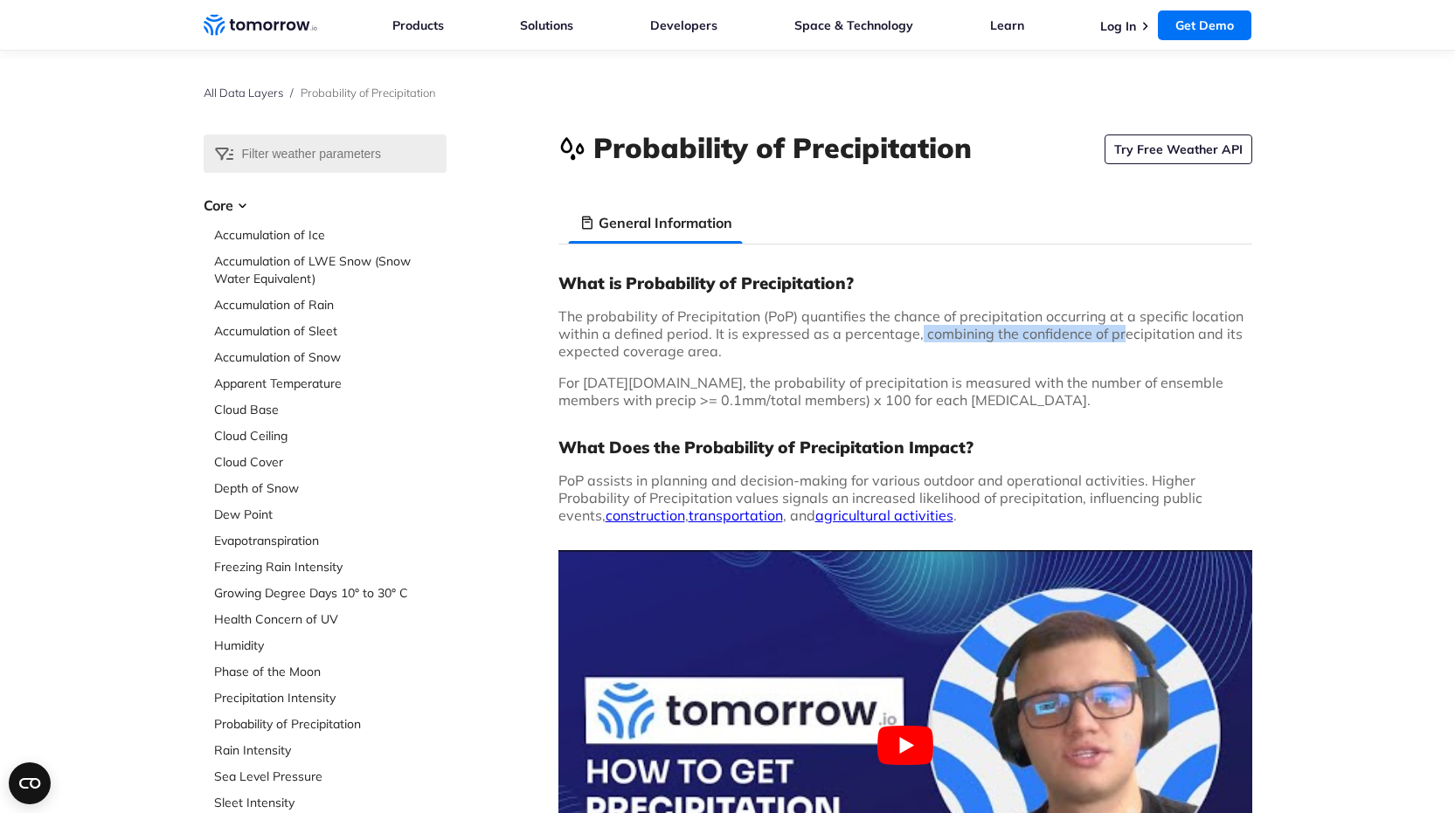
click at [1115, 325] on span "The probability of Precipitation (PoP) quantifies the chance of precipitation o…" at bounding box center [900, 334] width 685 height 52
click at [1069, 337] on span "The probability of Precipitation (PoP) quantifies the chance of precipitation o…" at bounding box center [900, 334] width 685 height 52
drag, startPoint x: 1125, startPoint y: 332, endPoint x: 1249, endPoint y: 332, distance: 123.2
click at [1249, 332] on p "The probability of Precipitation (PoP) quantifies the chance of precipitation o…" at bounding box center [905, 334] width 694 height 52
drag, startPoint x: 975, startPoint y: 376, endPoint x: 1017, endPoint y: 380, distance: 42.2
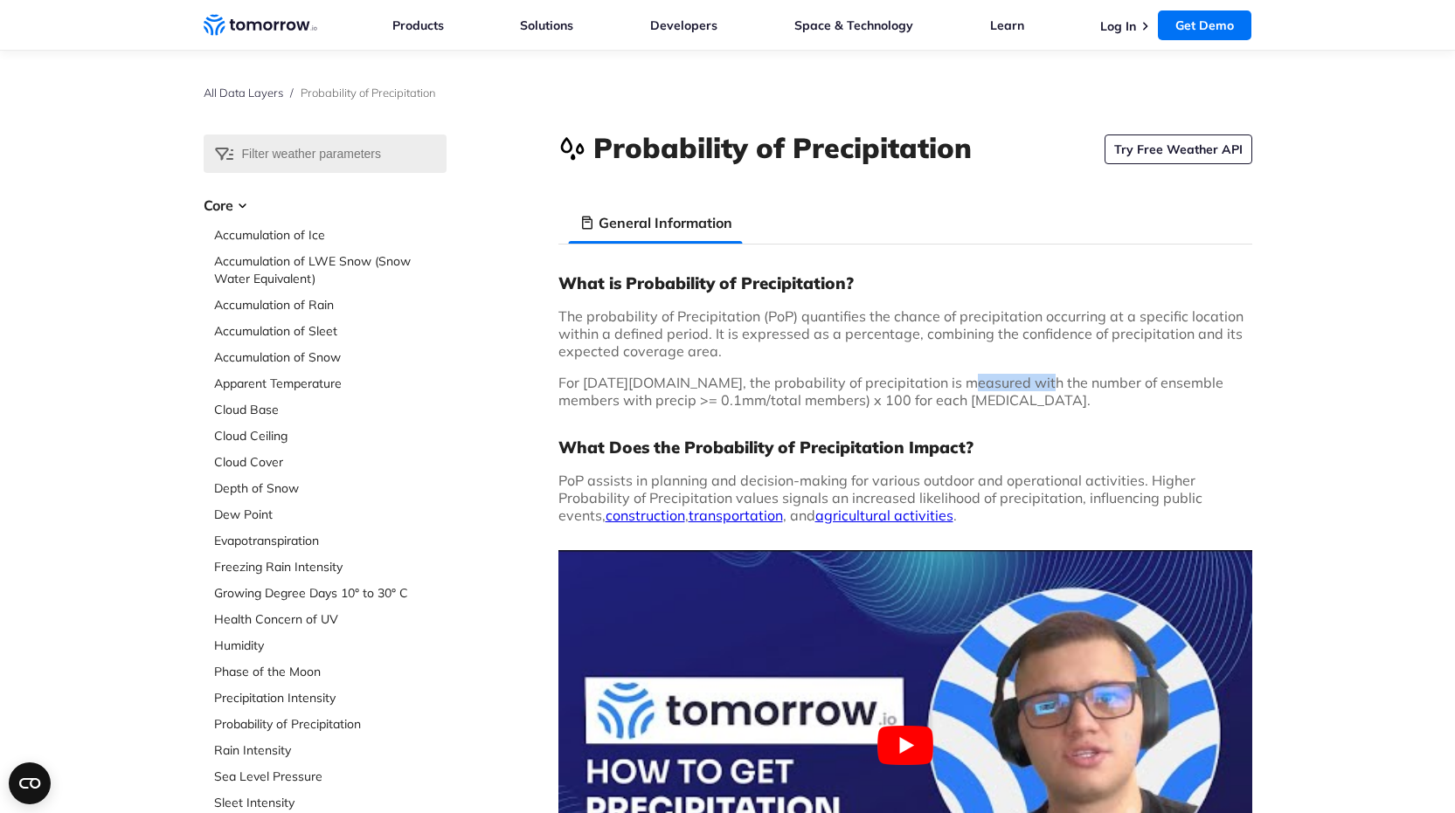
click at [1017, 380] on span "For Tomorrow.io, the probability of precipitation is measured with the number o…" at bounding box center [890, 391] width 665 height 35
click at [827, 395] on span "For Tomorrow.io, the probability of precipitation is measured with the number o…" at bounding box center [890, 391] width 665 height 35
drag, startPoint x: 689, startPoint y: 407, endPoint x: 923, endPoint y: 401, distance: 233.4
click at [923, 401] on p "For Tomorrow.io, the probability of precipitation is measured with the number o…" at bounding box center [905, 391] width 694 height 35
click at [954, 394] on p "For Tomorrow.io, the probability of precipitation is measured with the number o…" at bounding box center [905, 391] width 694 height 35
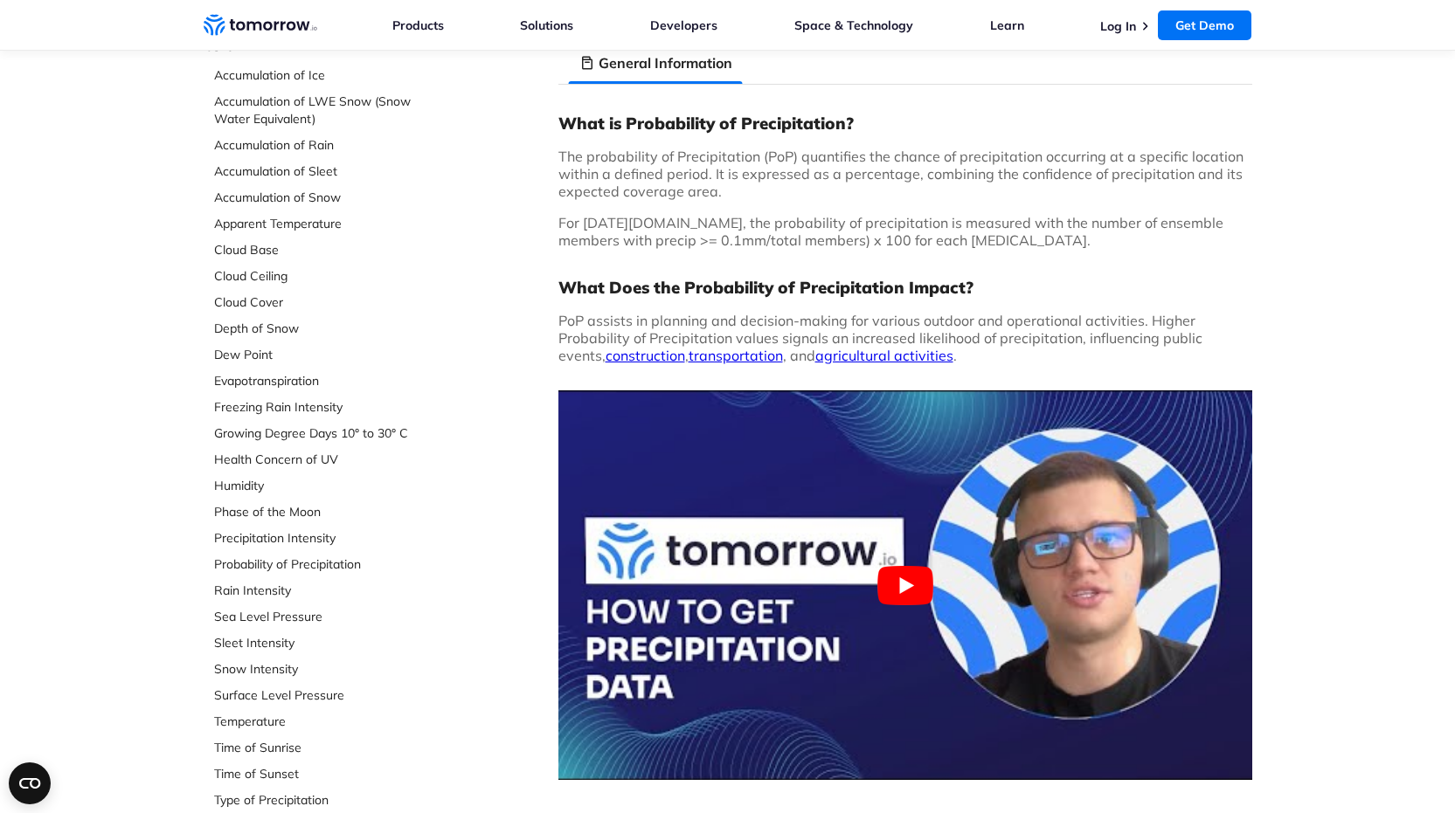
scroll to position [210, 0]
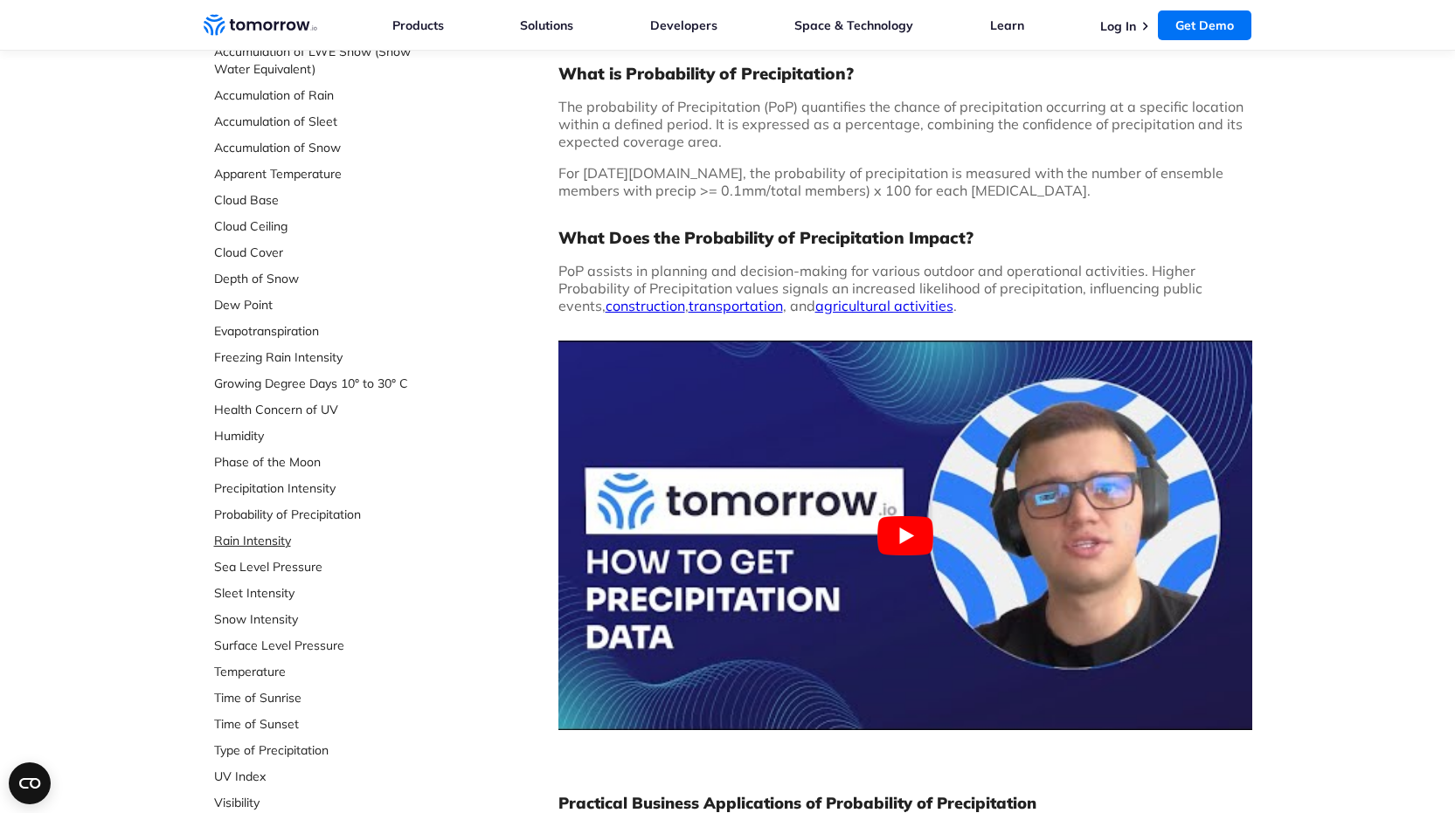
click at [259, 536] on link "Rain Intensity" at bounding box center [330, 540] width 232 height 17
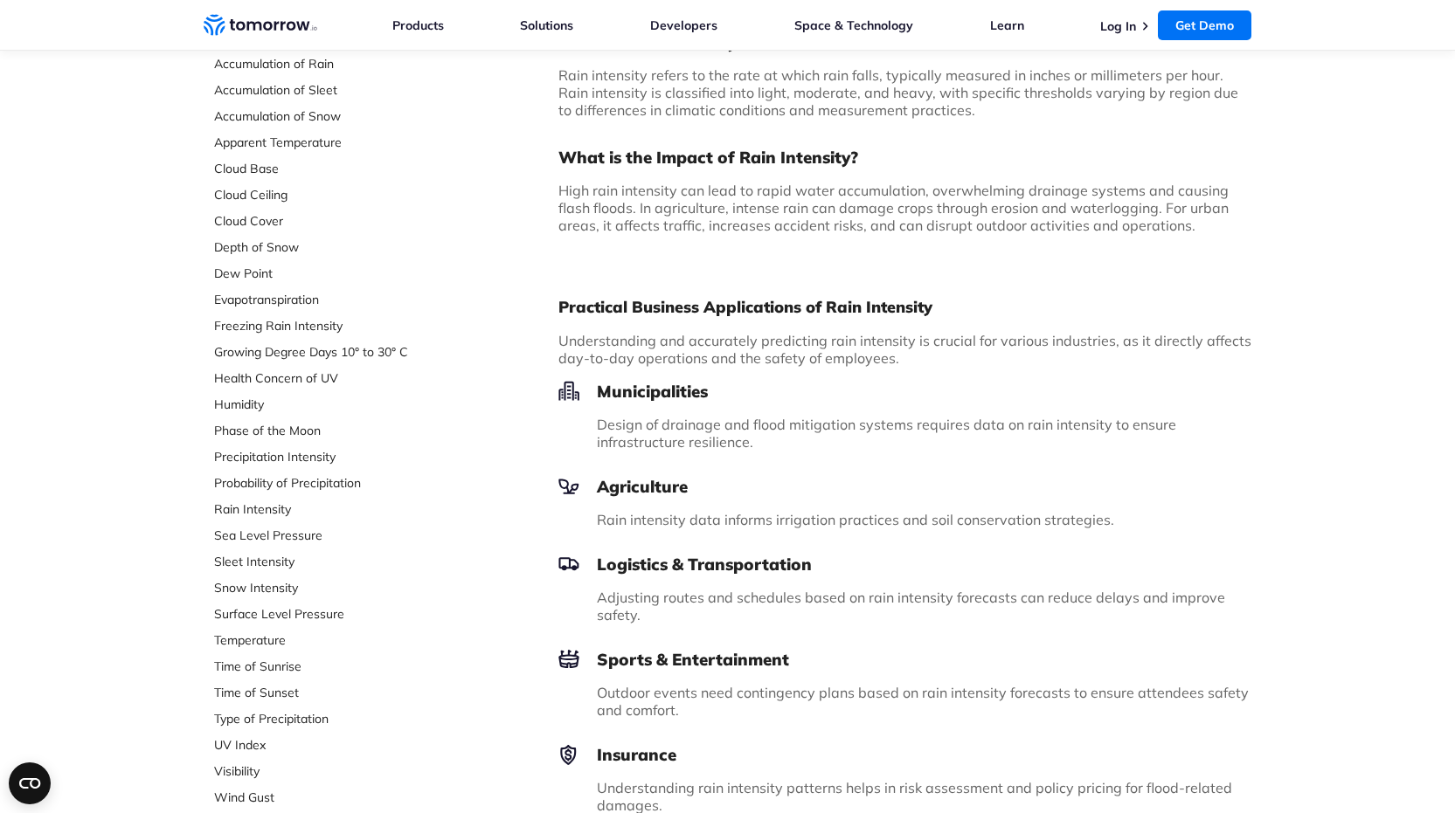
scroll to position [210, 0]
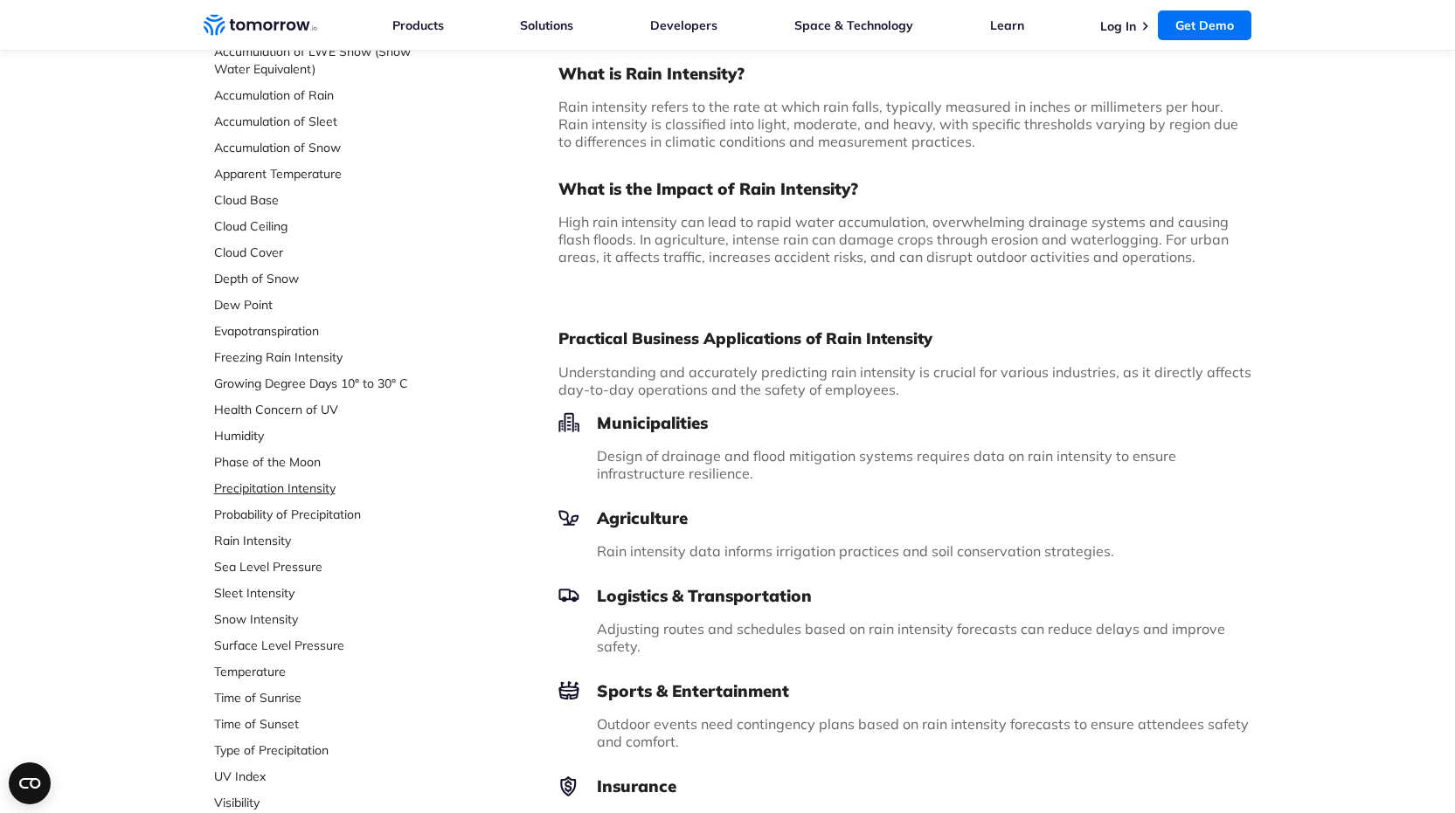
click at [320, 489] on link "Precipitation Intensity" at bounding box center [330, 488] width 232 height 17
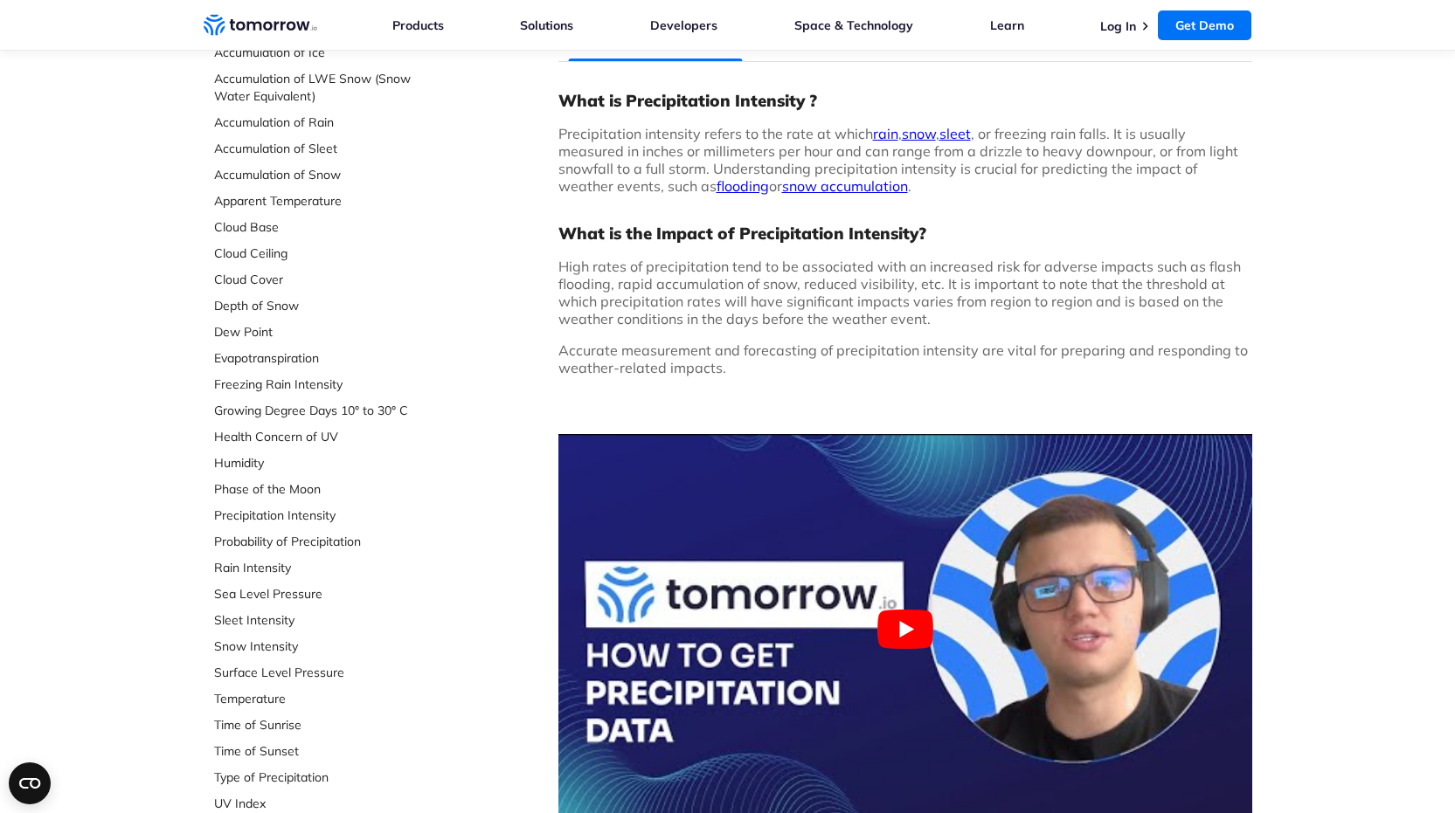
scroll to position [315, 0]
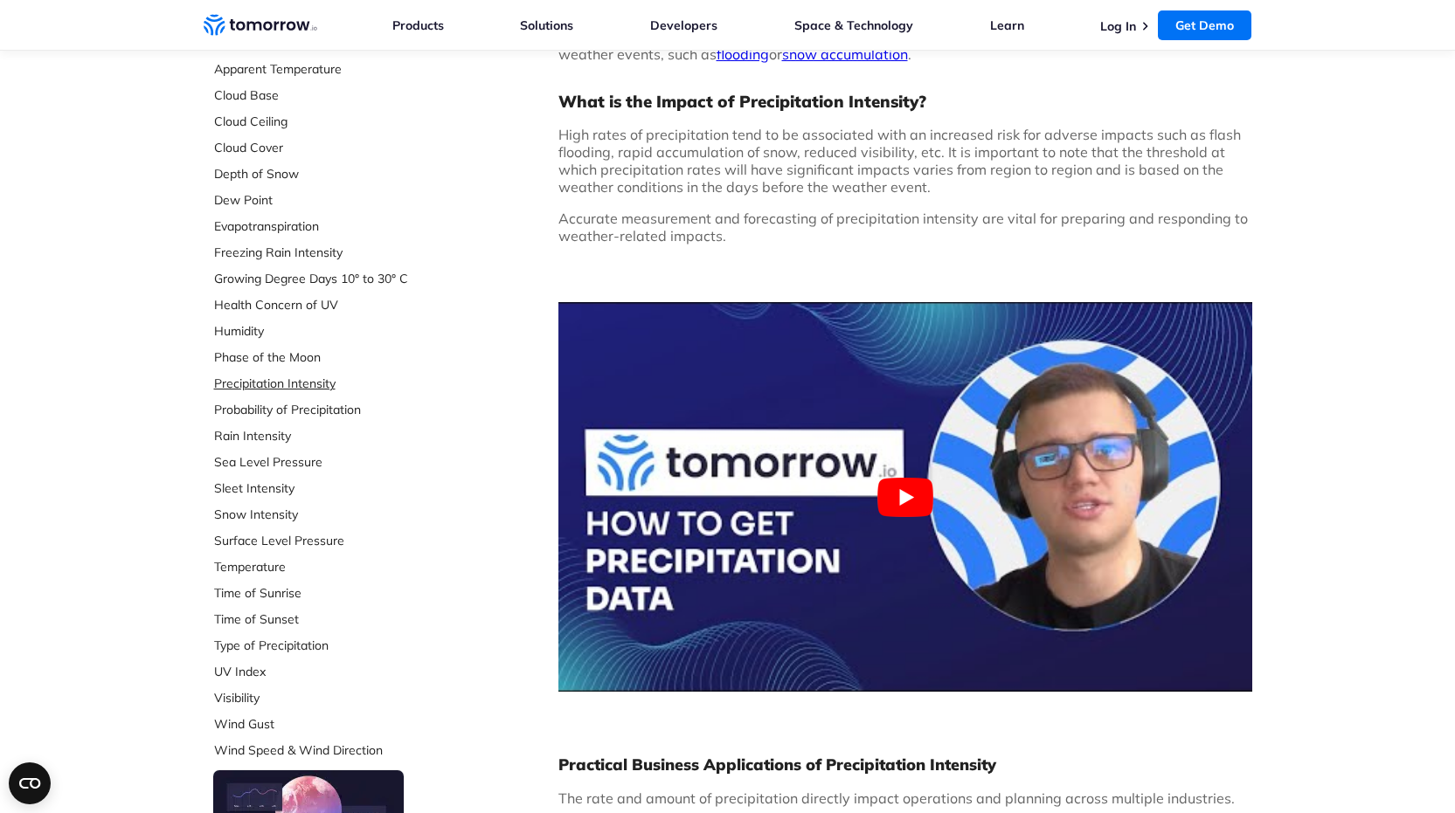
click at [320, 386] on link "Precipitation Intensity" at bounding box center [330, 383] width 232 height 17
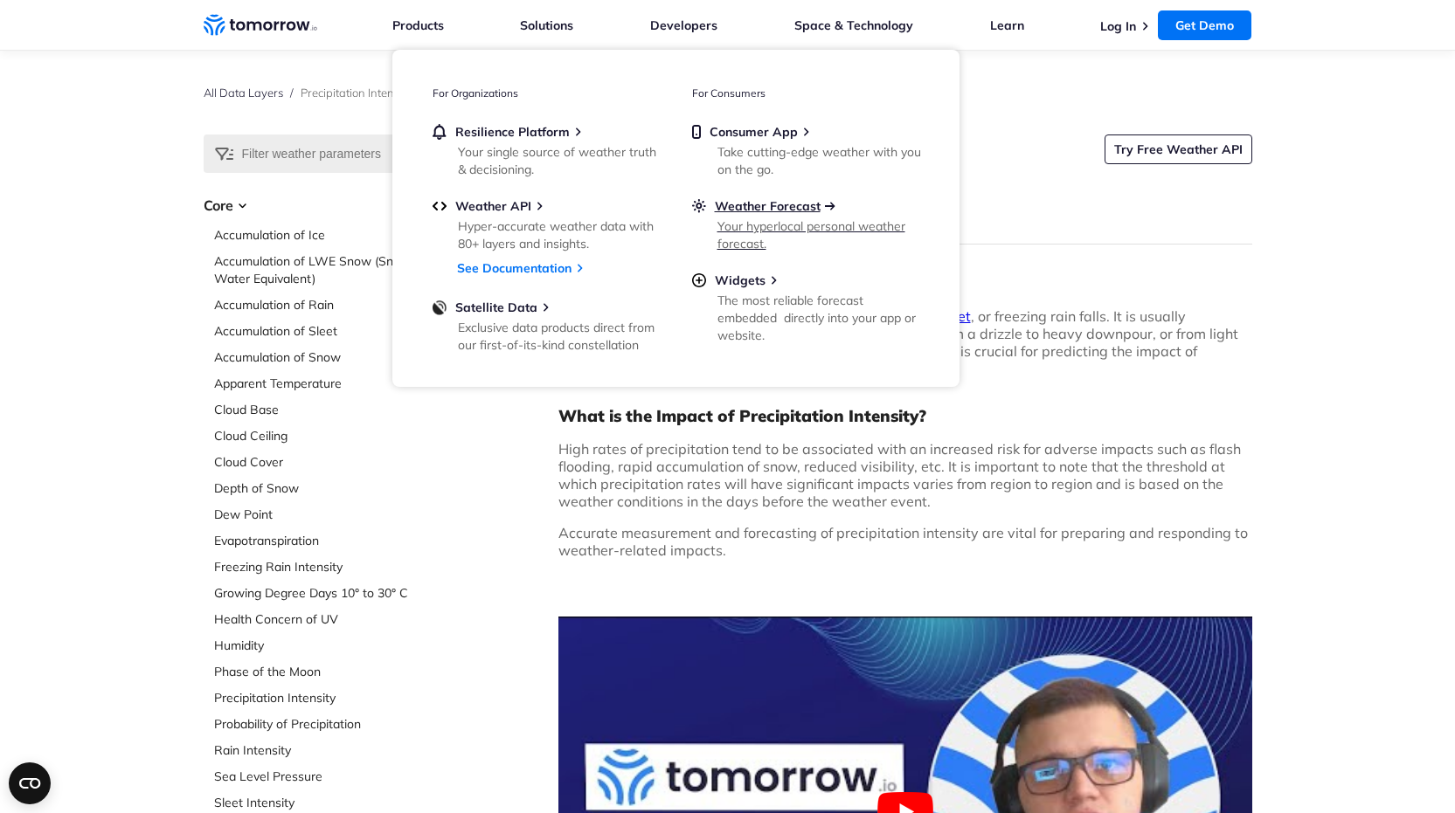
click at [787, 207] on span "Weather Forecast" at bounding box center [768, 206] width 106 height 16
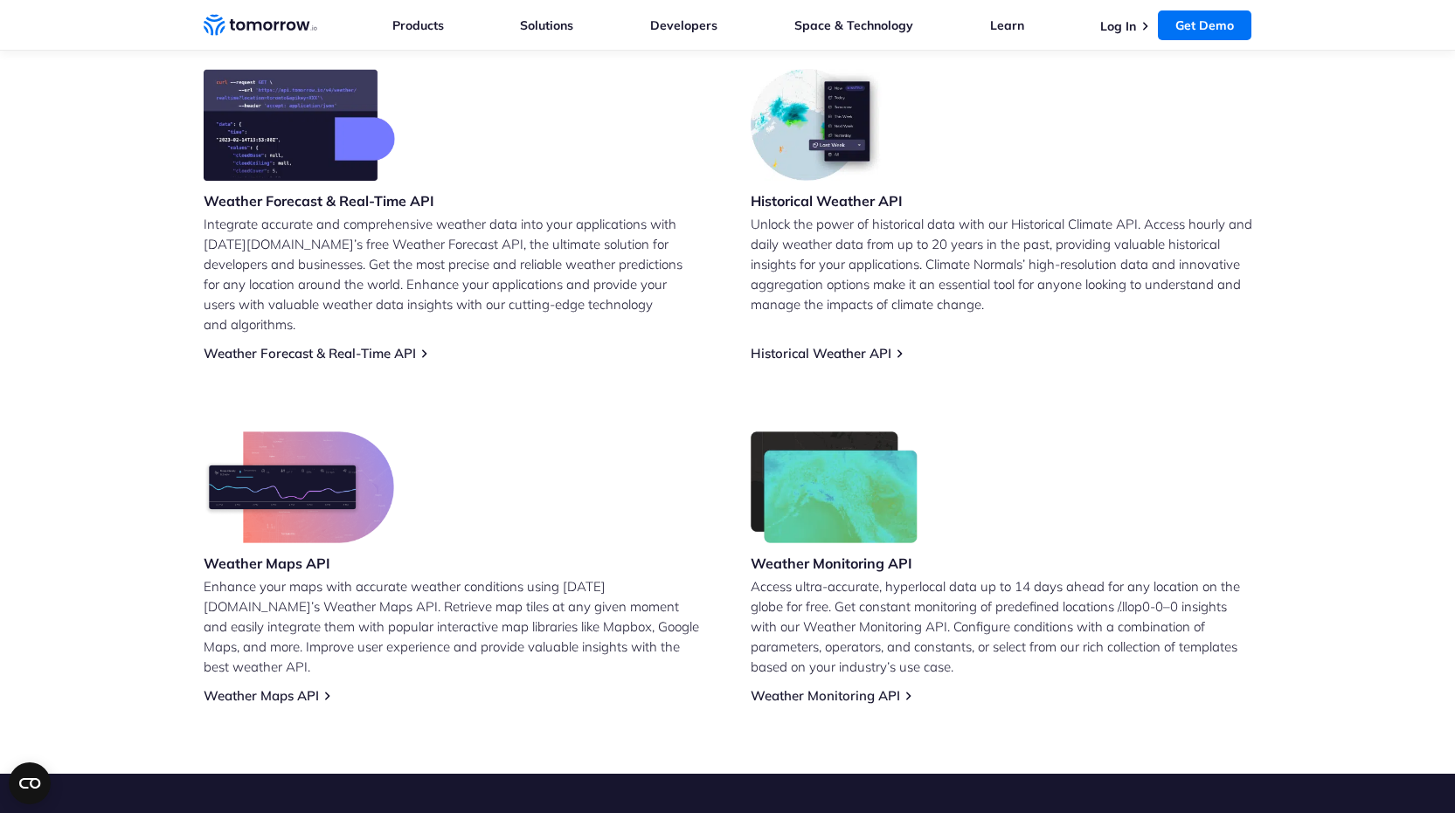
scroll to position [735, 0]
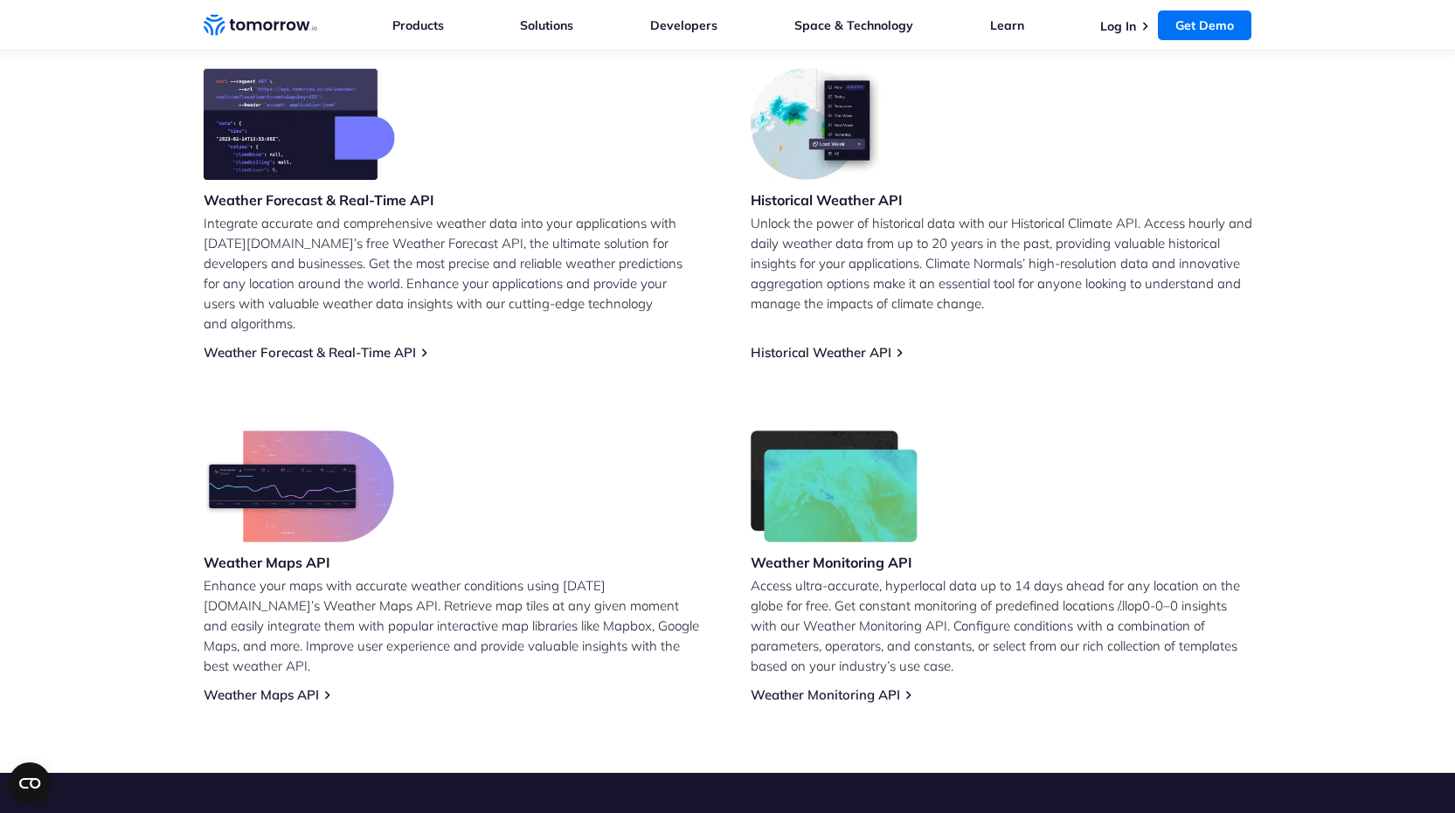
click at [304, 179] on img at bounding box center [299, 124] width 191 height 112
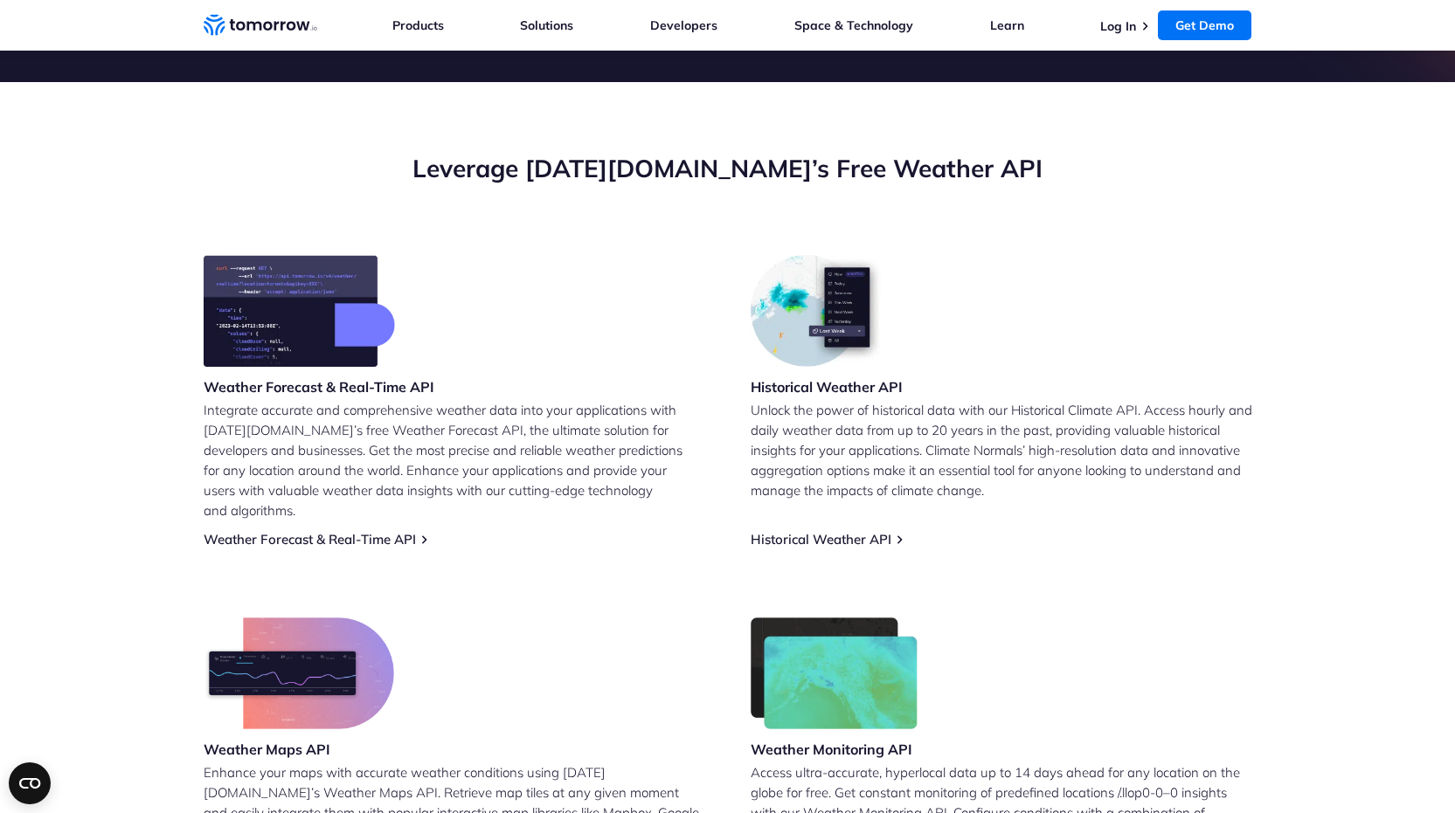
scroll to position [524, 0]
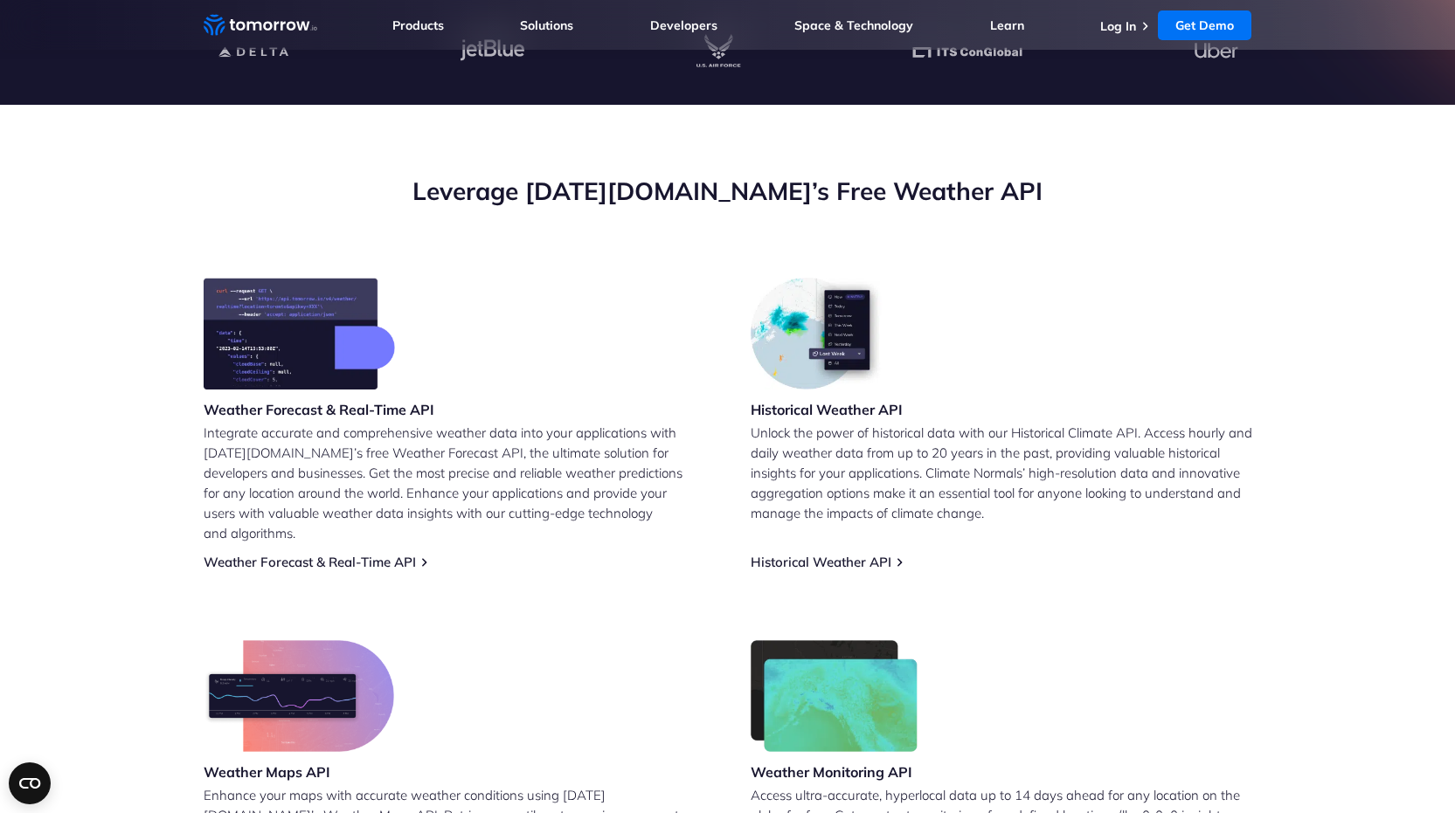
click at [279, 296] on img at bounding box center [299, 334] width 191 height 112
click at [356, 451] on p "Integrate accurate and comprehensive weather data into your applications with […" at bounding box center [455, 483] width 502 height 121
click at [405, 554] on link "Weather Forecast & Real-Time API" at bounding box center [310, 562] width 212 height 17
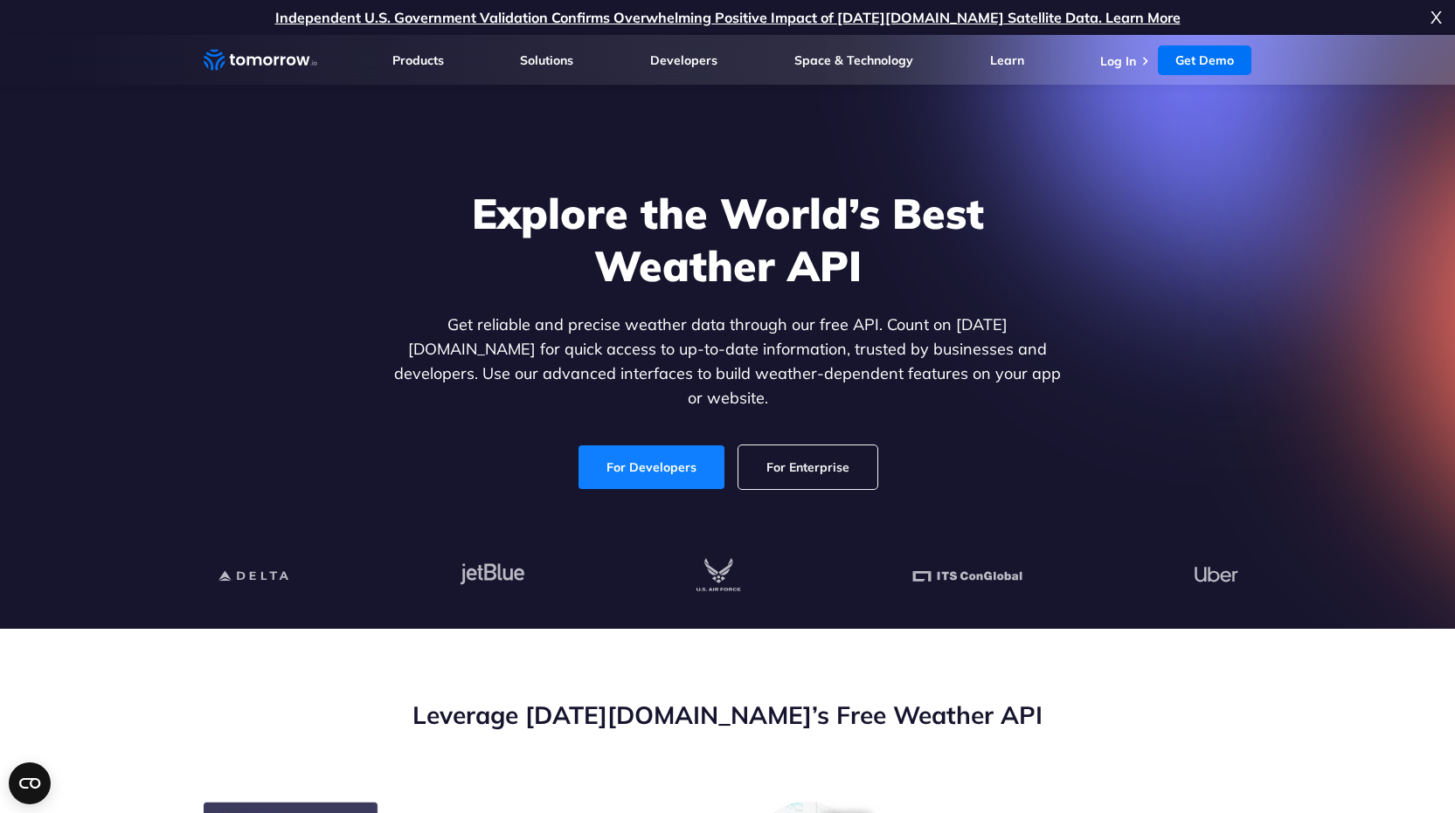
click at [659, 446] on link "For Developers" at bounding box center [651, 468] width 146 height 44
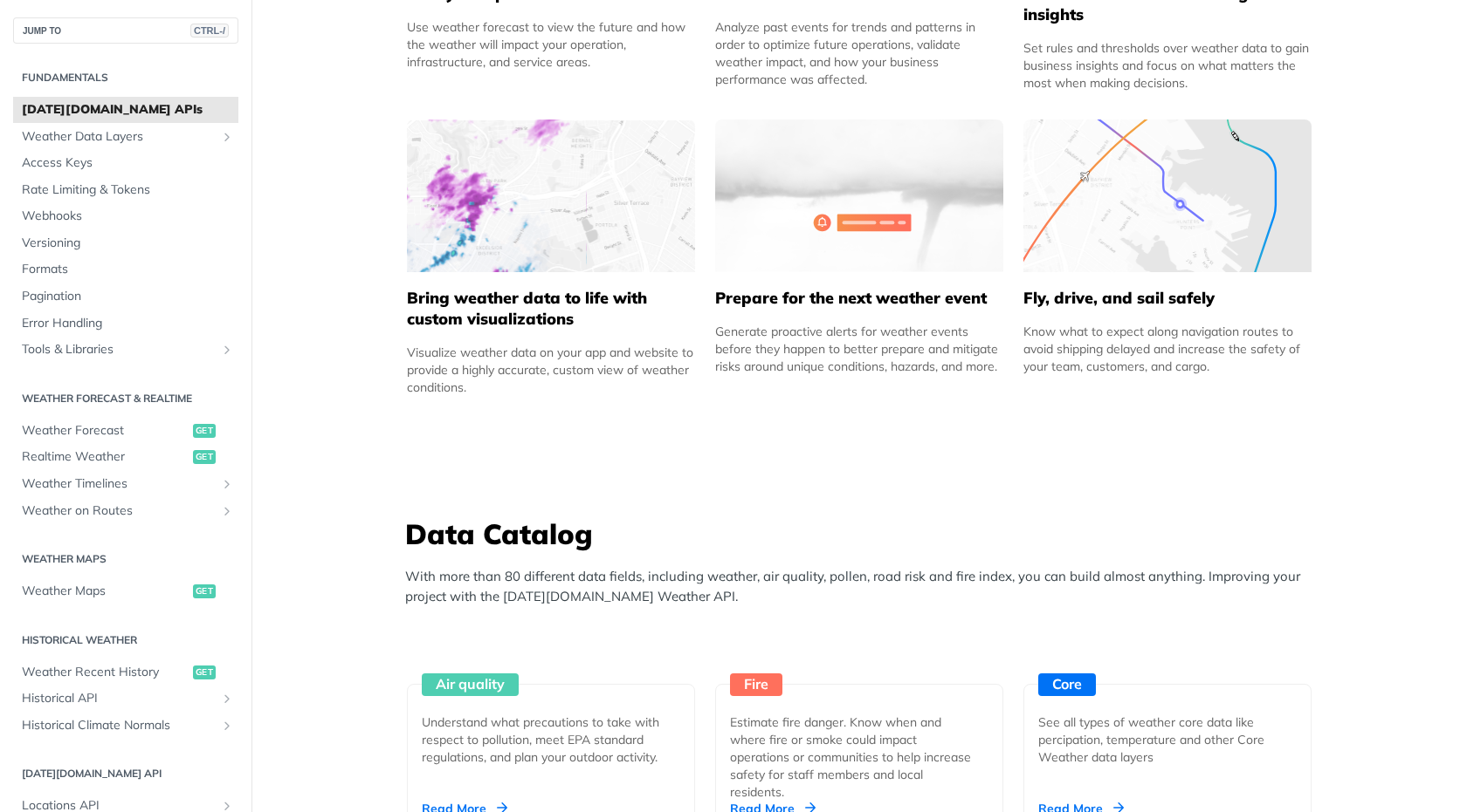
scroll to position [1256, 0]
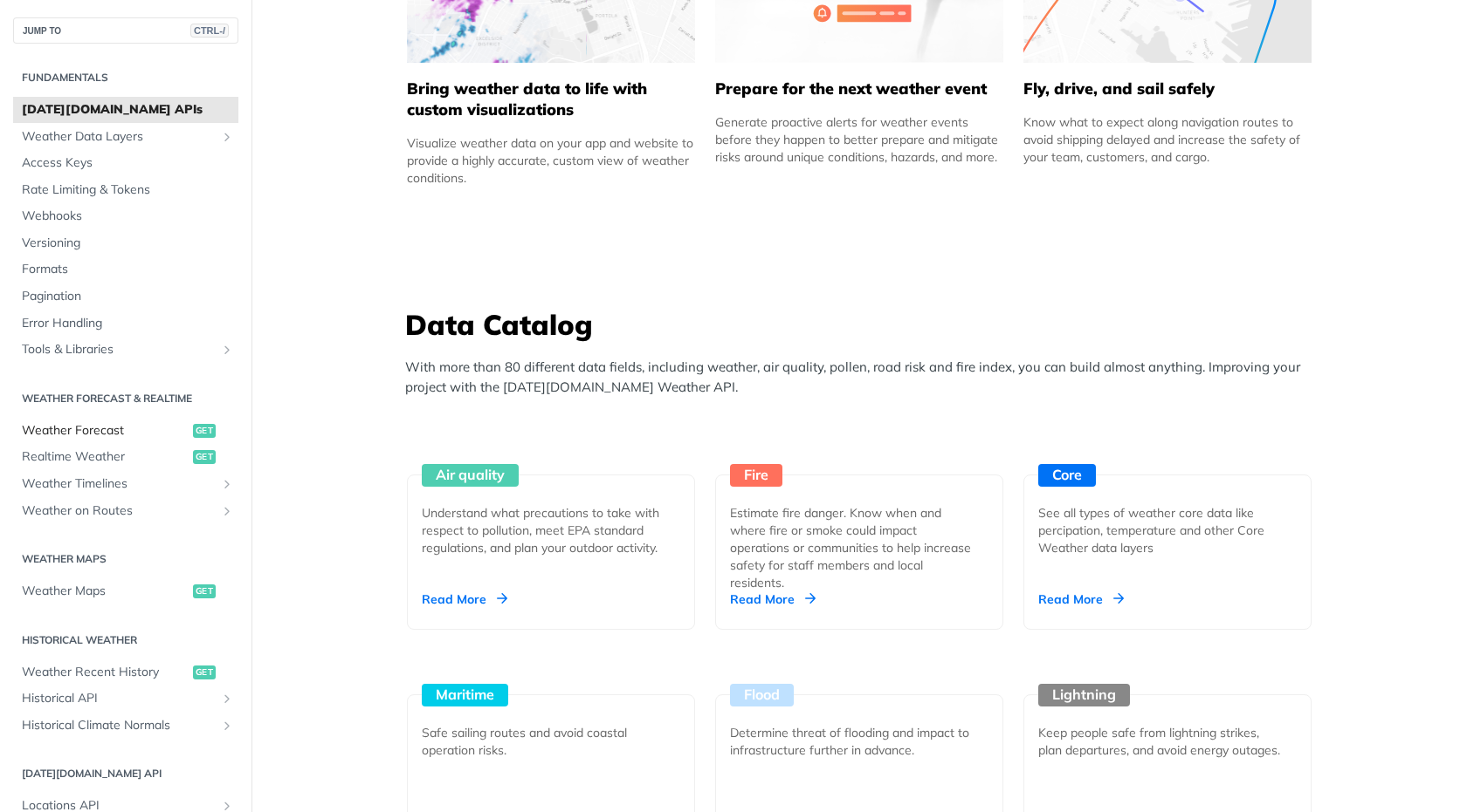
click at [172, 422] on span "Weather Forecast" at bounding box center [105, 430] width 167 height 17
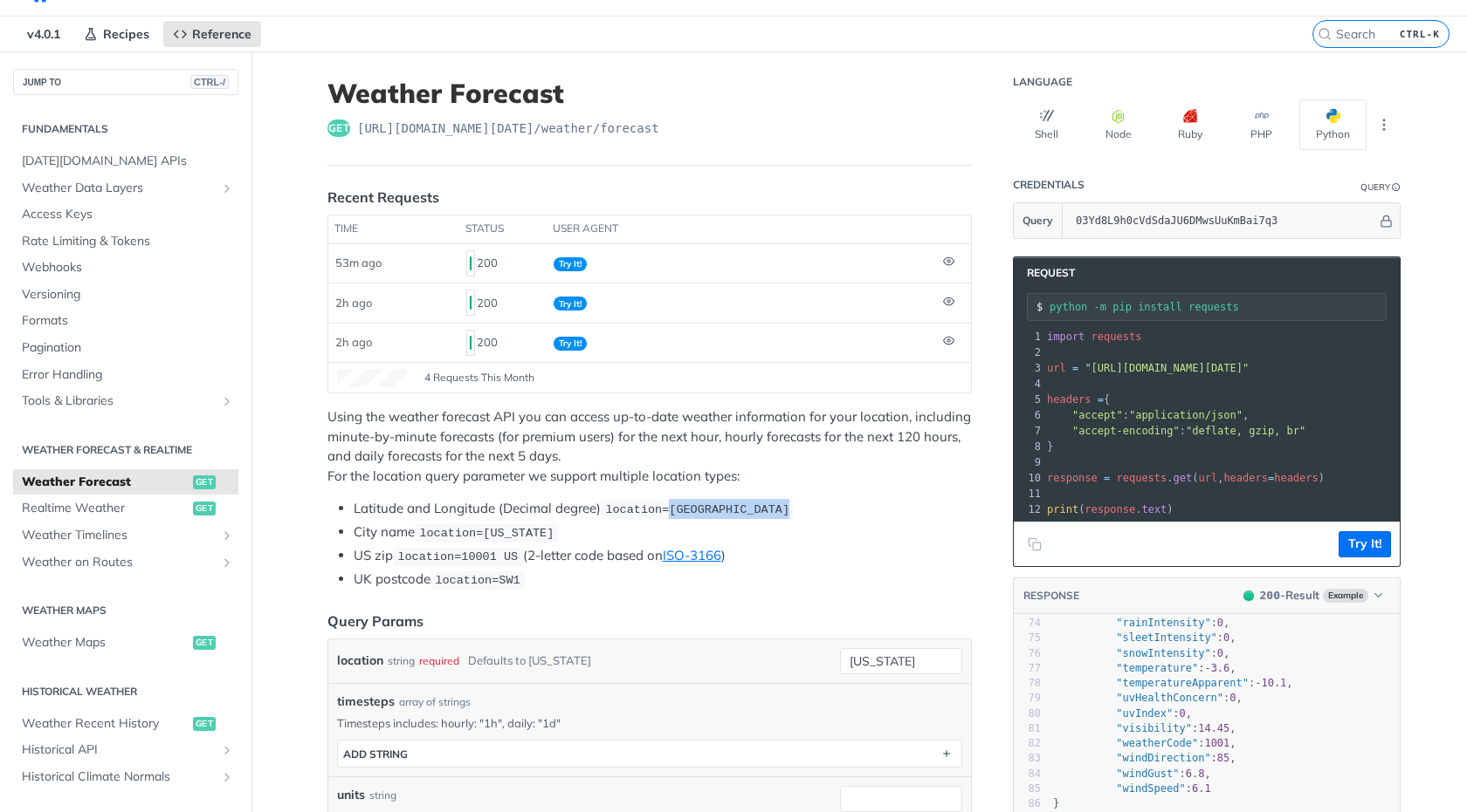
drag, startPoint x: 785, startPoint y: 514, endPoint x: 669, endPoint y: 514, distance: 116.0
click at [669, 514] on code "location=[GEOGRAPHIC_DATA]" at bounding box center [697, 509] width 193 height 17
click at [669, 514] on span "location=[GEOGRAPHIC_DATA]" at bounding box center [698, 509] width 184 height 13
drag, startPoint x: 669, startPoint y: 514, endPoint x: 757, endPoint y: 500, distance: 89.1
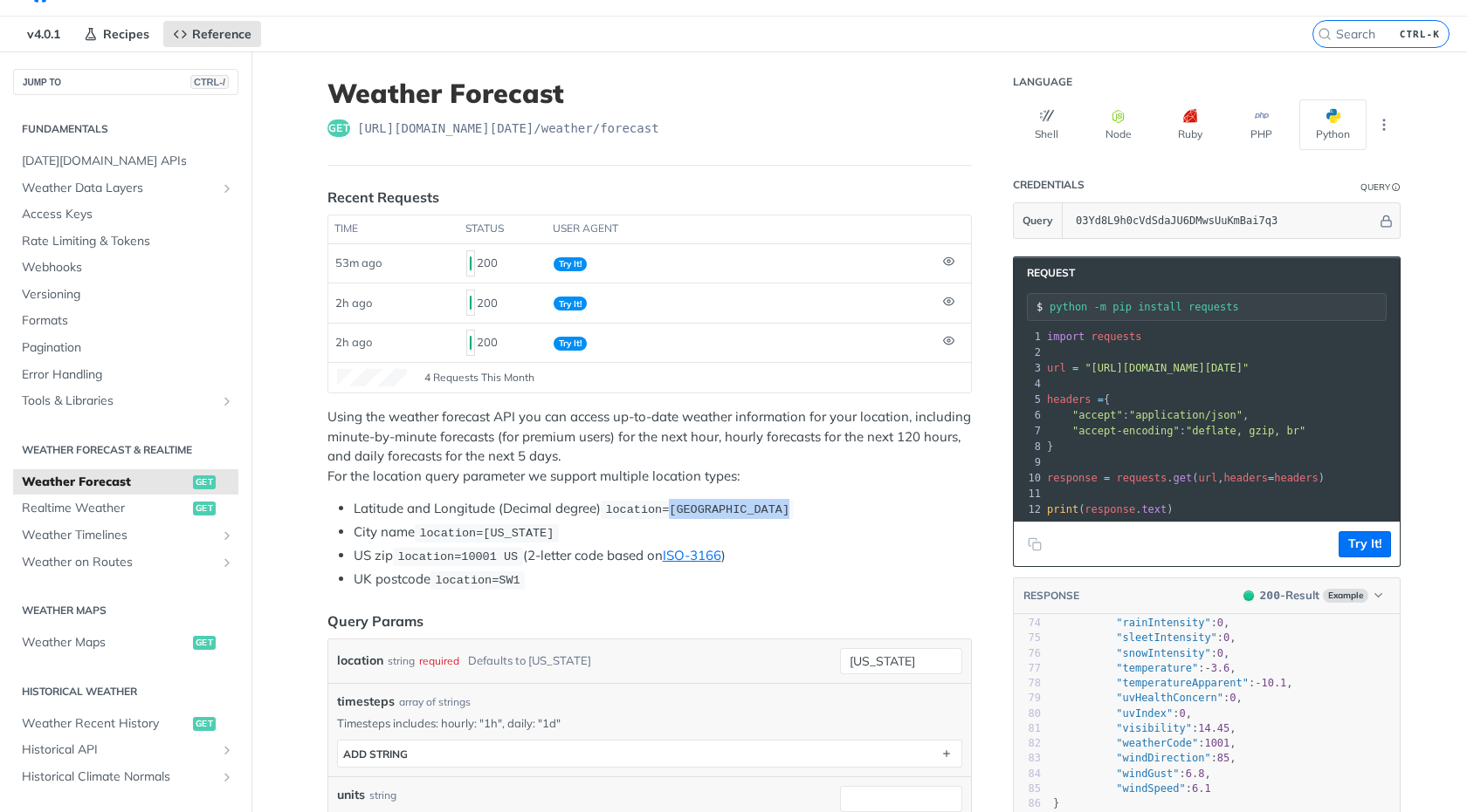
click at [757, 500] on li "Latitude and Longitude (Decimal degree) location=[GEOGRAPHIC_DATA]" at bounding box center [663, 509] width 619 height 20
